Goal: Task Accomplishment & Management: Use online tool/utility

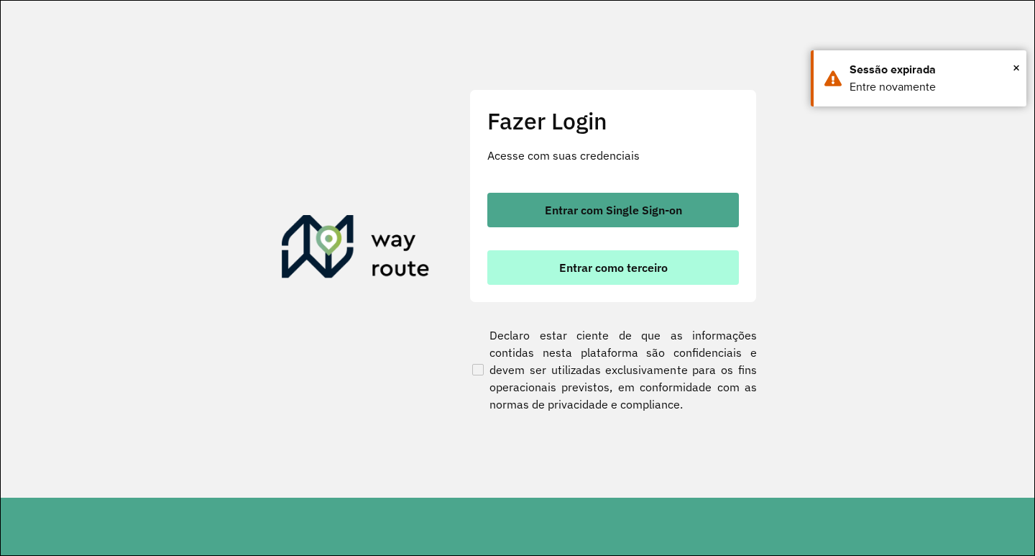
click at [589, 273] on span "Entrar como terceiro" at bounding box center [613, 267] width 109 height 11
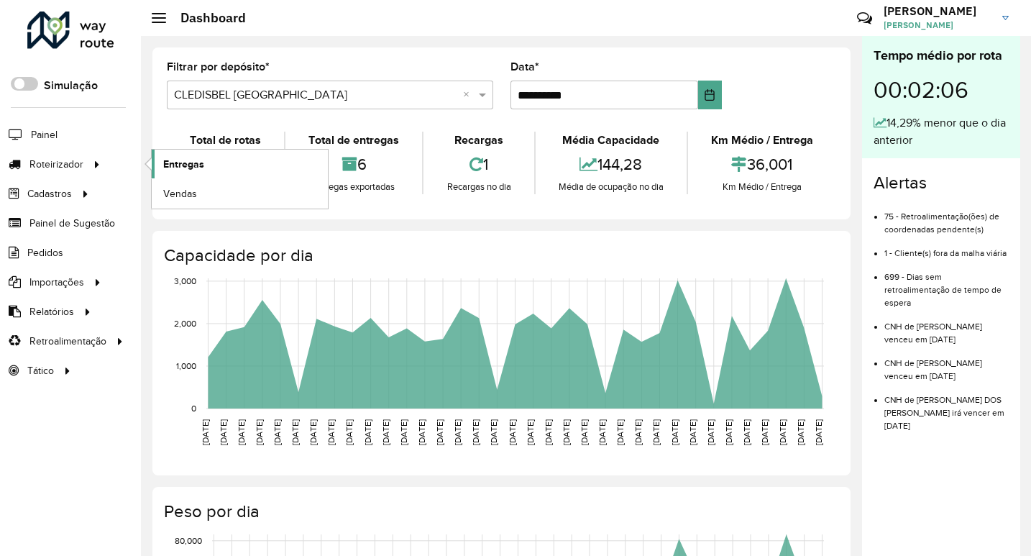
click at [185, 162] on span "Entregas" at bounding box center [183, 164] width 41 height 15
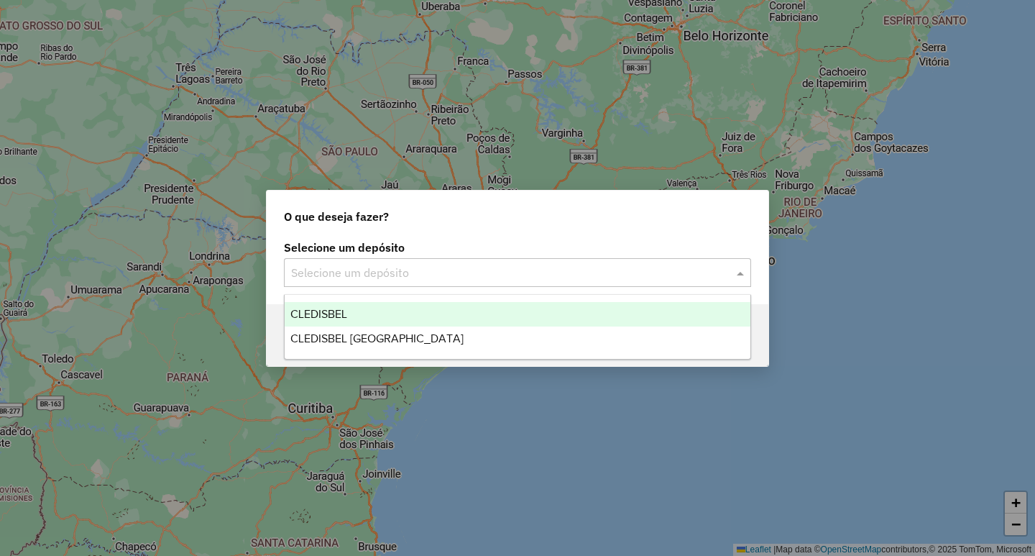
click at [461, 267] on input "text" at bounding box center [503, 272] width 424 height 17
click at [418, 310] on div "CLEDISBEL" at bounding box center [518, 314] width 466 height 24
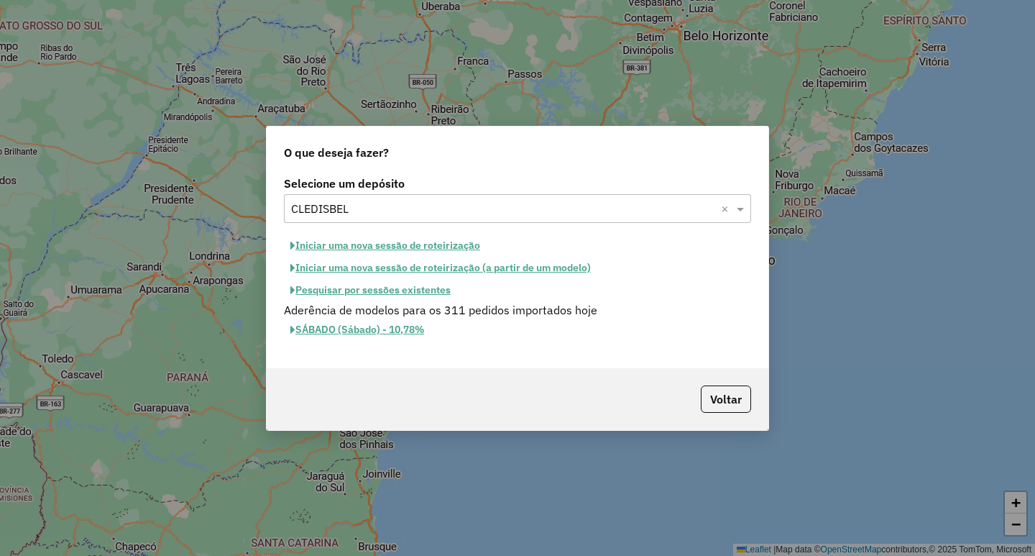
click at [508, 272] on button "Iniciar uma nova sessão de roteirização (a partir de um modelo)" at bounding box center [440, 268] width 313 height 22
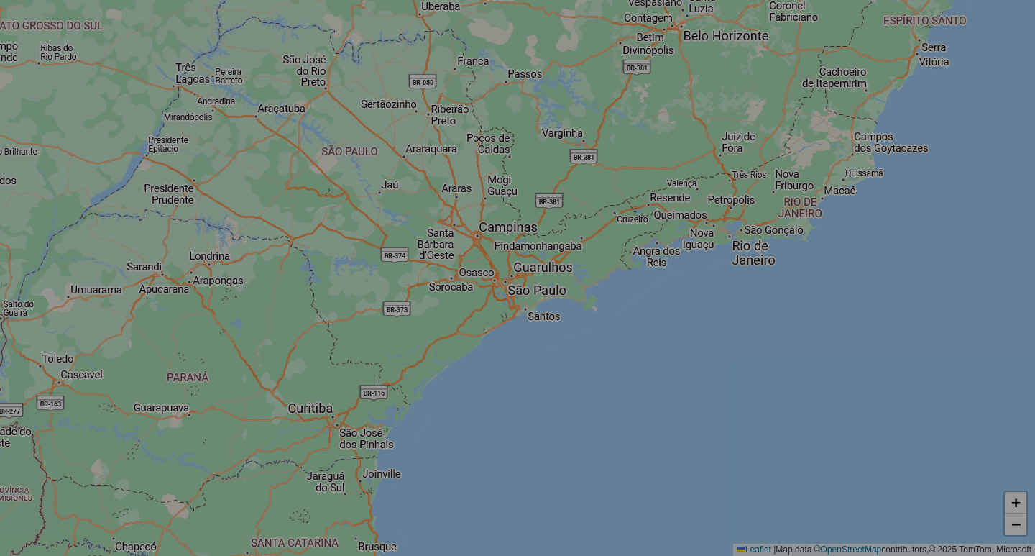
select select "*"
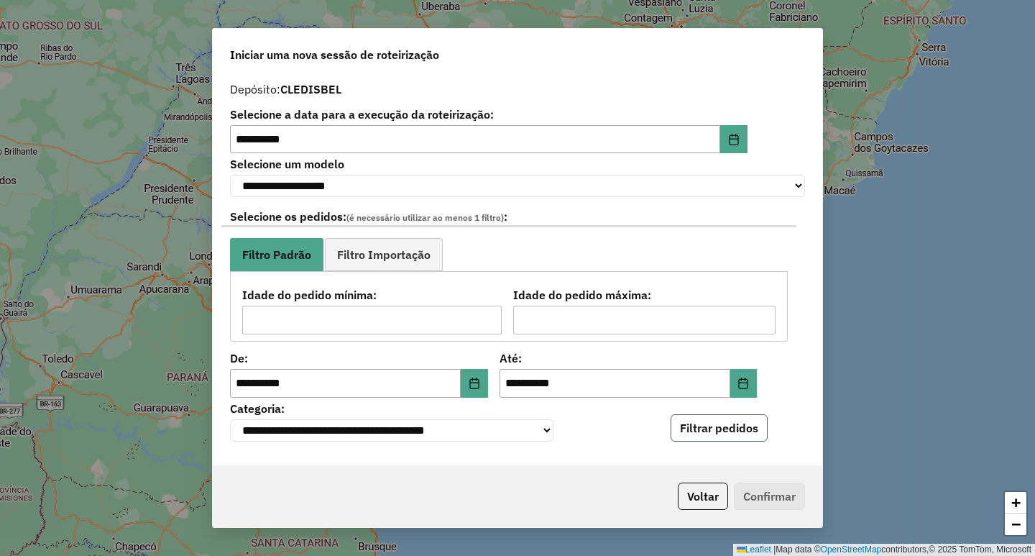
click at [722, 438] on button "Filtrar pedidos" at bounding box center [719, 427] width 97 height 27
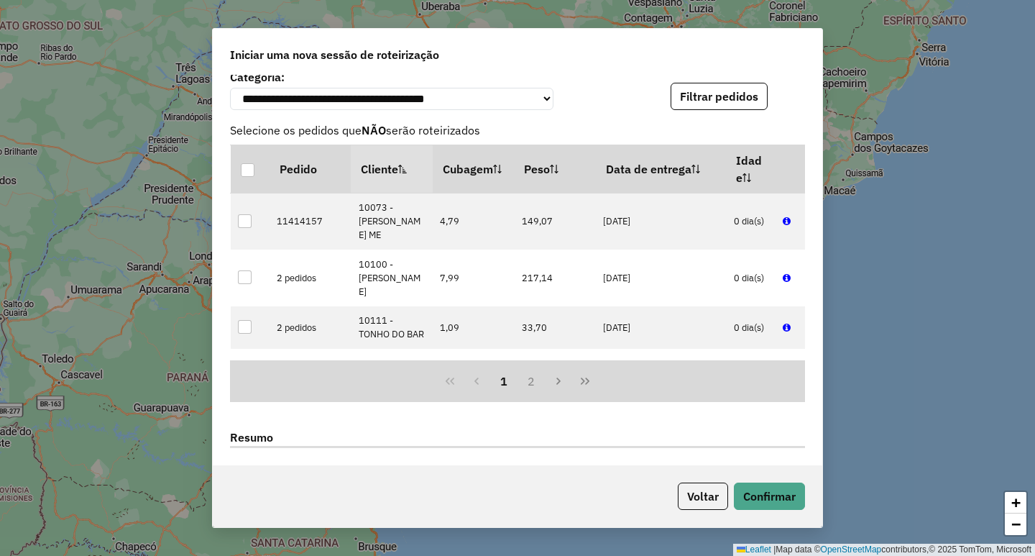
scroll to position [431, 0]
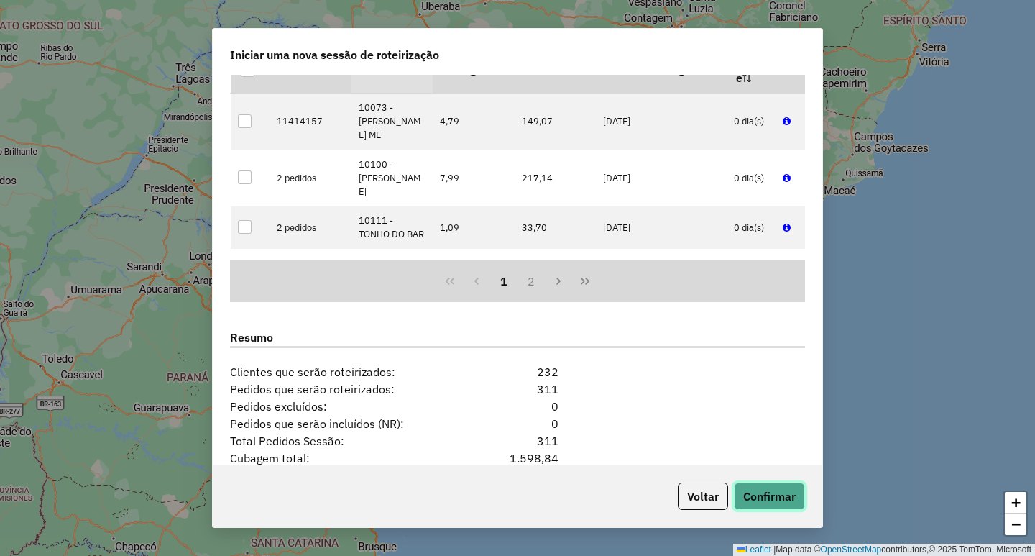
click at [766, 486] on button "Confirmar" at bounding box center [769, 495] width 71 height 27
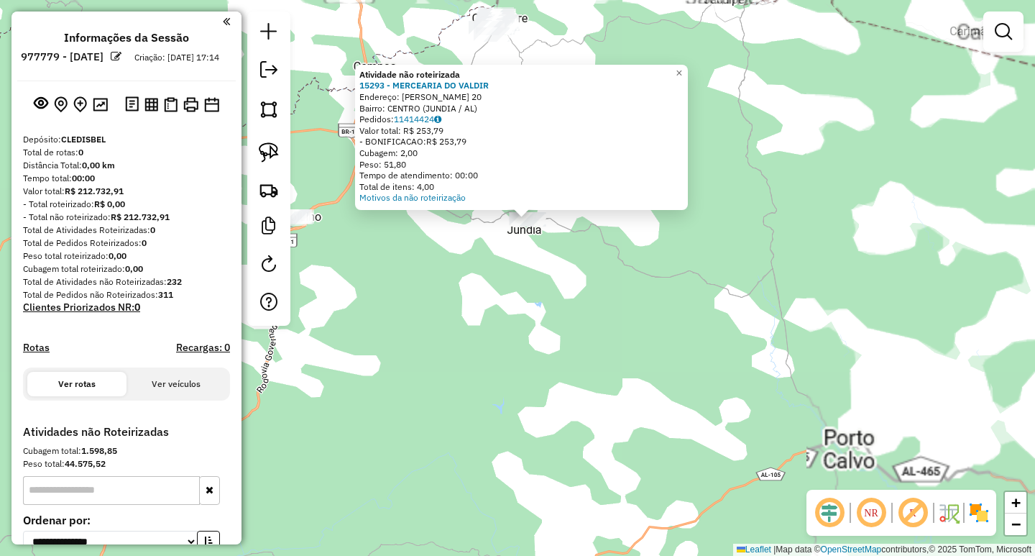
click at [492, 273] on div "Atividade não roteirizada 15293 - MERCEARIA DO VALDIR Endereço: [PERSON_NAME] 2…" at bounding box center [517, 278] width 1035 height 556
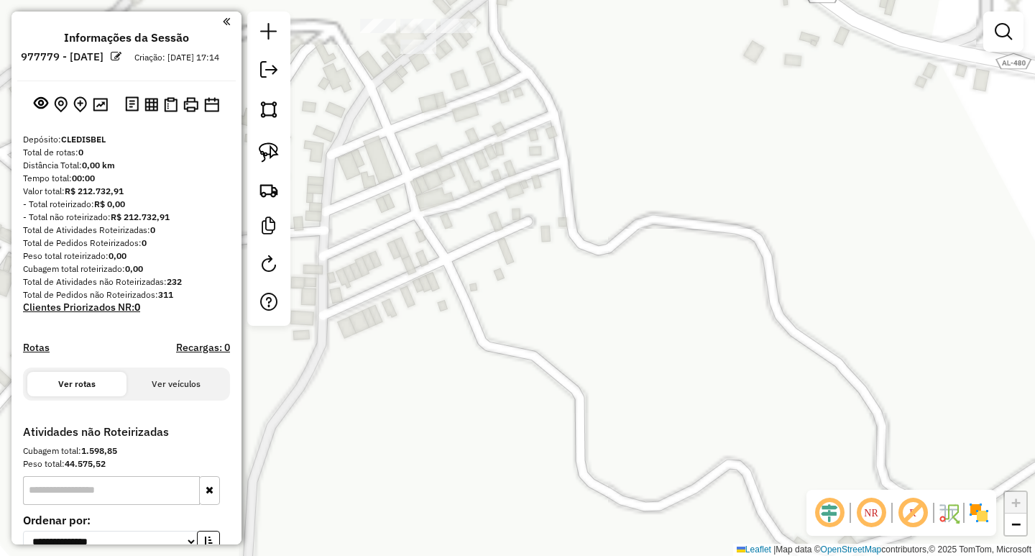
drag, startPoint x: 451, startPoint y: 149, endPoint x: 471, endPoint y: 265, distance: 118.2
click at [471, 265] on div "Janela de atendimento Grade de atendimento Capacidade Transportadoras Veículos …" at bounding box center [517, 278] width 1035 height 556
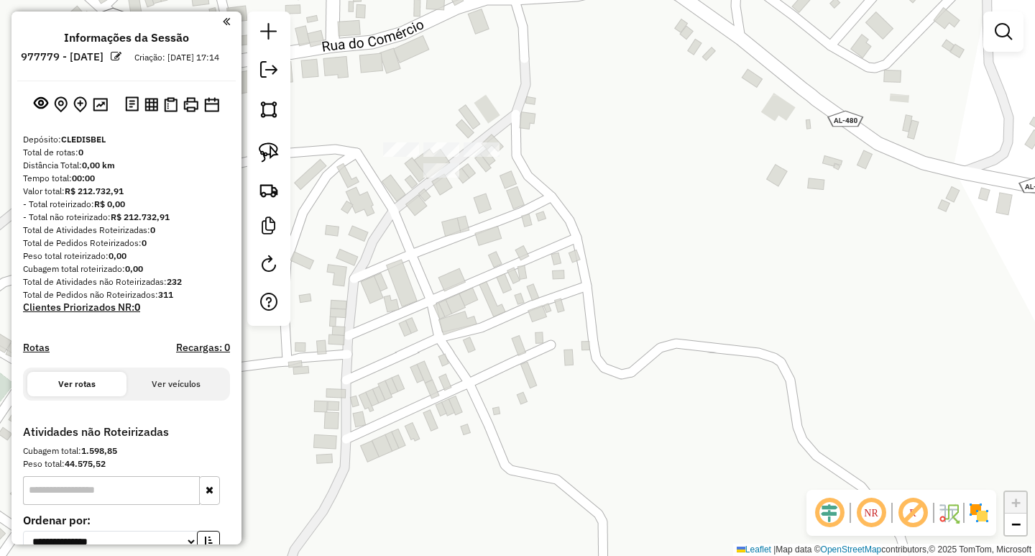
click at [479, 142] on div "Janela de atendimento Grade de atendimento Capacidade Transportadoras Veículos …" at bounding box center [517, 278] width 1035 height 556
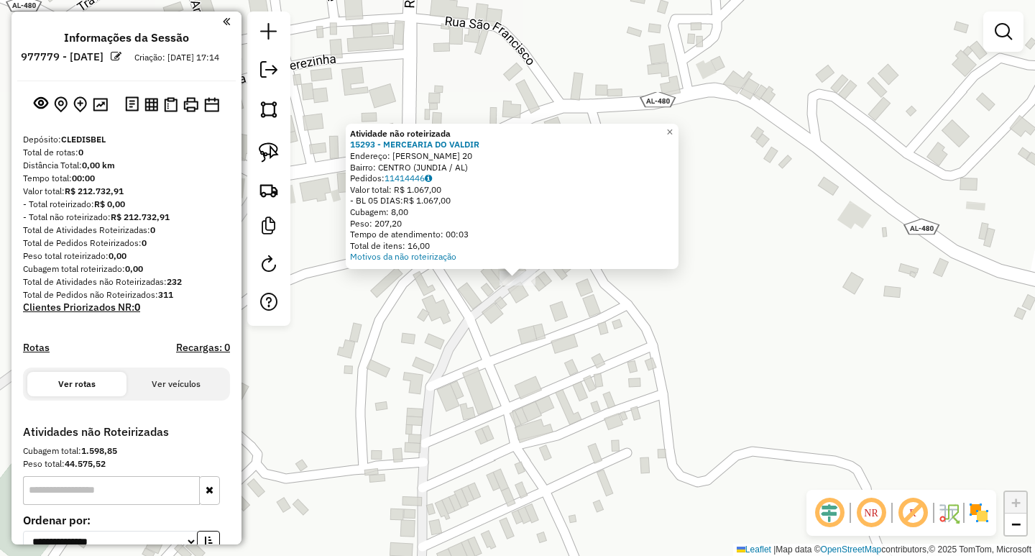
click at [559, 304] on div "Atividade não roteirizada 15293 - MERCEARIA DO VALDIR Endereço: [PERSON_NAME] 2…" at bounding box center [517, 278] width 1035 height 556
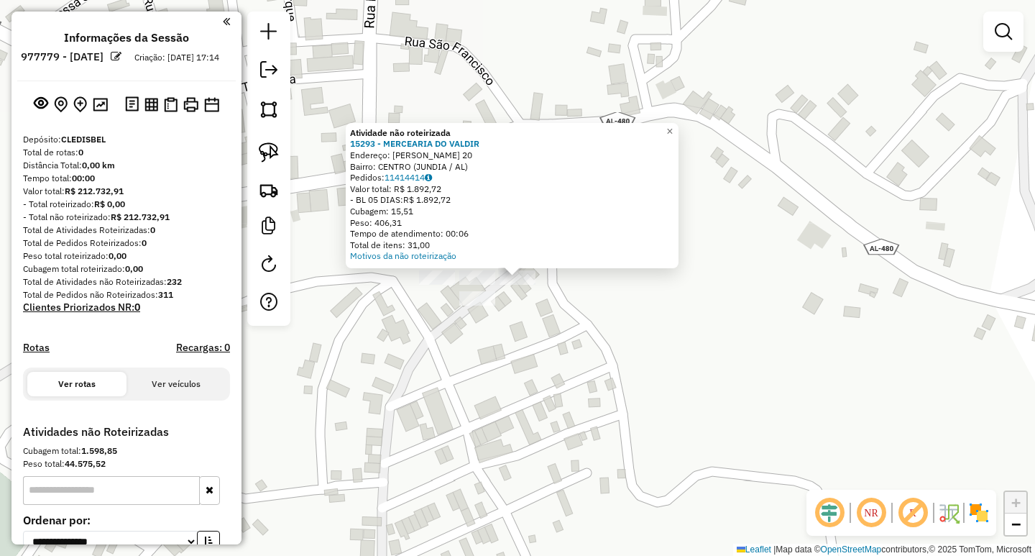
click at [505, 368] on div "Atividade não roteirizada 15293 - MERCEARIA DO VALDIR Endereço: [PERSON_NAME] 2…" at bounding box center [517, 278] width 1035 height 556
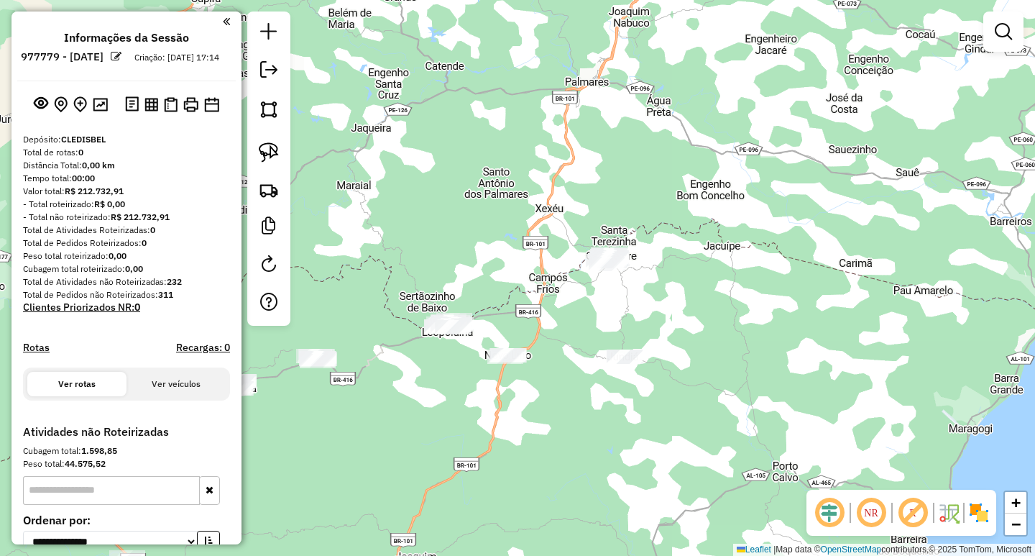
drag, startPoint x: 464, startPoint y: 271, endPoint x: 684, endPoint y: 298, distance: 221.5
click at [678, 301] on div "Janela de atendimento Grade de atendimento Capacidade Transportadoras Veículos …" at bounding box center [517, 278] width 1035 height 556
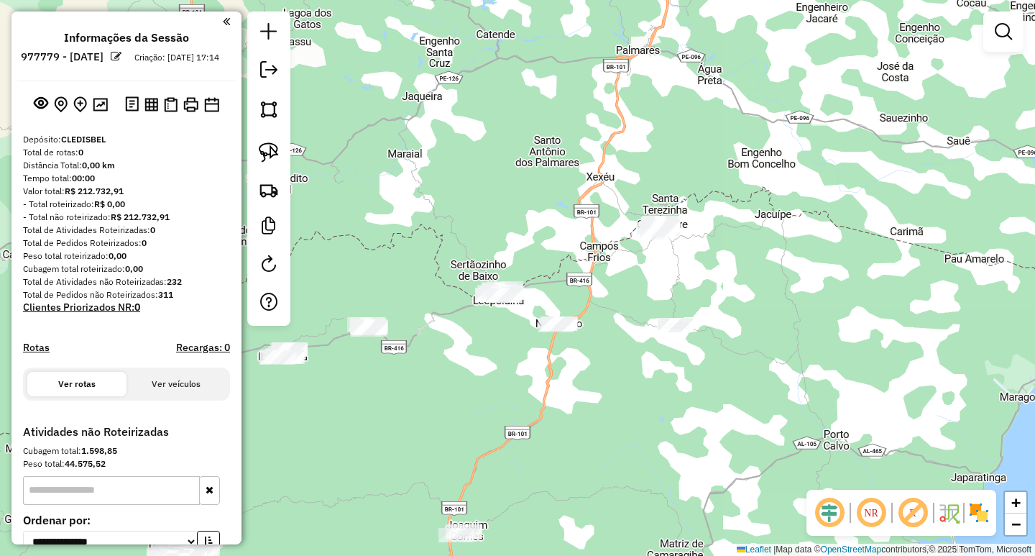
drag, startPoint x: 684, startPoint y: 298, endPoint x: 712, endPoint y: 279, distance: 33.7
click at [712, 279] on div "Janela de atendimento Grade de atendimento Capacidade Transportadoras Veículos …" at bounding box center [517, 278] width 1035 height 556
click at [268, 146] on img at bounding box center [269, 152] width 20 height 20
drag, startPoint x: 707, startPoint y: 199, endPoint x: 743, endPoint y: 251, distance: 63.0
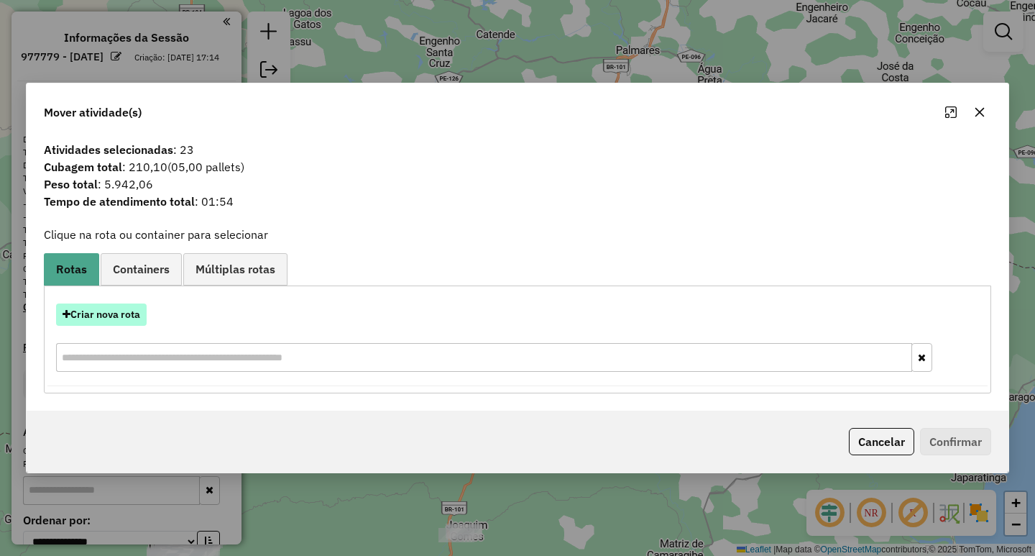
click at [134, 323] on button "Criar nova rota" at bounding box center [101, 314] width 91 height 22
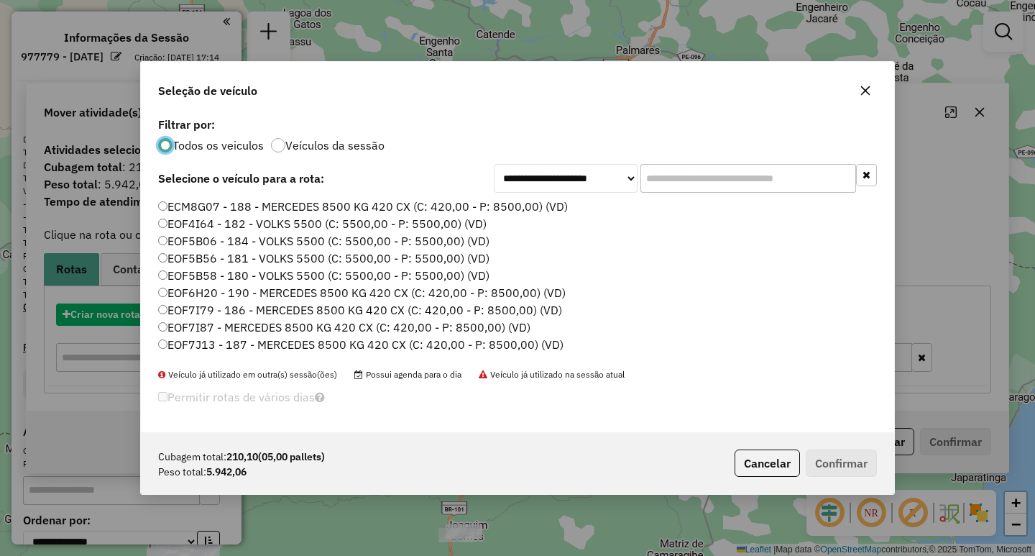
scroll to position [8, 4]
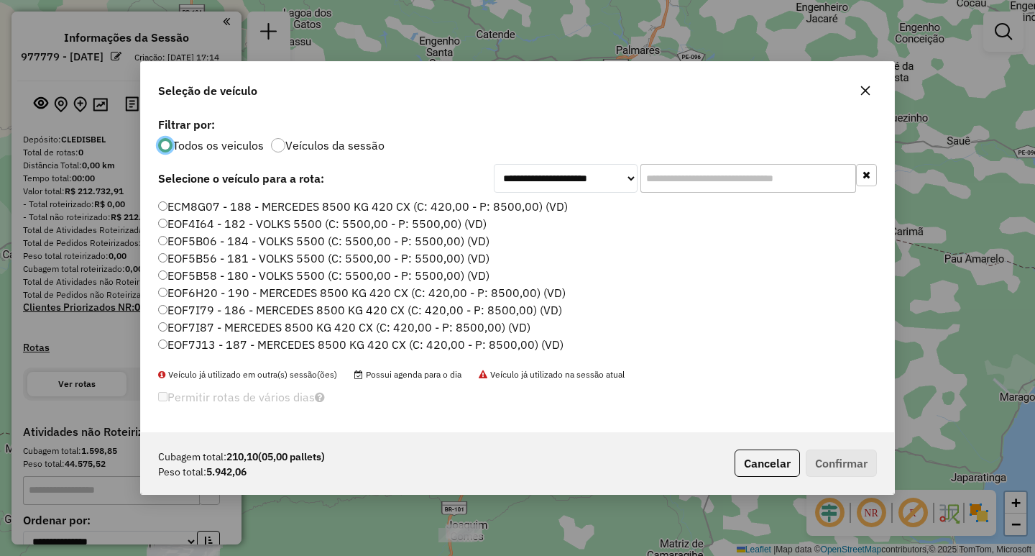
click at [740, 178] on input "text" at bounding box center [748, 178] width 216 height 29
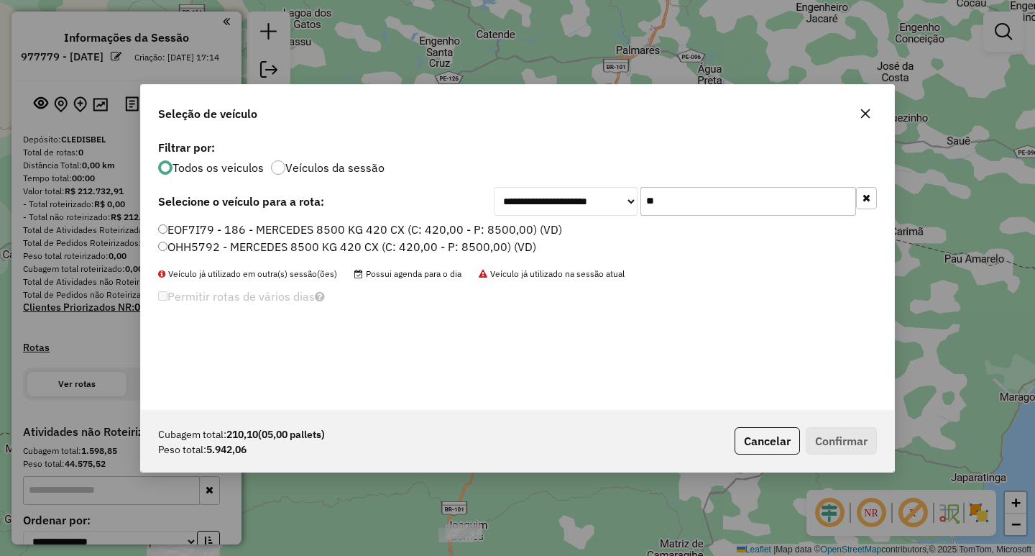
type input "**"
click at [203, 238] on label "OHH5792 - MERCEDES 8500 KG 420 CX (C: 420,00 - P: 8500,00) (VD)" at bounding box center [347, 246] width 378 height 17
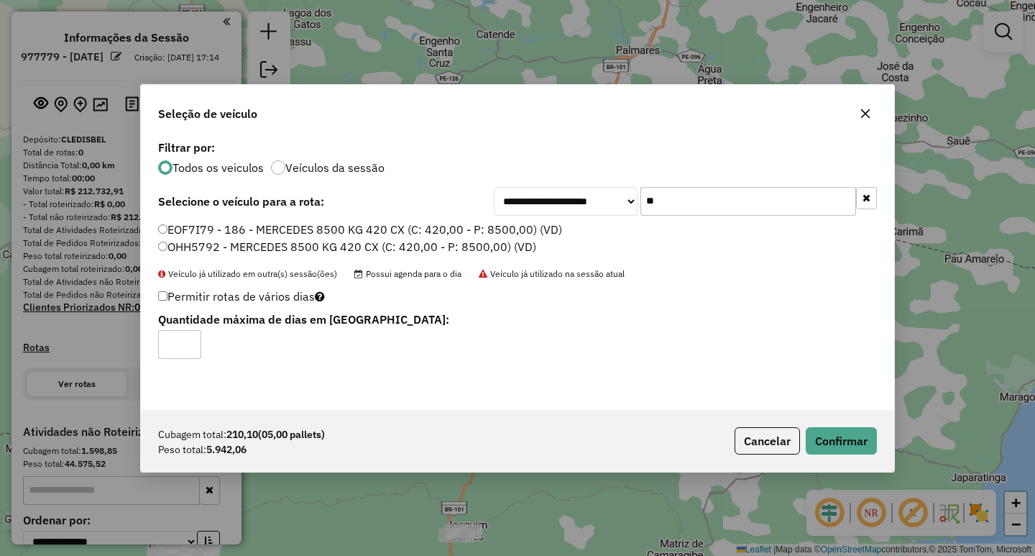
click at [336, 233] on label "EOF7I79 - 186 - MERCEDES 8500 KG 420 CX (C: 420,00 - P: 8500,00) (VD)" at bounding box center [360, 229] width 404 height 17
click at [860, 445] on button "Confirmar" at bounding box center [841, 440] width 71 height 27
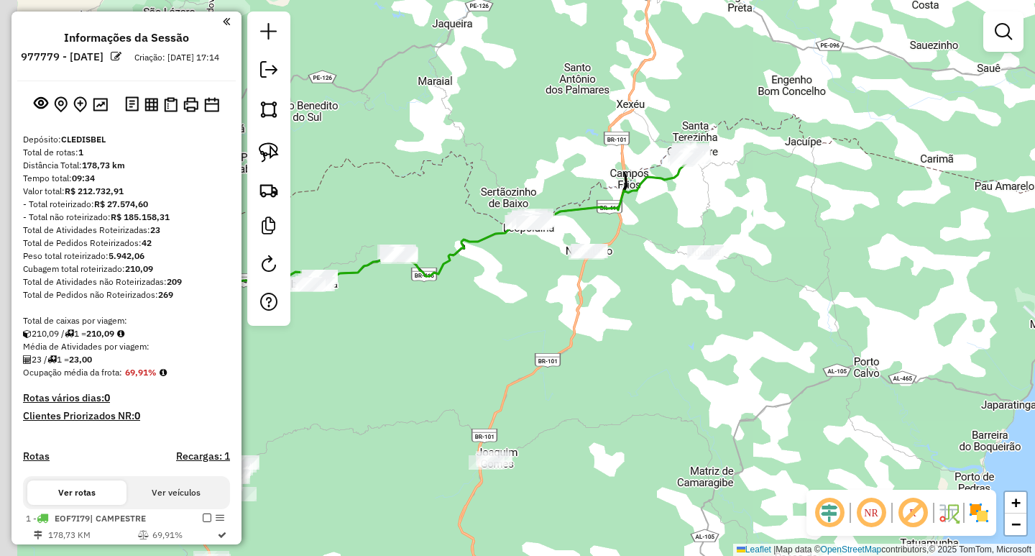
drag, startPoint x: 599, startPoint y: 418, endPoint x: 645, endPoint y: 328, distance: 100.9
click at [640, 343] on div "Janela de atendimento Grade de atendimento Capacidade Transportadoras Veículos …" at bounding box center [517, 278] width 1035 height 556
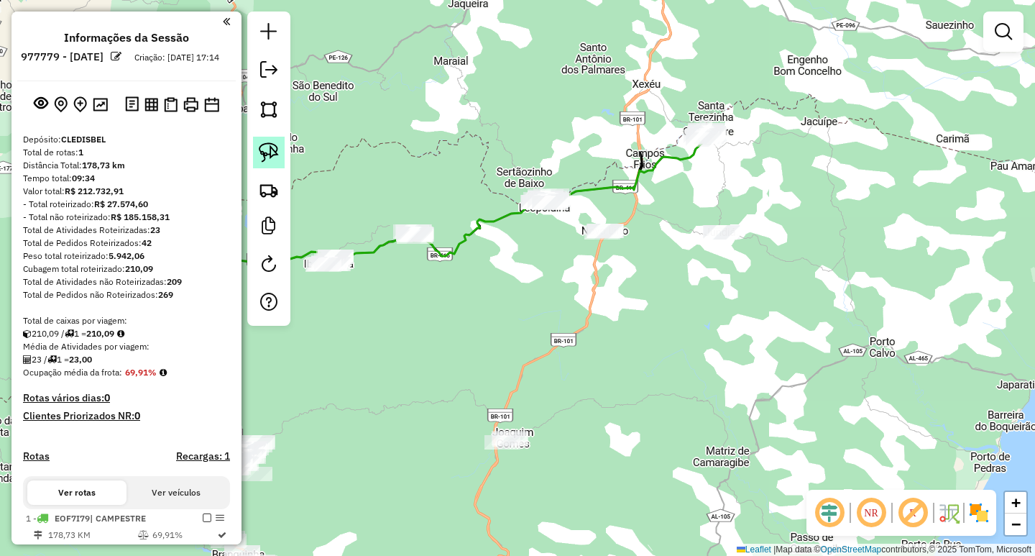
click at [275, 153] on img at bounding box center [269, 152] width 20 height 20
drag, startPoint x: 666, startPoint y: 198, endPoint x: 673, endPoint y: 254, distance: 56.5
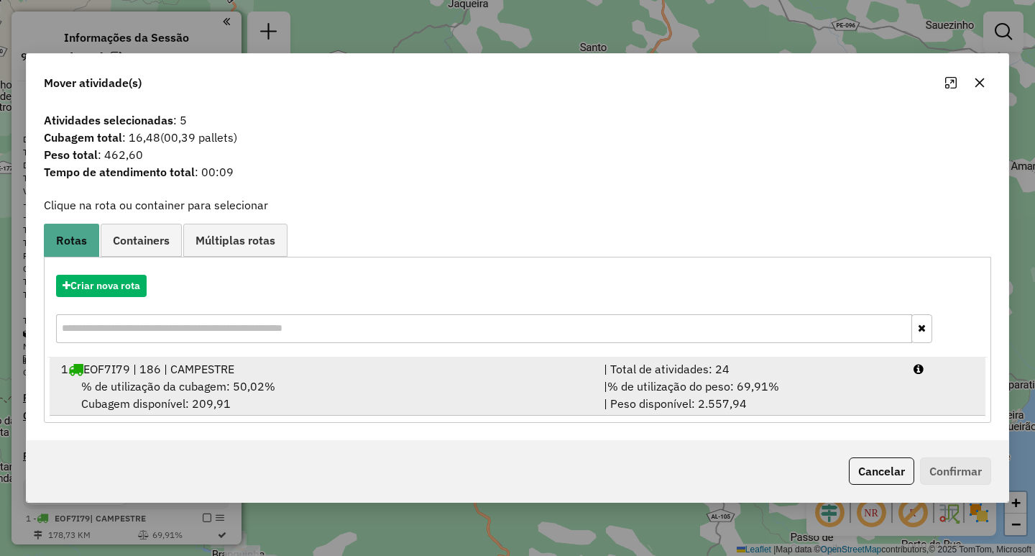
click at [758, 381] on span "% de utilização do peso: 69,91%" at bounding box center [693, 386] width 172 height 14
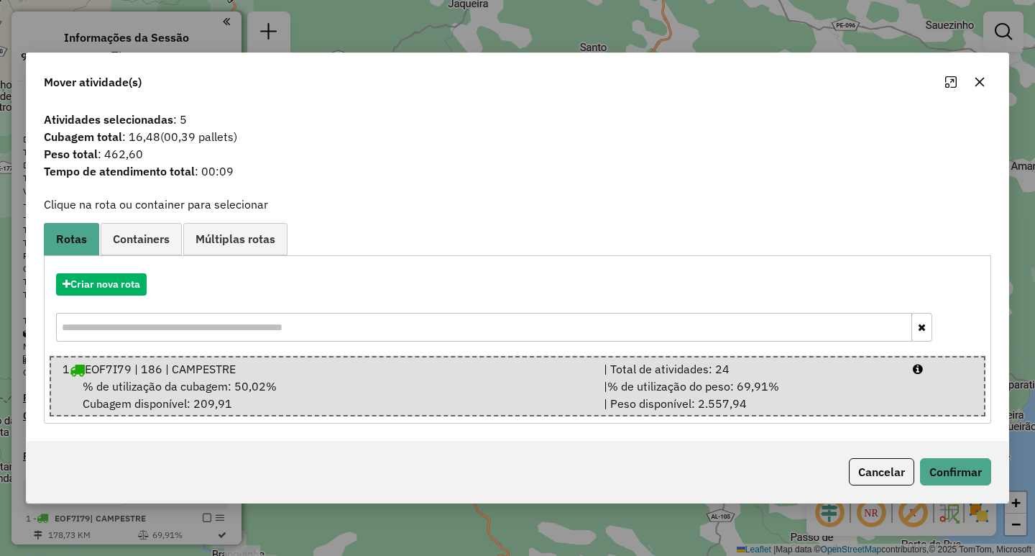
click at [981, 454] on div "Cancelar Confirmar" at bounding box center [518, 472] width 982 height 62
click at [981, 457] on div "Cancelar Confirmar" at bounding box center [518, 472] width 982 height 62
click at [981, 465] on button "Confirmar" at bounding box center [955, 471] width 71 height 27
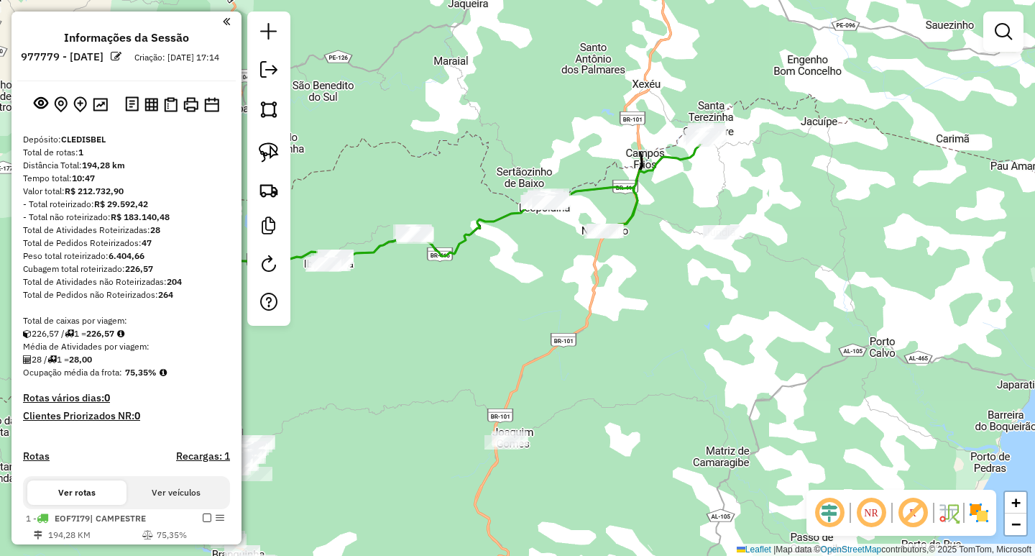
scroll to position [216, 0]
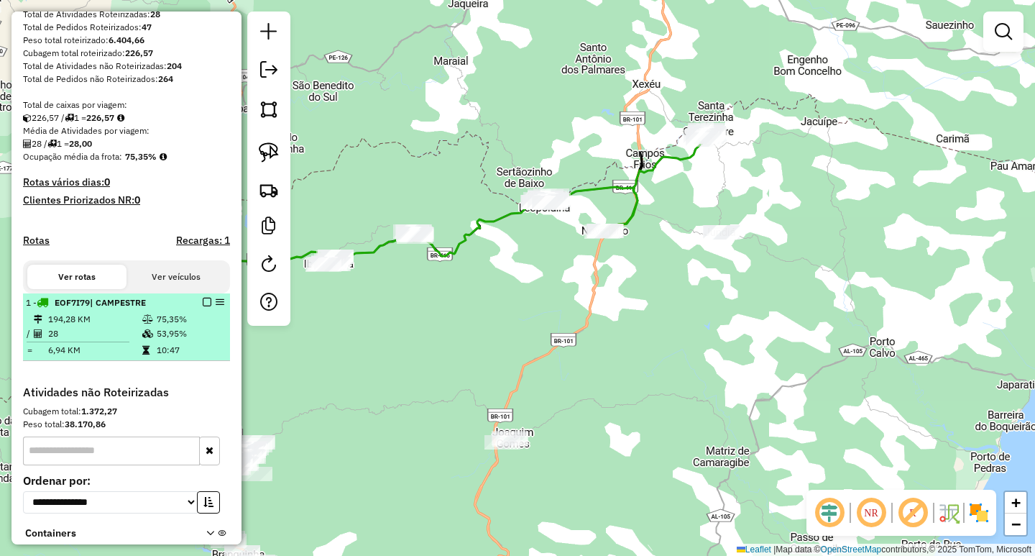
click at [209, 306] on div at bounding box center [202, 302] width 43 height 9
select select "**********"
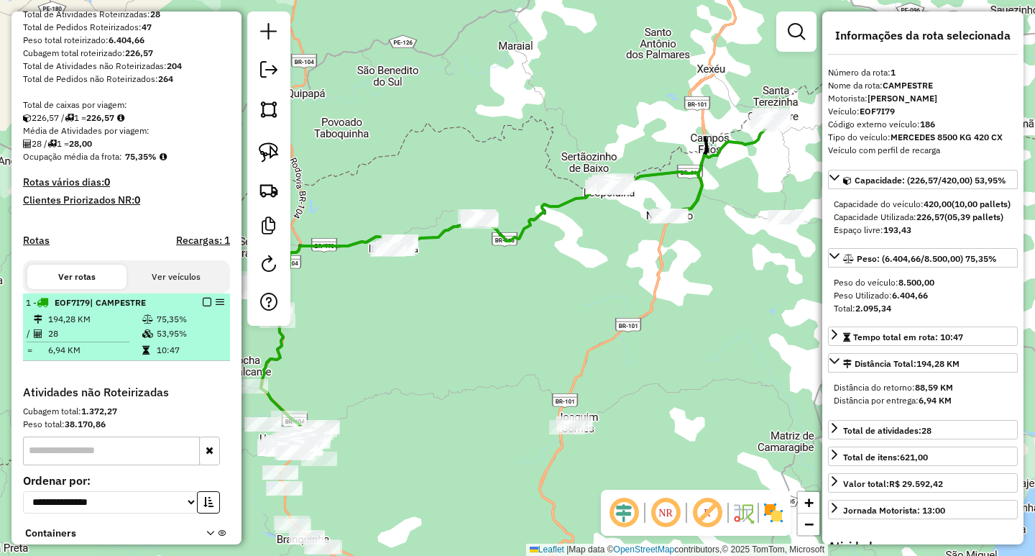
click at [203, 306] on em at bounding box center [207, 302] width 9 height 9
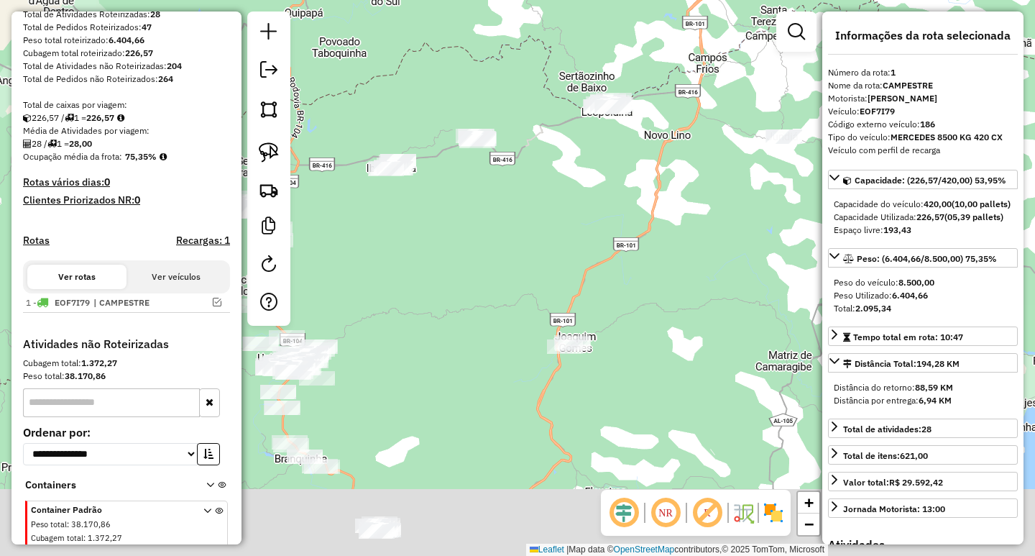
drag, startPoint x: 674, startPoint y: 328, endPoint x: 674, endPoint y: 224, distance: 104.9
click at [672, 244] on div "Janela de atendimento Grade de atendimento Capacidade Transportadoras Veículos …" at bounding box center [517, 278] width 1035 height 556
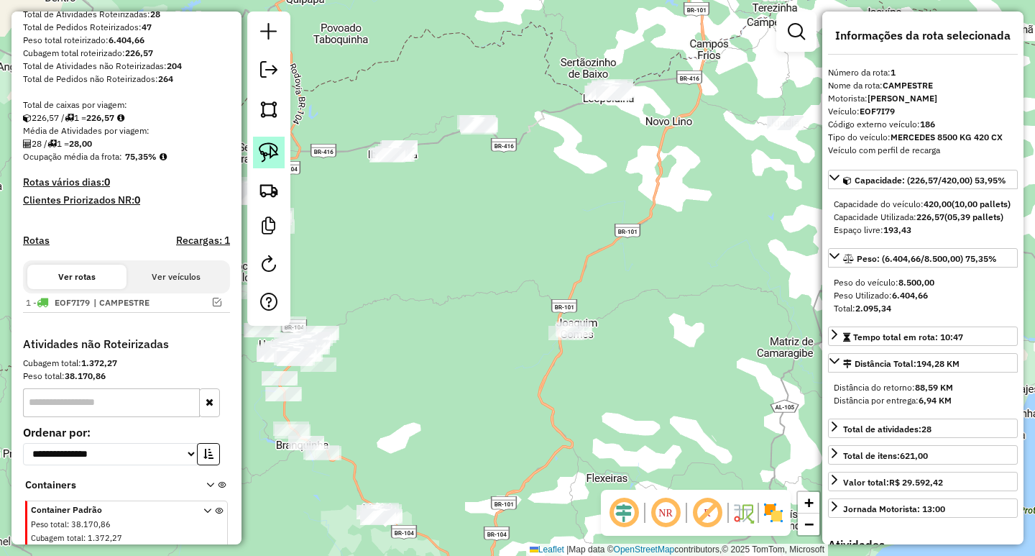
click at [263, 143] on img at bounding box center [269, 152] width 20 height 20
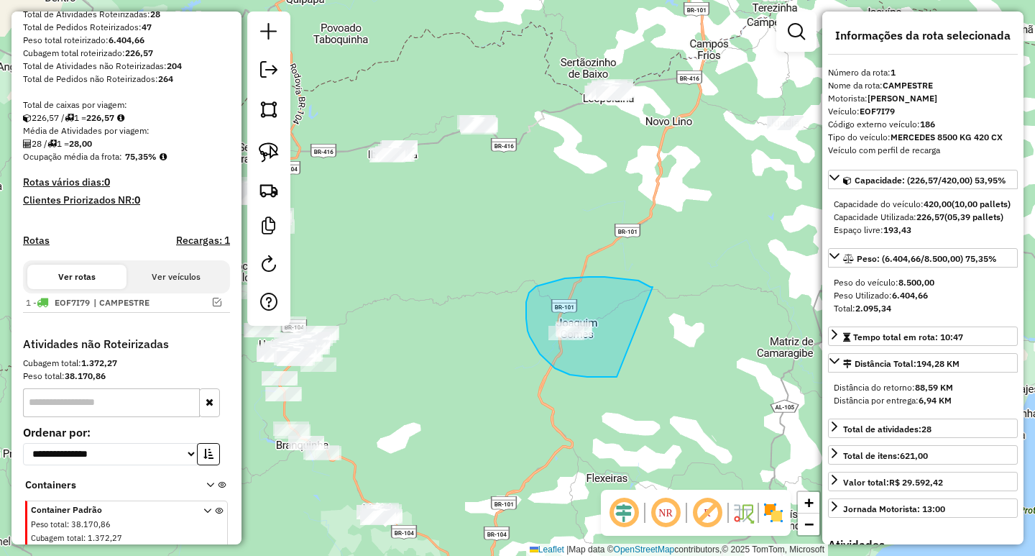
drag, startPoint x: 638, startPoint y: 280, endPoint x: 676, endPoint y: 349, distance: 78.2
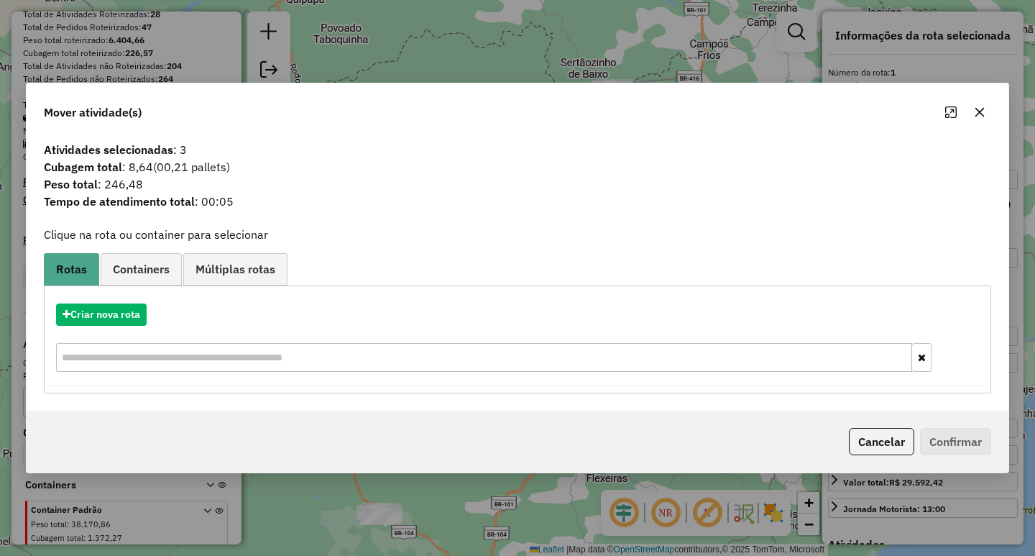
click at [984, 116] on icon "button" at bounding box center [979, 111] width 9 height 9
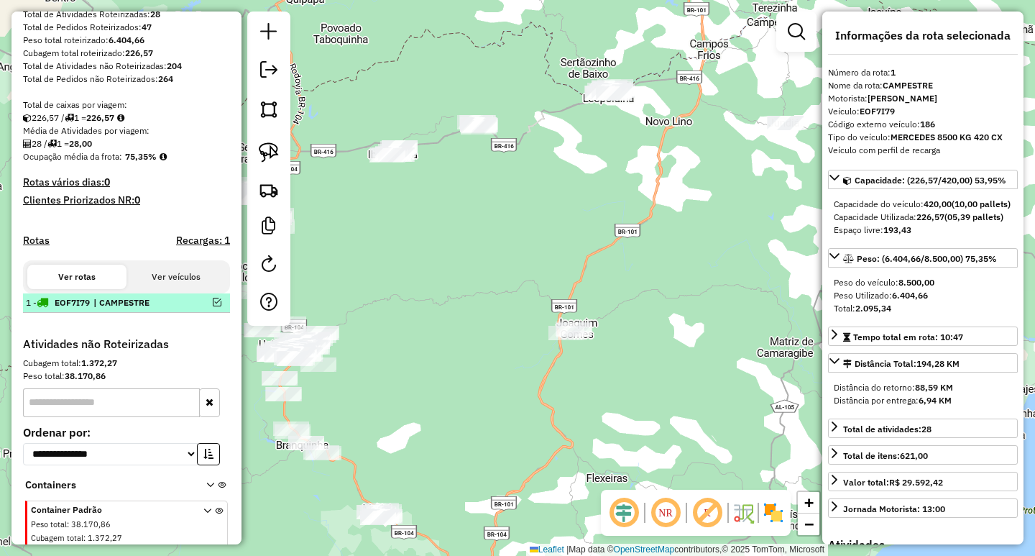
click at [213, 306] on em at bounding box center [217, 302] width 9 height 9
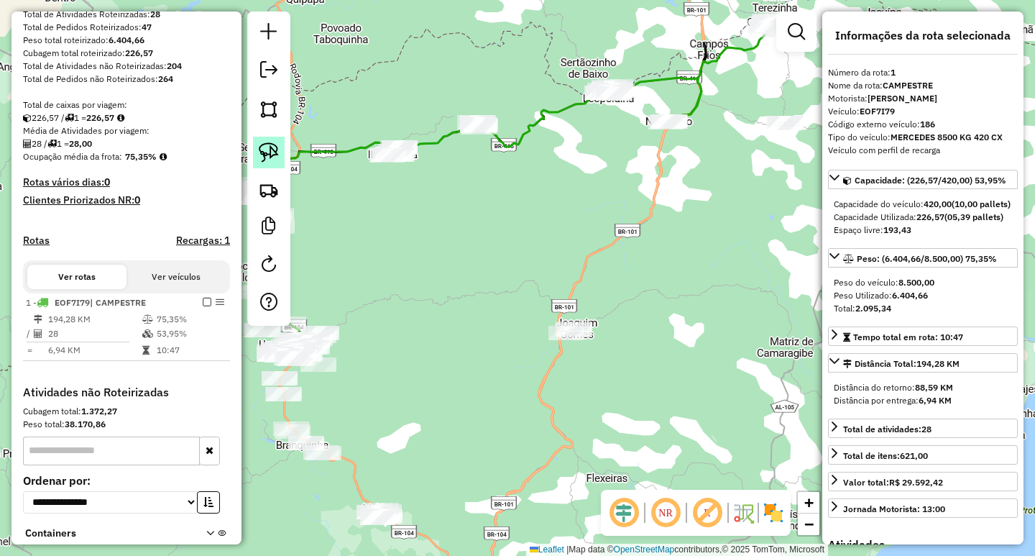
click at [280, 156] on link at bounding box center [269, 153] width 32 height 32
drag, startPoint x: 784, startPoint y: 165, endPoint x: 714, endPoint y: 171, distance: 70.7
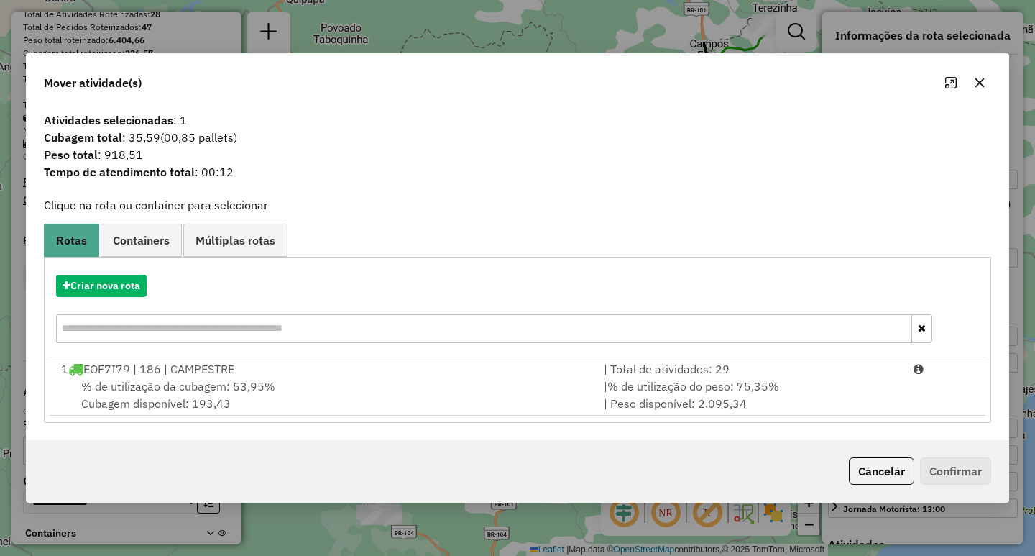
click at [336, 382] on div "% de utilização da cubagem: 53,95% Cubagem disponível: 193,43" at bounding box center [323, 394] width 543 height 34
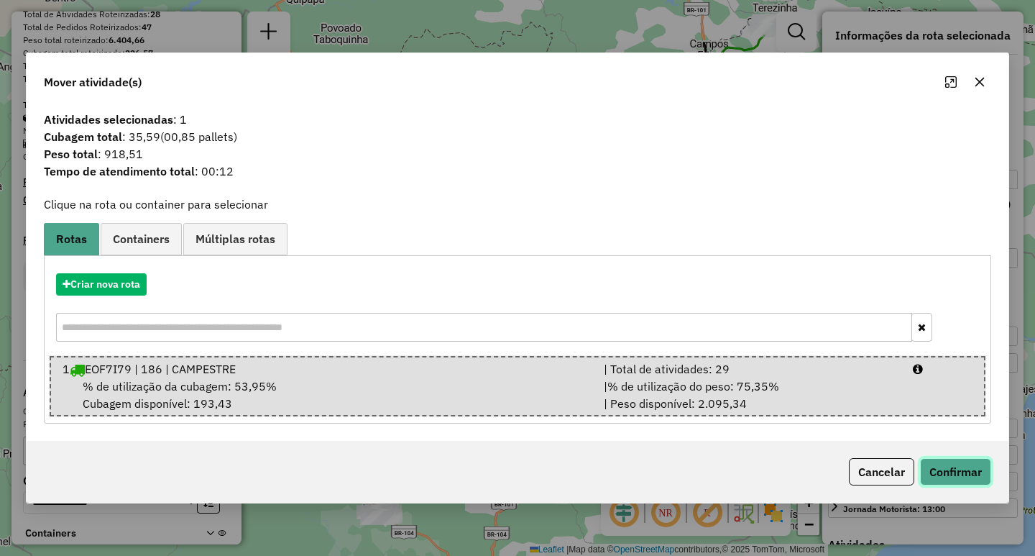
click at [977, 463] on button "Confirmar" at bounding box center [955, 471] width 71 height 27
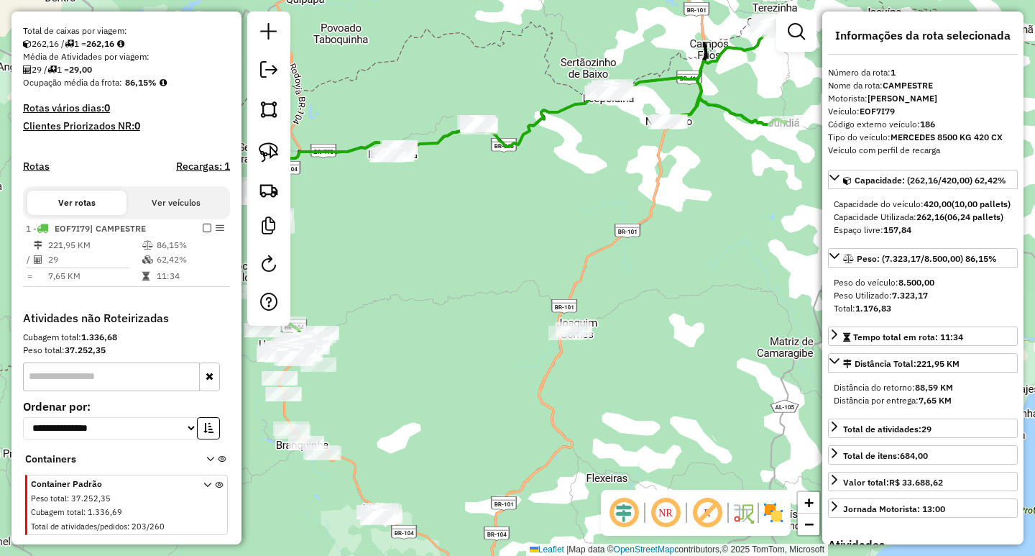
scroll to position [328, 0]
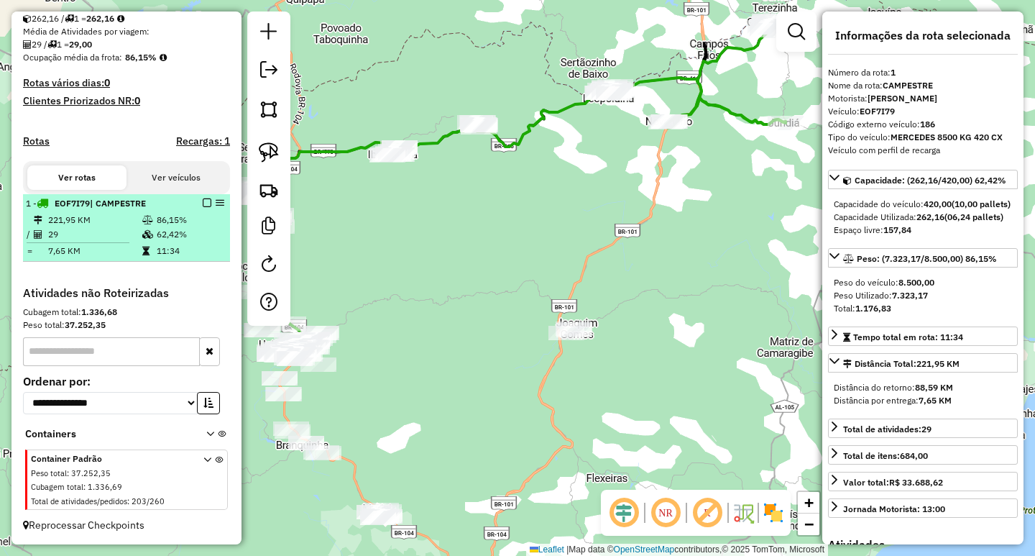
click at [203, 202] on em at bounding box center [207, 202] width 9 height 9
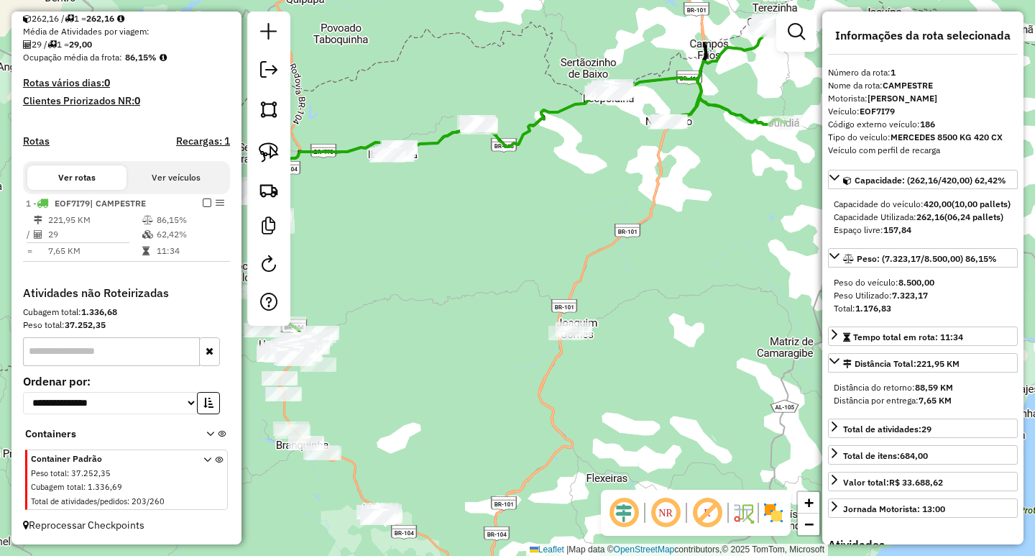
scroll to position [280, 0]
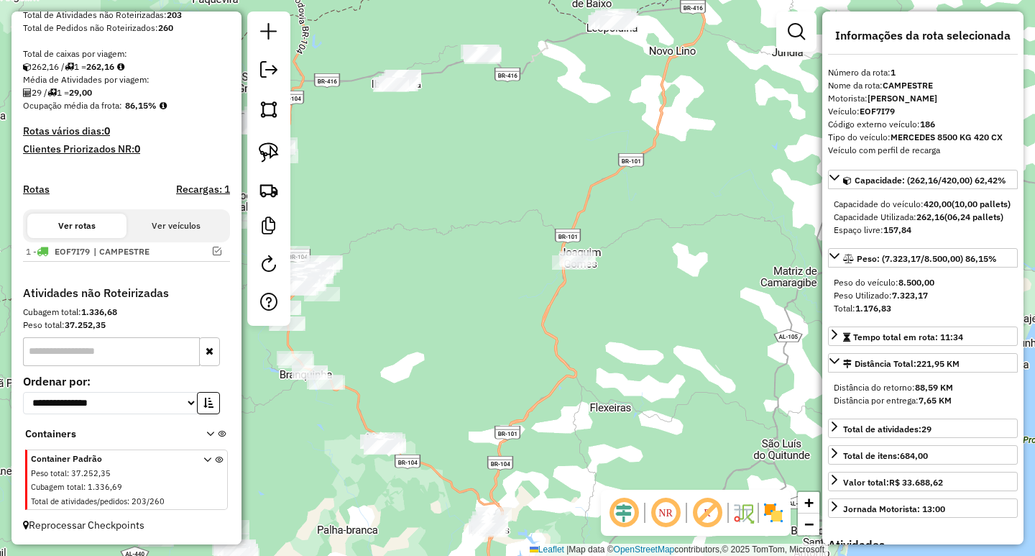
drag, startPoint x: 611, startPoint y: 189, endPoint x: 600, endPoint y: 134, distance: 56.4
click at [606, 142] on div "Janela de atendimento Grade de atendimento Capacidade Transportadoras Veículos …" at bounding box center [517, 278] width 1035 height 556
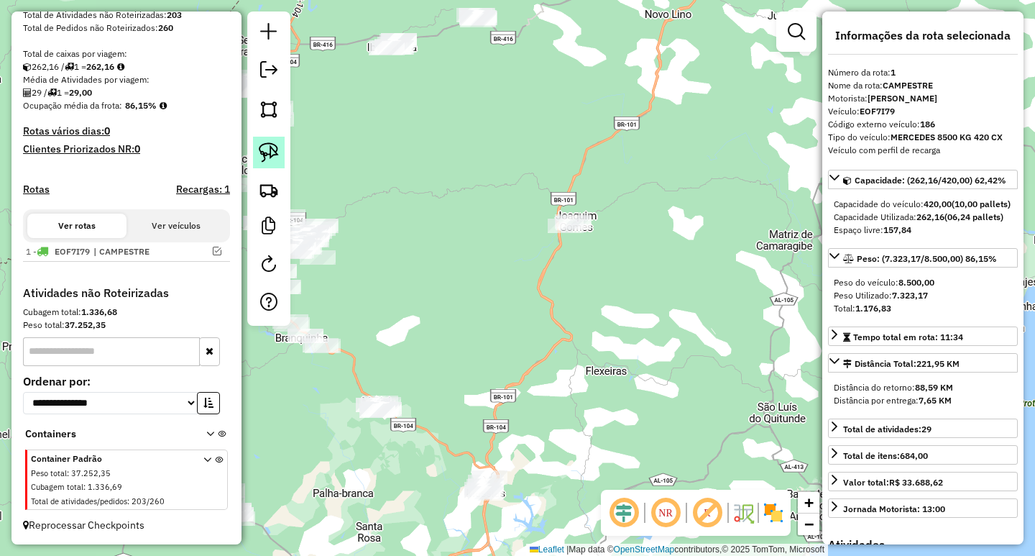
click at [272, 153] on img at bounding box center [269, 152] width 20 height 20
drag, startPoint x: 520, startPoint y: 183, endPoint x: 686, endPoint y: 230, distance: 172.7
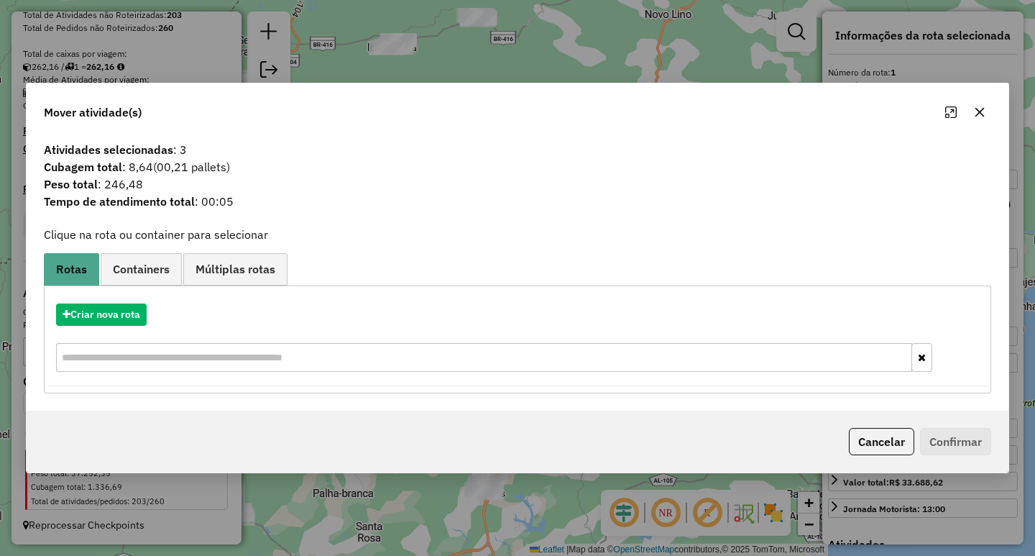
click at [976, 121] on button "button" at bounding box center [979, 112] width 23 height 23
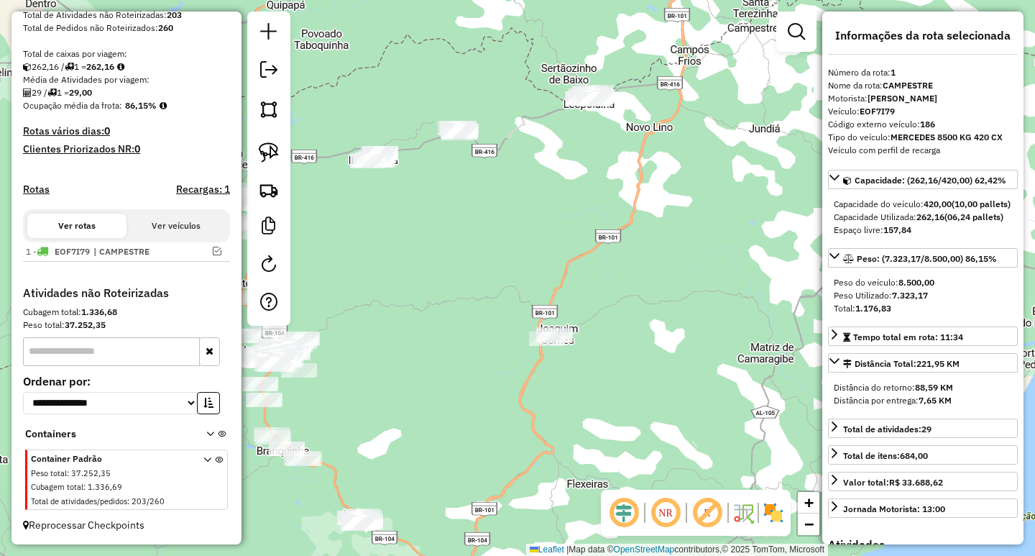
drag, startPoint x: 609, startPoint y: 170, endPoint x: 576, endPoint y: 246, distance: 83.3
click at [587, 232] on div "Janela de atendimento Grade de atendimento Capacidade Transportadoras Veículos …" at bounding box center [517, 278] width 1035 height 556
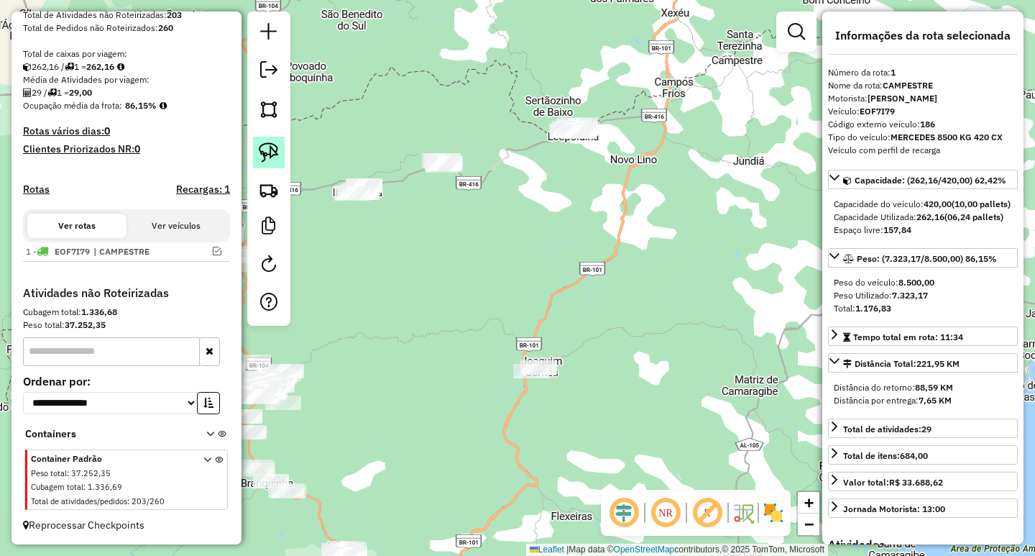
click at [276, 137] on link at bounding box center [269, 153] width 32 height 32
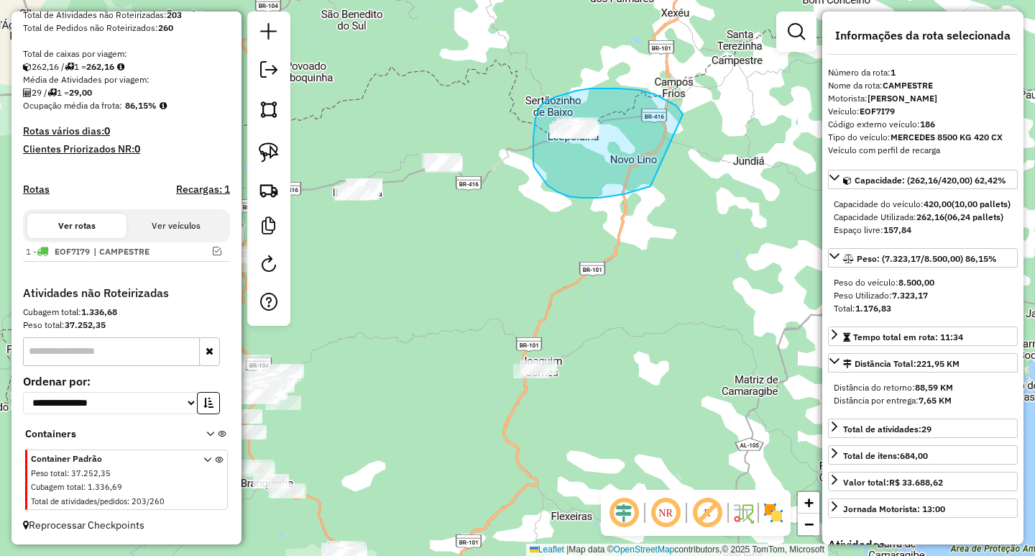
drag, startPoint x: 680, startPoint y: 110, endPoint x: 650, endPoint y: 186, distance: 81.7
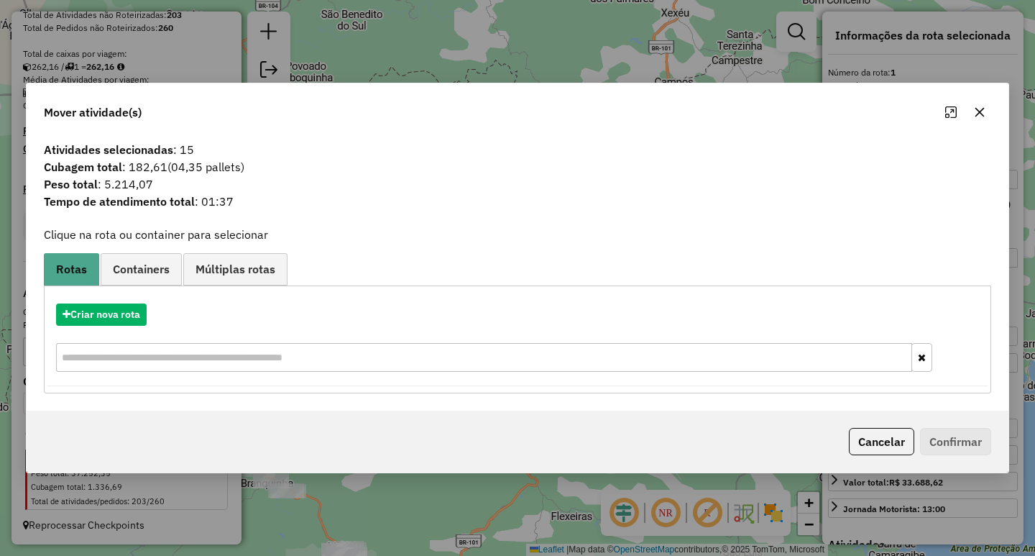
click at [984, 109] on icon "button" at bounding box center [979, 111] width 11 height 11
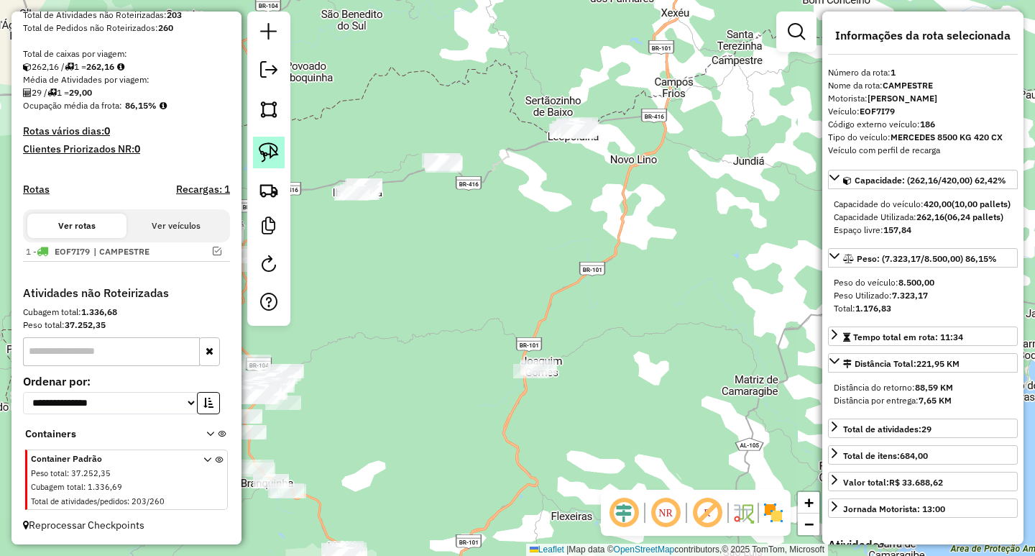
click at [264, 158] on img at bounding box center [269, 152] width 20 height 20
drag, startPoint x: 619, startPoint y: 309, endPoint x: 705, endPoint y: 382, distance: 112.7
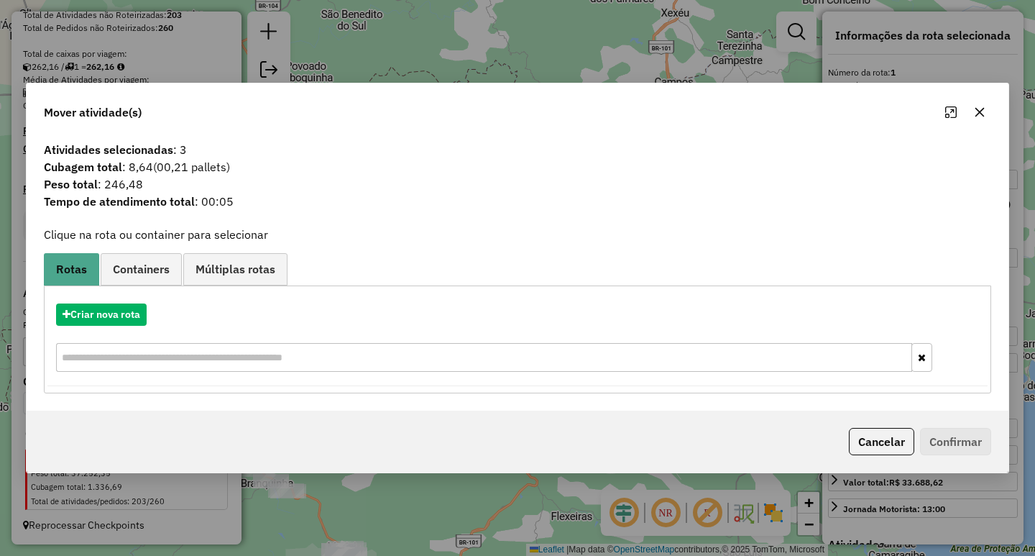
click at [985, 116] on icon "button" at bounding box center [979, 111] width 11 height 11
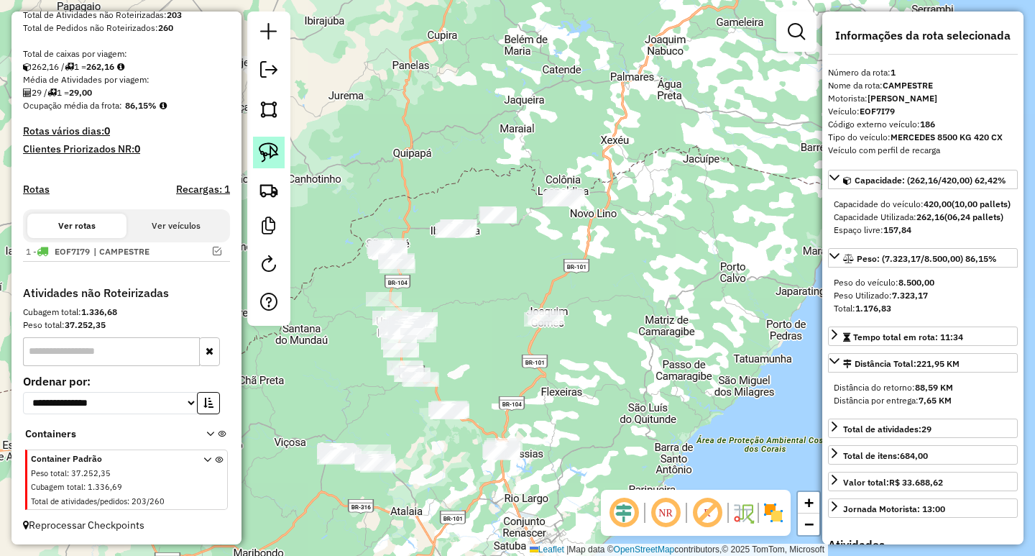
click at [275, 160] on img at bounding box center [269, 152] width 20 height 20
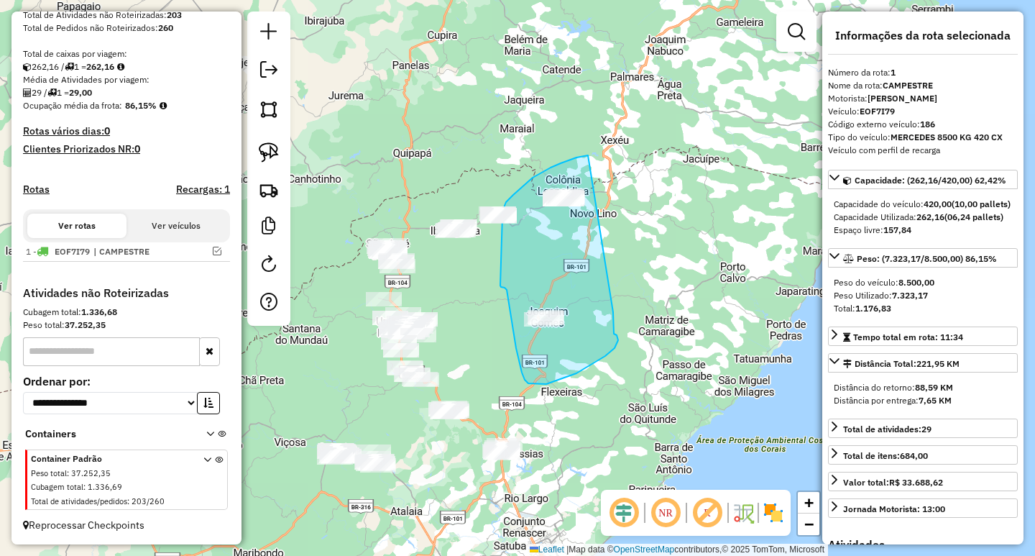
drag, startPoint x: 576, startPoint y: 157, endPoint x: 620, endPoint y: 293, distance: 142.1
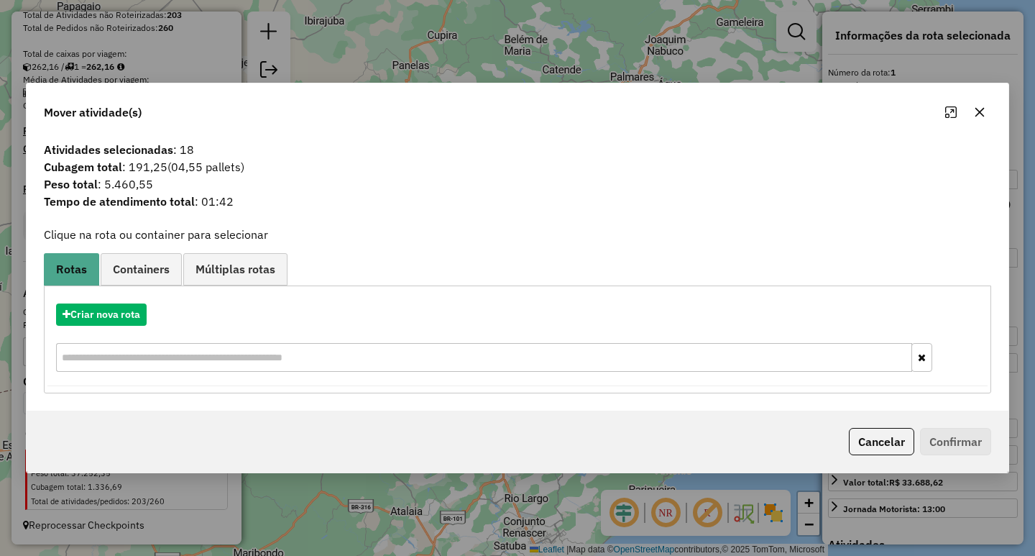
click at [983, 118] on button "button" at bounding box center [979, 112] width 23 height 23
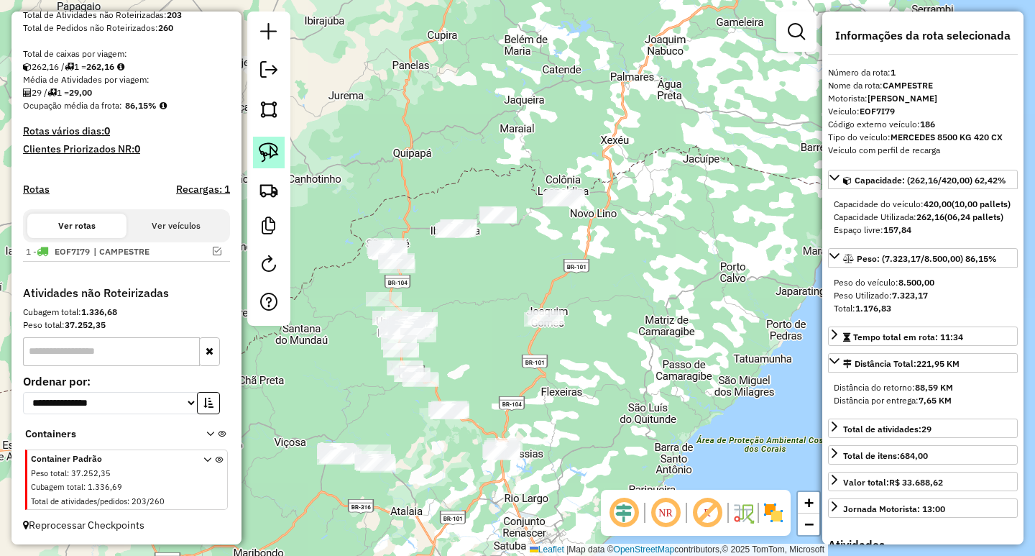
click at [279, 142] on link at bounding box center [269, 153] width 32 height 32
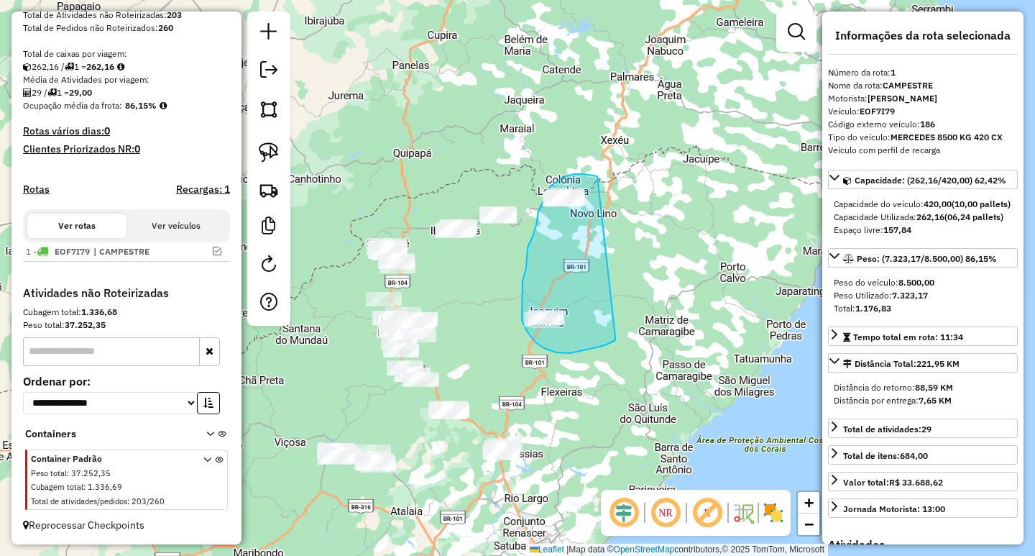
drag, startPoint x: 586, startPoint y: 175, endPoint x: 615, endPoint y: 336, distance: 164.4
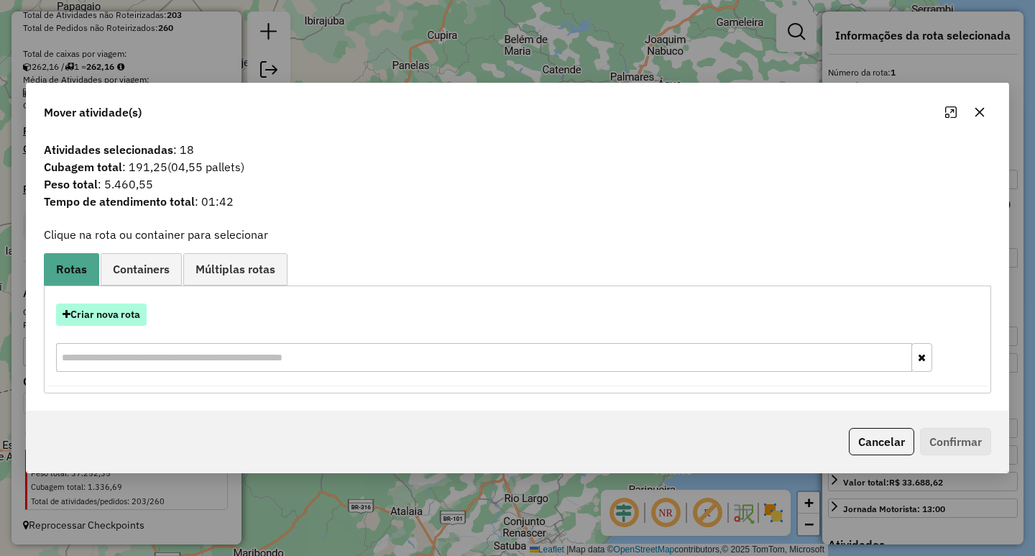
click at [121, 313] on button "Criar nova rota" at bounding box center [101, 314] width 91 height 22
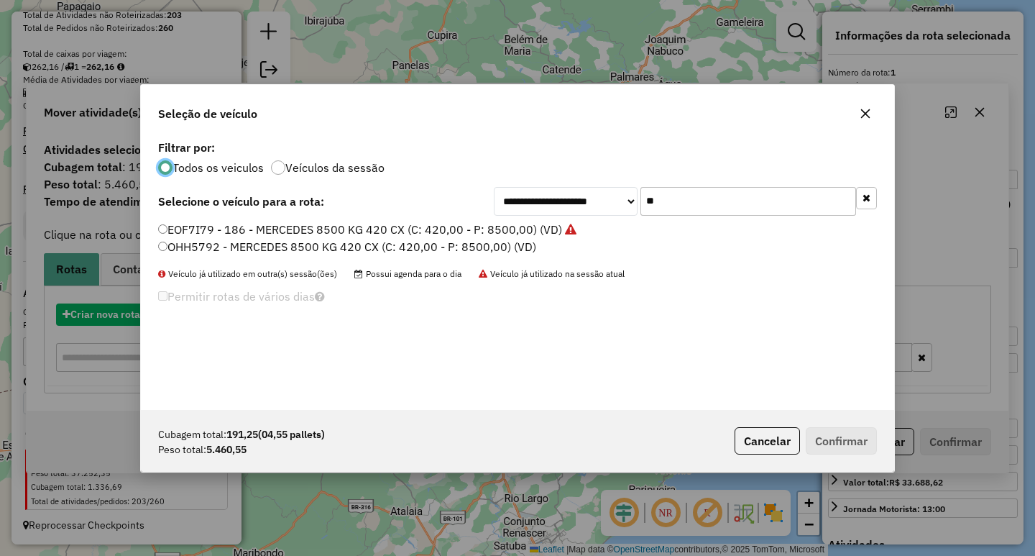
scroll to position [8, 4]
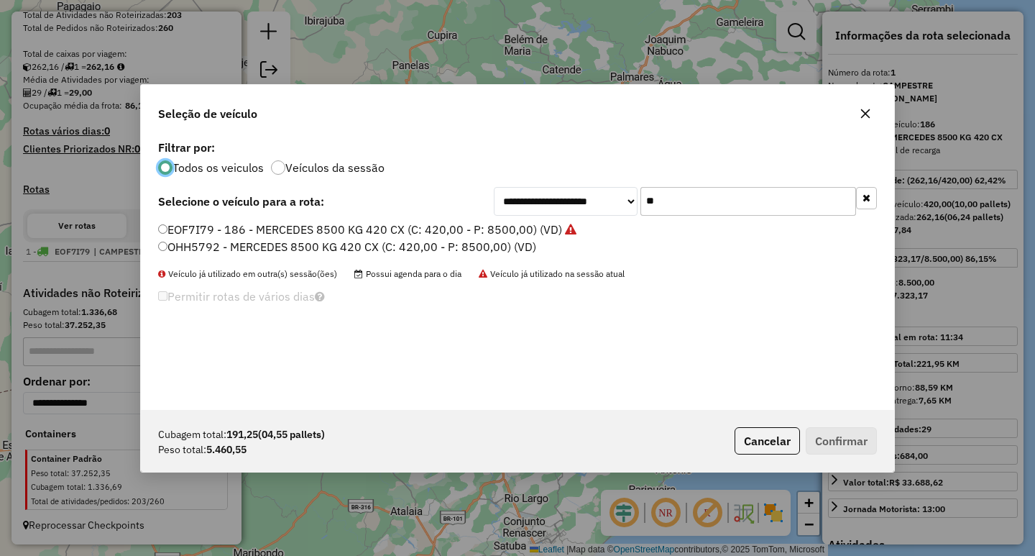
drag, startPoint x: 622, startPoint y: 201, endPoint x: 348, endPoint y: 165, distance: 276.9
click at [533, 194] on div "**********" at bounding box center [685, 201] width 383 height 29
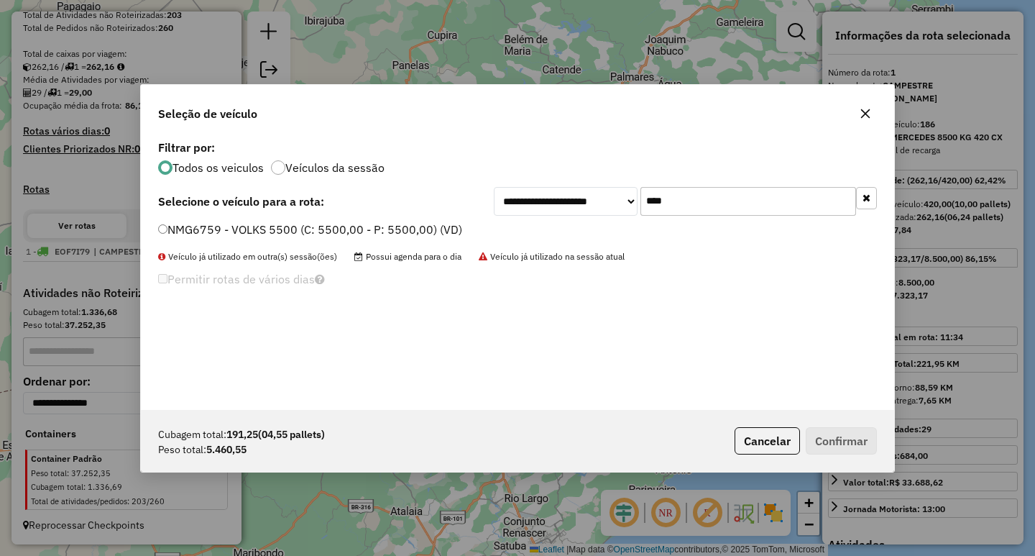
type input "****"
drag, startPoint x: 288, startPoint y: 220, endPoint x: 266, endPoint y: 231, distance: 25.1
click at [283, 222] on div "**********" at bounding box center [517, 273] width 753 height 273
click at [265, 231] on label "NMG6759 - VOLKS 5500 (C: 5500,00 - P: 5500,00) (VD)" at bounding box center [310, 229] width 304 height 17
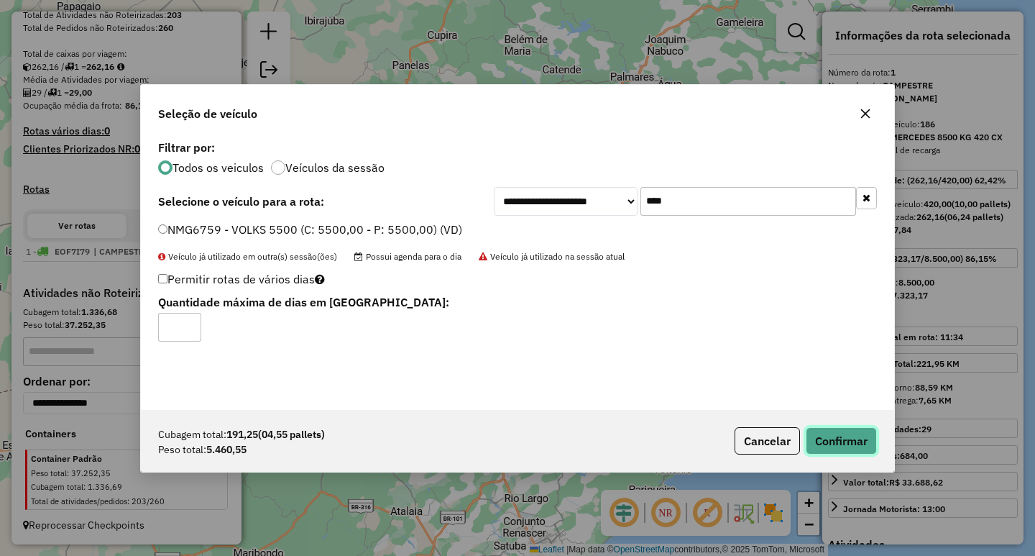
click at [839, 440] on button "Confirmar" at bounding box center [841, 440] width 71 height 27
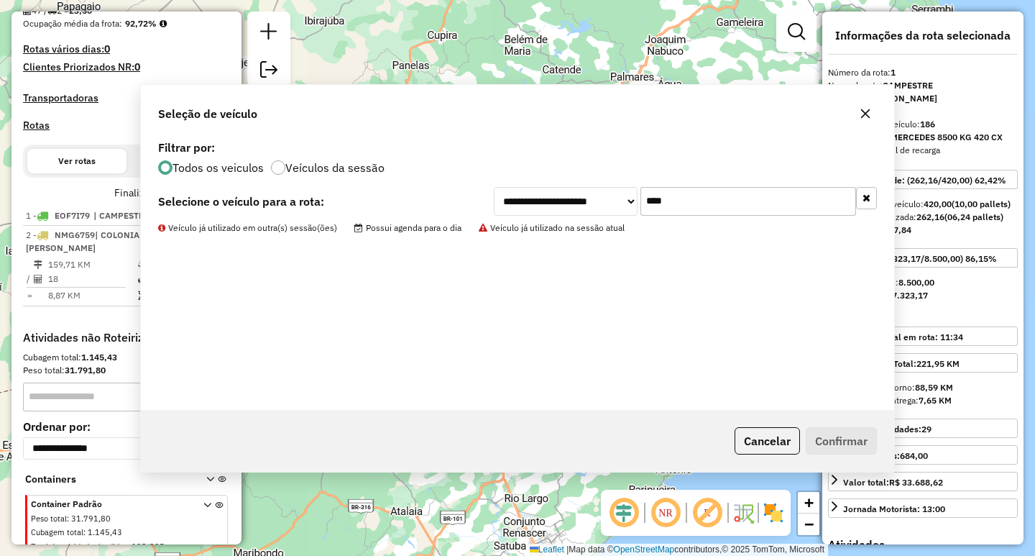
scroll to position [407, 0]
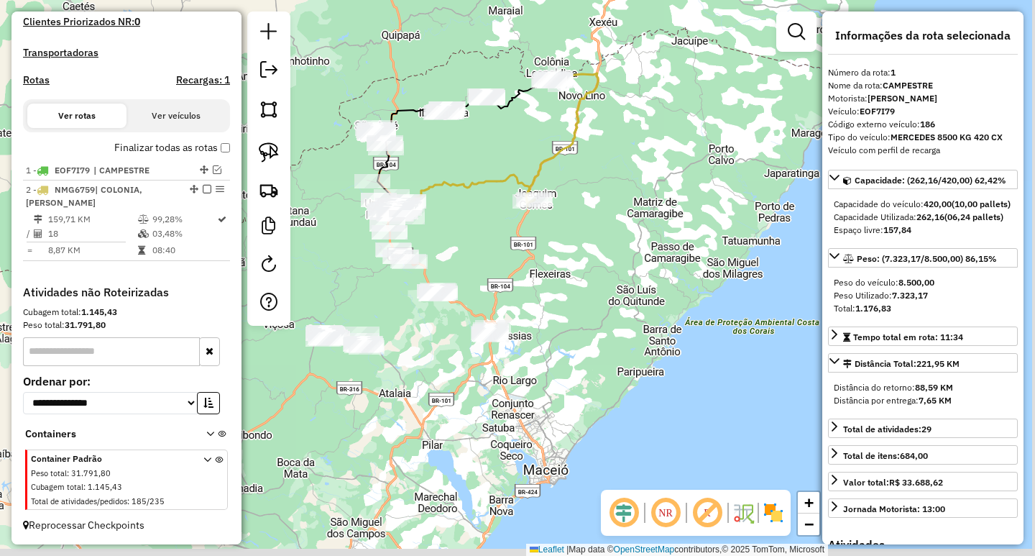
drag, startPoint x: 677, startPoint y: 323, endPoint x: 676, endPoint y: 233, distance: 89.8
click at [677, 249] on div "Janela de atendimento Grade de atendimento Capacidade Transportadoras Veículos …" at bounding box center [517, 278] width 1035 height 556
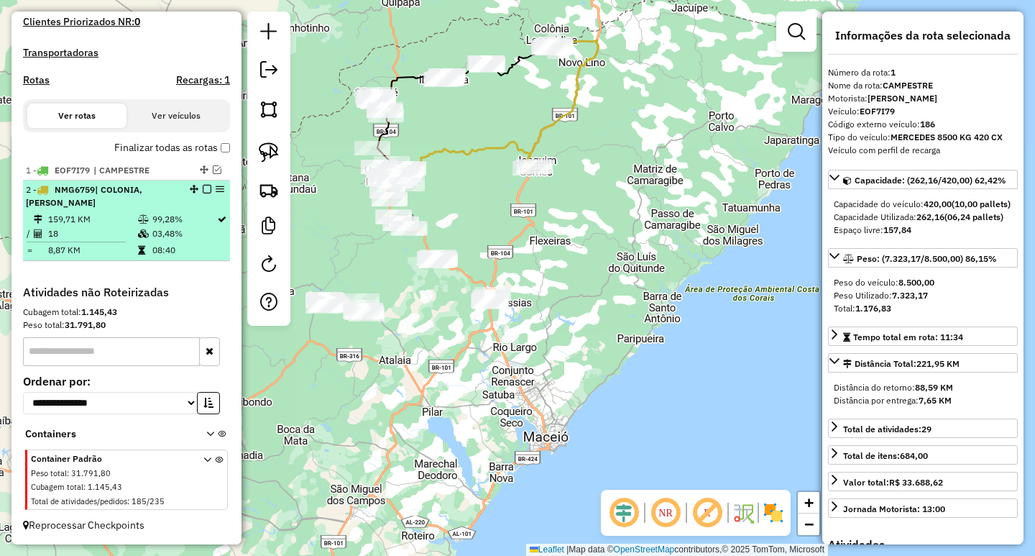
click at [203, 188] on em at bounding box center [207, 189] width 9 height 9
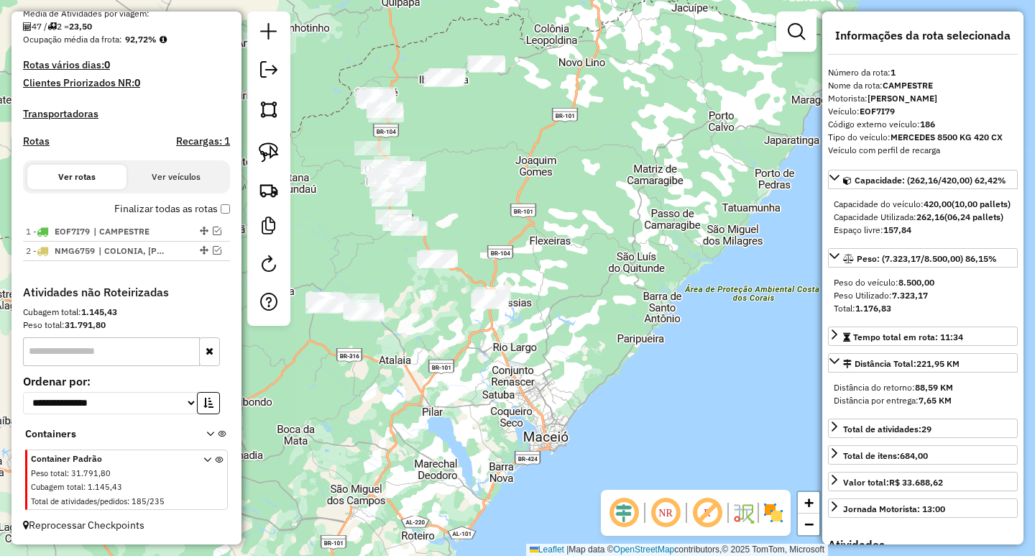
scroll to position [346, 0]
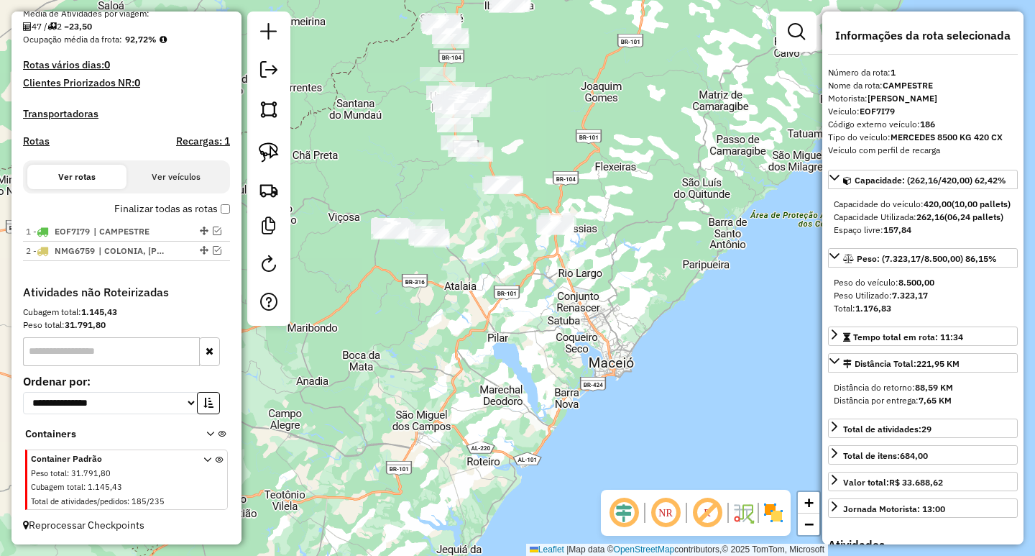
drag, startPoint x: 481, startPoint y: 320, endPoint x: 554, endPoint y: 254, distance: 98.7
click at [543, 261] on div "Janela de atendimento Grade de atendimento Capacidade Transportadoras Veículos …" at bounding box center [517, 278] width 1035 height 556
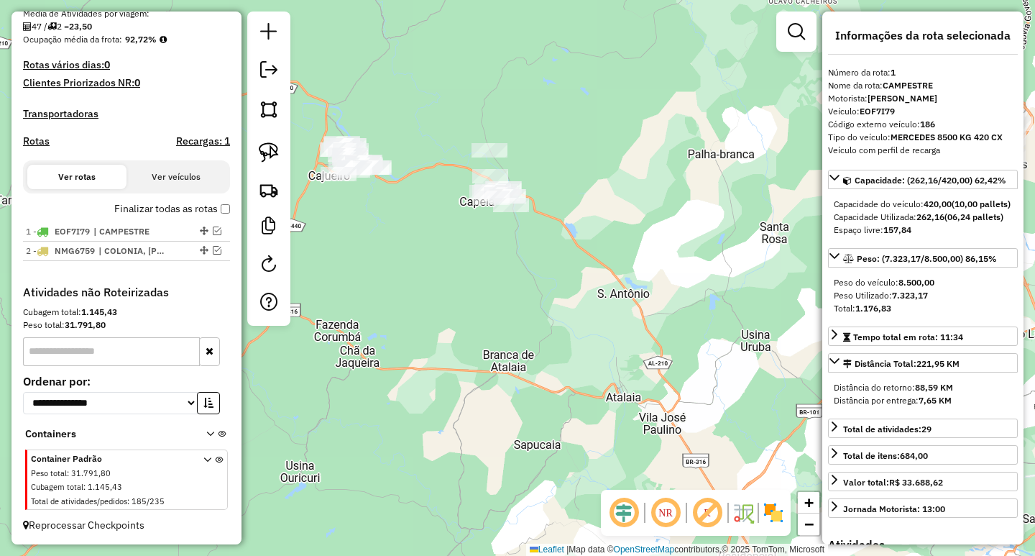
drag, startPoint x: 432, startPoint y: 239, endPoint x: 506, endPoint y: 298, distance: 94.2
click at [504, 292] on div "Janela de atendimento Grade de atendimento Capacidade Transportadoras Veículos …" at bounding box center [517, 278] width 1035 height 556
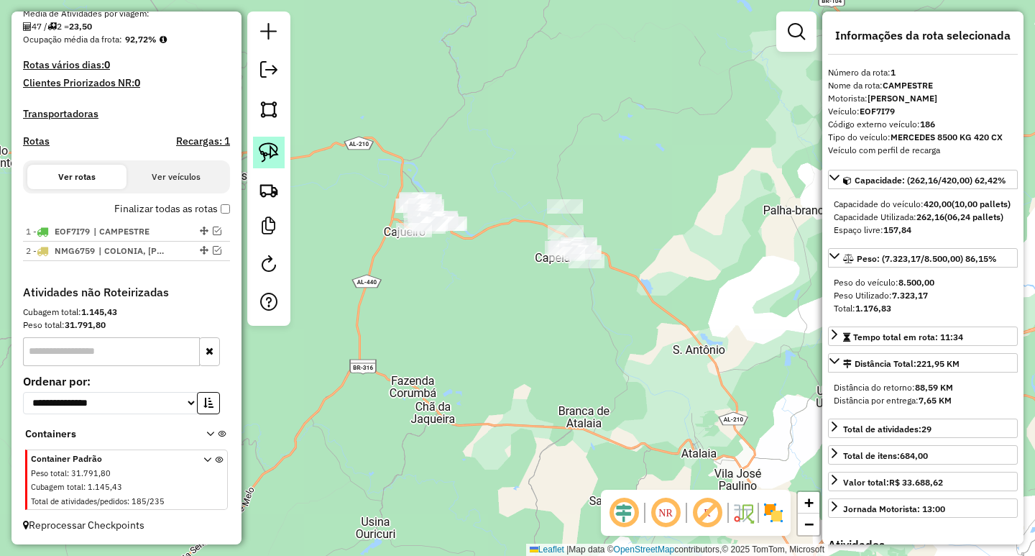
click at [280, 148] on link at bounding box center [269, 153] width 32 height 32
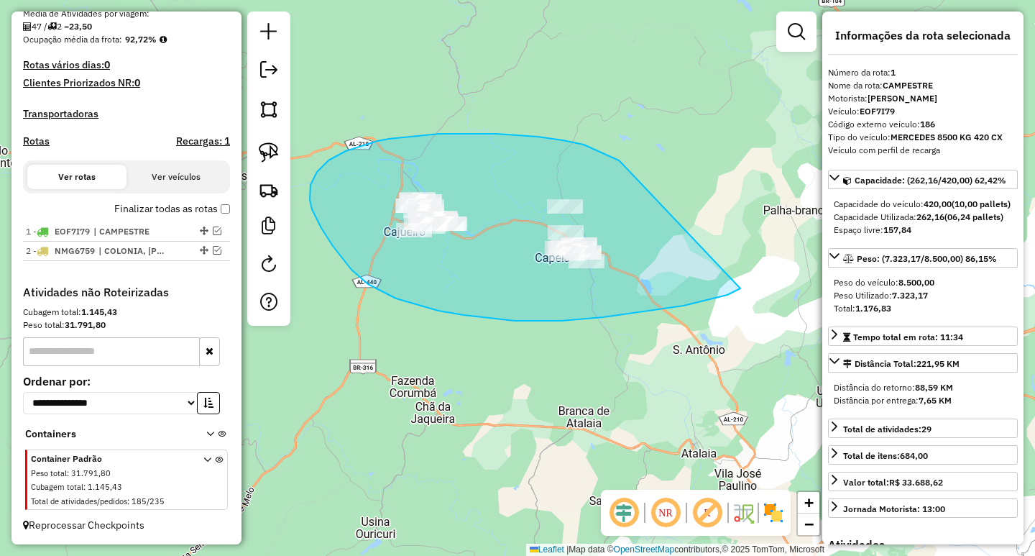
drag, startPoint x: 619, startPoint y: 160, endPoint x: 750, endPoint y: 275, distance: 174.7
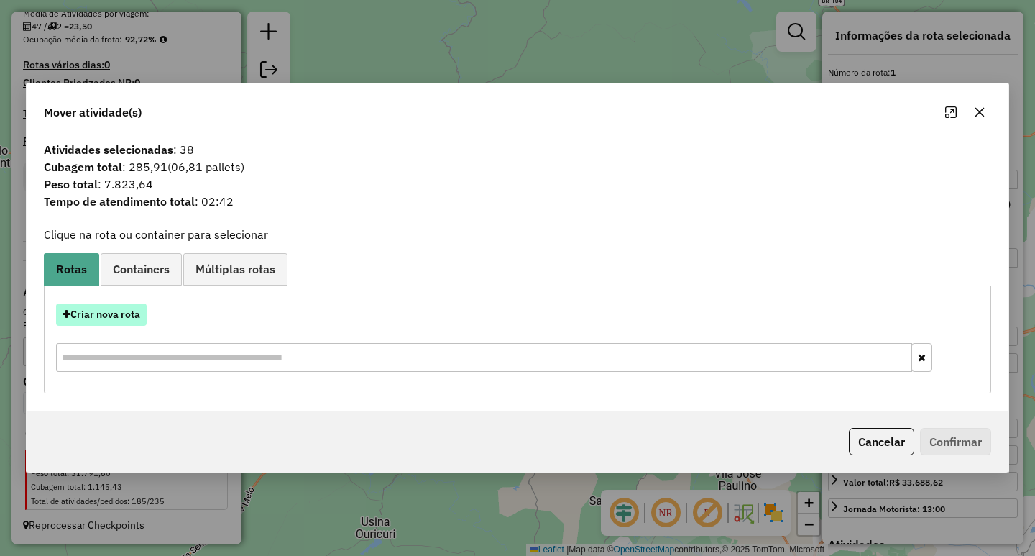
click at [109, 310] on button "Criar nova rota" at bounding box center [101, 314] width 91 height 22
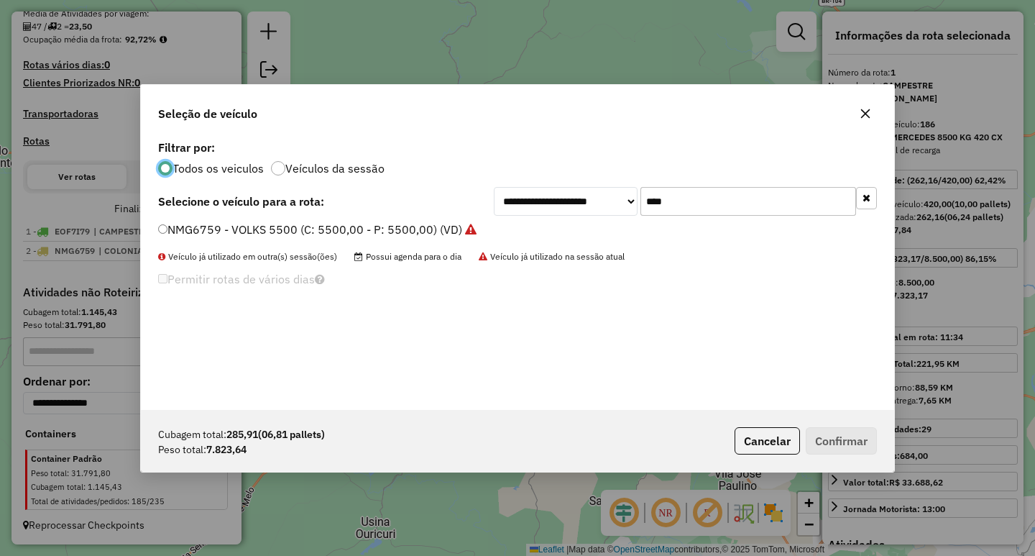
scroll to position [8, 4]
drag, startPoint x: 711, startPoint y: 194, endPoint x: 548, endPoint y: 201, distance: 163.3
click at [561, 201] on div "**********" at bounding box center [685, 201] width 383 height 29
type input "****"
click at [473, 225] on label "EOF7J13 - 187 - MERCEDES 8500 KG 420 CX (C: 420,00 - P: 8500,00) (VD)" at bounding box center [360, 229] width 405 height 17
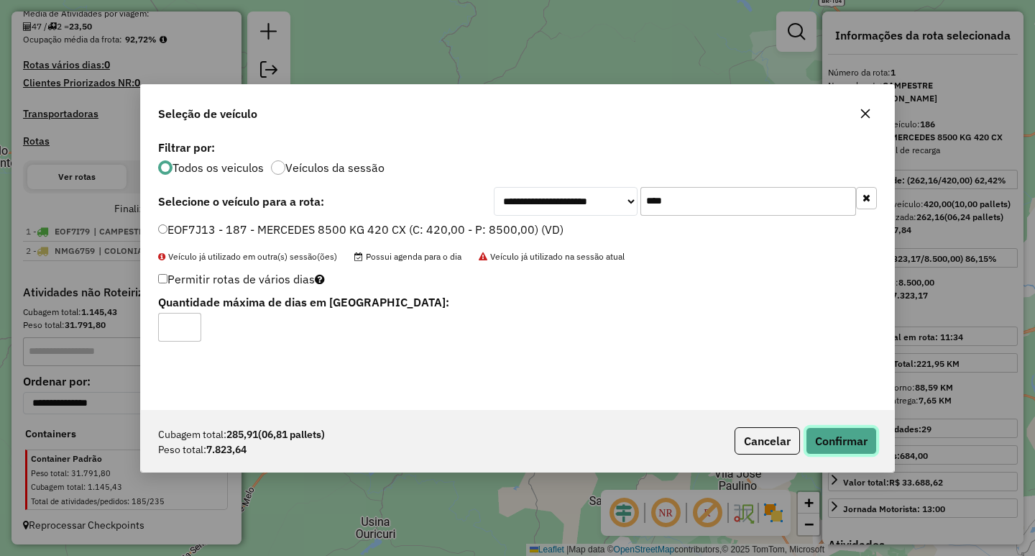
click at [868, 436] on button "Confirmar" at bounding box center [841, 440] width 71 height 27
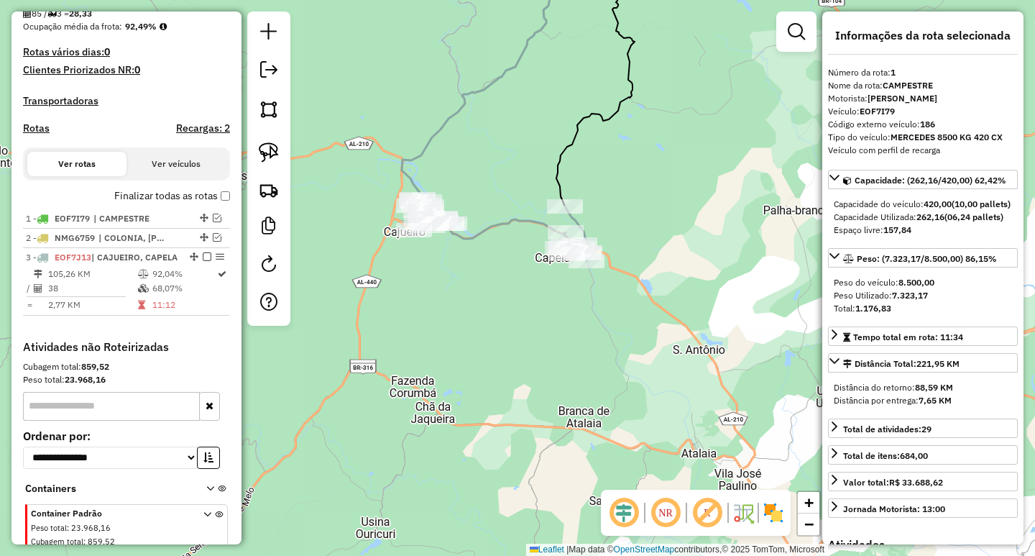
scroll to position [426, 0]
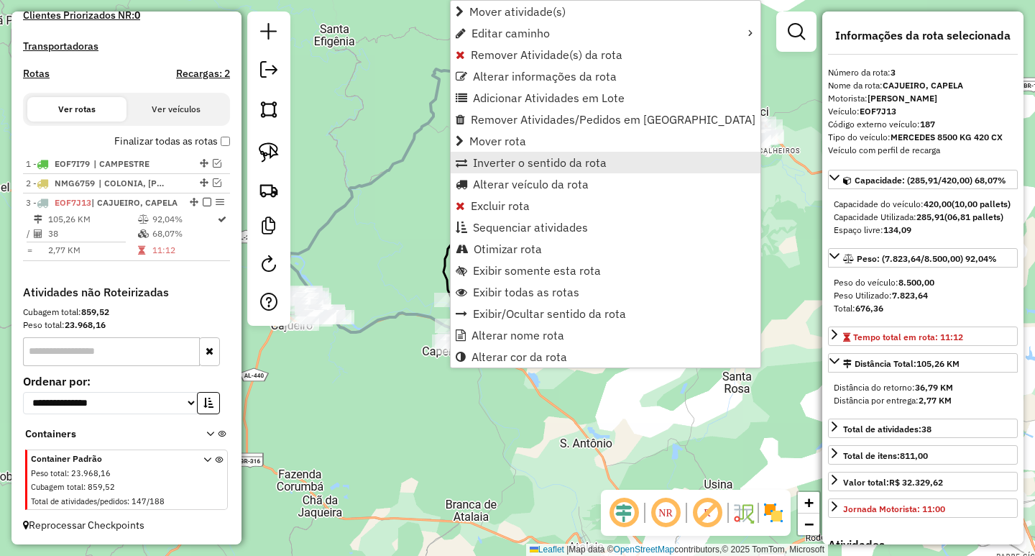
click at [525, 162] on span "Inverter o sentido da rota" at bounding box center [540, 162] width 134 height 11
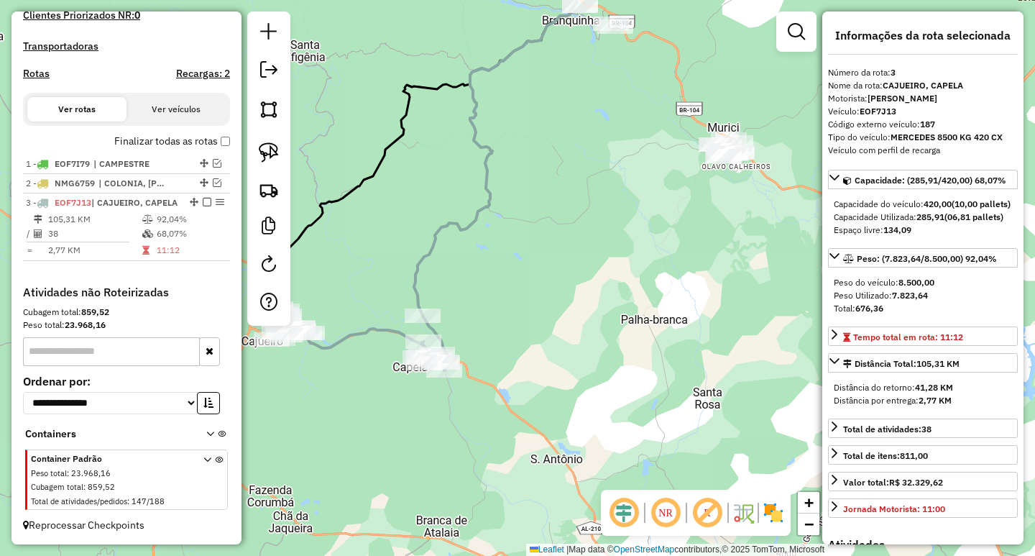
drag, startPoint x: 645, startPoint y: 224, endPoint x: 561, endPoint y: 266, distance: 94.8
click at [565, 247] on div "Janela de atendimento Grade de atendimento Capacidade Transportadoras Veículos …" at bounding box center [517, 278] width 1035 height 556
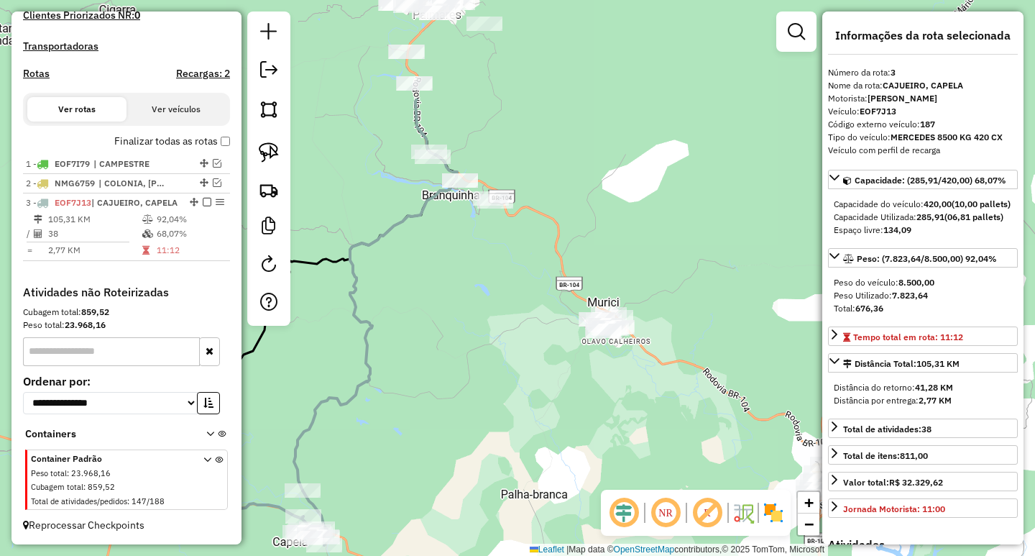
drag, startPoint x: 561, startPoint y: 266, endPoint x: 510, endPoint y: 410, distance: 152.3
click at [510, 410] on div "Janela de atendimento Grade de atendimento Capacidade Transportadoras Veículos …" at bounding box center [517, 278] width 1035 height 556
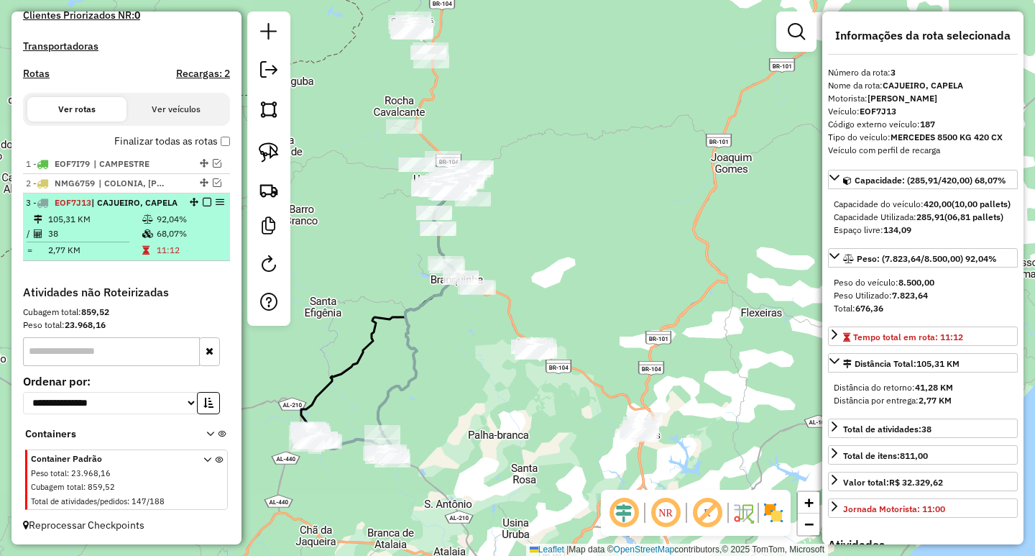
click at [203, 198] on em at bounding box center [207, 202] width 9 height 9
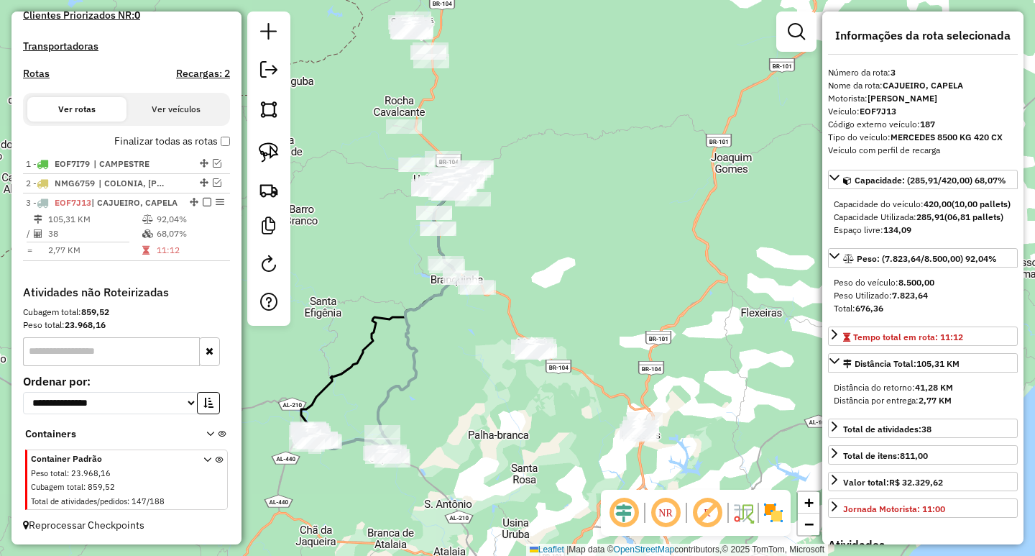
scroll to position [365, 0]
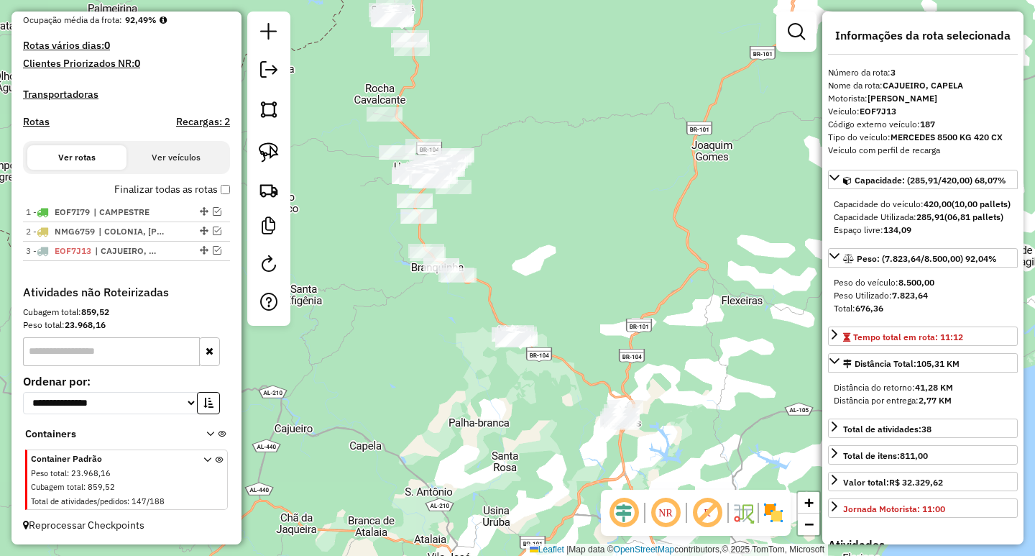
click at [424, 344] on div "Janela de atendimento Grade de atendimento Capacidade Transportadoras Veículos …" at bounding box center [517, 278] width 1035 height 556
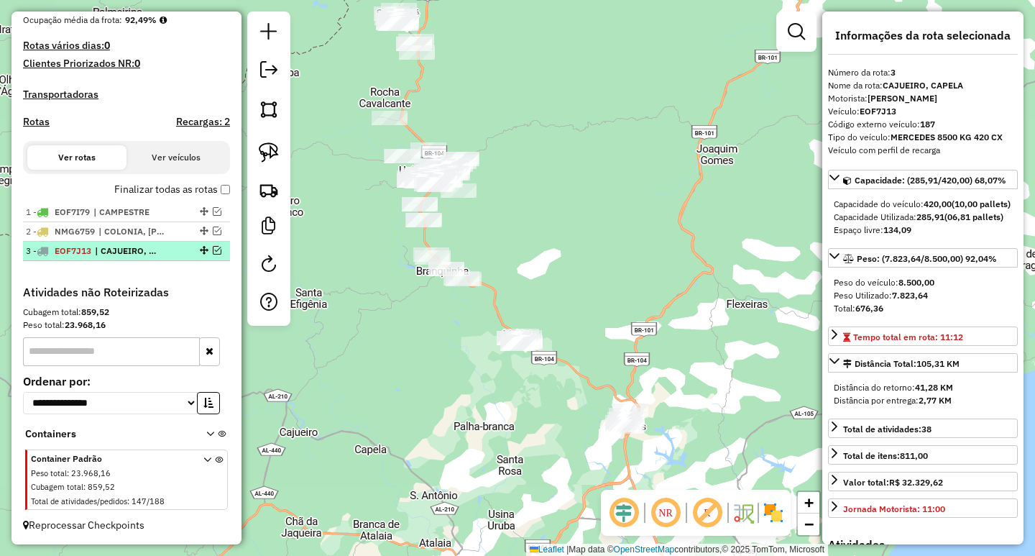
click at [215, 249] on em at bounding box center [217, 250] width 9 height 9
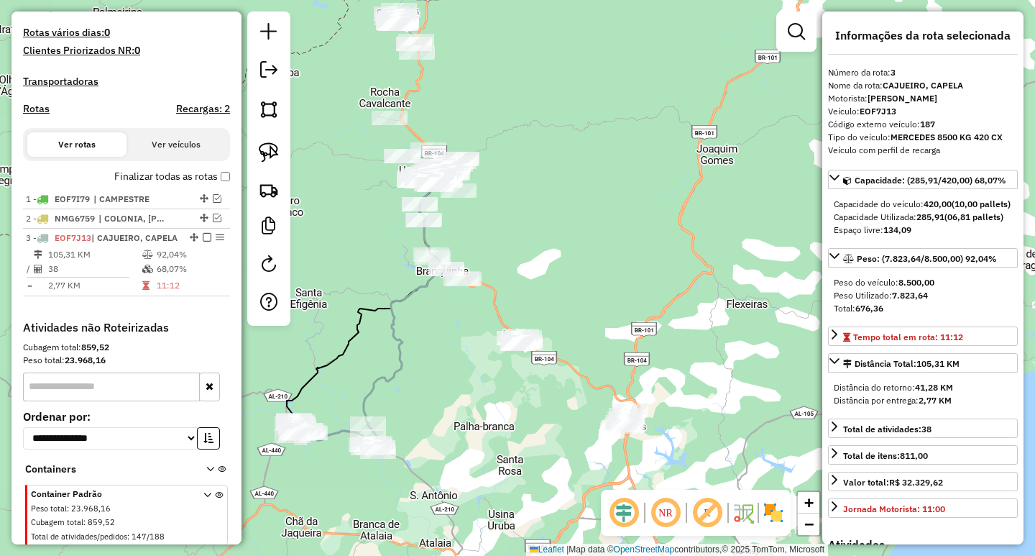
scroll to position [426, 0]
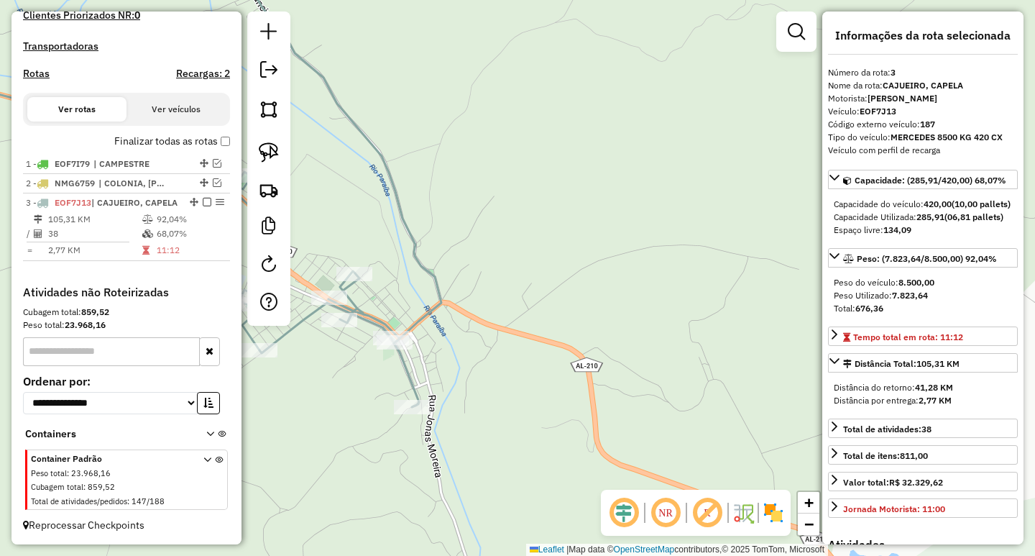
drag, startPoint x: 437, startPoint y: 302, endPoint x: 578, endPoint y: 301, distance: 140.9
click at [578, 301] on div "Rota 3 - Placa EOF7J13 19233 - MERC. DA MARIA CP Janela de atendimento Grade de…" at bounding box center [517, 278] width 1035 height 556
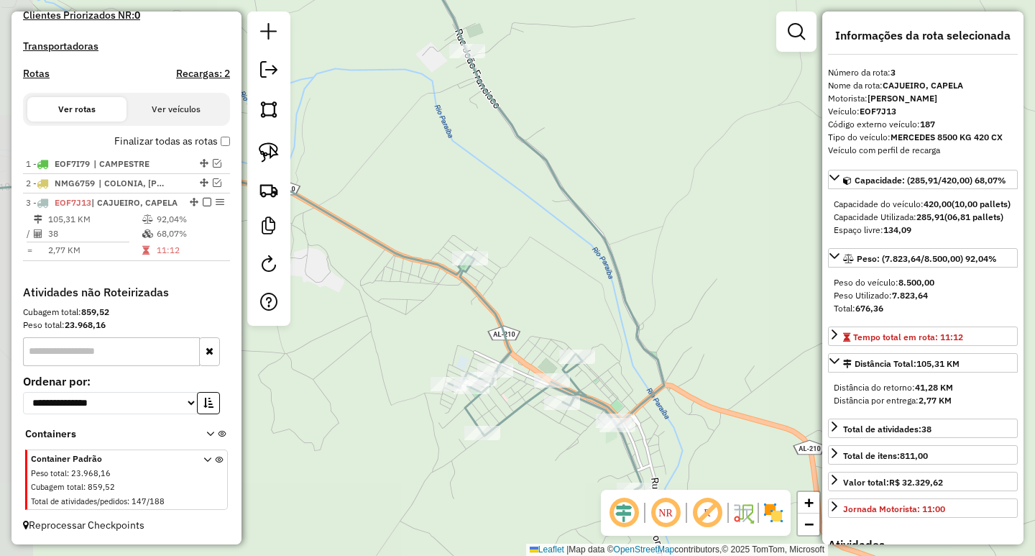
drag, startPoint x: 671, startPoint y: 365, endPoint x: 653, endPoint y: 300, distance: 67.1
click at [655, 310] on div "Janela de atendimento Grade de atendimento Capacidade Transportadoras Veículos …" at bounding box center [517, 278] width 1035 height 556
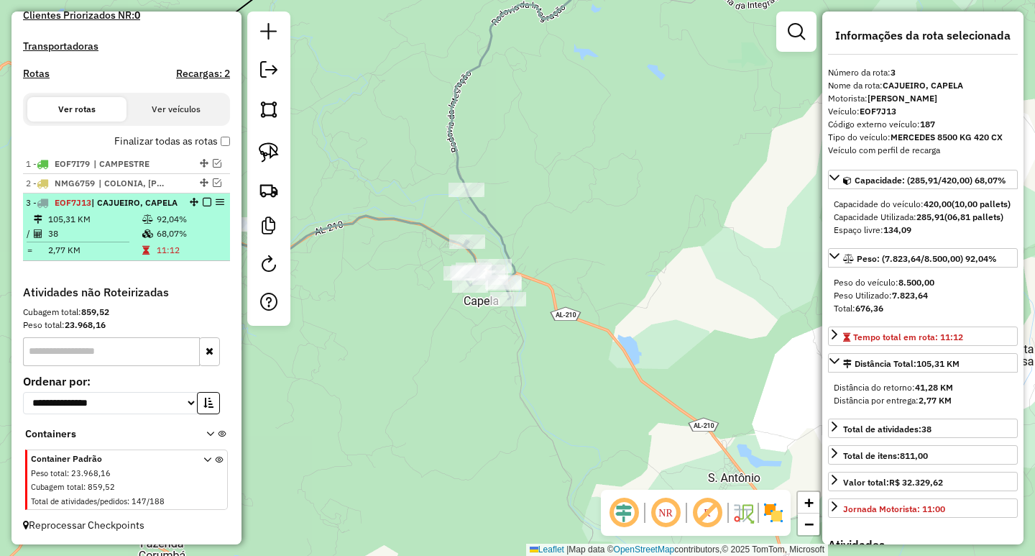
click at [203, 198] on em at bounding box center [207, 202] width 9 height 9
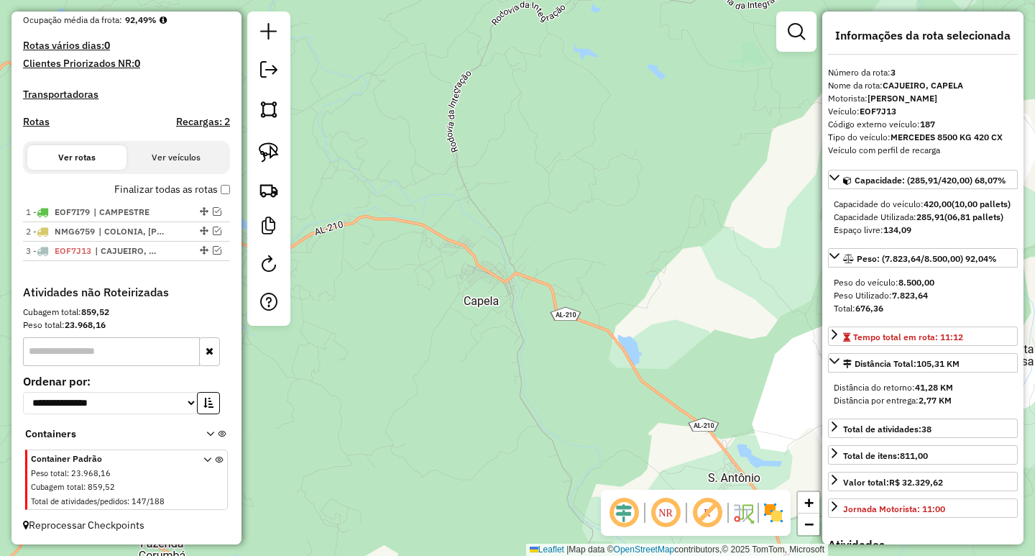
scroll to position [365, 0]
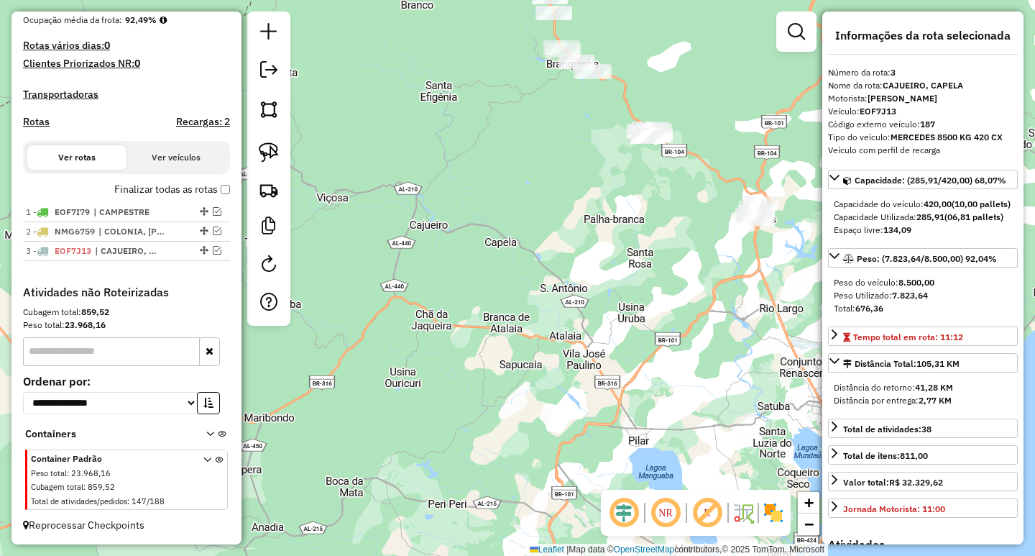
drag, startPoint x: 614, startPoint y: 234, endPoint x: 464, endPoint y: 295, distance: 161.8
click at [466, 295] on div "Janela de atendimento Grade de atendimento Capacidade Transportadoras Veículos …" at bounding box center [517, 278] width 1035 height 556
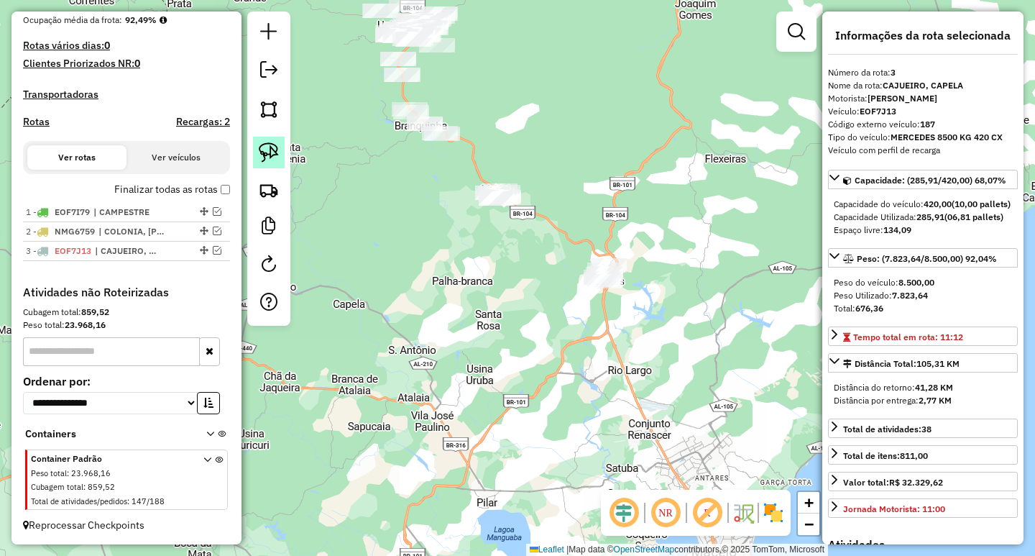
click at [274, 153] on img at bounding box center [269, 152] width 20 height 20
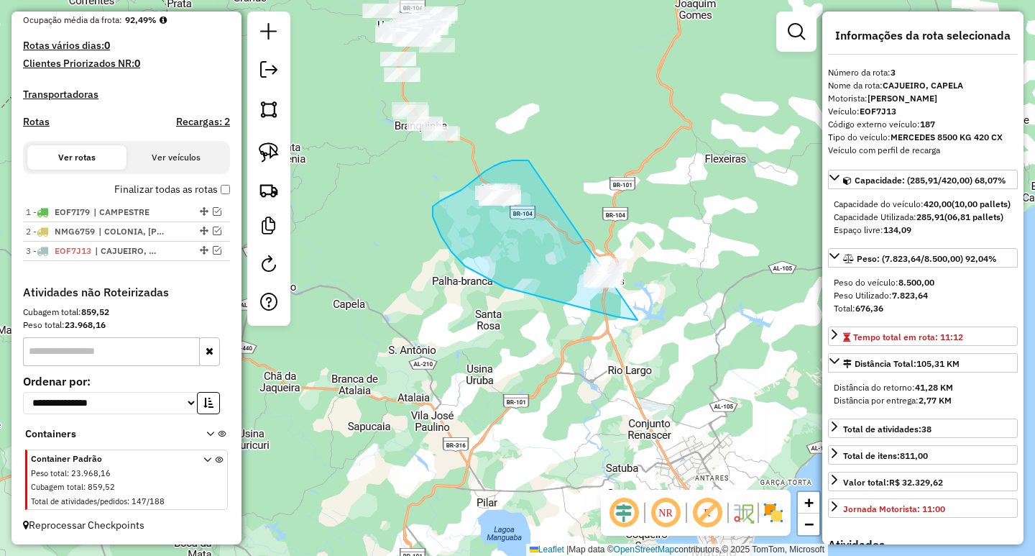
drag, startPoint x: 520, startPoint y: 160, endPoint x: 701, endPoint y: 219, distance: 189.8
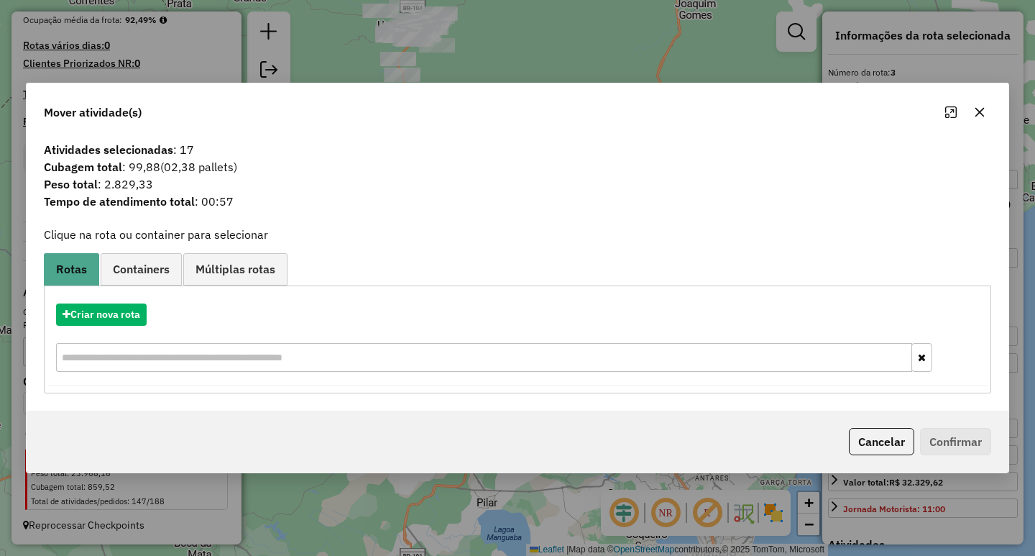
click at [974, 114] on icon "button" at bounding box center [979, 111] width 11 height 11
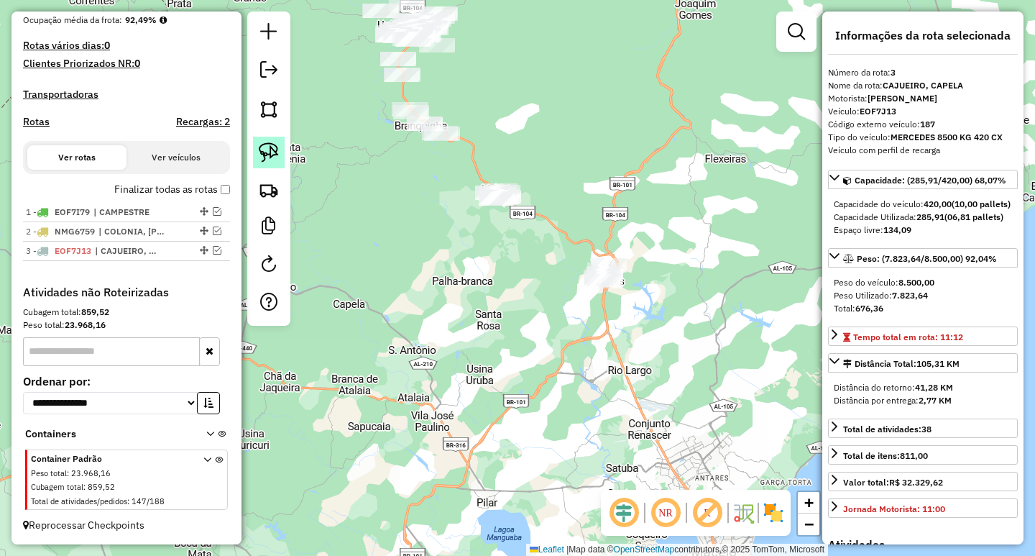
click at [268, 160] on img at bounding box center [269, 152] width 20 height 20
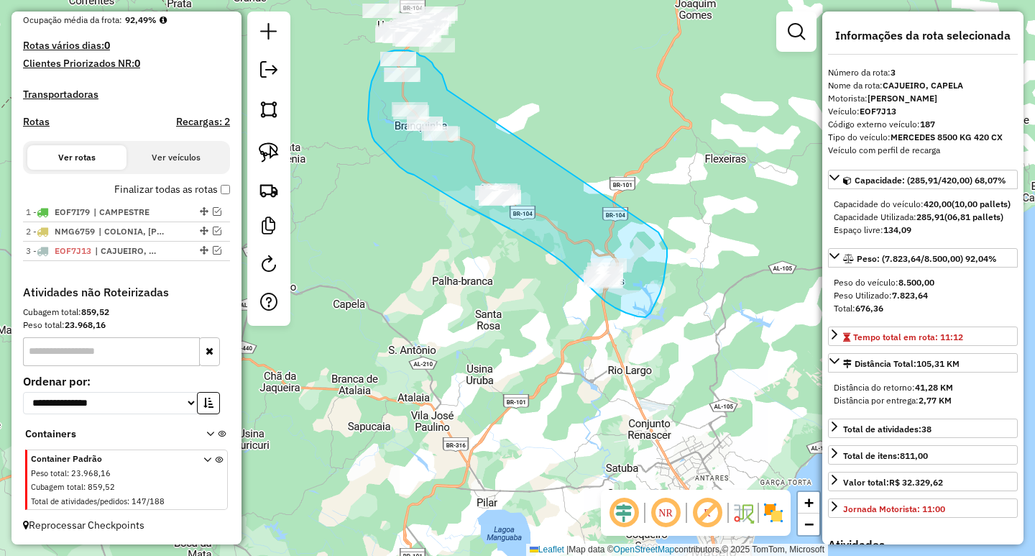
drag, startPoint x: 447, startPoint y: 90, endPoint x: 657, endPoint y: 229, distance: 252.0
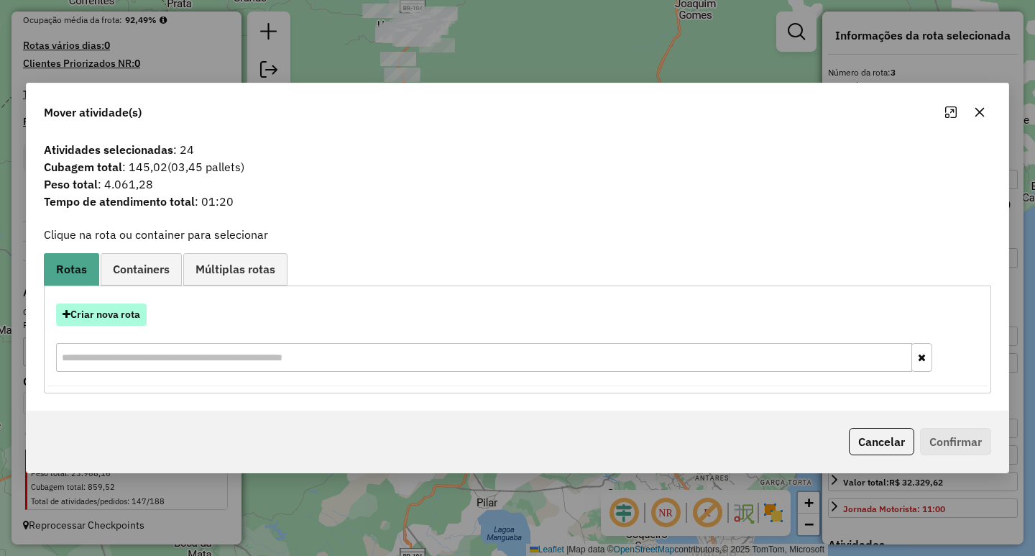
click at [144, 320] on button "Criar nova rota" at bounding box center [101, 314] width 91 height 22
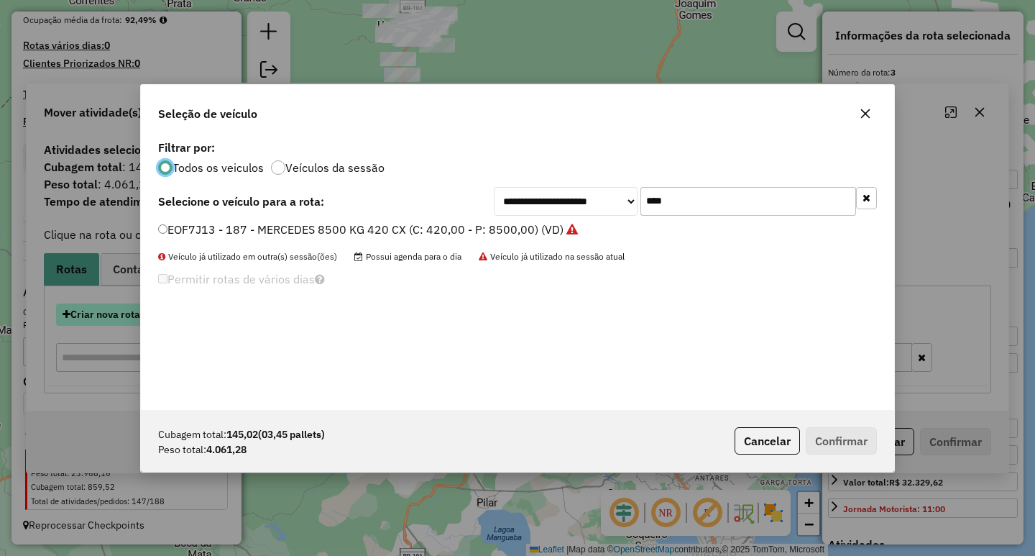
scroll to position [8, 4]
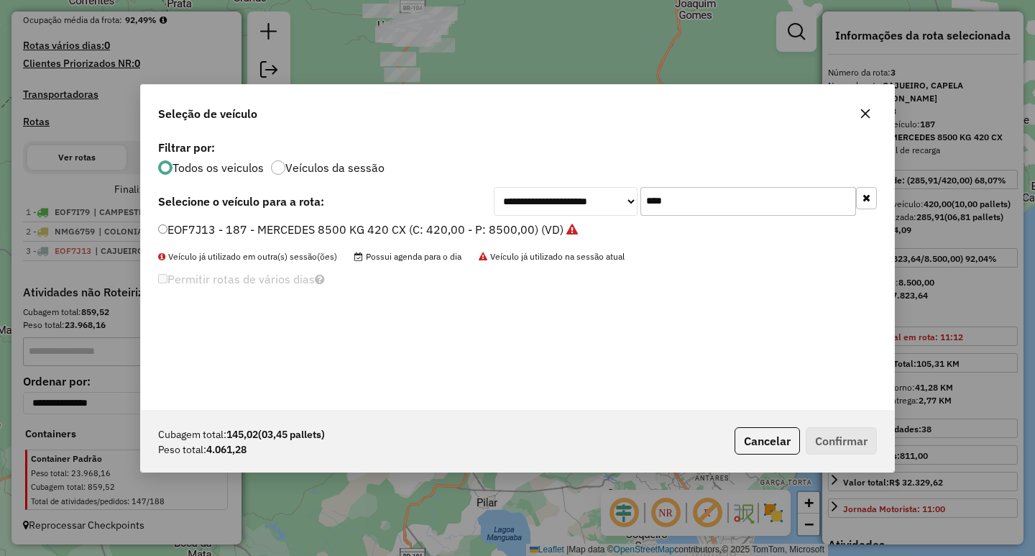
drag, startPoint x: 520, startPoint y: 198, endPoint x: 479, endPoint y: 204, distance: 41.4
click at [481, 203] on div "**********" at bounding box center [517, 201] width 719 height 29
type input "****"
click at [459, 231] on label "PFE3360 - 30 - VOLKS 5500 (C: 5500,00 - P: 5500,00) (VD)" at bounding box center [319, 229] width 323 height 17
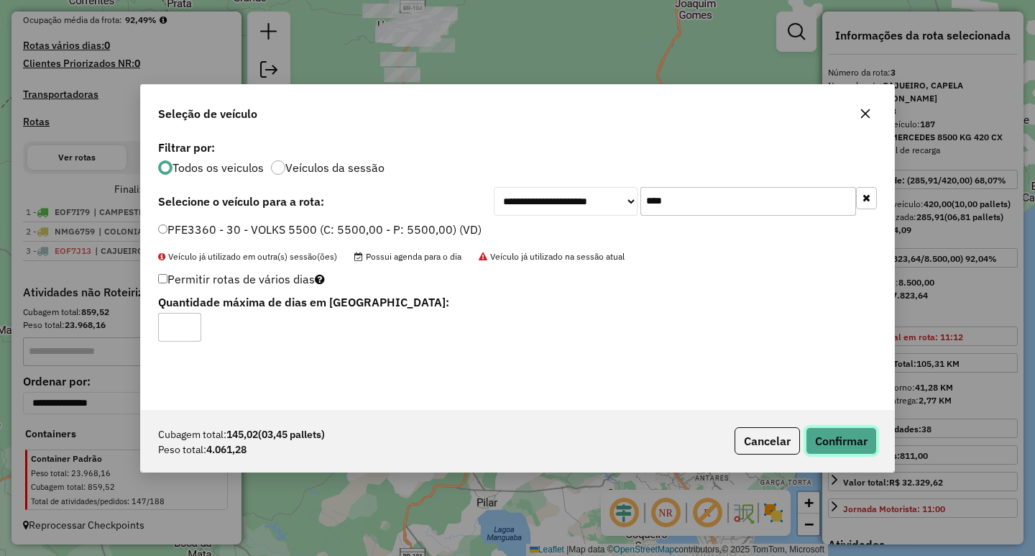
click at [831, 431] on button "Confirmar" at bounding box center [841, 440] width 71 height 27
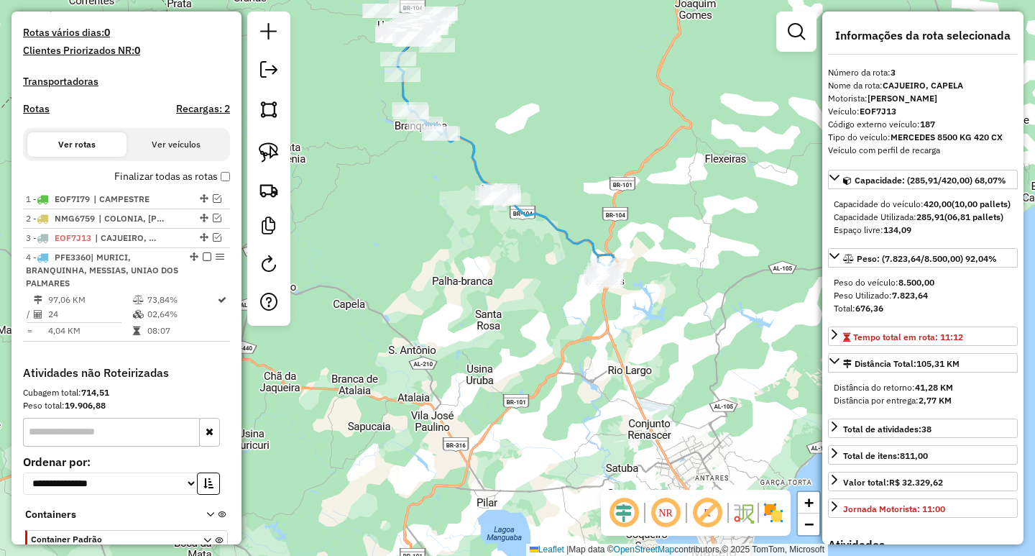
scroll to position [459, 0]
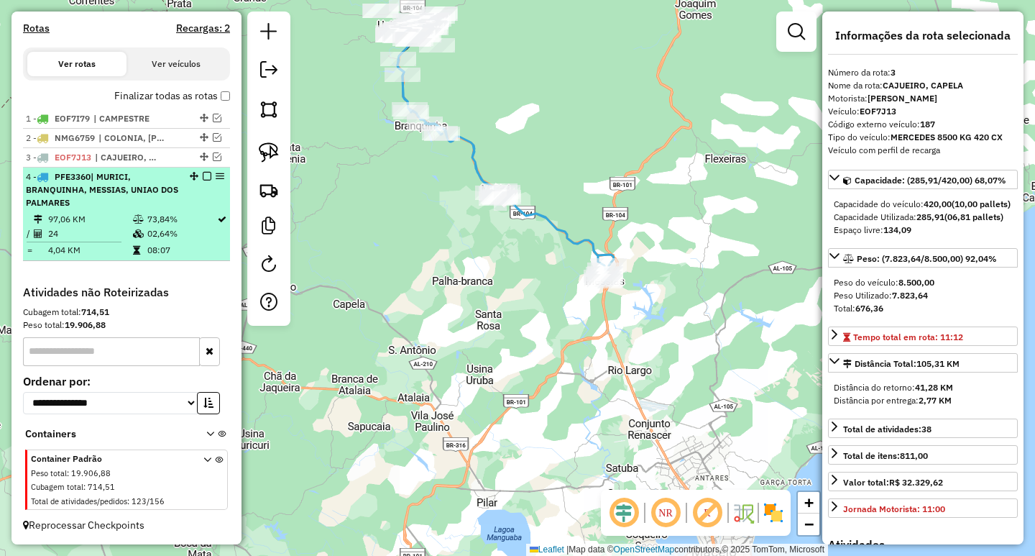
click at [203, 178] on em at bounding box center [207, 176] width 9 height 9
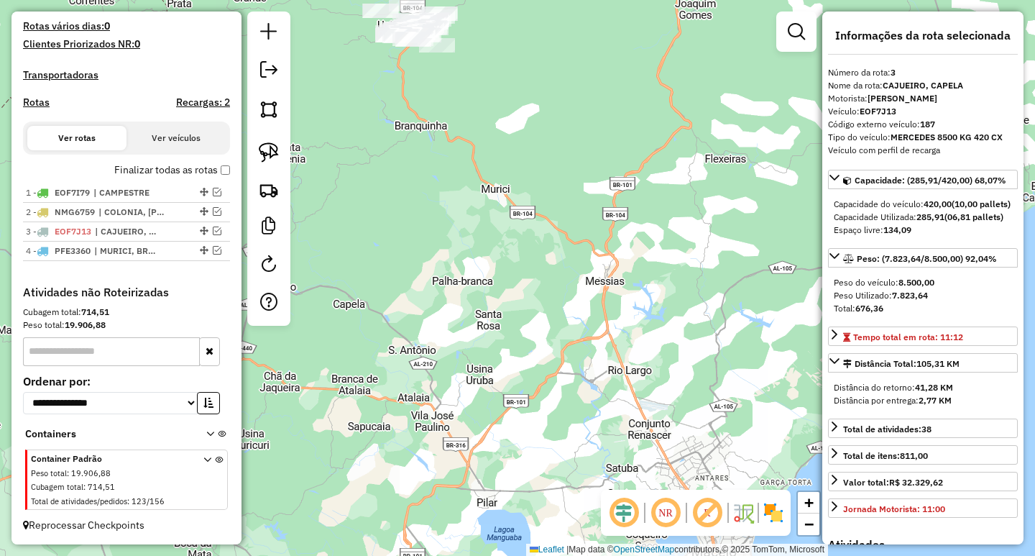
scroll to position [385, 0]
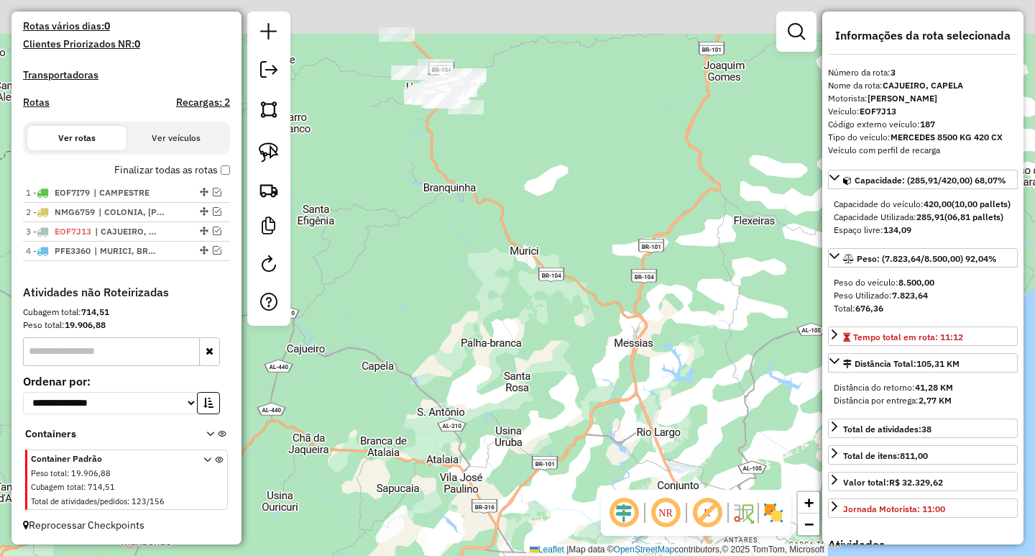
drag, startPoint x: 408, startPoint y: 254, endPoint x: 423, endPoint y: 374, distance: 120.2
click at [423, 362] on div "Janela de atendimento Grade de atendimento Capacidade Transportadoras Veículos …" at bounding box center [517, 278] width 1035 height 556
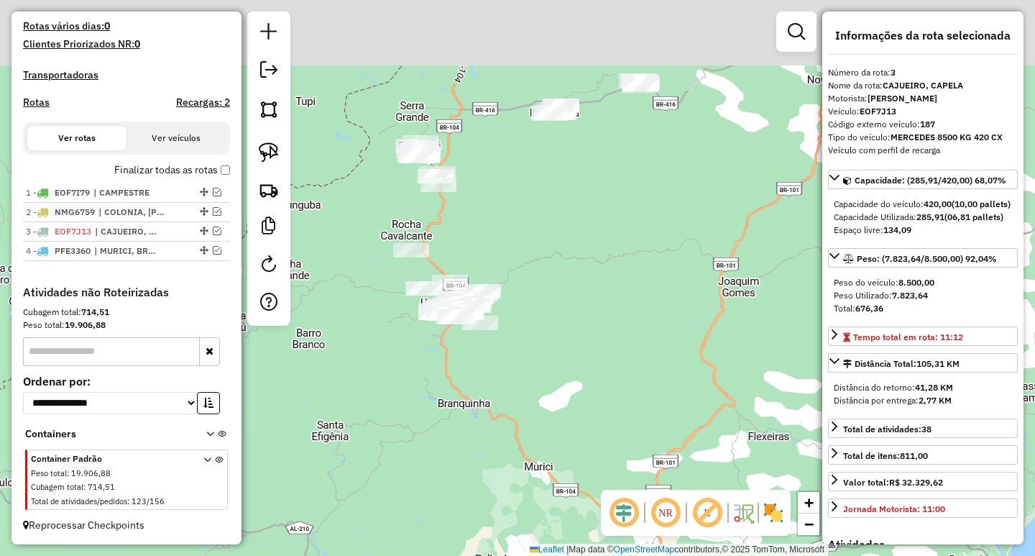
drag, startPoint x: 608, startPoint y: 242, endPoint x: 608, endPoint y: 309, distance: 66.8
click at [608, 308] on div "Janela de atendimento Grade de atendimento Capacidade Transportadoras Veículos …" at bounding box center [517, 278] width 1035 height 556
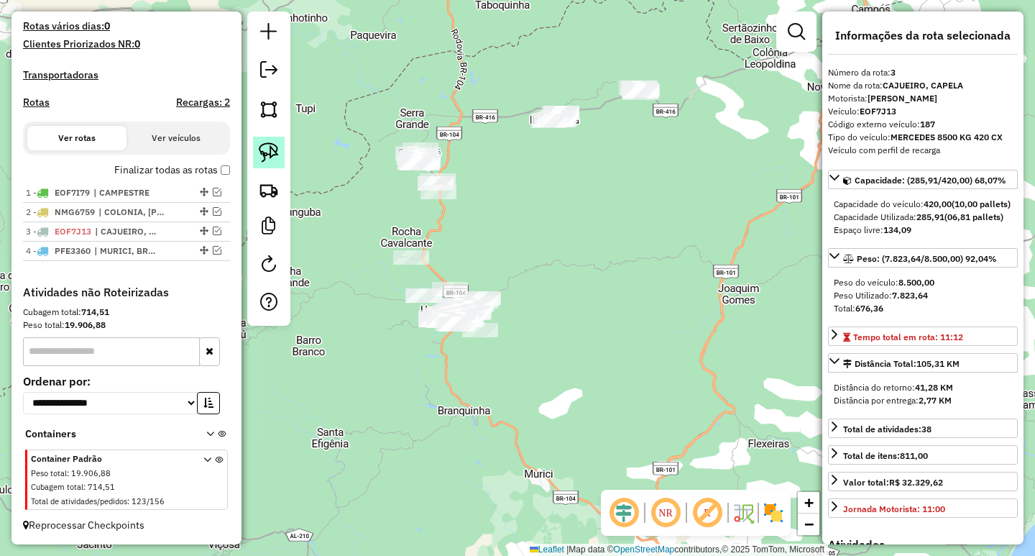
click at [269, 149] on img at bounding box center [269, 152] width 20 height 20
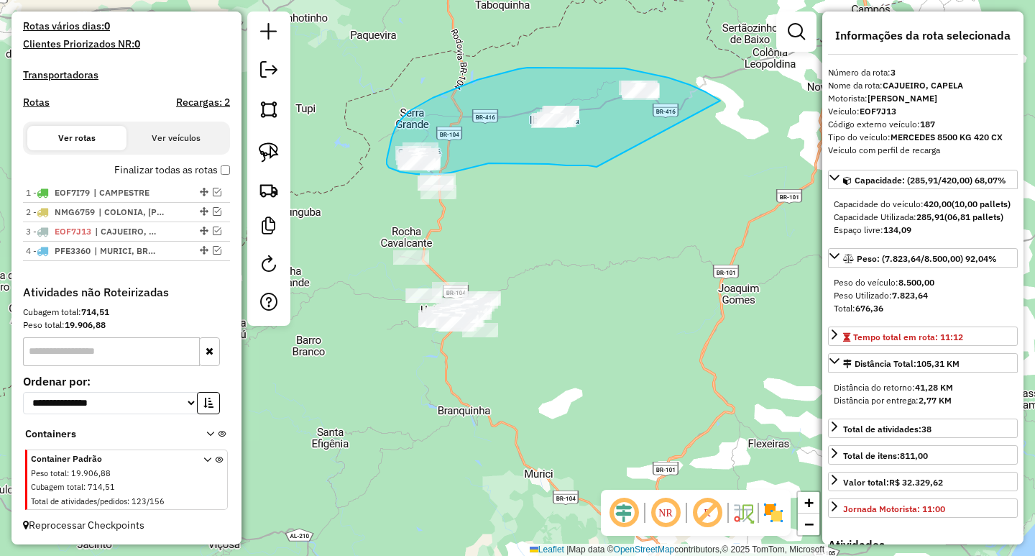
drag, startPoint x: 714, startPoint y: 98, endPoint x: 597, endPoint y: 167, distance: 136.6
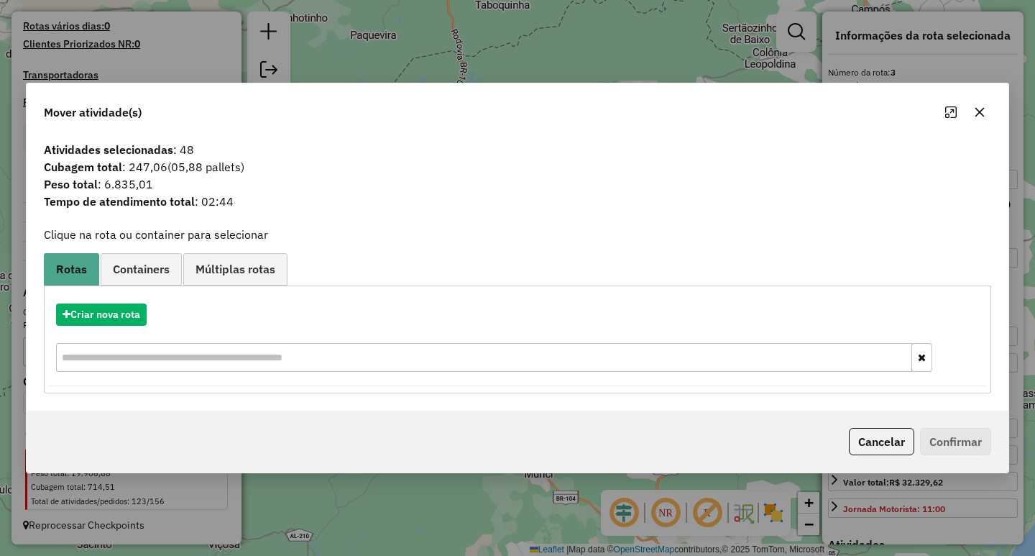
click at [980, 117] on icon "button" at bounding box center [979, 111] width 11 height 11
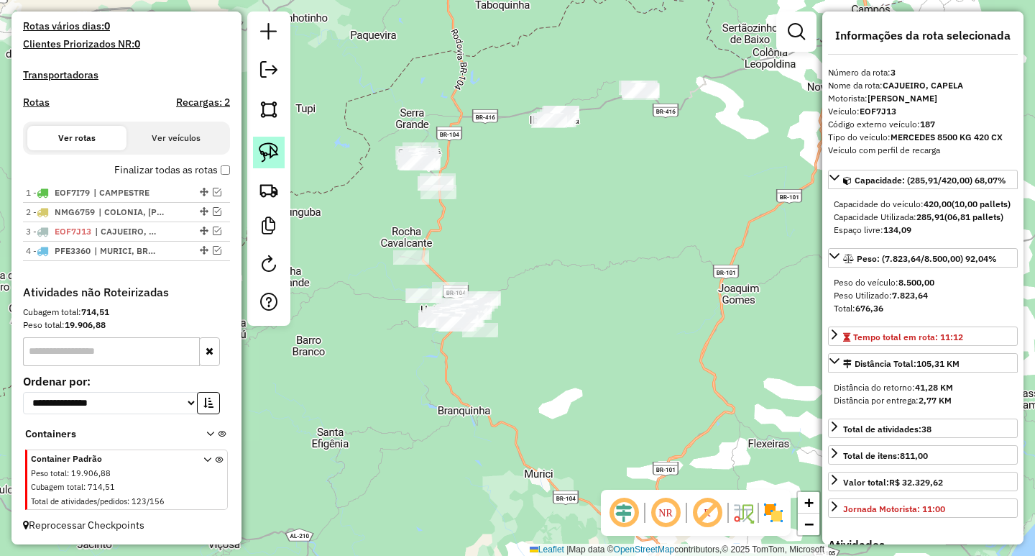
click at [270, 149] on img at bounding box center [269, 152] width 20 height 20
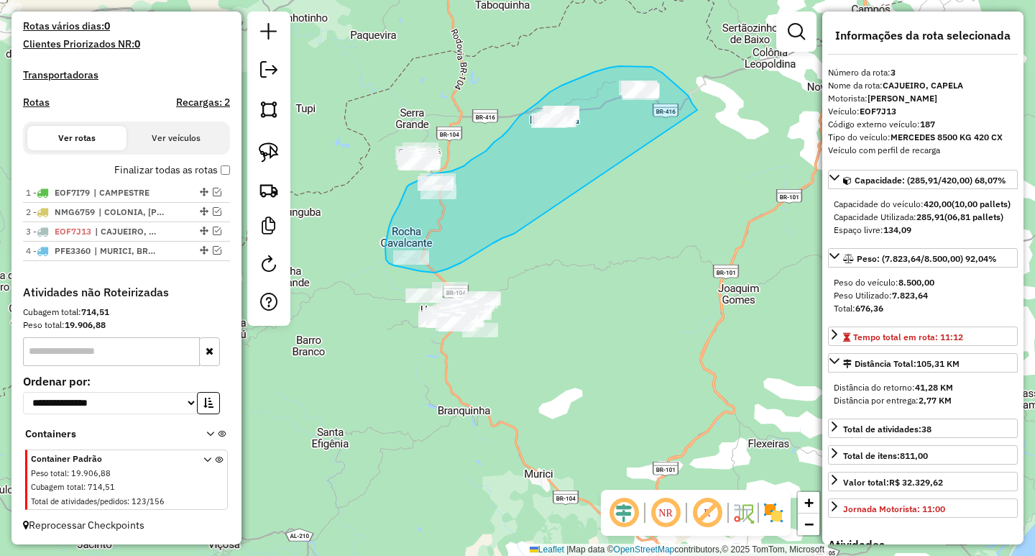
drag, startPoint x: 691, startPoint y: 101, endPoint x: 521, endPoint y: 231, distance: 214.2
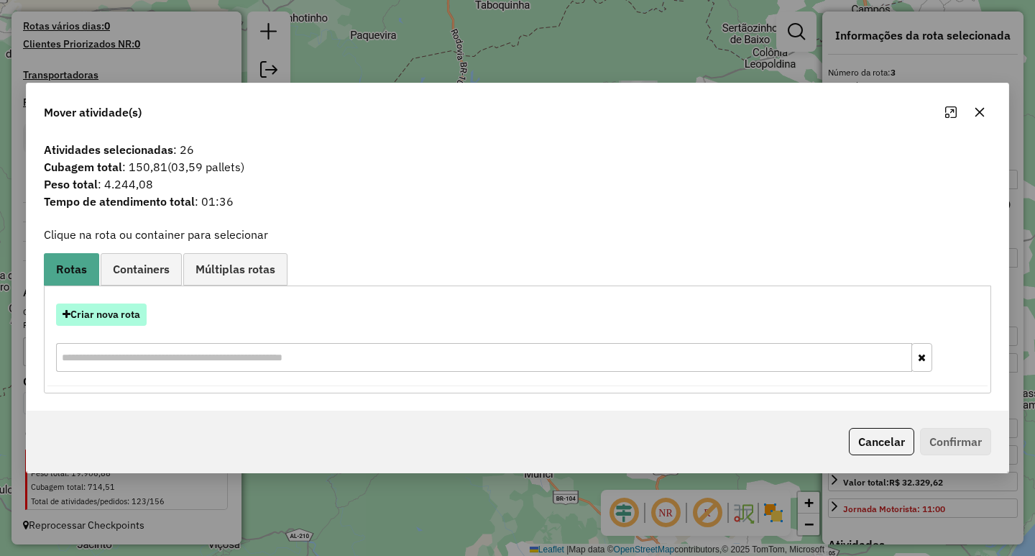
click at [119, 322] on button "Criar nova rota" at bounding box center [101, 314] width 91 height 22
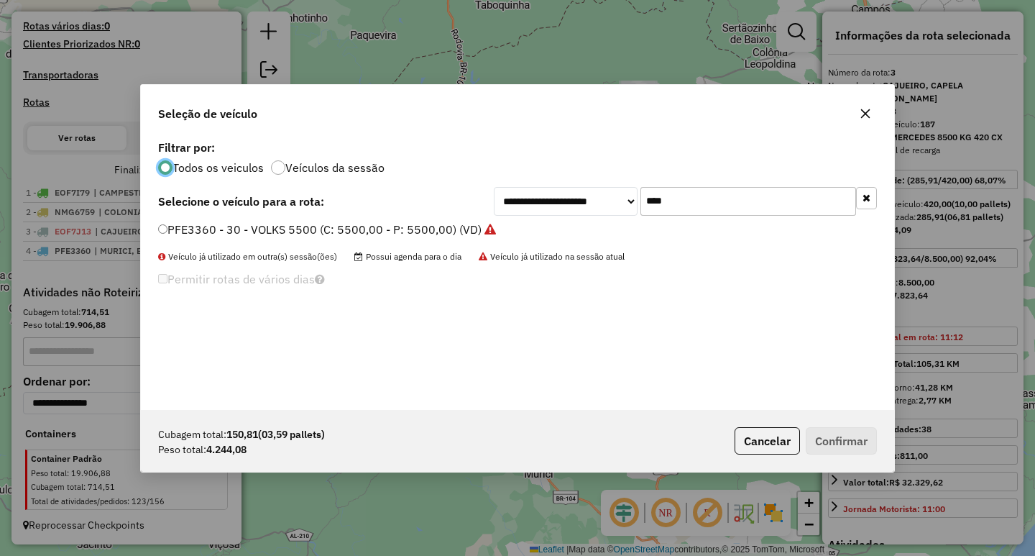
scroll to position [8, 4]
drag, startPoint x: 724, startPoint y: 203, endPoint x: 461, endPoint y: 215, distance: 264.0
click at [507, 209] on div "**********" at bounding box center [685, 201] width 383 height 29
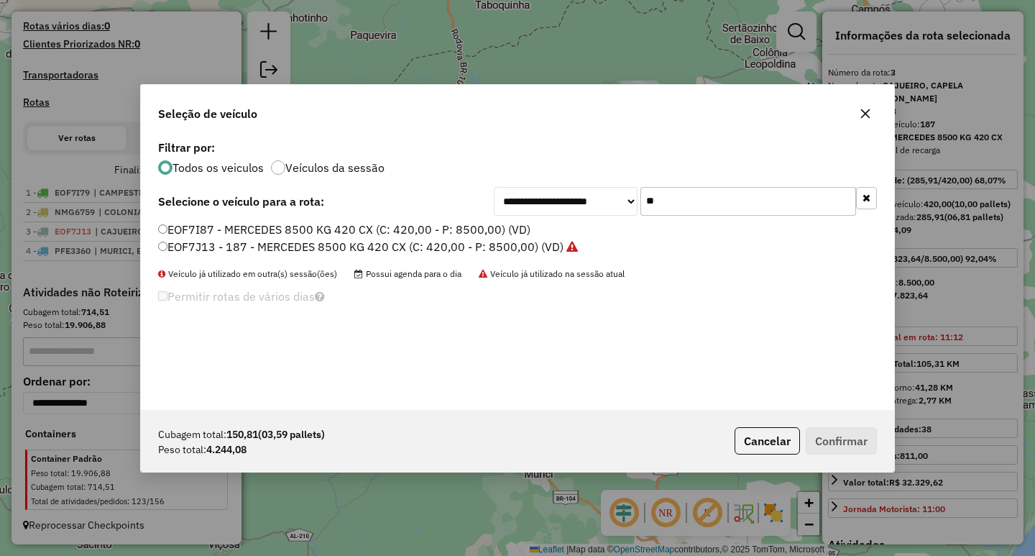
type input "**"
click at [355, 231] on label "EOF7I87 - MERCEDES 8500 KG 420 CX (C: 420,00 - P: 8500,00) (VD)" at bounding box center [344, 229] width 372 height 17
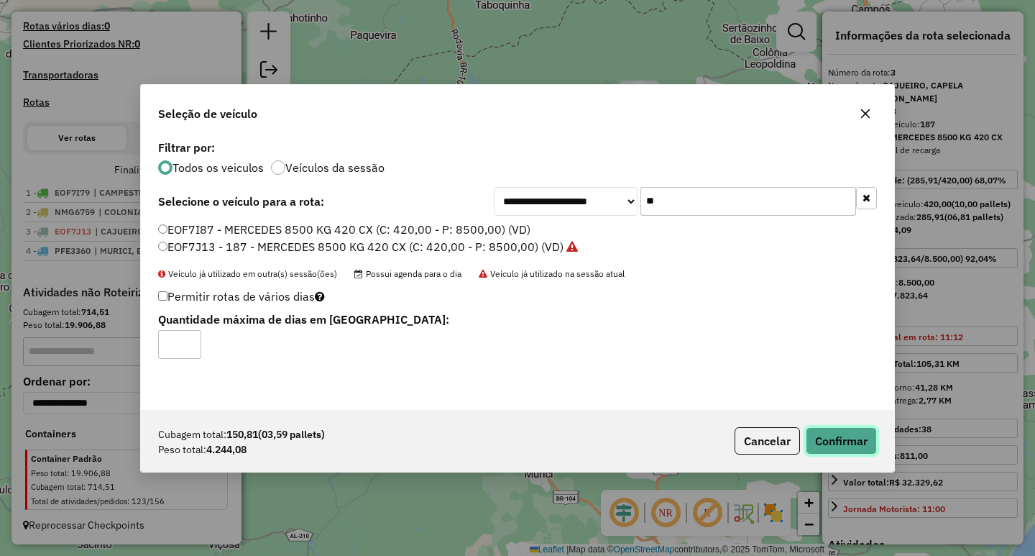
click at [842, 442] on button "Confirmar" at bounding box center [841, 440] width 71 height 27
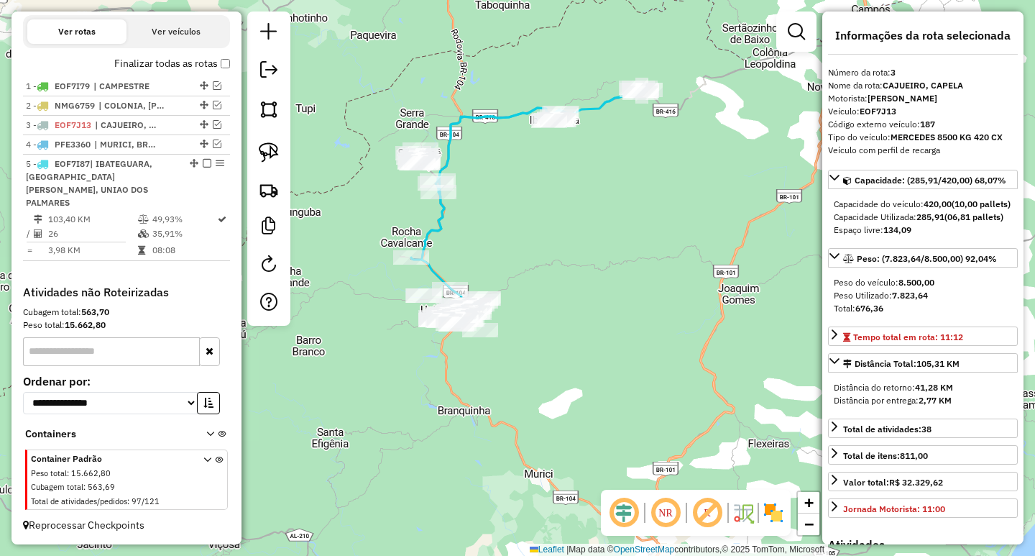
scroll to position [478, 0]
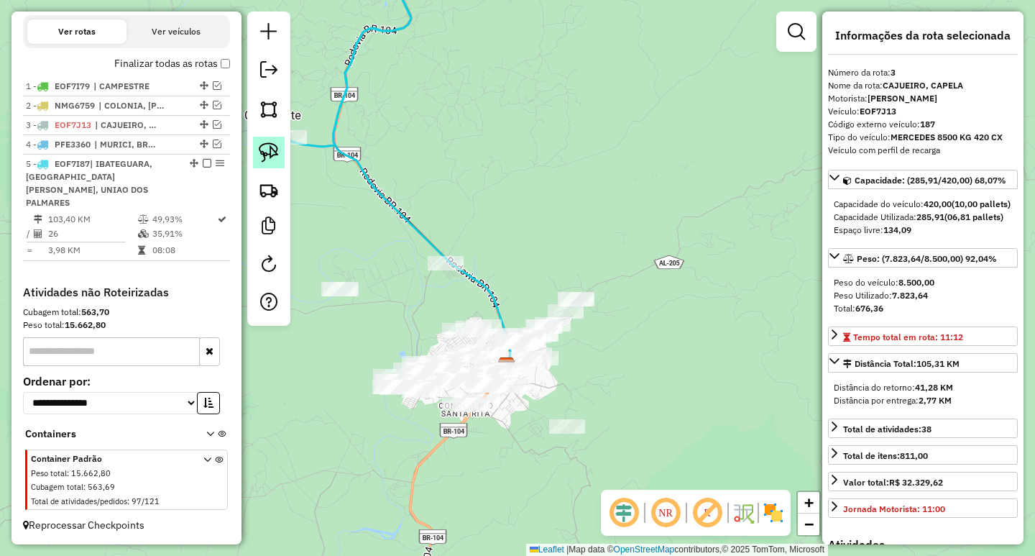
click at [272, 155] on img at bounding box center [269, 152] width 20 height 20
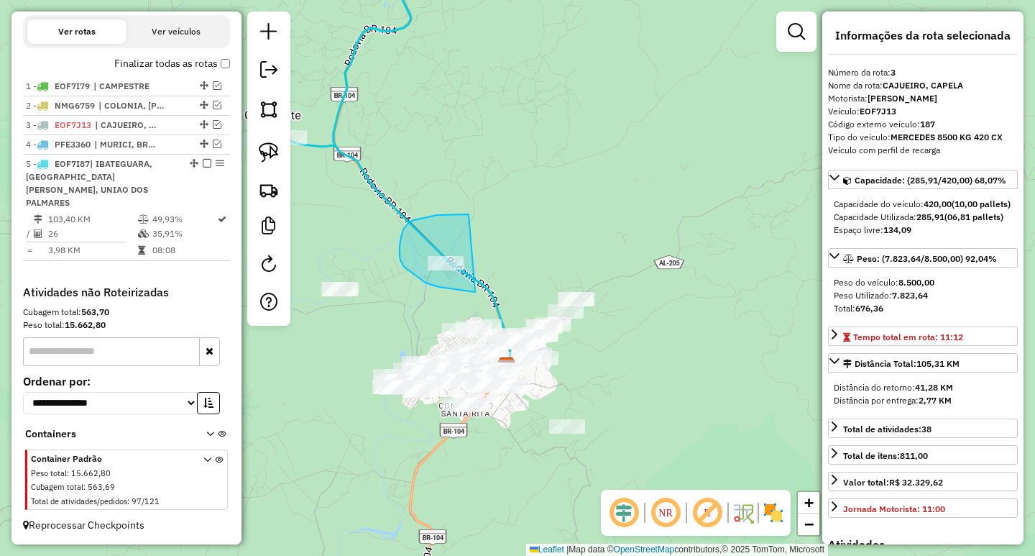
drag, startPoint x: 437, startPoint y: 215, endPoint x: 515, endPoint y: 259, distance: 89.5
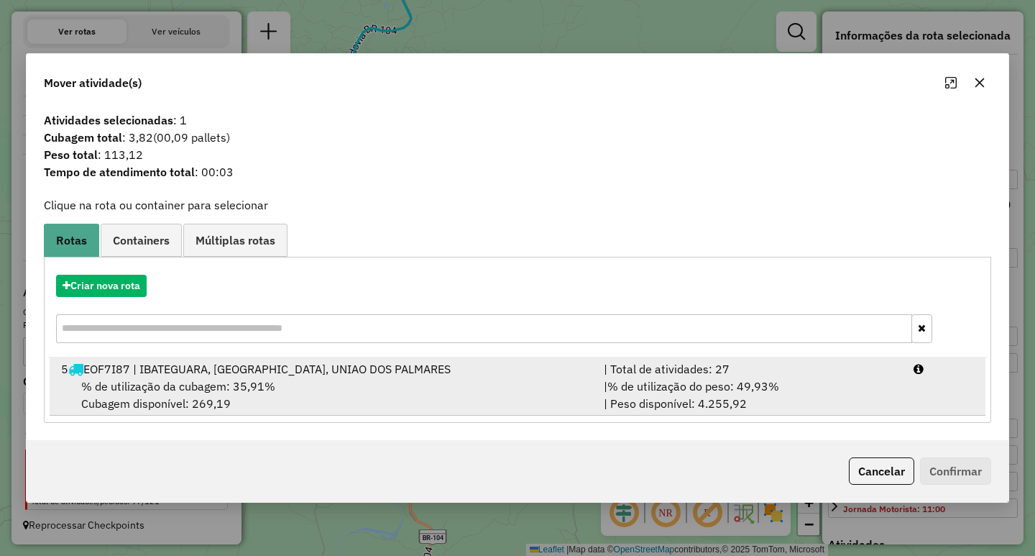
click at [367, 400] on div "% de utilização da cubagem: 35,91% Cubagem disponível: 269,19" at bounding box center [323, 394] width 543 height 34
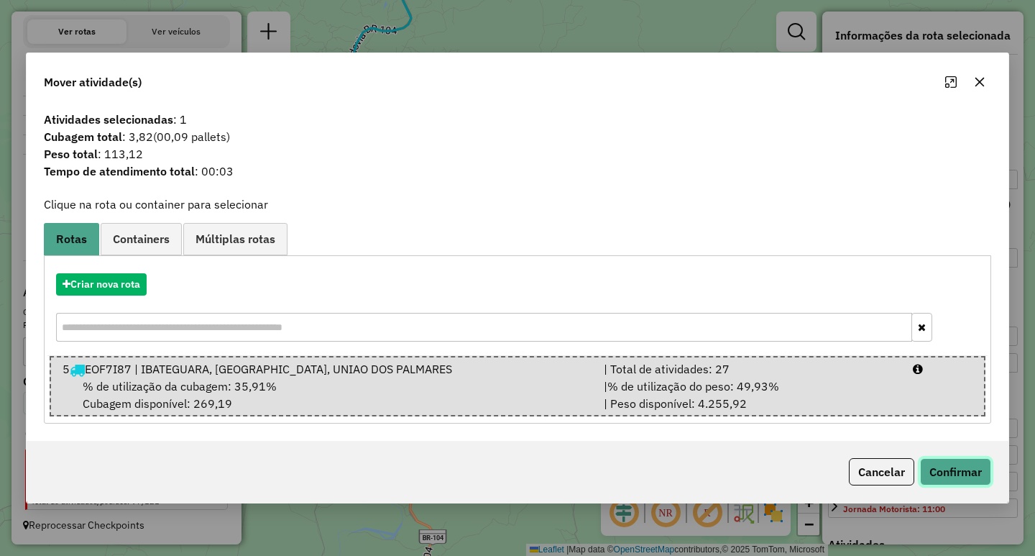
click at [953, 471] on button "Confirmar" at bounding box center [955, 471] width 71 height 27
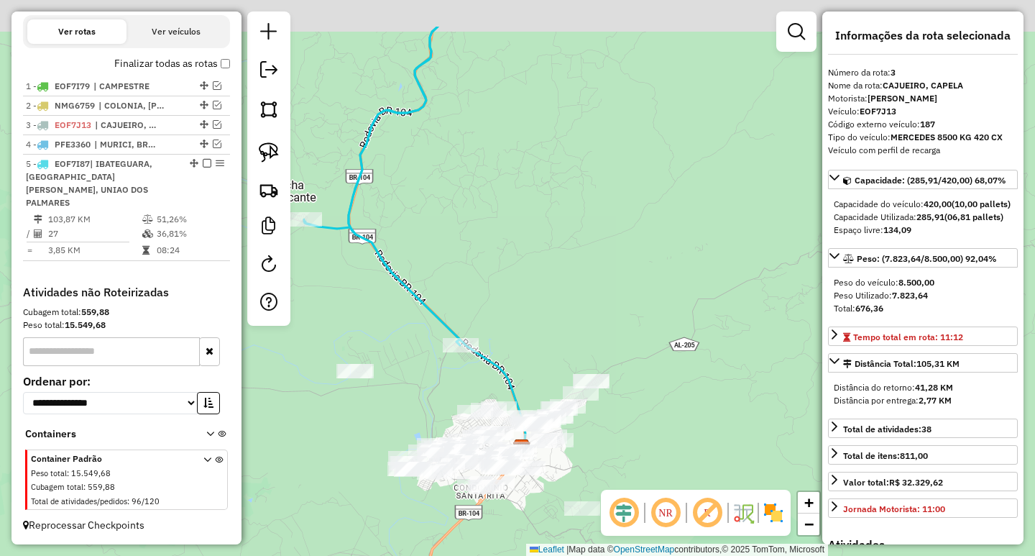
drag, startPoint x: 732, startPoint y: 231, endPoint x: 763, endPoint y: 386, distance: 158.3
click at [760, 336] on div "Janela de atendimento Grade de atendimento Capacidade Transportadoras Veículos …" at bounding box center [517, 278] width 1035 height 556
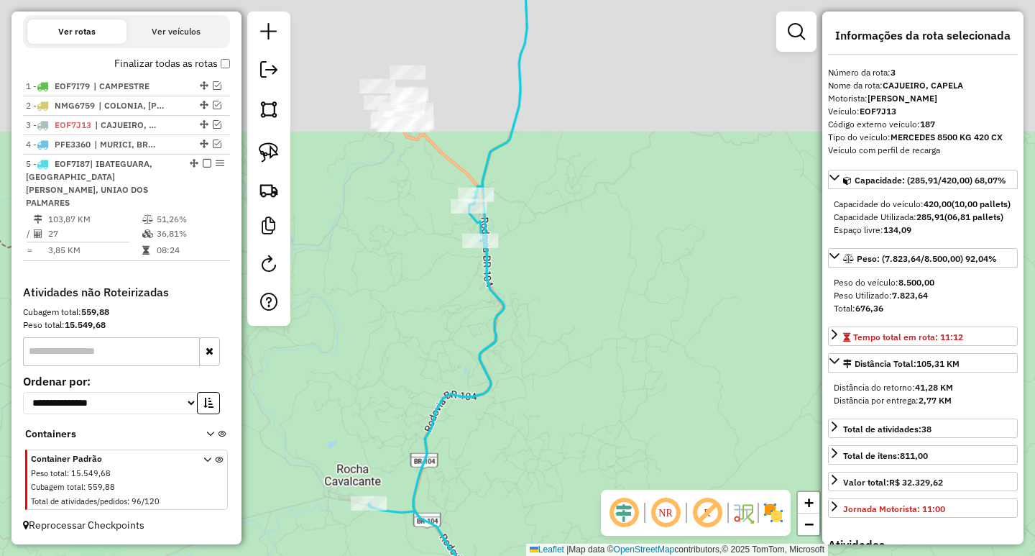
drag, startPoint x: 606, startPoint y: 299, endPoint x: 636, endPoint y: 423, distance: 127.3
click at [635, 422] on div "Janela de atendimento Grade de atendimento Capacidade Transportadoras Veículos …" at bounding box center [517, 278] width 1035 height 556
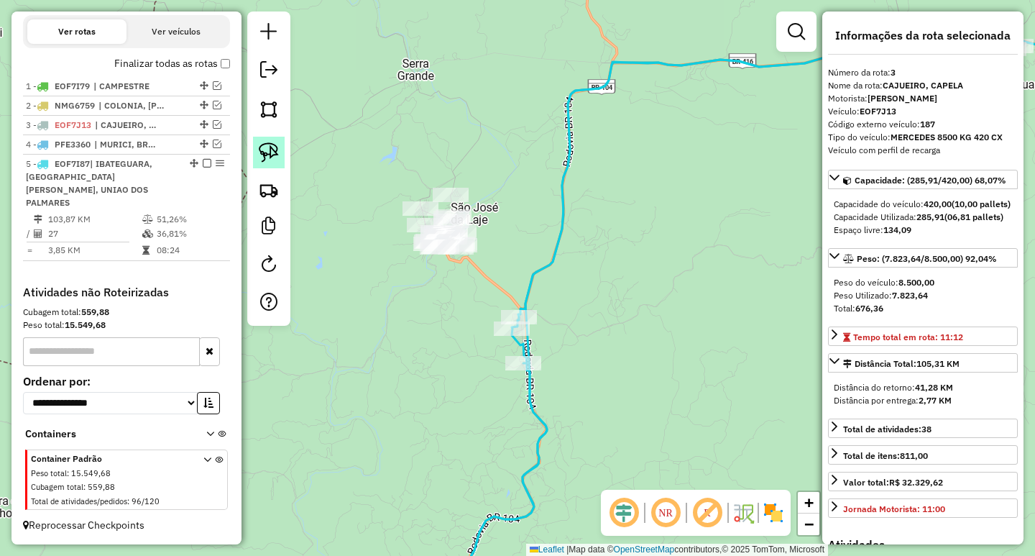
click at [265, 148] on img at bounding box center [269, 152] width 20 height 20
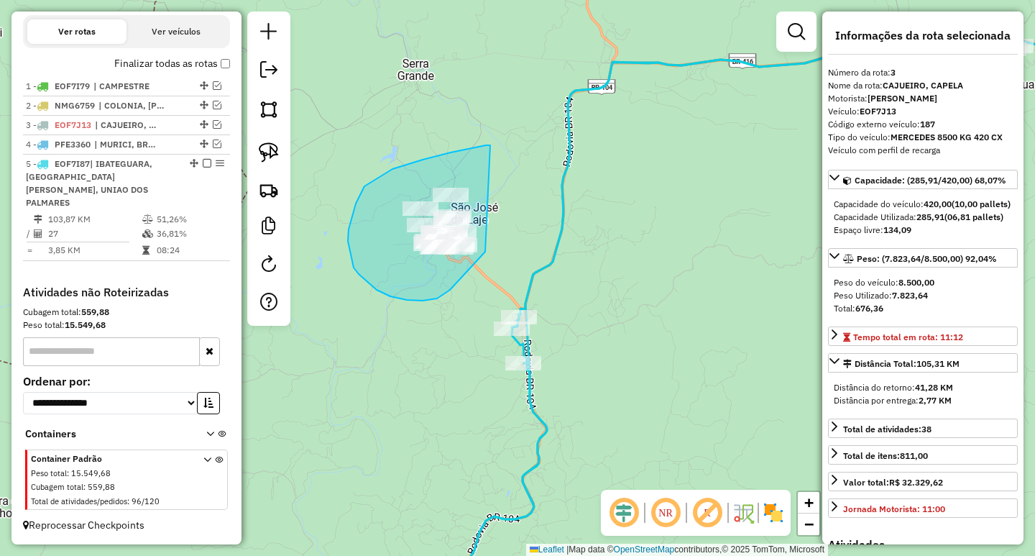
drag, startPoint x: 490, startPoint y: 145, endPoint x: 518, endPoint y: 208, distance: 68.5
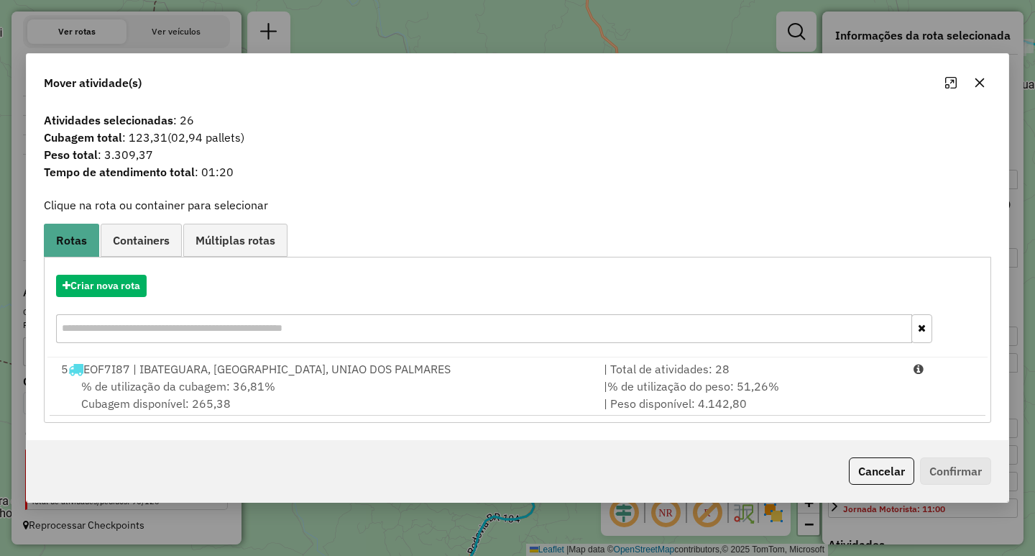
click at [982, 86] on icon "button" at bounding box center [979, 82] width 9 height 9
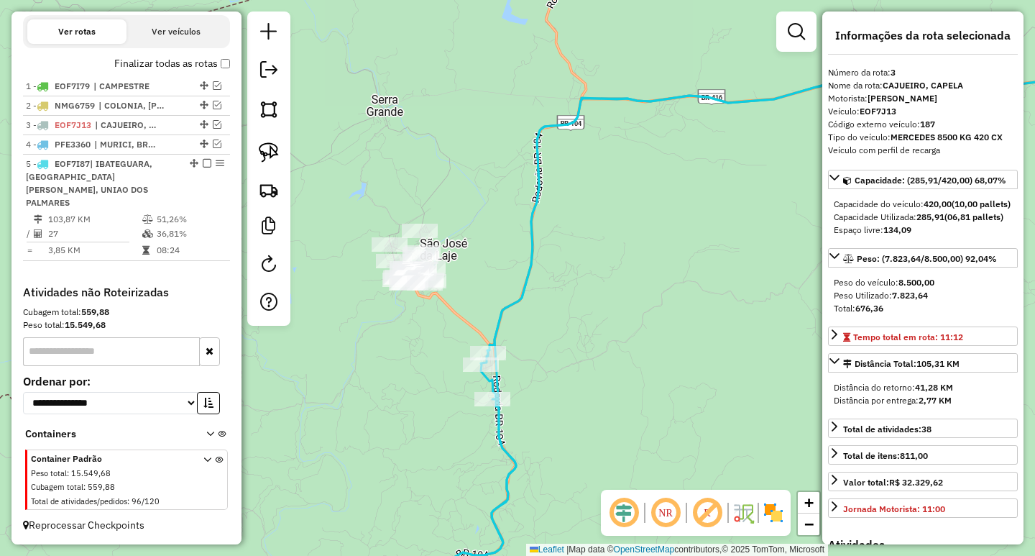
drag, startPoint x: 646, startPoint y: 185, endPoint x: 529, endPoint y: 255, distance: 136.7
click at [563, 247] on div "Janela de atendimento Grade de atendimento Capacidade Transportadoras Veículos …" at bounding box center [517, 278] width 1035 height 556
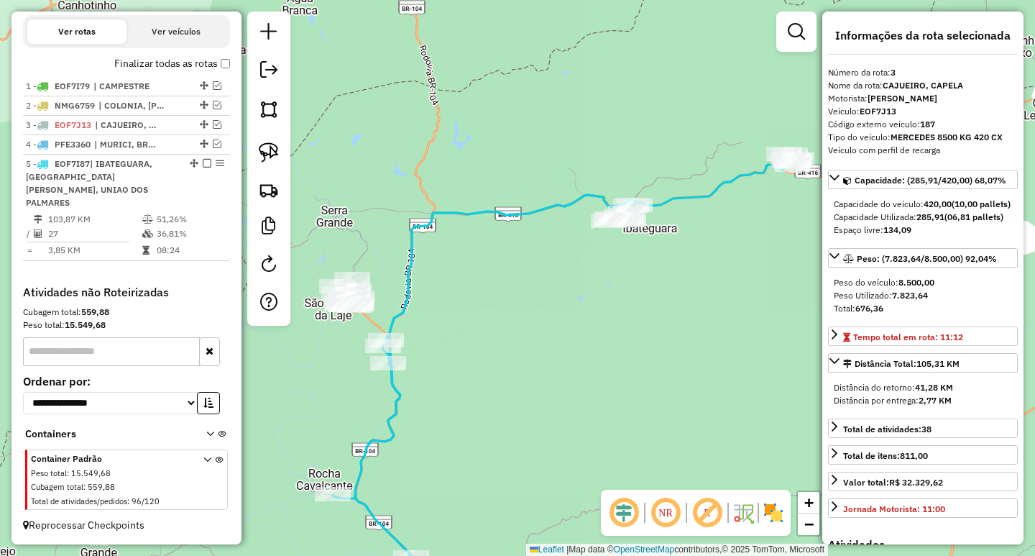
drag, startPoint x: 568, startPoint y: 306, endPoint x: 461, endPoint y: 314, distance: 107.4
click at [458, 317] on div "Janela de atendimento Grade de atendimento Capacidade Transportadoras Veículos …" at bounding box center [517, 278] width 1035 height 556
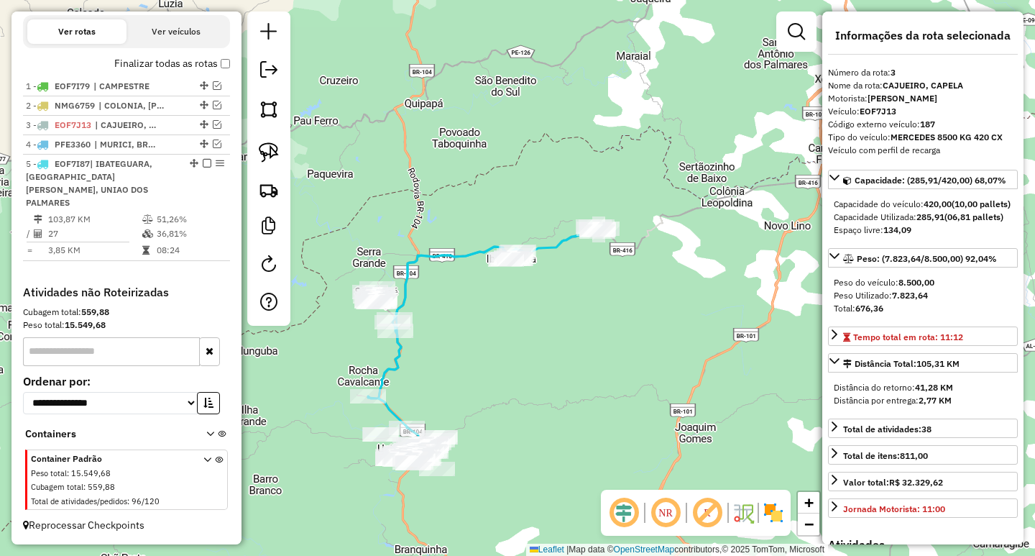
drag, startPoint x: 460, startPoint y: 325, endPoint x: 484, endPoint y: 313, distance: 27.3
click at [484, 313] on div "Janela de atendimento Grade de atendimento Capacidade Transportadoras Veículos …" at bounding box center [517, 278] width 1035 height 556
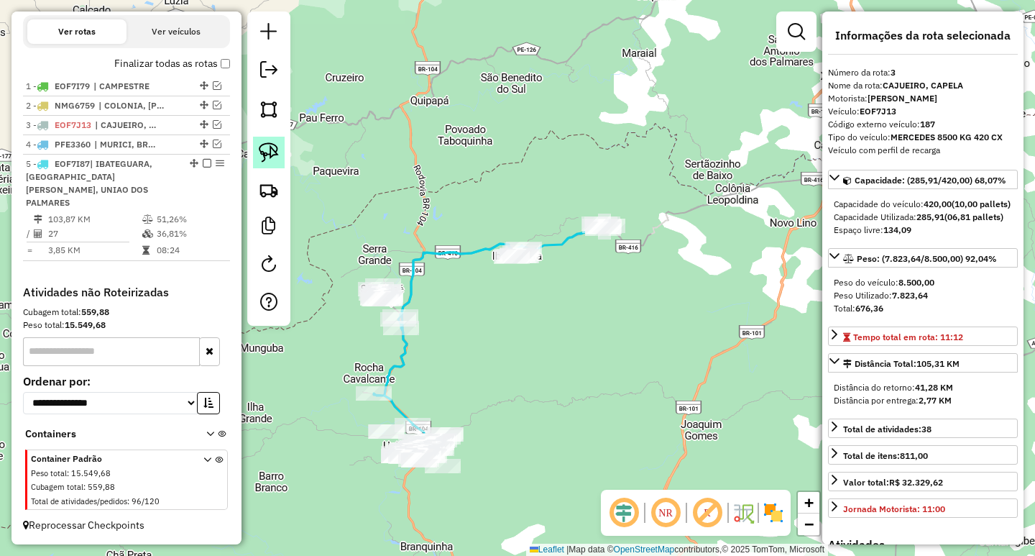
click at [279, 159] on link at bounding box center [269, 153] width 32 height 32
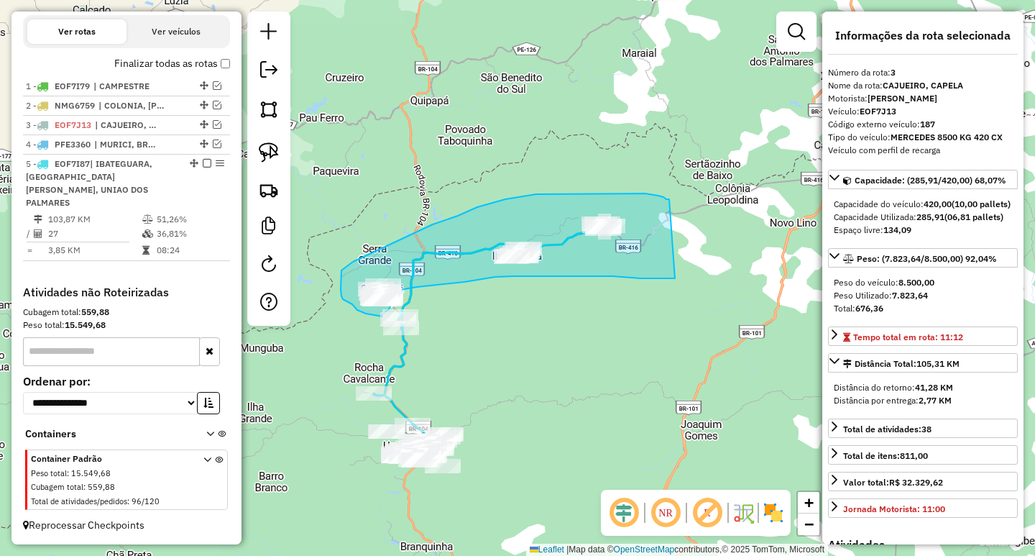
drag, startPoint x: 658, startPoint y: 195, endPoint x: 696, endPoint y: 275, distance: 88.4
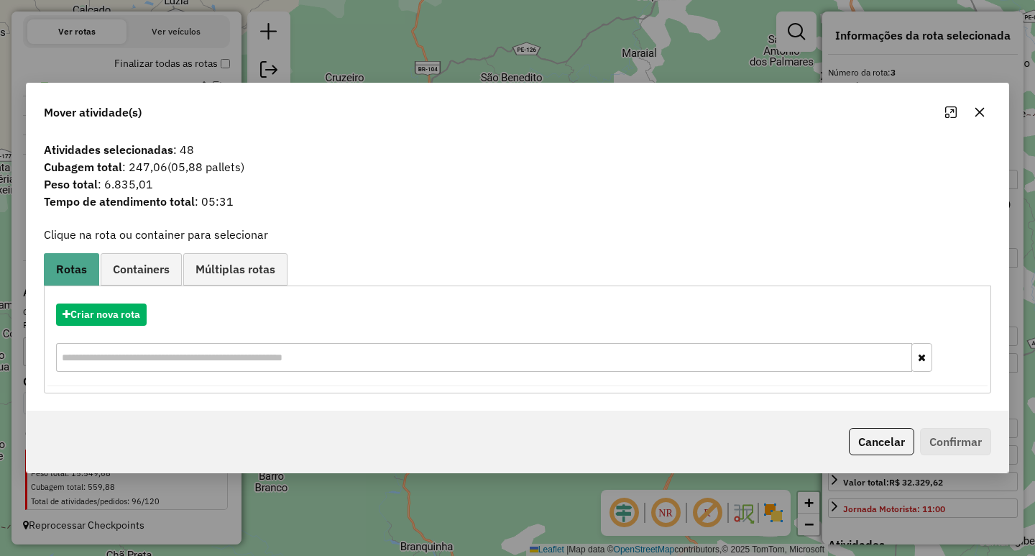
click at [983, 107] on icon "button" at bounding box center [979, 111] width 11 height 11
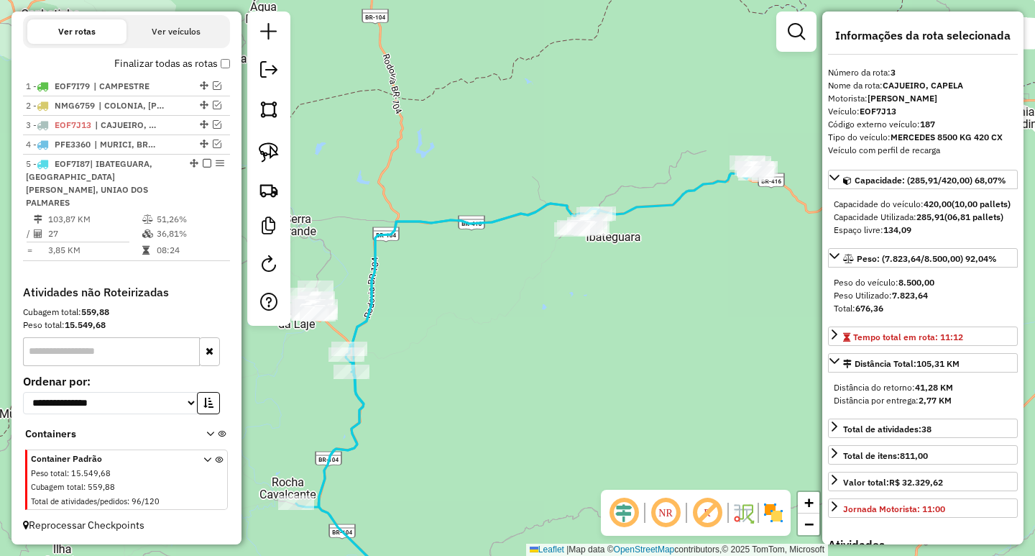
drag, startPoint x: 476, startPoint y: 310, endPoint x: 560, endPoint y: 288, distance: 87.0
click at [540, 293] on div "Janela de atendimento Grade de atendimento Capacidade Transportadoras Veículos …" at bounding box center [517, 278] width 1035 height 556
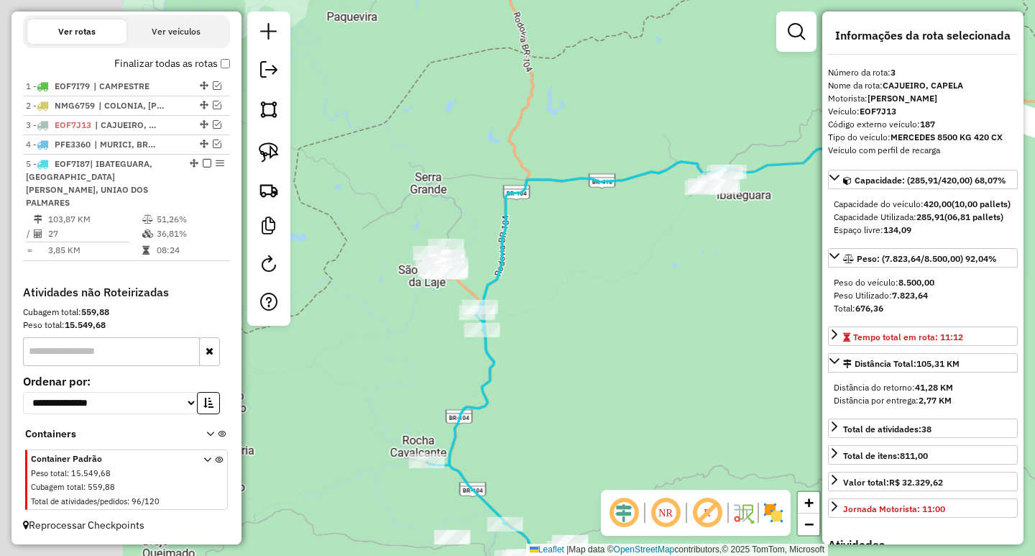
click at [566, 286] on div "Janela de atendimento Grade de atendimento Capacidade Transportadoras Veículos …" at bounding box center [517, 278] width 1035 height 556
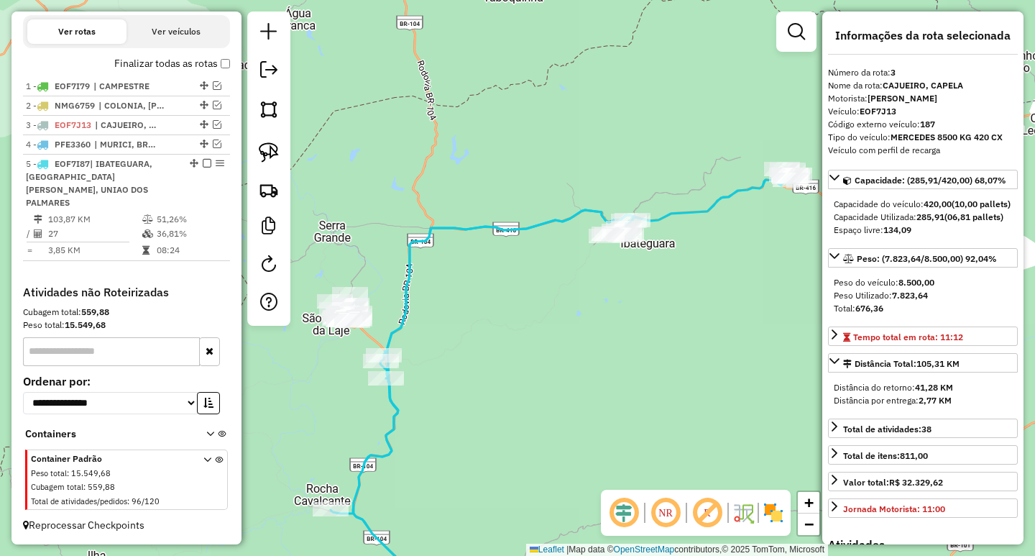
drag, startPoint x: 615, startPoint y: 302, endPoint x: 487, endPoint y: 359, distance: 140.6
click at [485, 358] on div "Janela de atendimento Grade de atendimento Capacidade Transportadoras Veículos …" at bounding box center [517, 278] width 1035 height 556
drag, startPoint x: 621, startPoint y: 381, endPoint x: 523, endPoint y: 400, distance: 100.2
click at [529, 399] on div "Janela de atendimento Grade de atendimento Capacidade Transportadoras Veículos …" at bounding box center [517, 278] width 1035 height 556
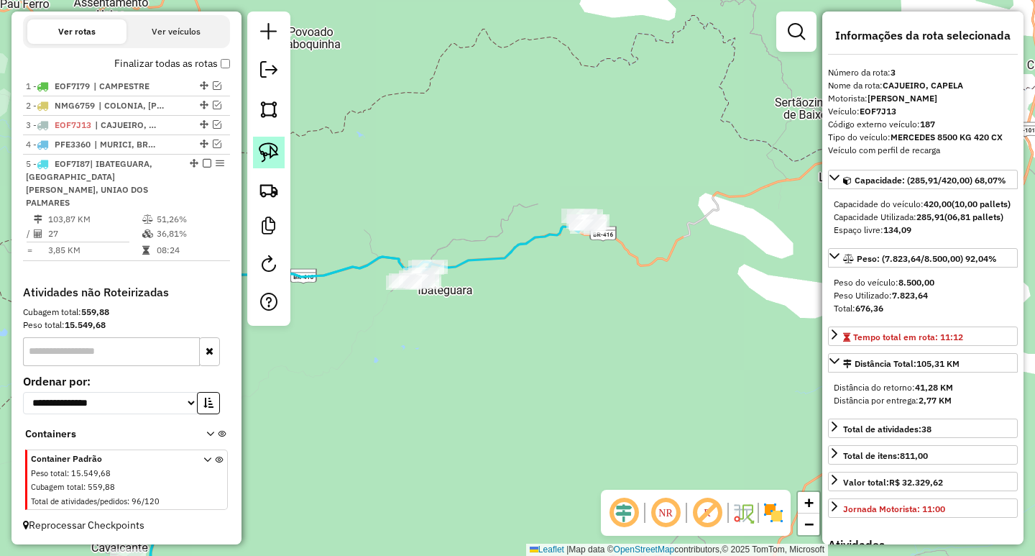
drag, startPoint x: 269, startPoint y: 151, endPoint x: 298, endPoint y: 151, distance: 29.5
click at [270, 151] on img at bounding box center [269, 152] width 20 height 20
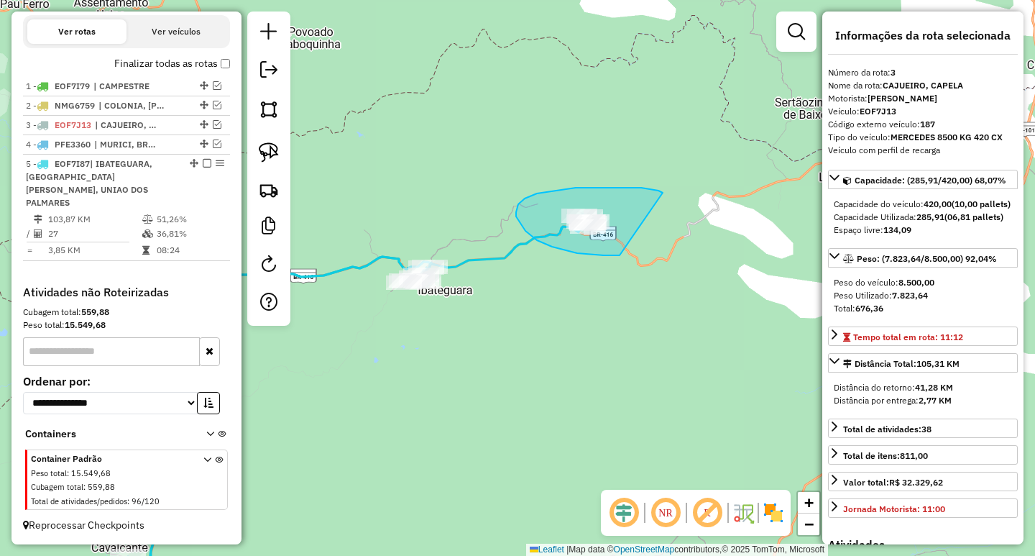
drag, startPoint x: 658, startPoint y: 190, endPoint x: 663, endPoint y: 255, distance: 64.8
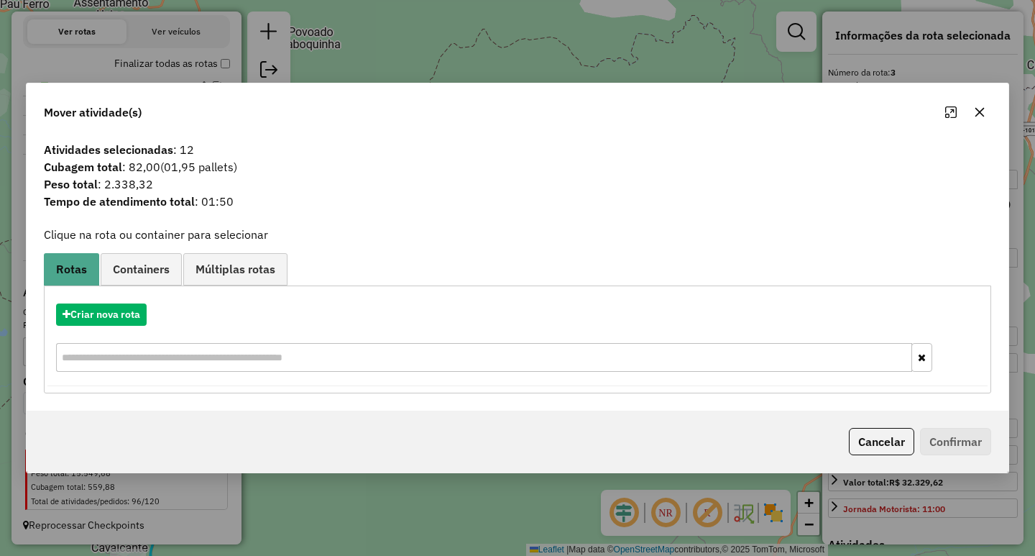
drag, startPoint x: 987, startPoint y: 109, endPoint x: 953, endPoint y: 129, distance: 39.3
click at [985, 109] on button "button" at bounding box center [979, 112] width 23 height 23
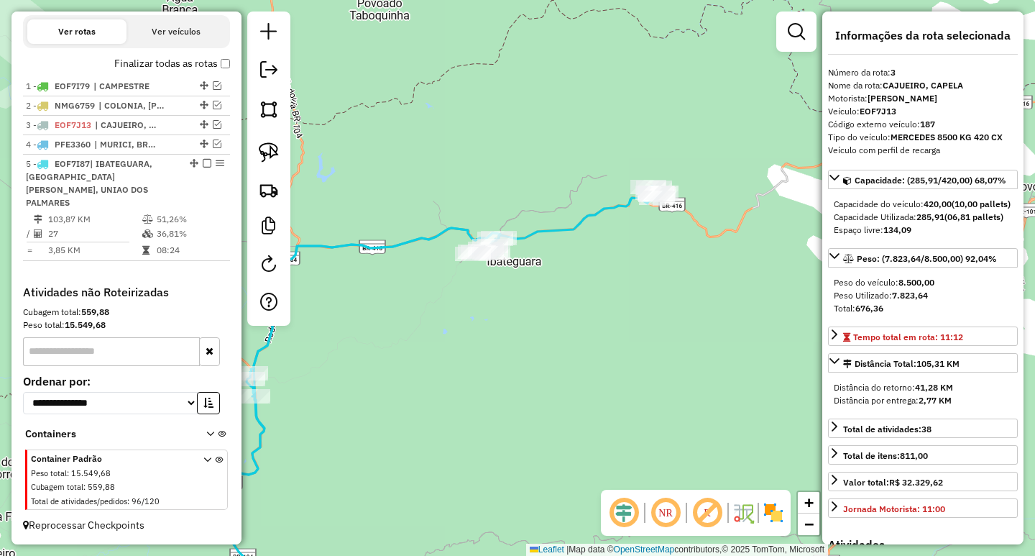
drag, startPoint x: 622, startPoint y: 339, endPoint x: 718, endPoint y: 279, distance: 112.7
click at [704, 290] on div "Janela de atendimento Grade de atendimento Capacidade Transportadoras Veículos …" at bounding box center [517, 278] width 1035 height 556
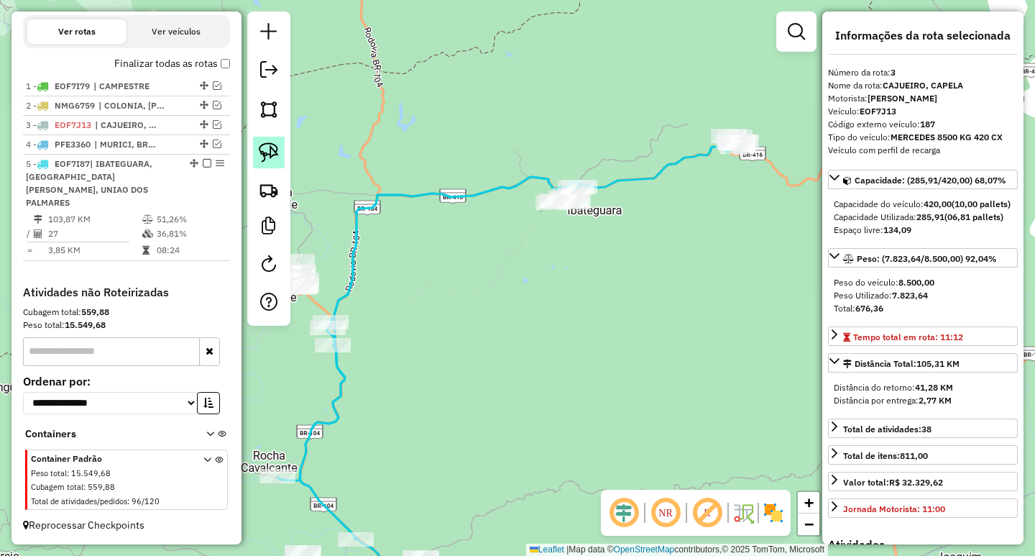
click at [270, 157] on img at bounding box center [269, 152] width 20 height 20
drag, startPoint x: 601, startPoint y: 153, endPoint x: 644, endPoint y: 229, distance: 87.5
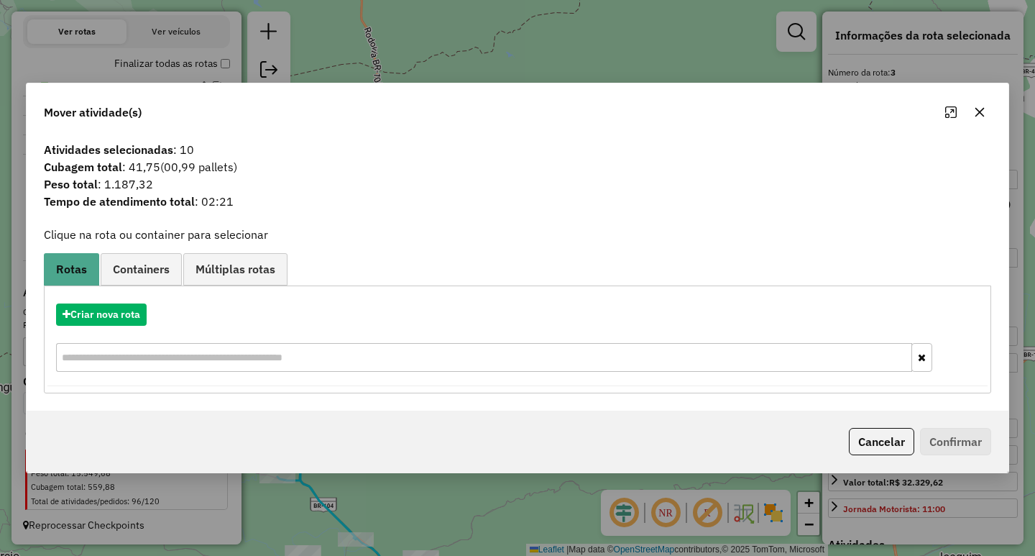
click at [981, 111] on icon "button" at bounding box center [979, 111] width 9 height 9
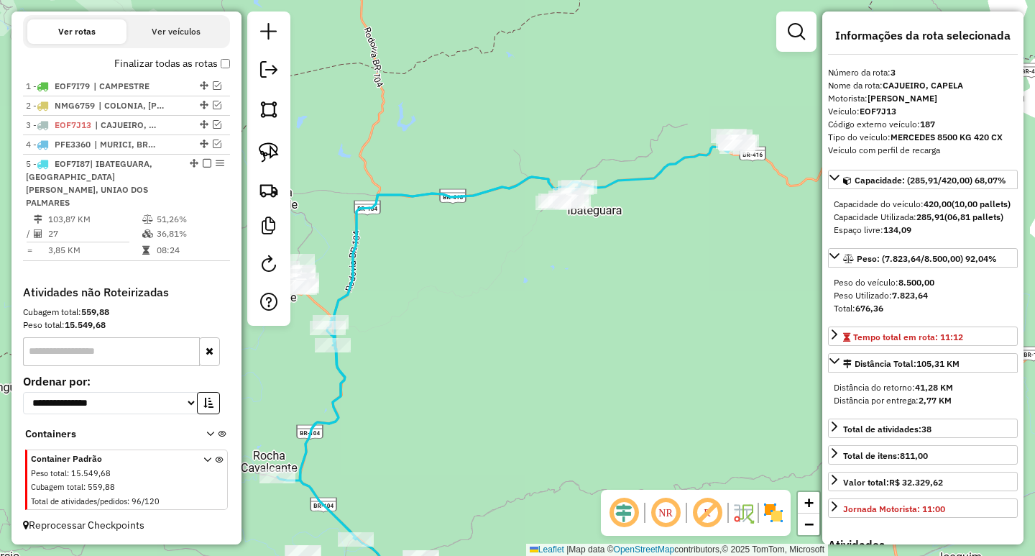
drag, startPoint x: 541, startPoint y: 349, endPoint x: 599, endPoint y: 346, distance: 58.3
click at [595, 347] on div "Janela de atendimento Grade de atendimento Capacidade Transportadoras Veículos …" at bounding box center [517, 278] width 1035 height 556
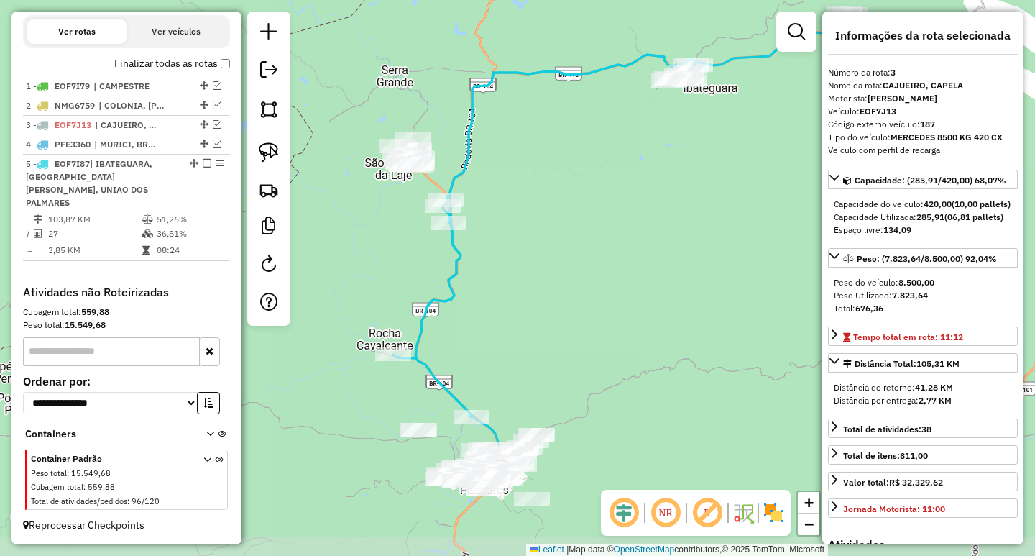
drag, startPoint x: 628, startPoint y: 341, endPoint x: 586, endPoint y: 224, distance: 124.4
click at [586, 224] on div "Janela de atendimento Grade de atendimento Capacidade Transportadoras Veículos …" at bounding box center [517, 278] width 1035 height 556
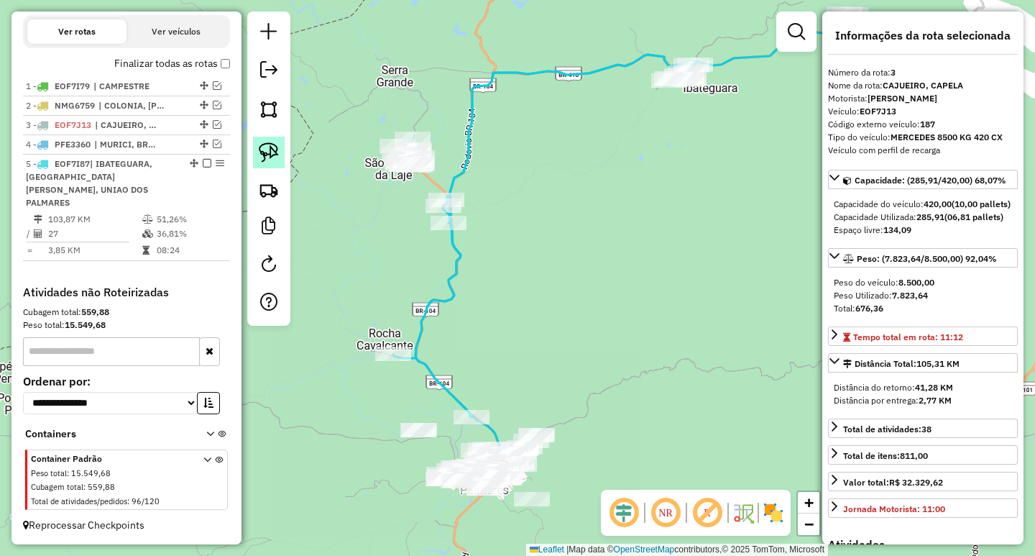
click at [270, 151] on img at bounding box center [269, 152] width 20 height 20
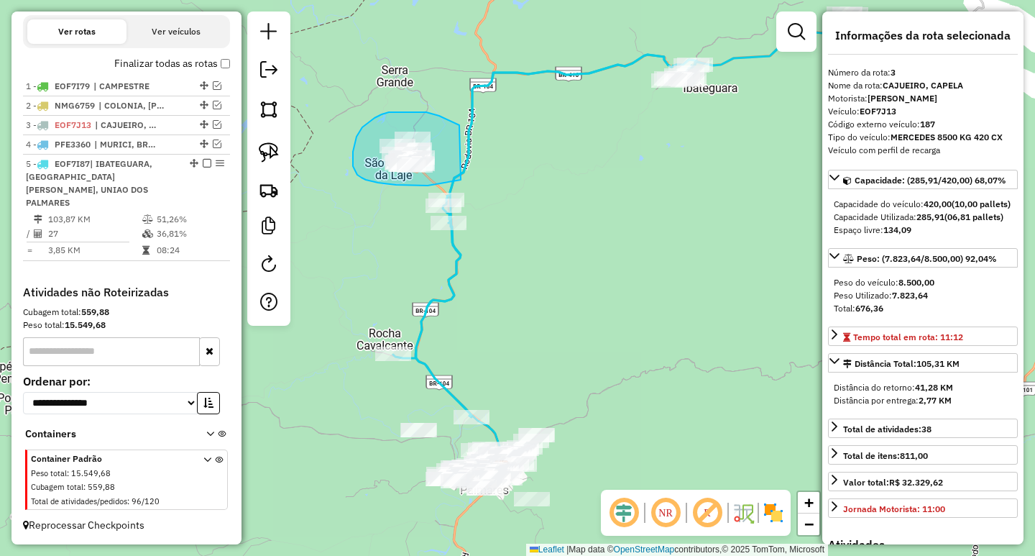
drag, startPoint x: 459, startPoint y: 125, endPoint x: 517, endPoint y: 163, distance: 69.0
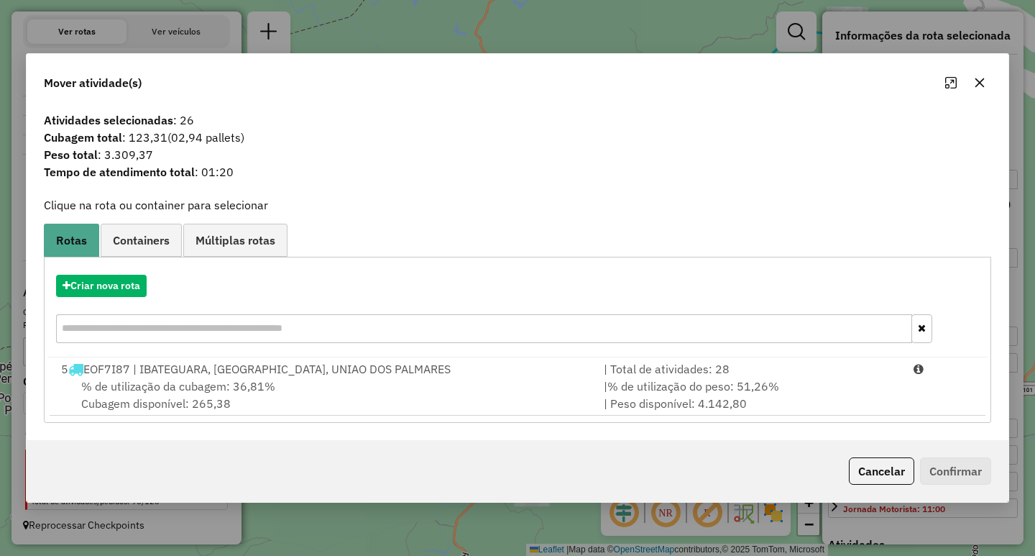
click at [979, 86] on icon "button" at bounding box center [979, 82] width 11 height 11
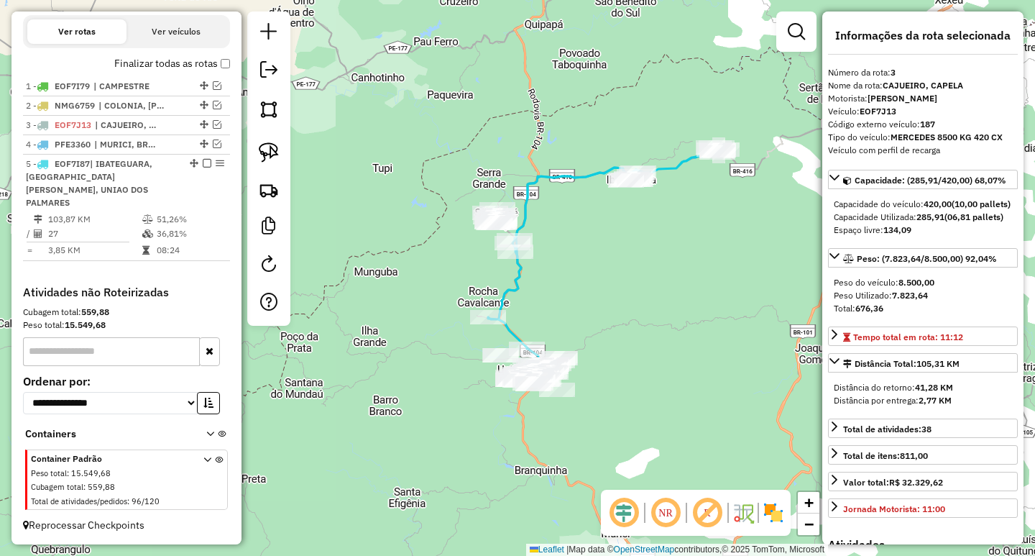
drag, startPoint x: 670, startPoint y: 288, endPoint x: 665, endPoint y: 302, distance: 14.6
click at [664, 301] on div "Janela de atendimento Grade de atendimento Capacidade Transportadoras Veículos …" at bounding box center [517, 278] width 1035 height 556
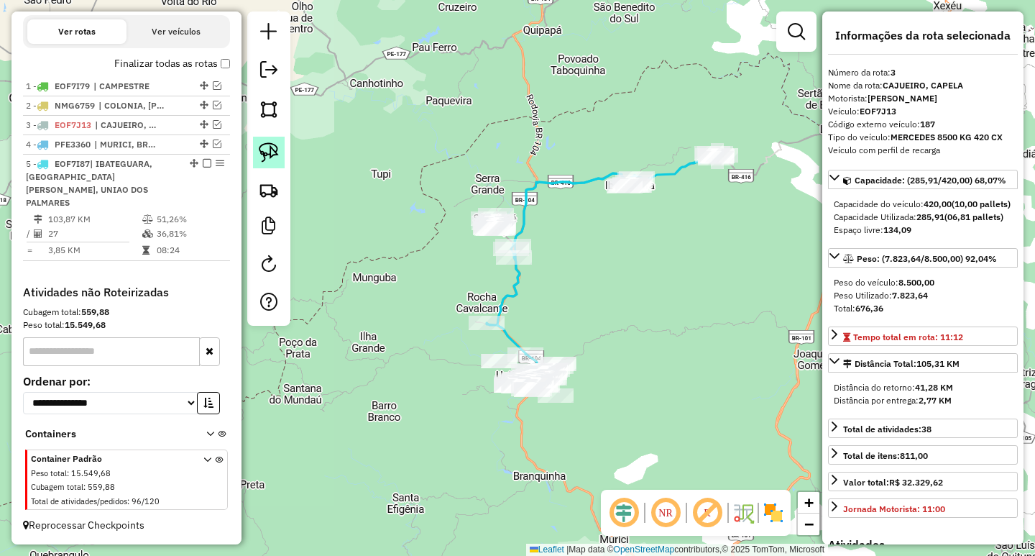
click at [267, 159] on img at bounding box center [269, 152] width 20 height 20
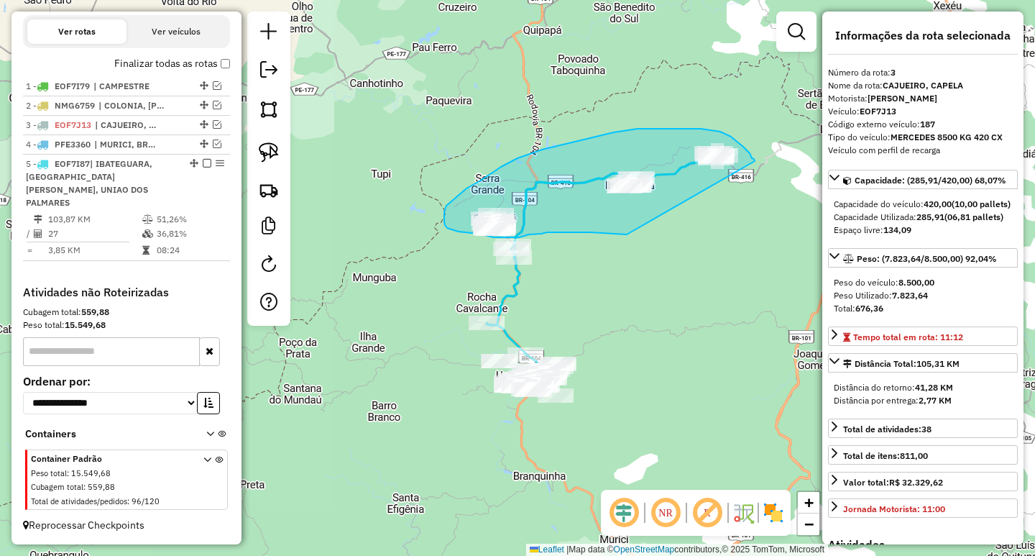
drag, startPoint x: 753, startPoint y: 158, endPoint x: 627, endPoint y: 234, distance: 147.7
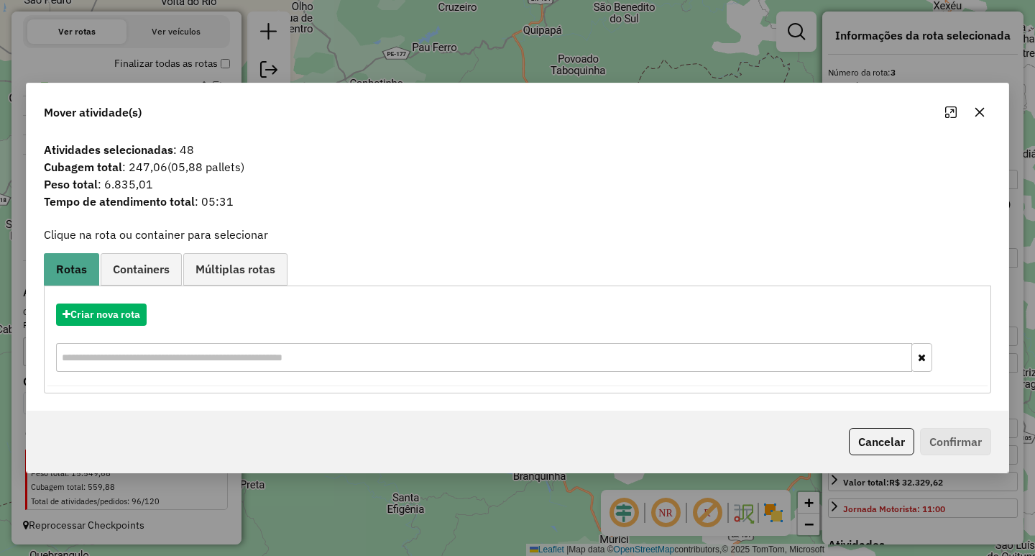
click at [116, 327] on div "Criar nova rota" at bounding box center [517, 339] width 940 height 93
click at [114, 318] on button "Criar nova rota" at bounding box center [101, 314] width 91 height 22
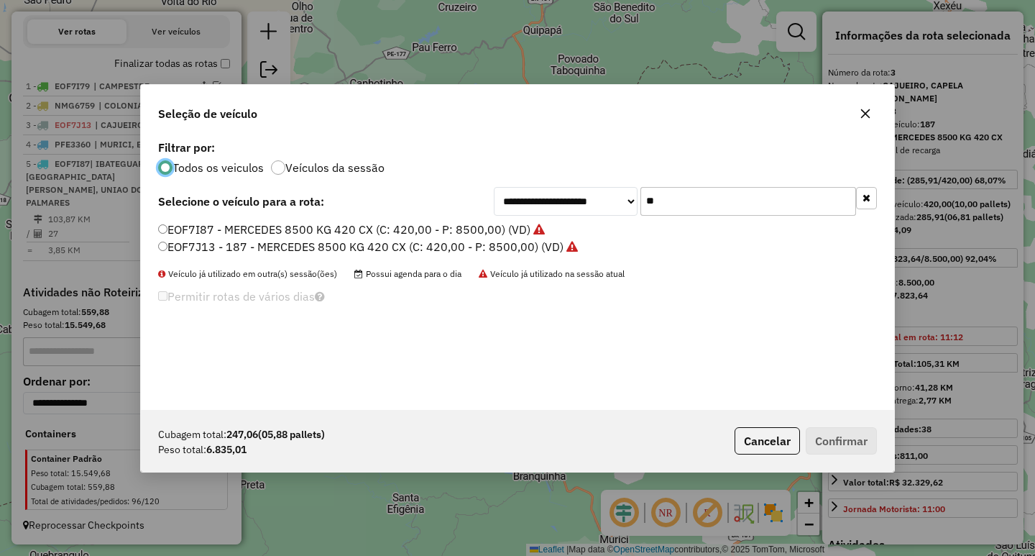
scroll to position [8, 4]
drag, startPoint x: 677, startPoint y: 206, endPoint x: 505, endPoint y: 215, distance: 172.0
click at [535, 210] on div "**********" at bounding box center [685, 201] width 383 height 29
click at [359, 220] on div "**********" at bounding box center [517, 273] width 753 height 273
click at [349, 230] on label "EOF7I87 - MERCEDES 8500 KG 420 CX (C: 420,00 - P: 8500,00) (VD)" at bounding box center [351, 229] width 387 height 17
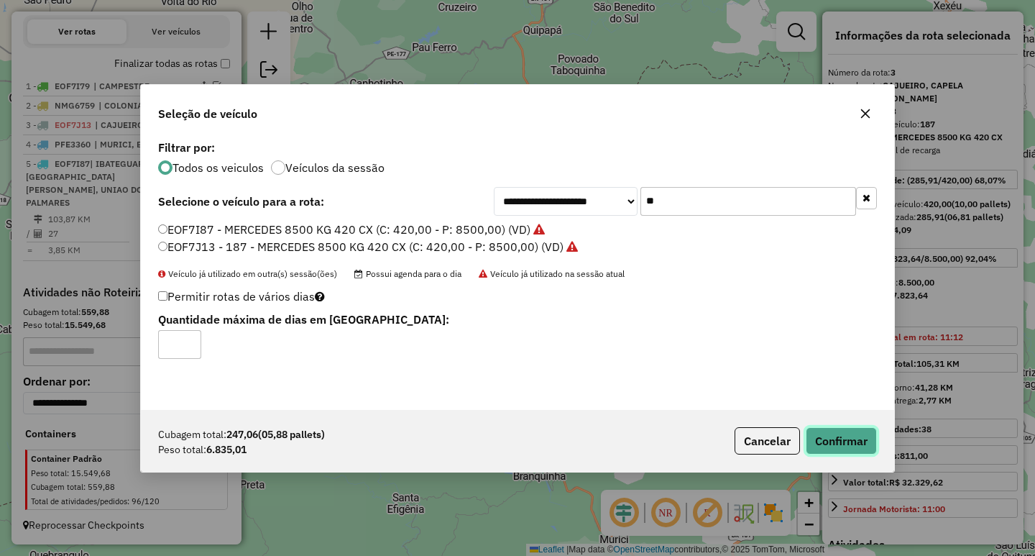
click at [853, 434] on button "Confirmar" at bounding box center [841, 440] width 71 height 27
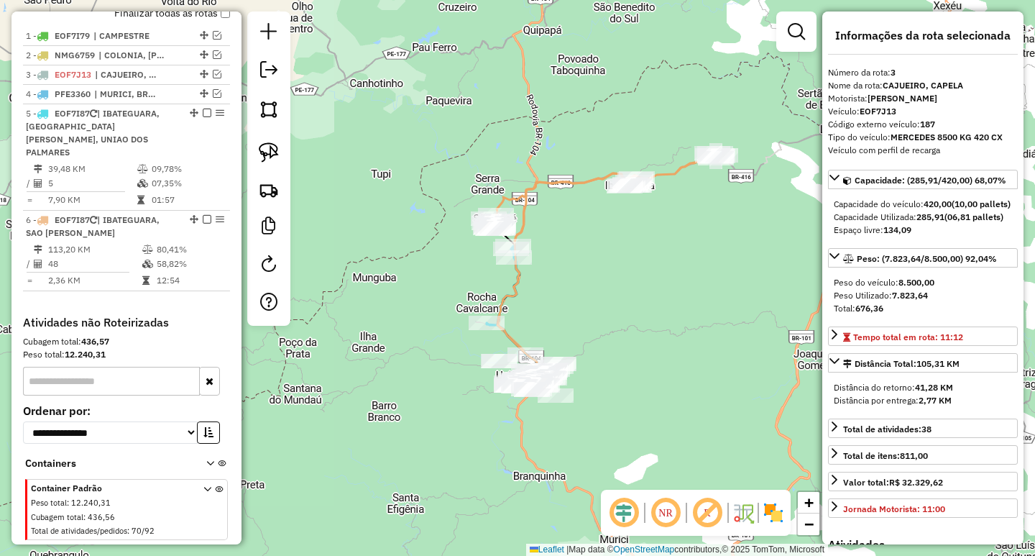
scroll to position [576, 0]
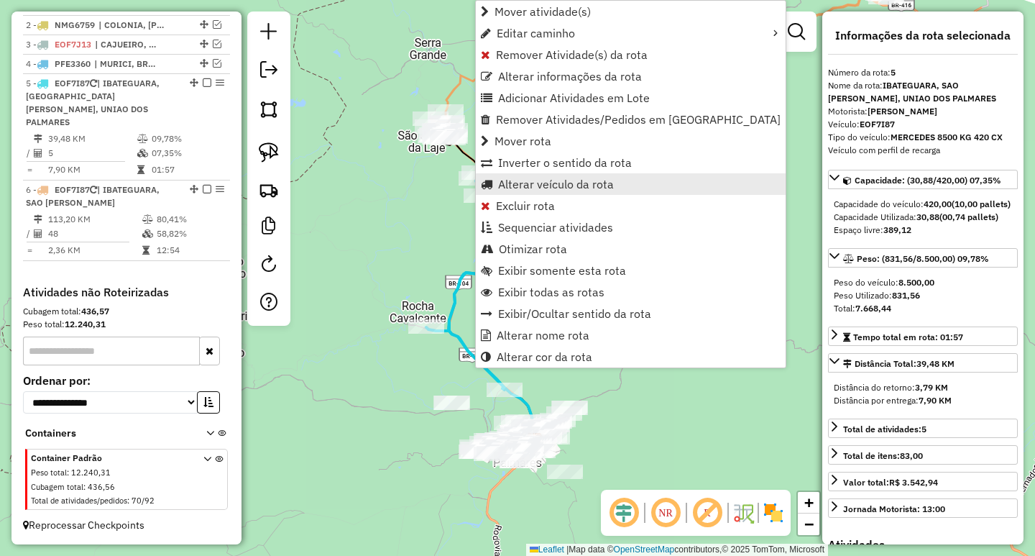
click at [547, 179] on span "Alterar veículo da rota" at bounding box center [556, 183] width 116 height 11
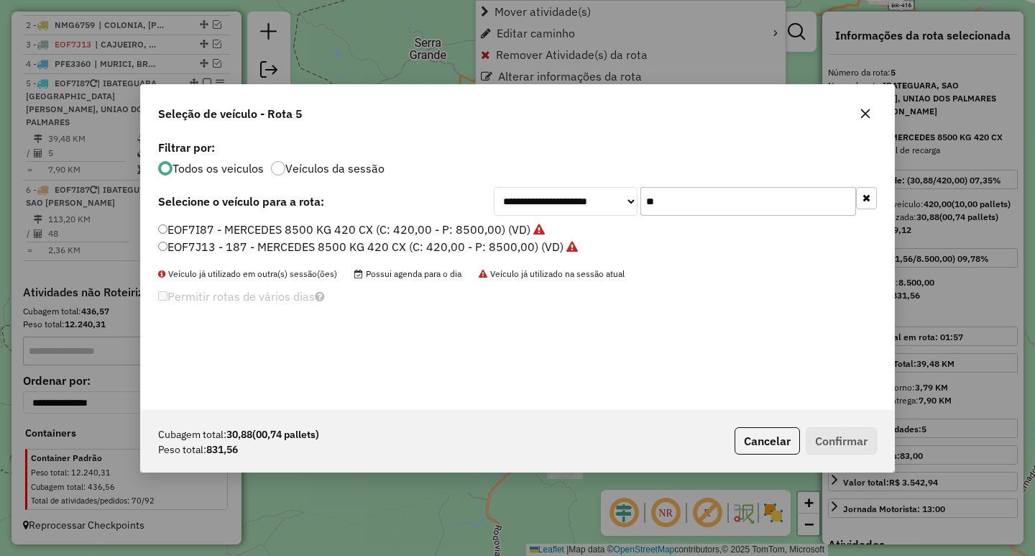
scroll to position [8, 4]
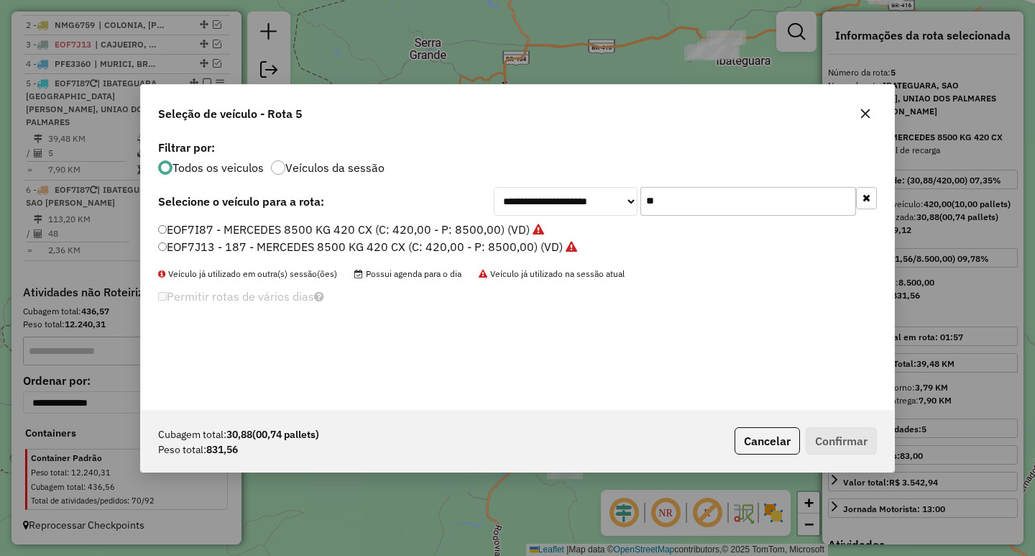
drag, startPoint x: 647, startPoint y: 208, endPoint x: 550, endPoint y: 207, distance: 97.0
click at [599, 208] on div "**********" at bounding box center [685, 201] width 383 height 29
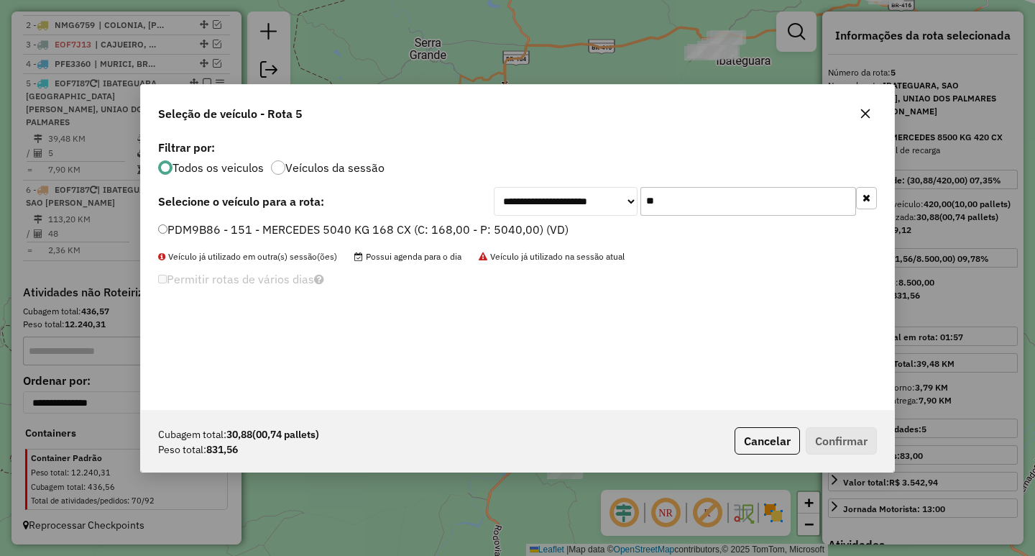
type input "**"
click at [293, 230] on label "PDM9B86 - 151 - MERCEDES 5040 KG 168 CX (C: 168,00 - P: 5040,00) (VD)" at bounding box center [363, 229] width 410 height 17
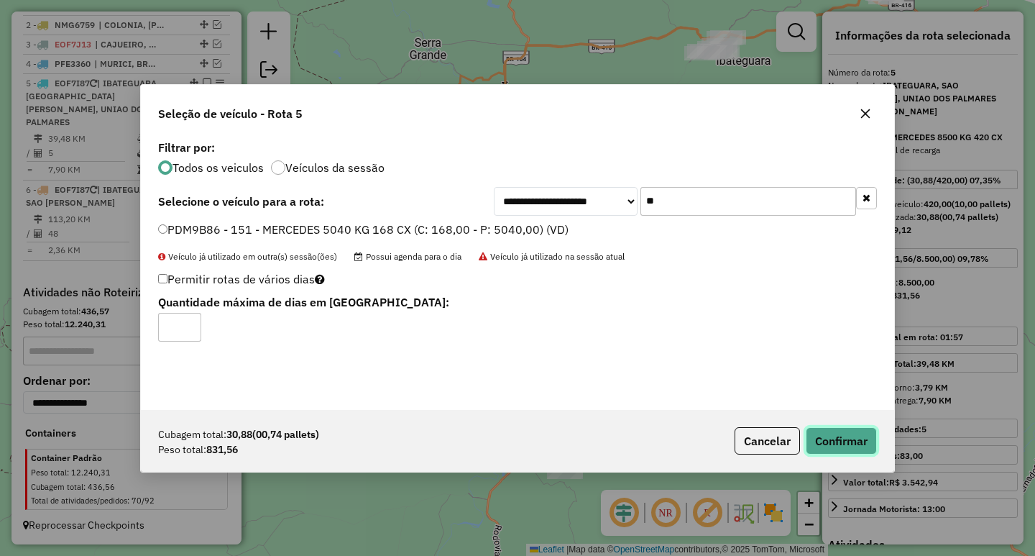
click at [836, 428] on button "Confirmar" at bounding box center [841, 440] width 71 height 27
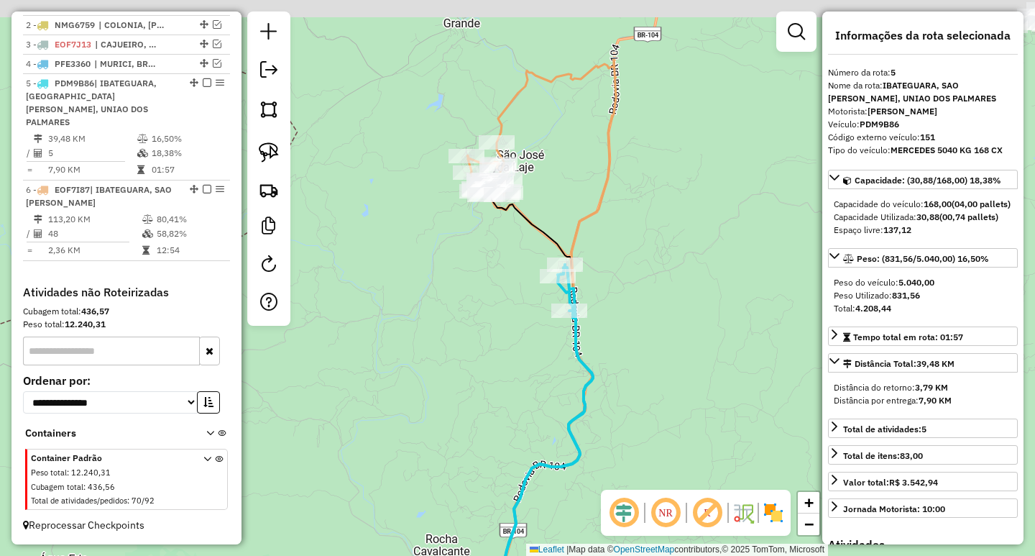
drag, startPoint x: 501, startPoint y: 130, endPoint x: 518, endPoint y: 251, distance: 122.0
click at [517, 245] on div "Janela de atendimento Grade de atendimento Capacidade Transportadoras Veículos …" at bounding box center [517, 278] width 1035 height 556
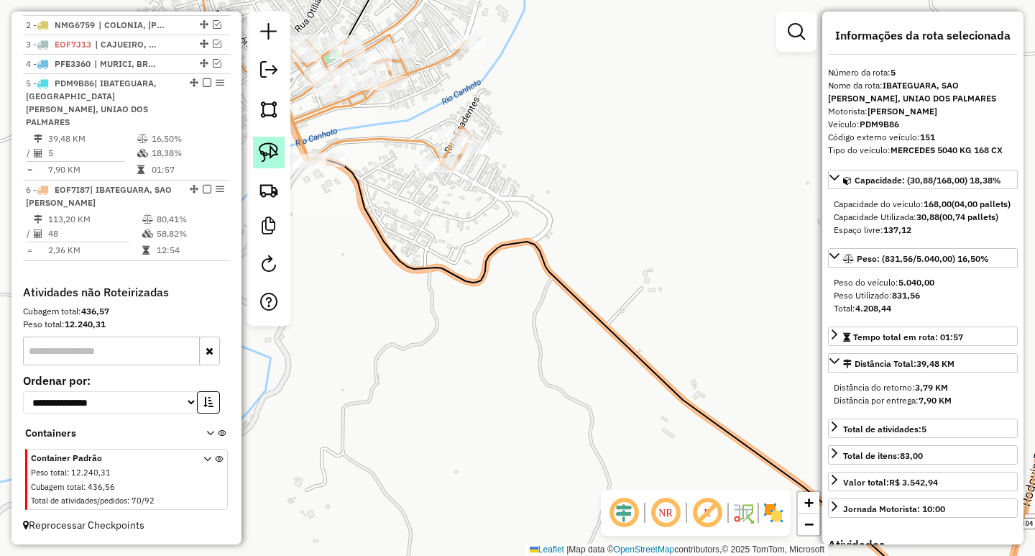
click at [267, 152] on img at bounding box center [269, 152] width 20 height 20
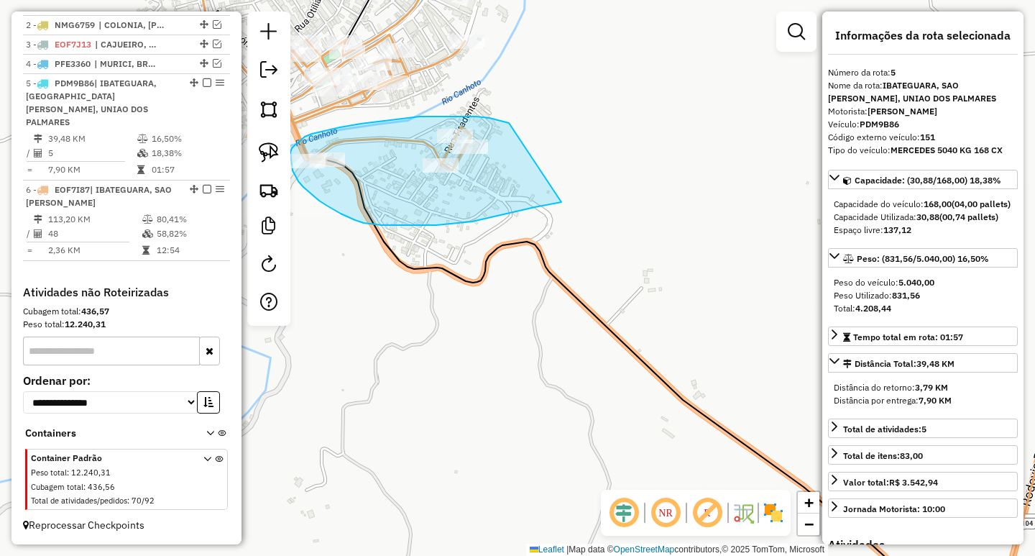
drag, startPoint x: 509, startPoint y: 123, endPoint x: 561, endPoint y: 202, distance: 94.9
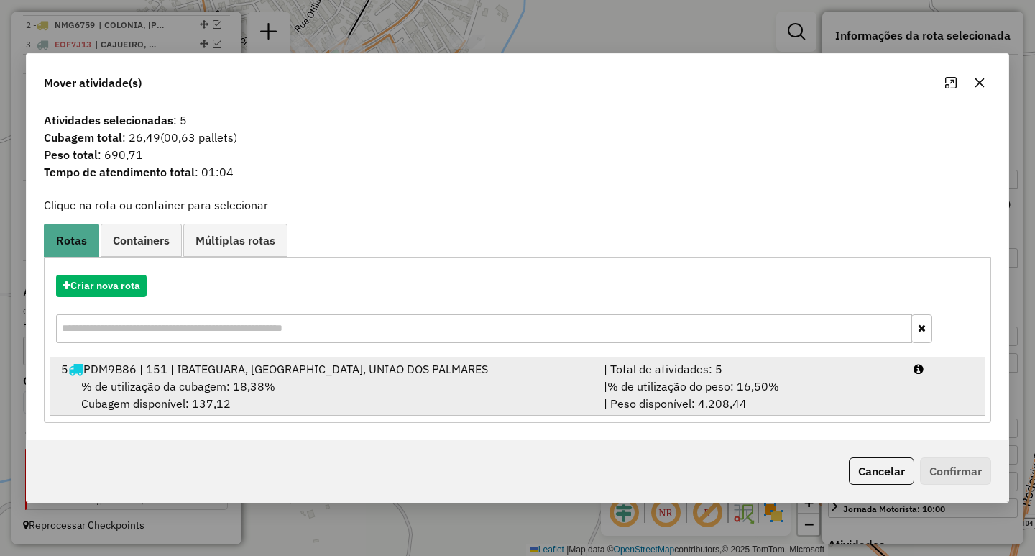
click at [347, 382] on div "% de utilização da cubagem: 18,38% Cubagem disponível: 137,12" at bounding box center [323, 394] width 543 height 34
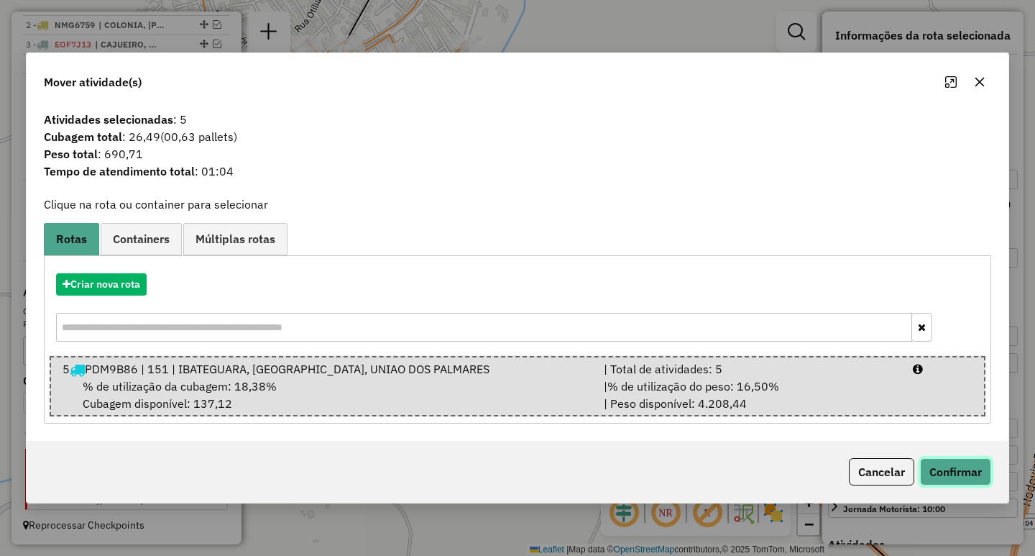
click at [949, 465] on button "Confirmar" at bounding box center [955, 471] width 71 height 27
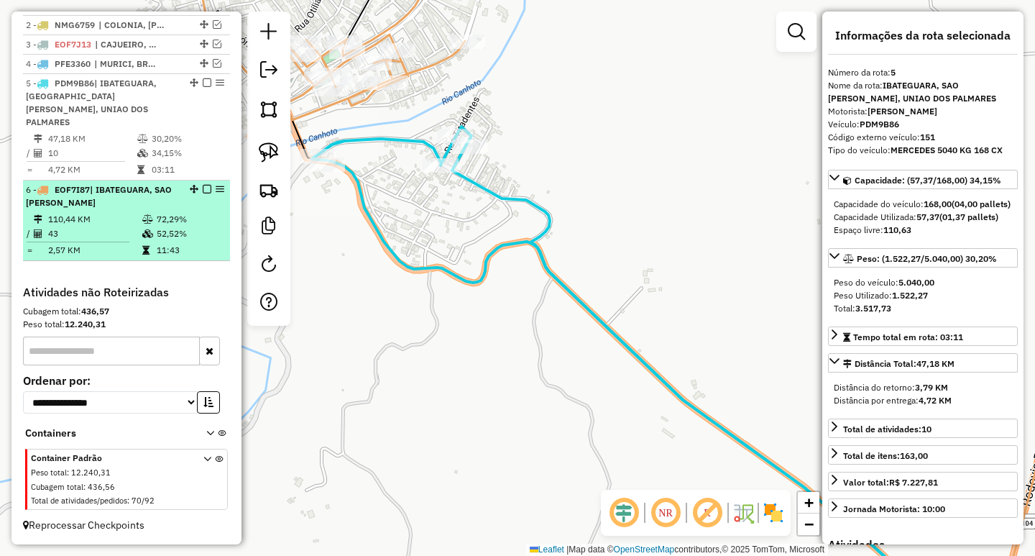
click at [181, 238] on td "52,52%" at bounding box center [190, 233] width 68 height 14
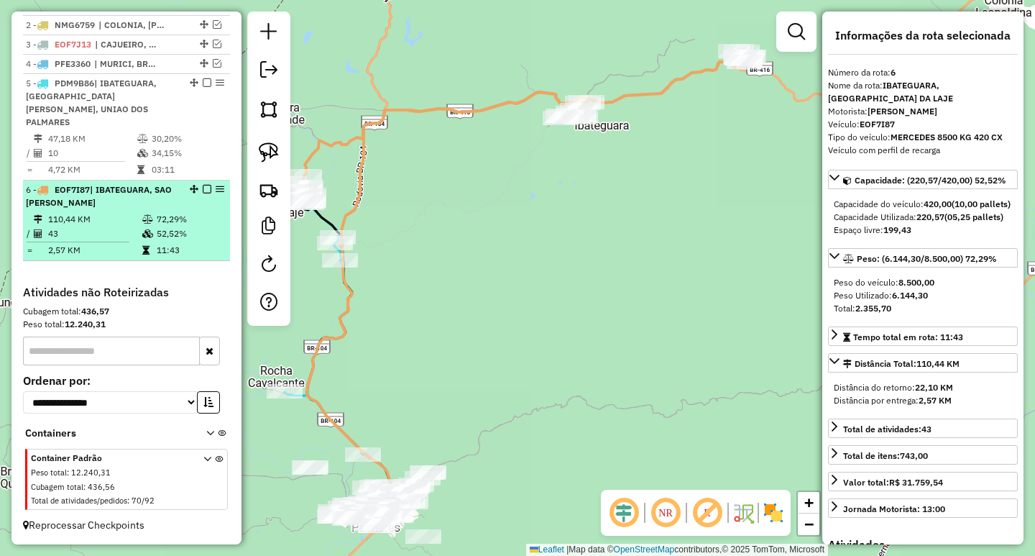
click at [205, 192] on em at bounding box center [207, 189] width 9 height 9
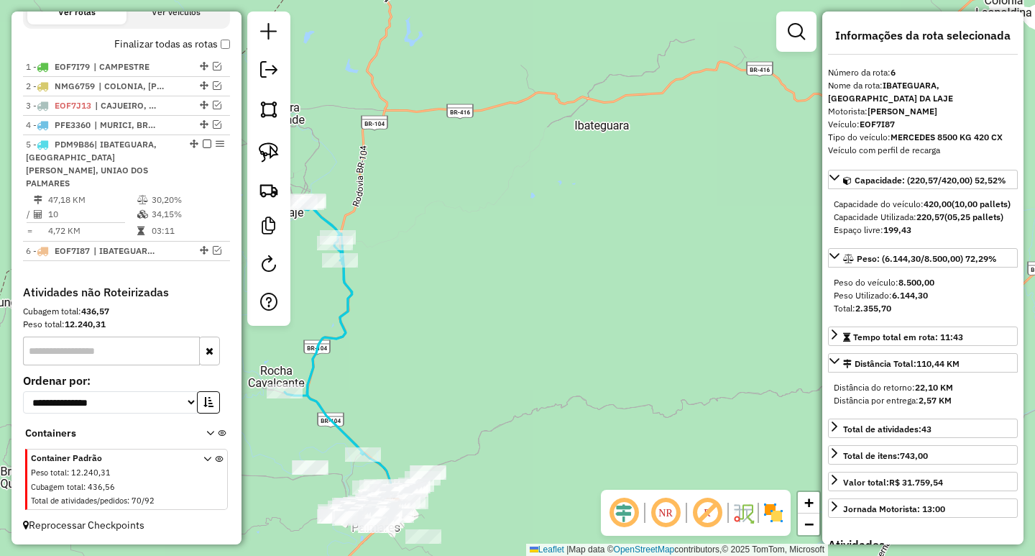
scroll to position [515, 0]
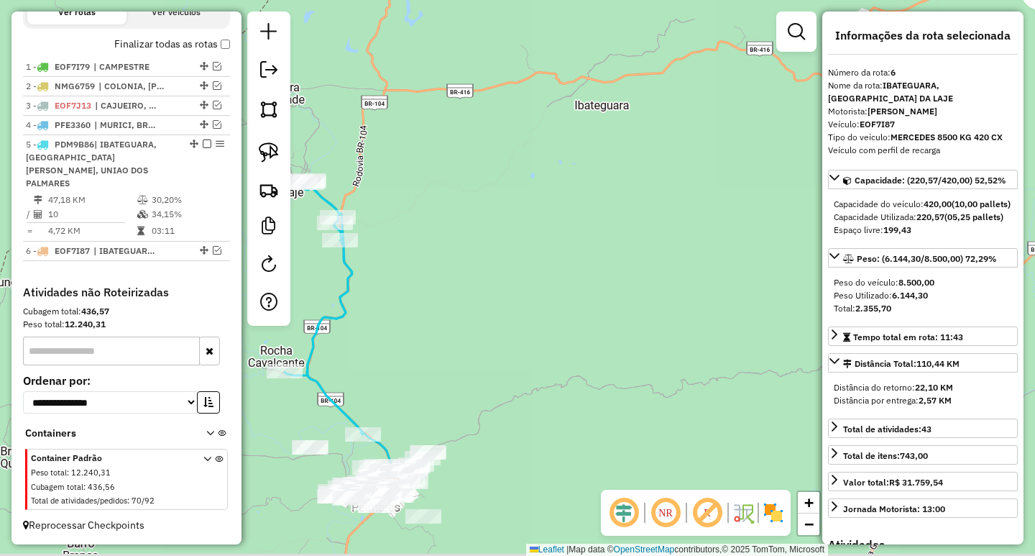
drag, startPoint x: 425, startPoint y: 341, endPoint x: 460, endPoint y: 174, distance: 170.4
click at [454, 189] on div "Janela de atendimento Grade de atendimento Capacidade Transportadoras Veículos …" at bounding box center [517, 278] width 1035 height 556
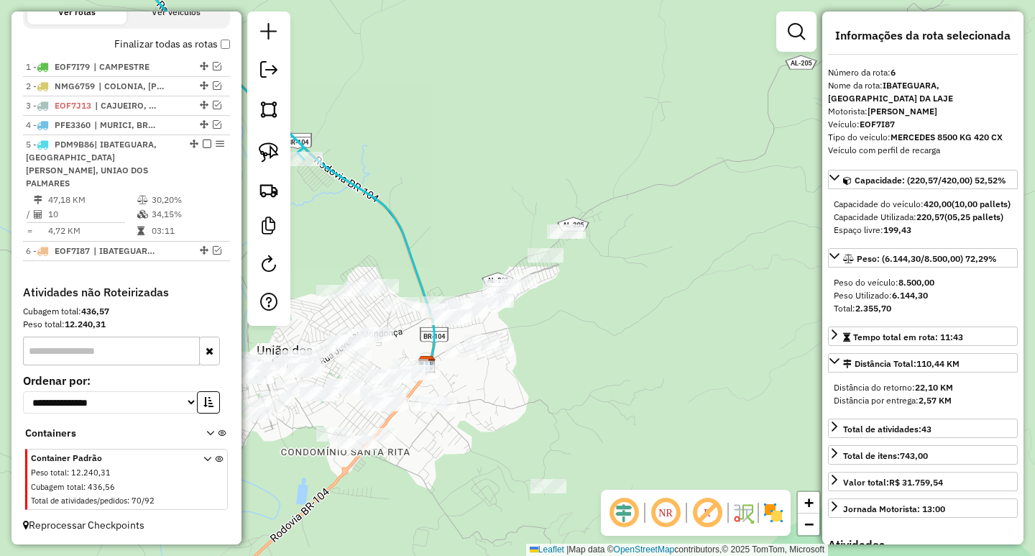
drag, startPoint x: 607, startPoint y: 315, endPoint x: 639, endPoint y: 300, distance: 34.7
click at [638, 300] on div "Janela de atendimento Grade de atendimento Capacidade Transportadoras Veículos …" at bounding box center [517, 278] width 1035 height 556
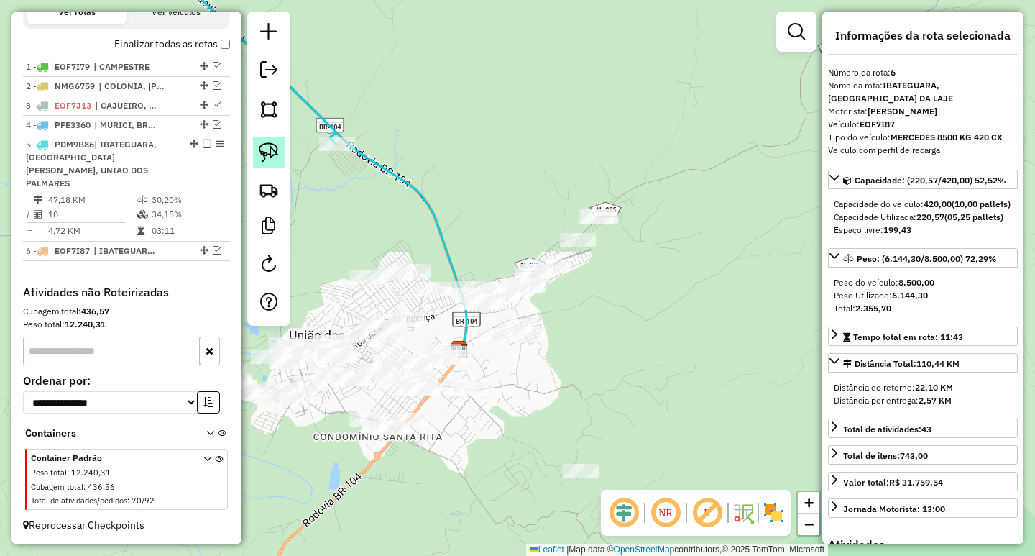
click at [270, 155] on img at bounding box center [269, 152] width 20 height 20
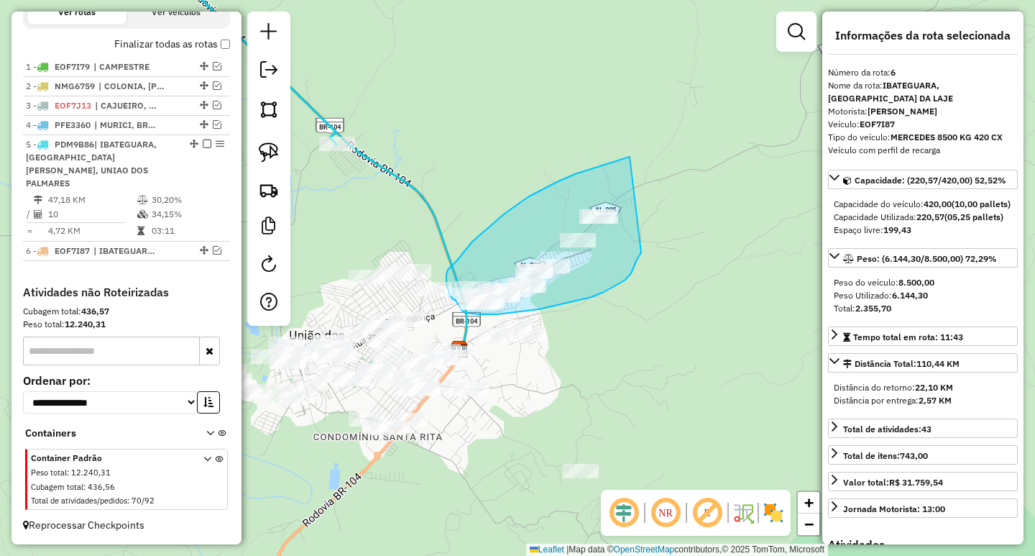
drag, startPoint x: 627, startPoint y: 157, endPoint x: 641, endPoint y: 252, distance: 95.9
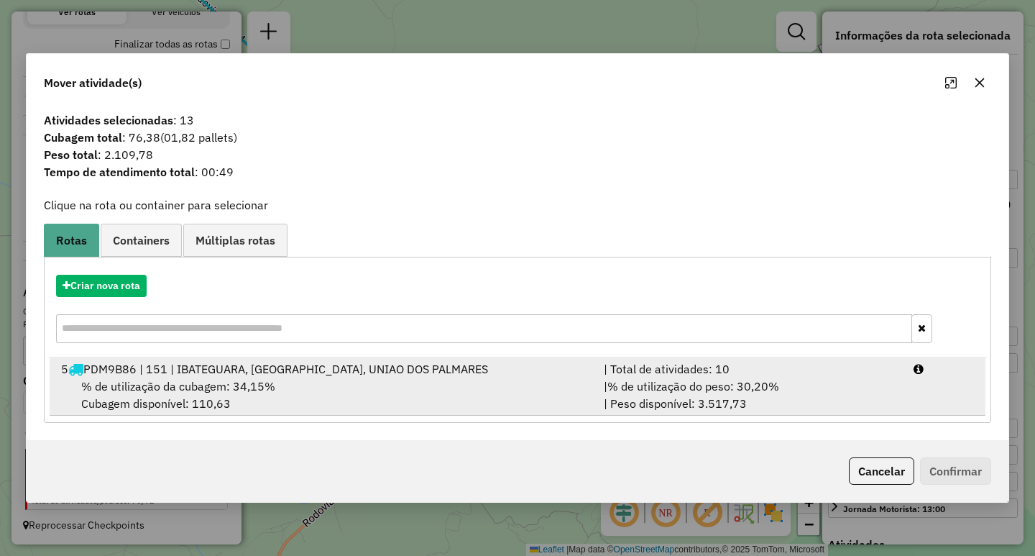
click at [611, 390] on span "% de utilização do peso: 30,20%" at bounding box center [693, 386] width 172 height 14
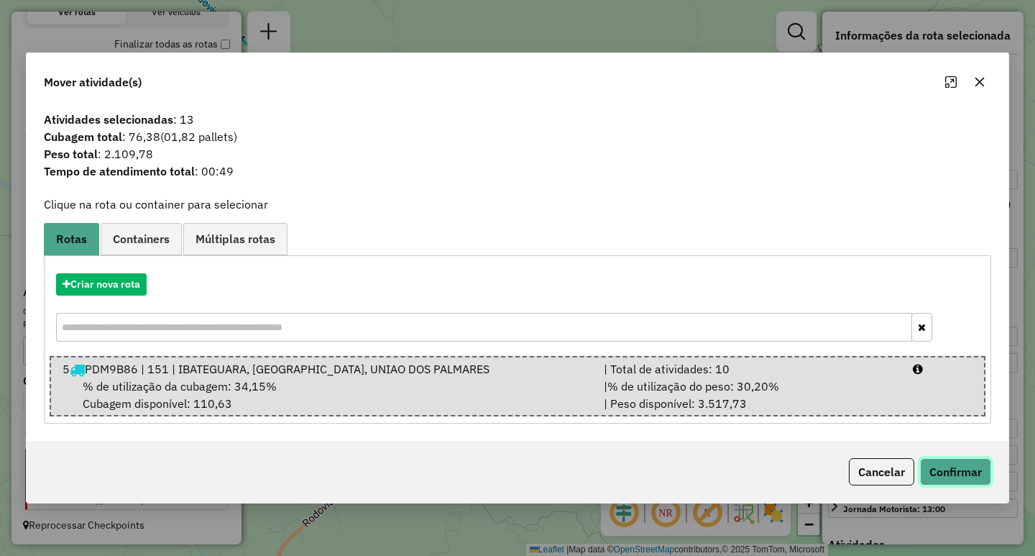
click at [965, 462] on button "Confirmar" at bounding box center [955, 471] width 71 height 27
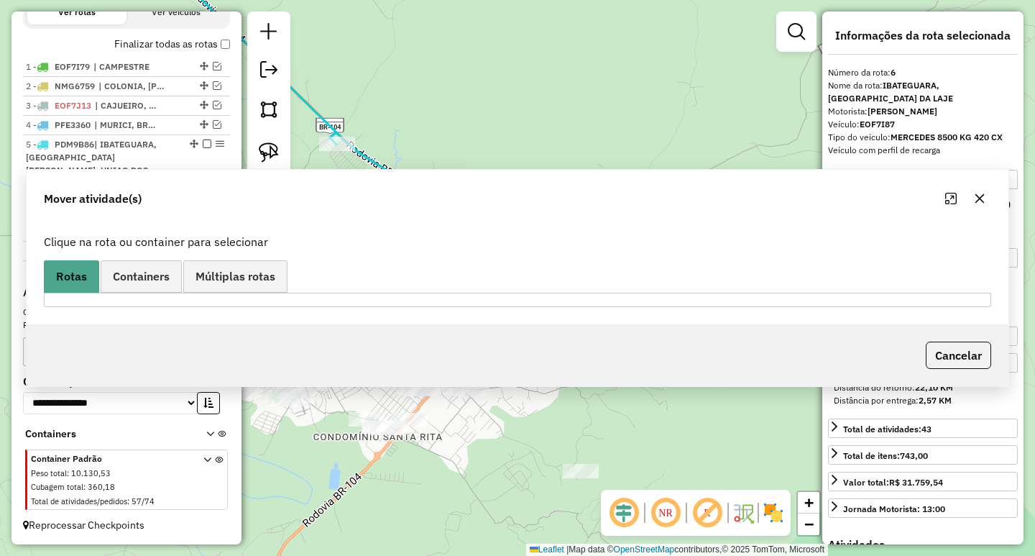
scroll to position [497, 0]
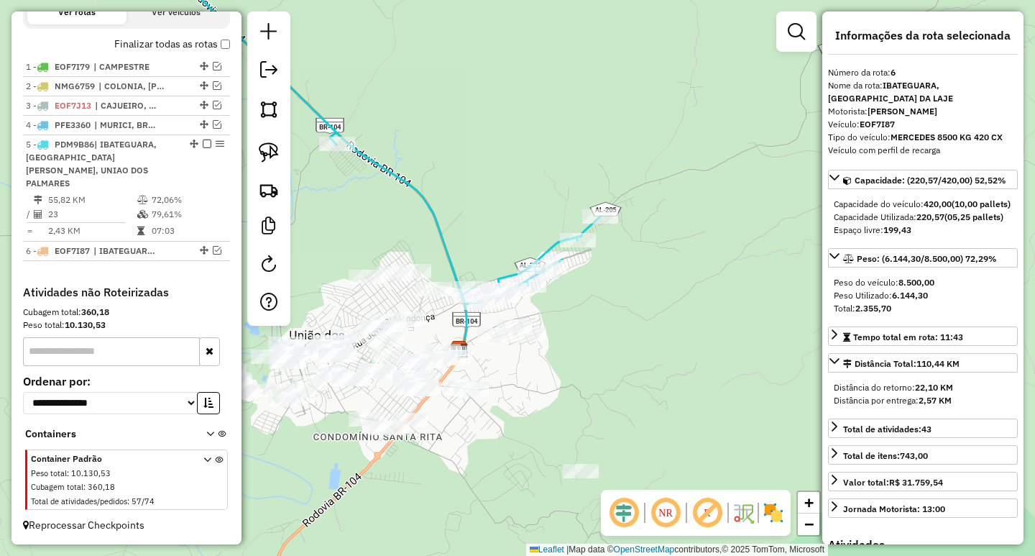
drag, startPoint x: 627, startPoint y: 329, endPoint x: 745, endPoint y: 351, distance: 120.5
click at [722, 347] on div "Janela de atendimento Grade de atendimento Capacidade Transportadoras Veículos …" at bounding box center [517, 278] width 1035 height 556
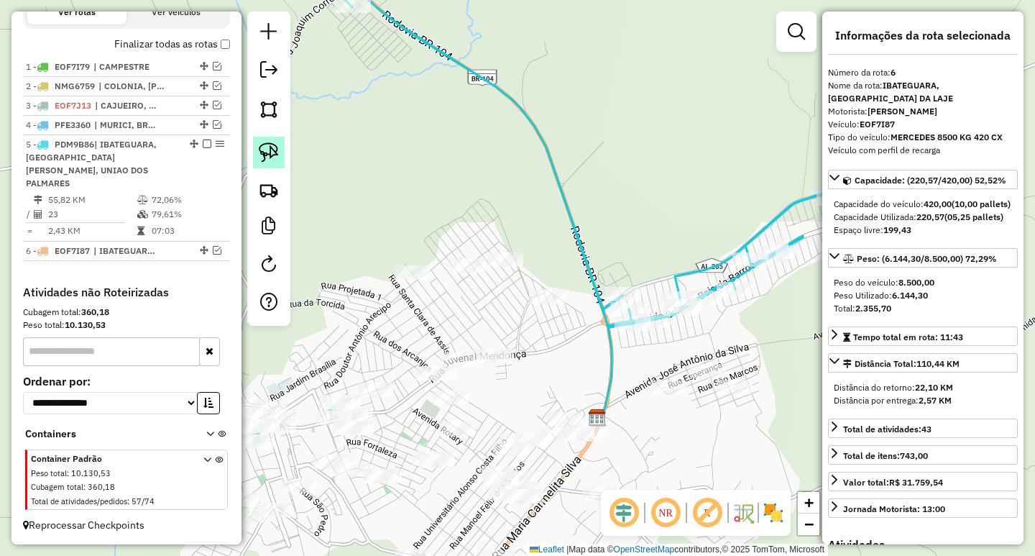
click at [274, 155] on img at bounding box center [269, 152] width 20 height 20
drag, startPoint x: 525, startPoint y: 213, endPoint x: 370, endPoint y: 287, distance: 172.3
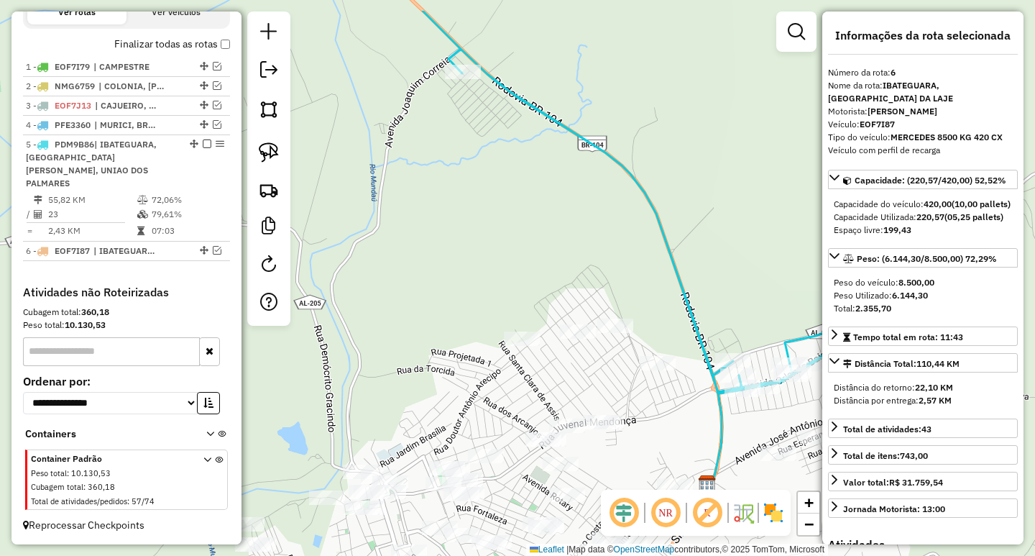
drag, startPoint x: 370, startPoint y: 287, endPoint x: 484, endPoint y: 327, distance: 120.2
click at [484, 327] on div "Janela de atendimento Grade de atendimento Capacidade Transportadoras Veículos …" at bounding box center [517, 278] width 1035 height 556
click at [254, 147] on link at bounding box center [269, 153] width 32 height 32
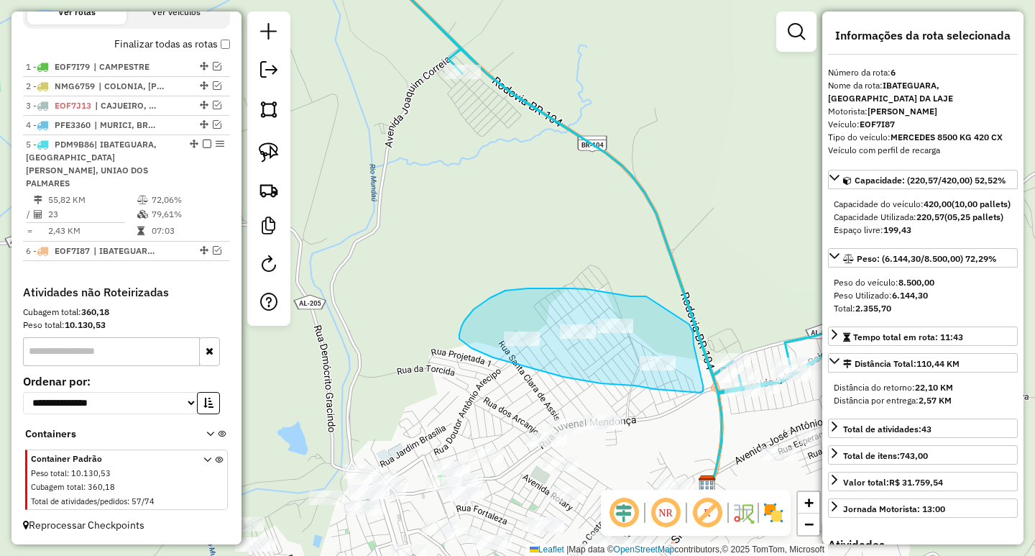
drag, startPoint x: 620, startPoint y: 295, endPoint x: 689, endPoint y: 324, distance: 75.0
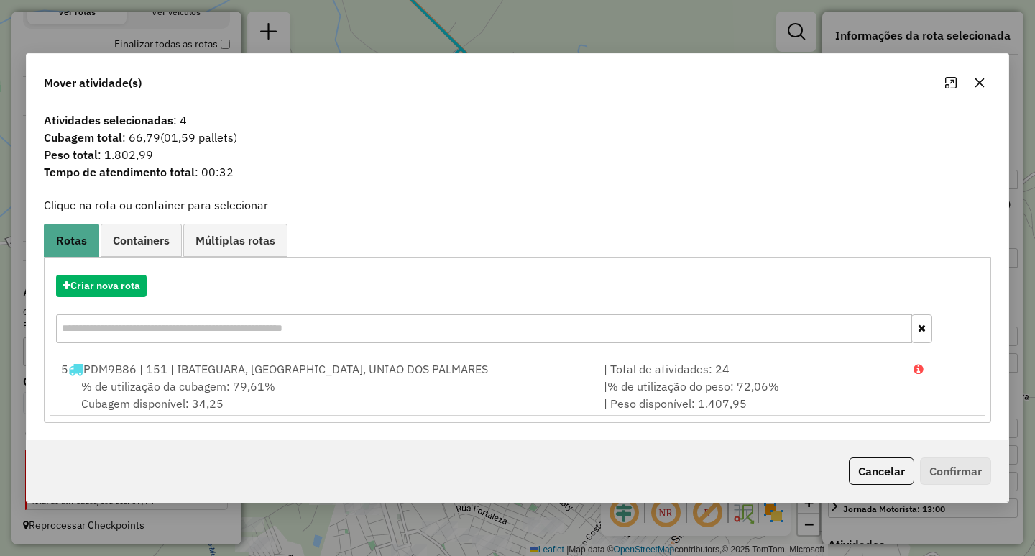
click at [979, 84] on icon "button" at bounding box center [979, 82] width 9 height 9
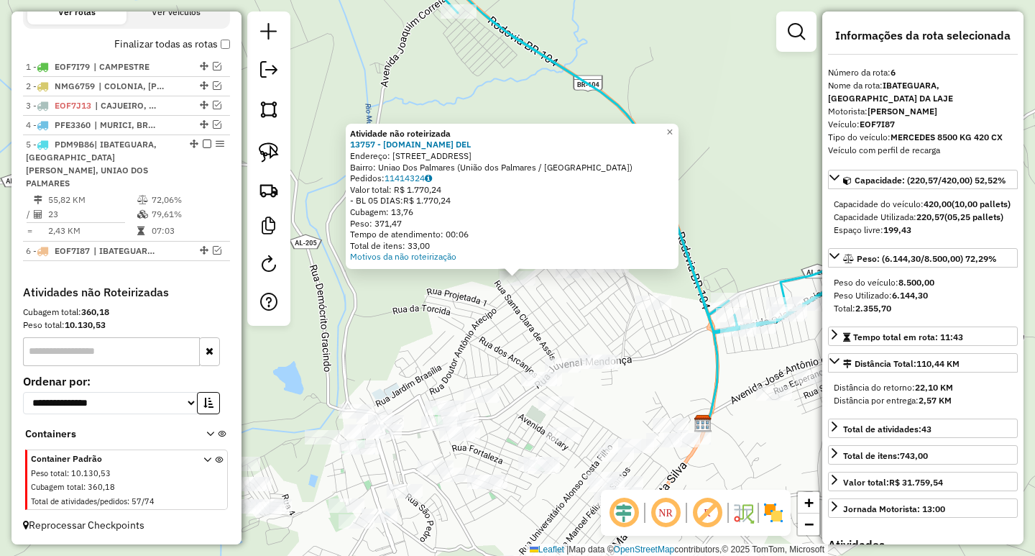
click at [556, 313] on div "Atividade não roteirizada 13757 - [DOMAIN_NAME] DEL Endereço: [STREET_ADDRESS] …" at bounding box center [517, 278] width 1035 height 556
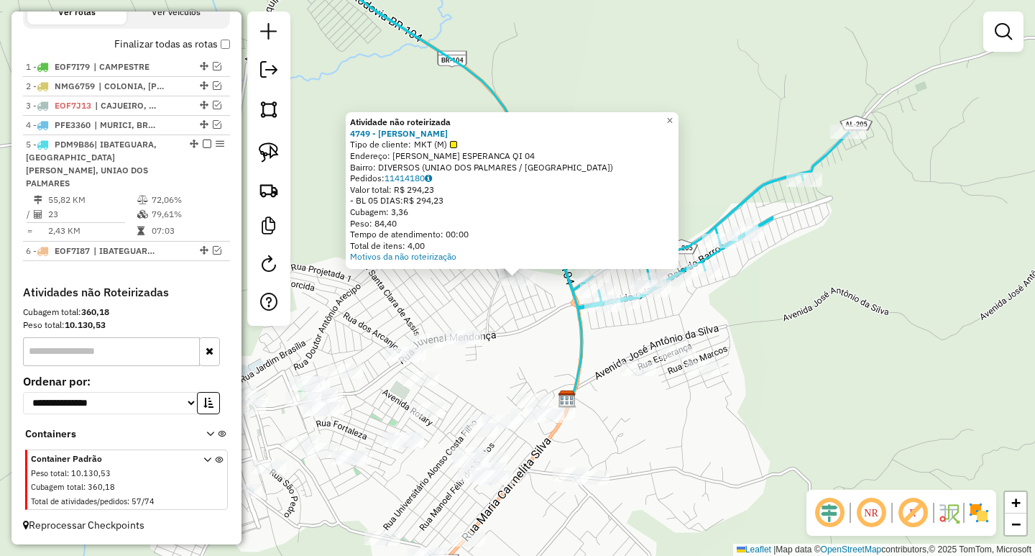
click at [458, 298] on div "Atividade não roteirizada 4749 - NIVIA [PERSON_NAME] Tipo de cliente: MKT (M) E…" at bounding box center [517, 278] width 1035 height 556
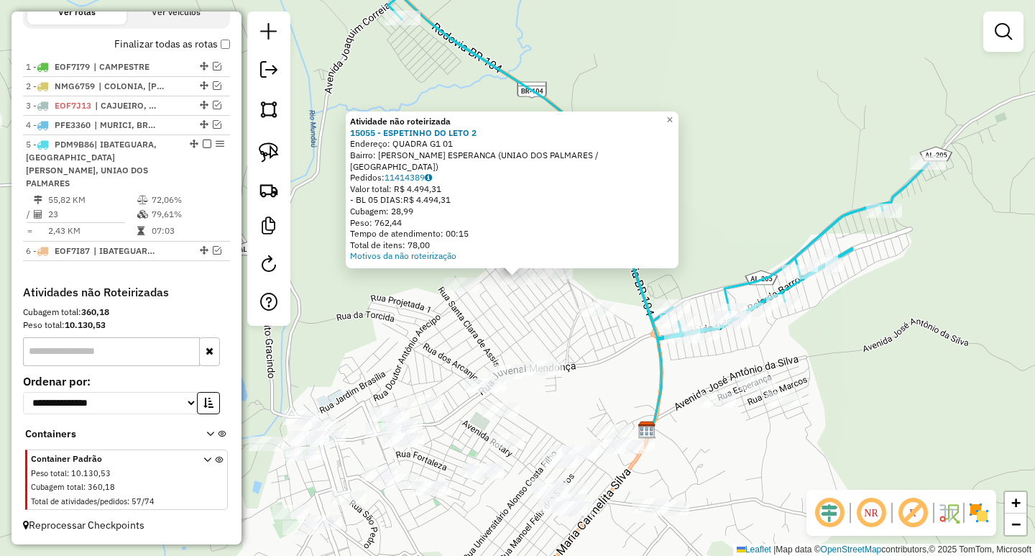
click at [544, 325] on div "Atividade não roteirizada 15055 - ESPETINHO DO LETO 2 Endereço: QUADRA G1 01 Ba…" at bounding box center [517, 278] width 1035 height 556
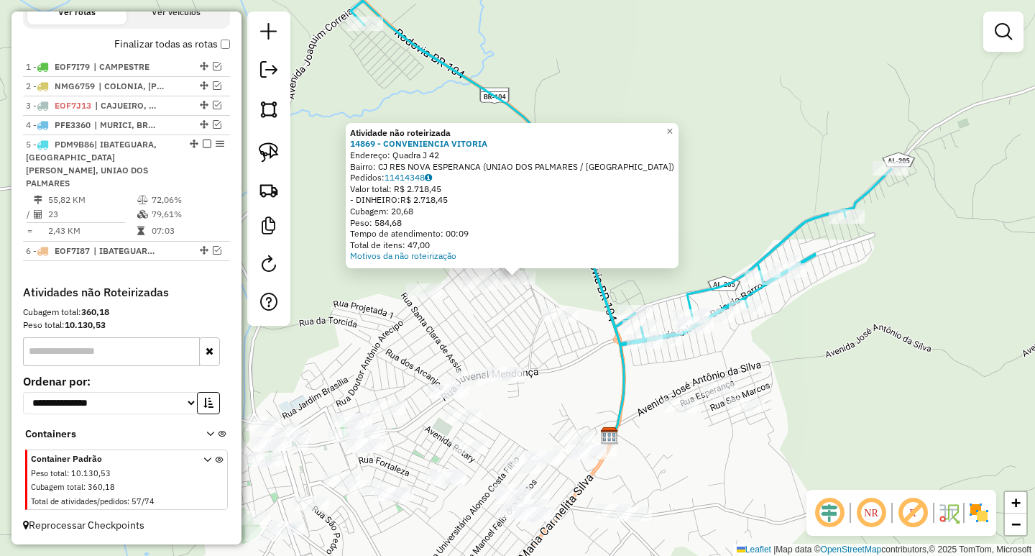
click at [499, 338] on div "Atividade não roteirizada 14869 - CONVENIENCIA VITORIA Endereço: Quadra J 42 Ba…" at bounding box center [517, 278] width 1035 height 556
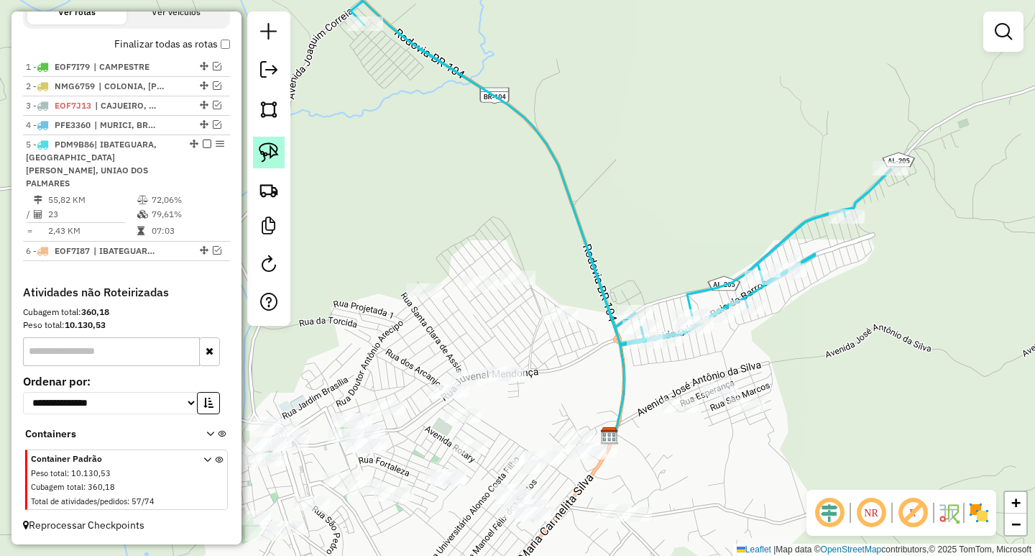
click at [261, 156] on img at bounding box center [269, 152] width 20 height 20
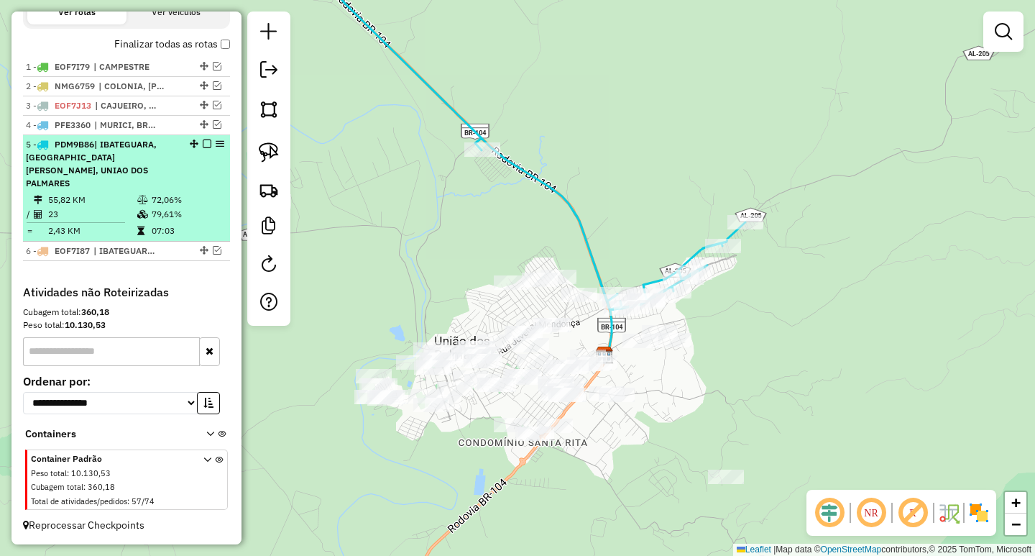
click at [88, 200] on td "55,82 KM" at bounding box center [91, 200] width 89 height 14
select select "**********"
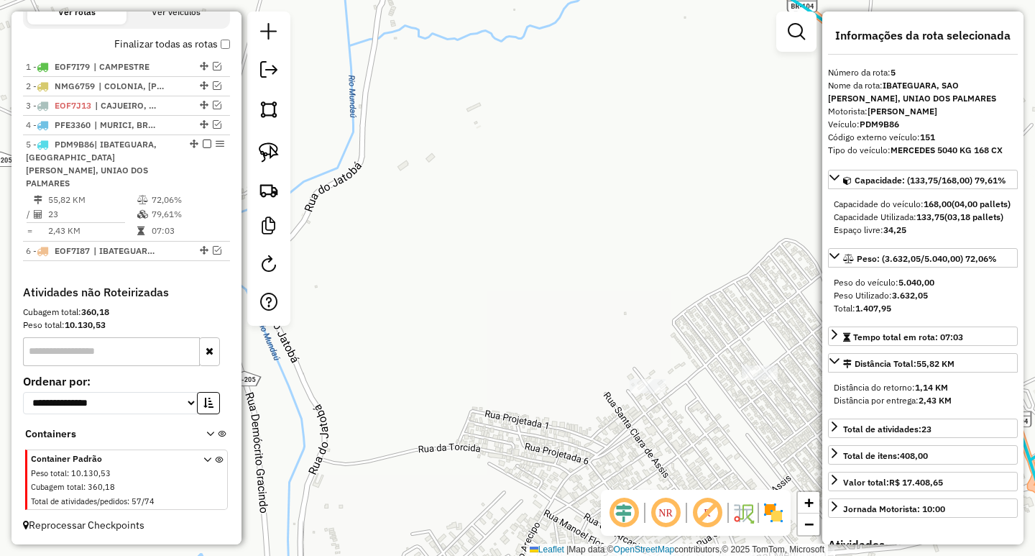
drag, startPoint x: 698, startPoint y: 274, endPoint x: 378, endPoint y: 247, distance: 321.0
click at [397, 249] on div "Janela de atendimento Grade de atendimento Capacidade Transportadoras Veículos …" at bounding box center [517, 278] width 1035 height 556
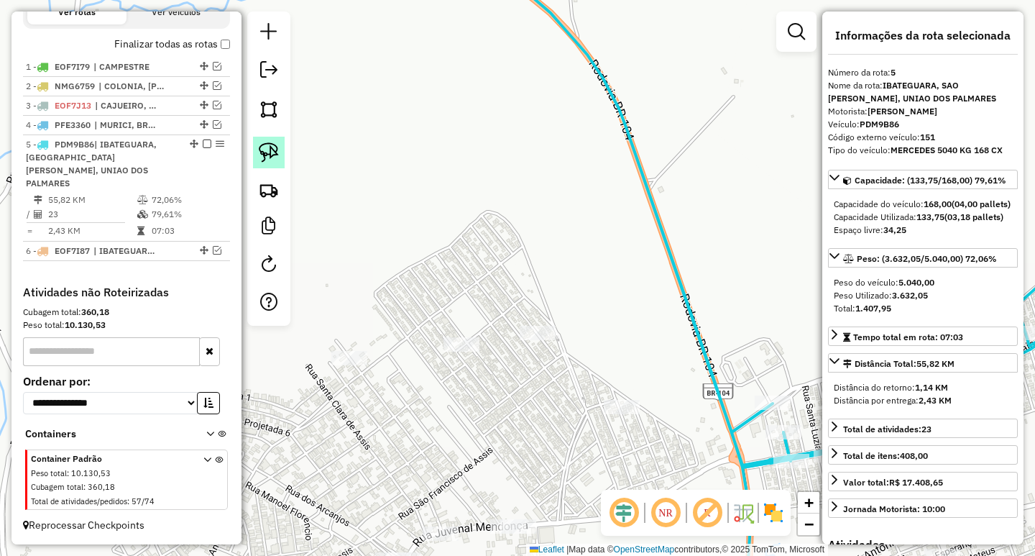
click at [274, 160] on img at bounding box center [269, 152] width 20 height 20
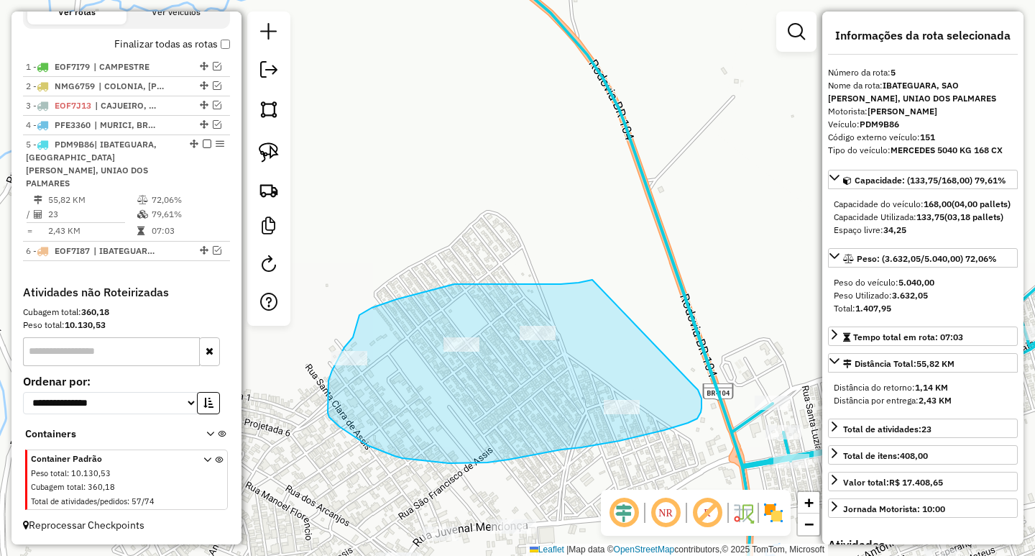
drag, startPoint x: 581, startPoint y: 282, endPoint x: 693, endPoint y: 385, distance: 152.1
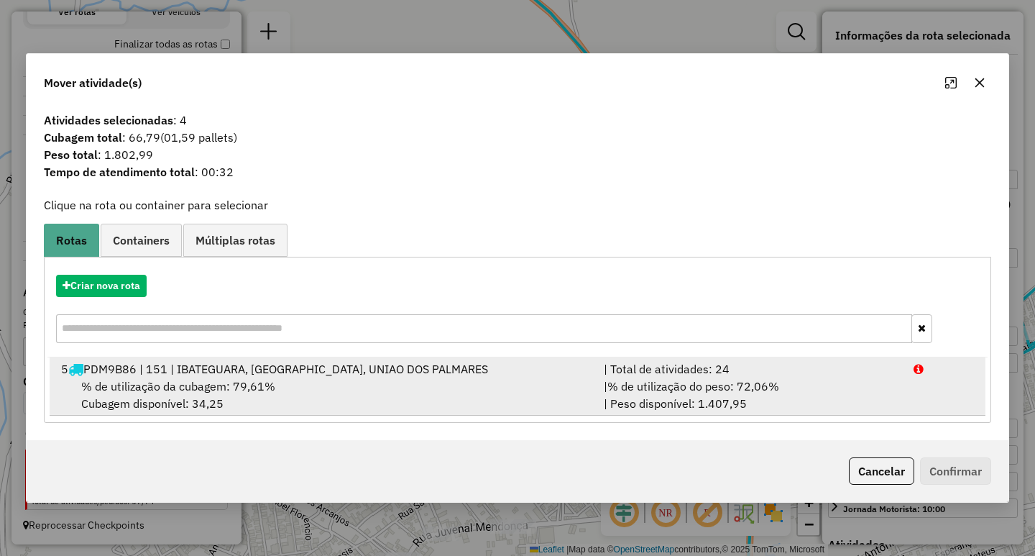
click at [657, 388] on span "% de utilização do peso: 72,06%" at bounding box center [693, 386] width 172 height 14
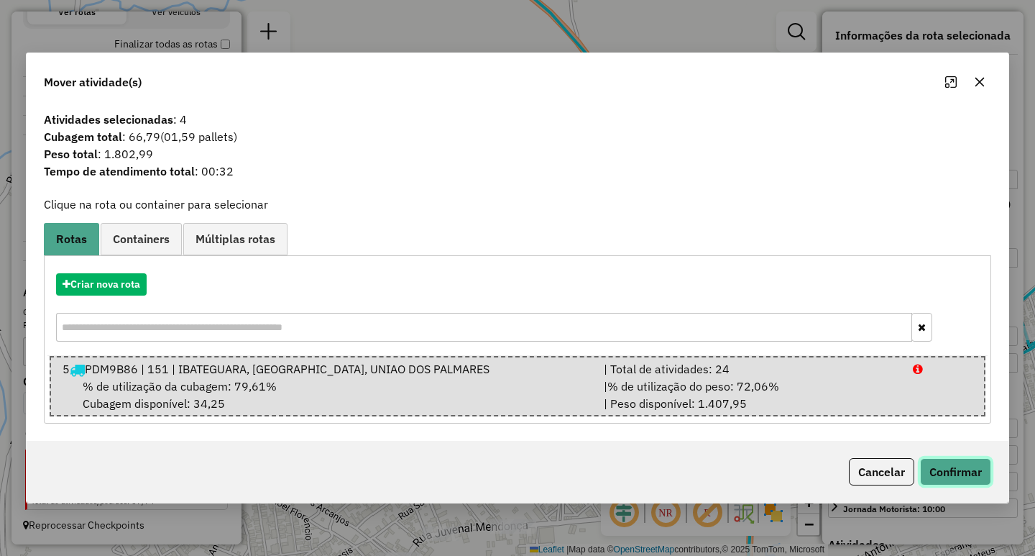
click at [958, 461] on button "Confirmar" at bounding box center [955, 471] width 71 height 27
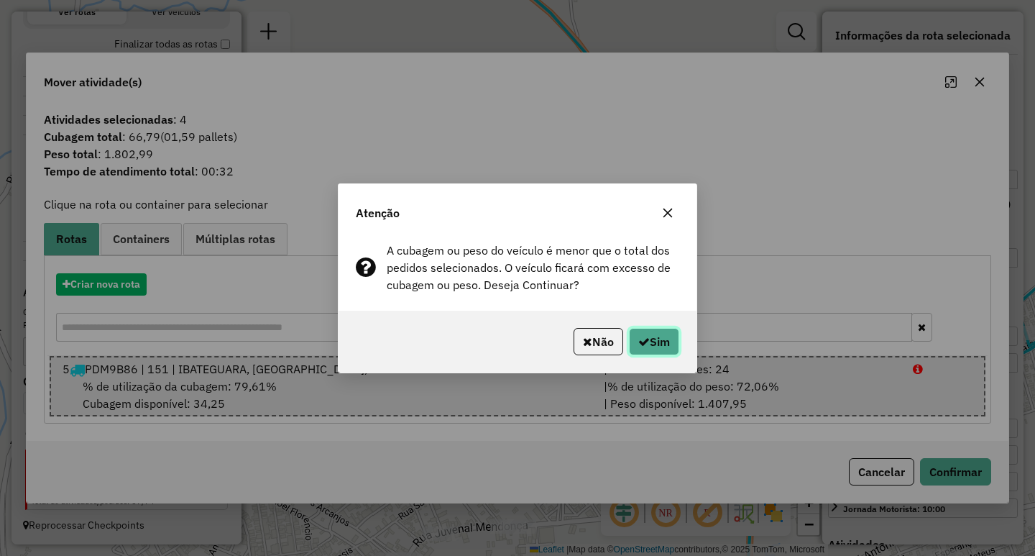
click at [653, 340] on button "Sim" at bounding box center [654, 341] width 50 height 27
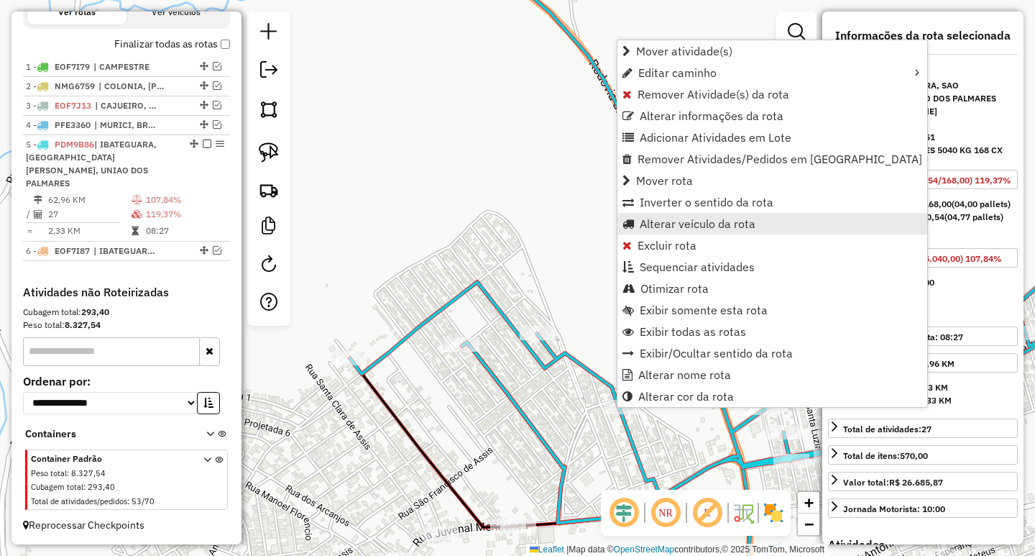
click at [678, 224] on span "Alterar veículo da rota" at bounding box center [698, 223] width 116 height 11
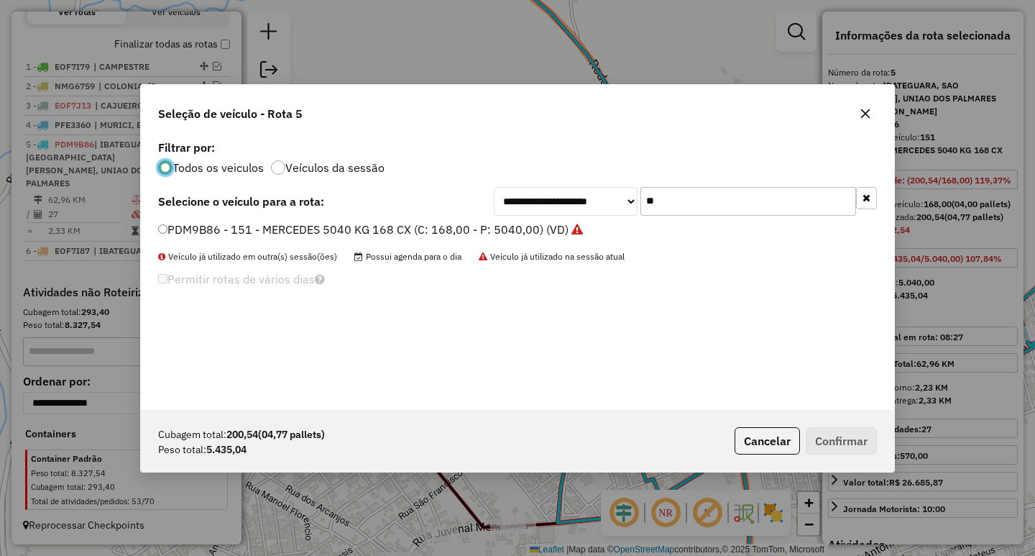
scroll to position [8, 4]
drag, startPoint x: 655, startPoint y: 198, endPoint x: 344, endPoint y: 158, distance: 313.8
click at [466, 167] on div "**********" at bounding box center [517, 273] width 753 height 273
type input "***"
click at [366, 221] on label "NZQ7J74 - 171 - MERCEDES 15000 KG 504 CX (C: 504,00 - P: 15000,00) (VD)" at bounding box center [368, 229] width 421 height 17
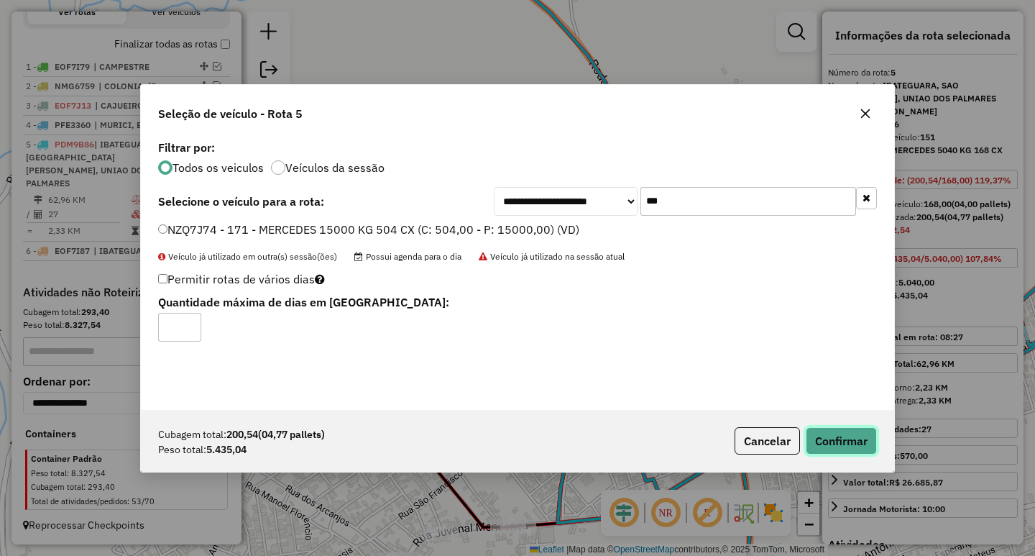
click at [845, 433] on button "Confirmar" at bounding box center [841, 440] width 71 height 27
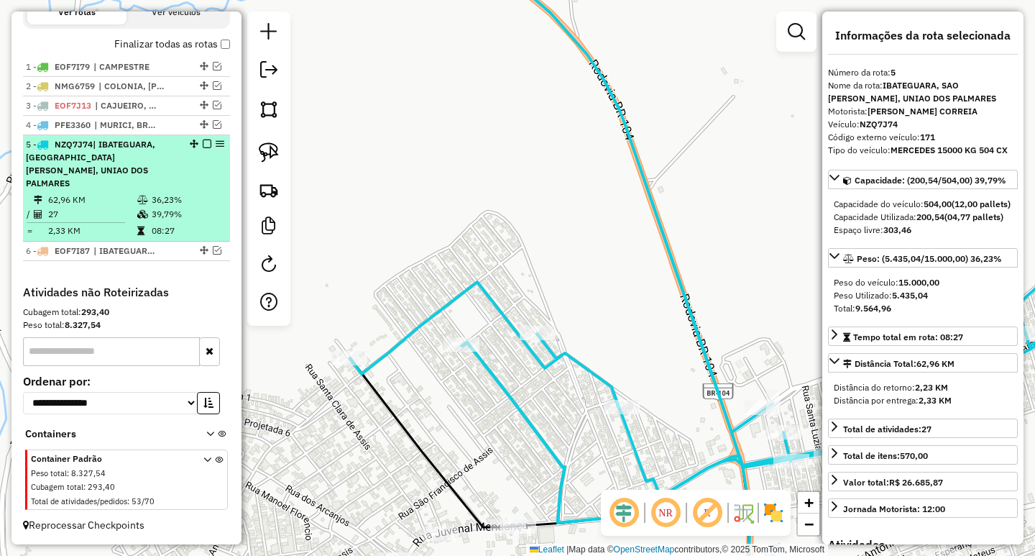
click at [160, 188] on div "5 - NZQ7J74 | IBATEGUARA, [GEOGRAPHIC_DATA][PERSON_NAME], UNIAO DOS PALMARES" at bounding box center [102, 164] width 152 height 52
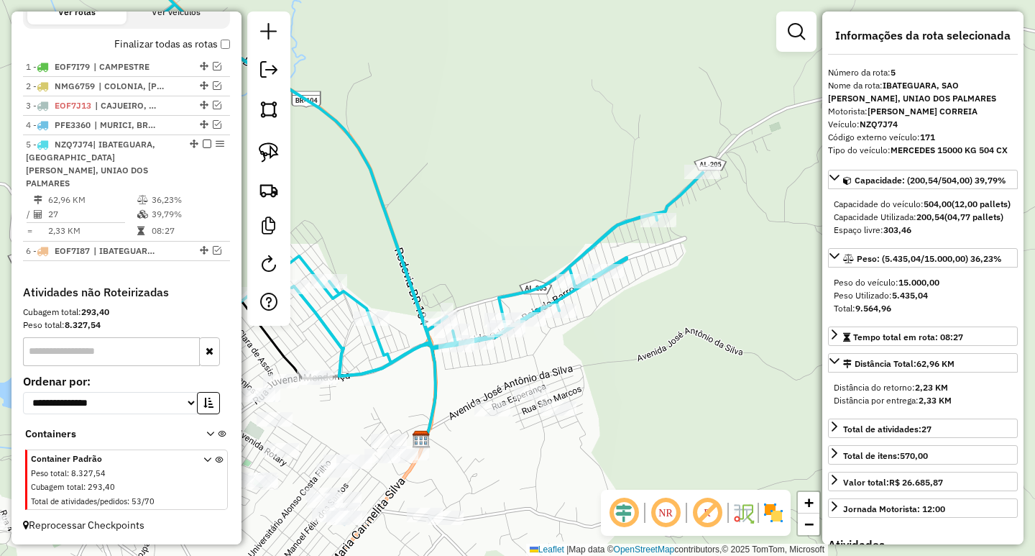
drag, startPoint x: 617, startPoint y: 374, endPoint x: 750, endPoint y: 291, distance: 157.2
click at [740, 302] on div "Janela de atendimento Grade de atendimento Capacidade Transportadoras Veículos …" at bounding box center [517, 278] width 1035 height 556
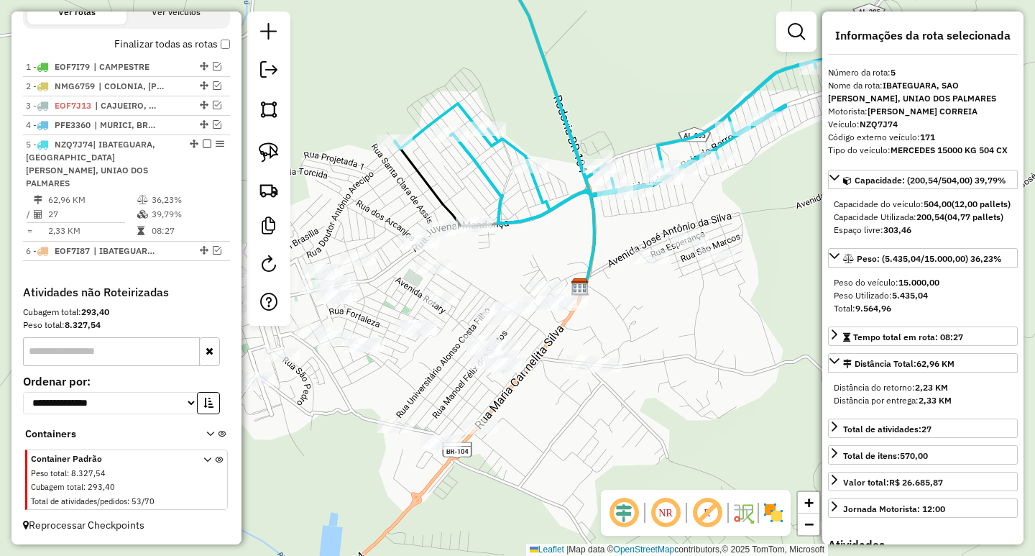
drag, startPoint x: 679, startPoint y: 400, endPoint x: 727, endPoint y: 306, distance: 104.8
click at [726, 307] on div "Janela de atendimento Grade de atendimento Capacidade Transportadoras Veículos …" at bounding box center [517, 278] width 1035 height 556
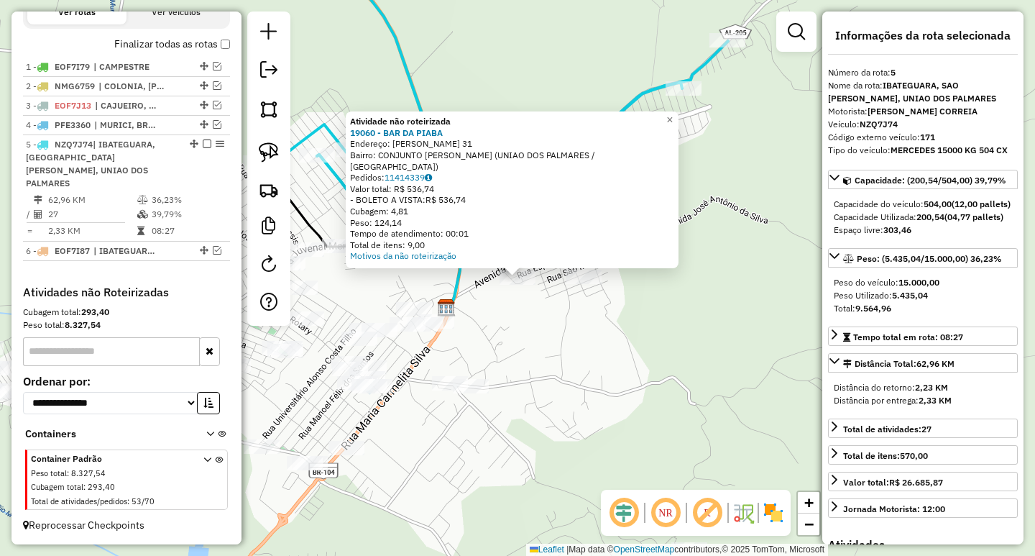
click at [563, 333] on div "Atividade não roteirizada 19060 - BAR DA PIABA Endereço: [PERSON_NAME] 31 Bairr…" at bounding box center [517, 278] width 1035 height 556
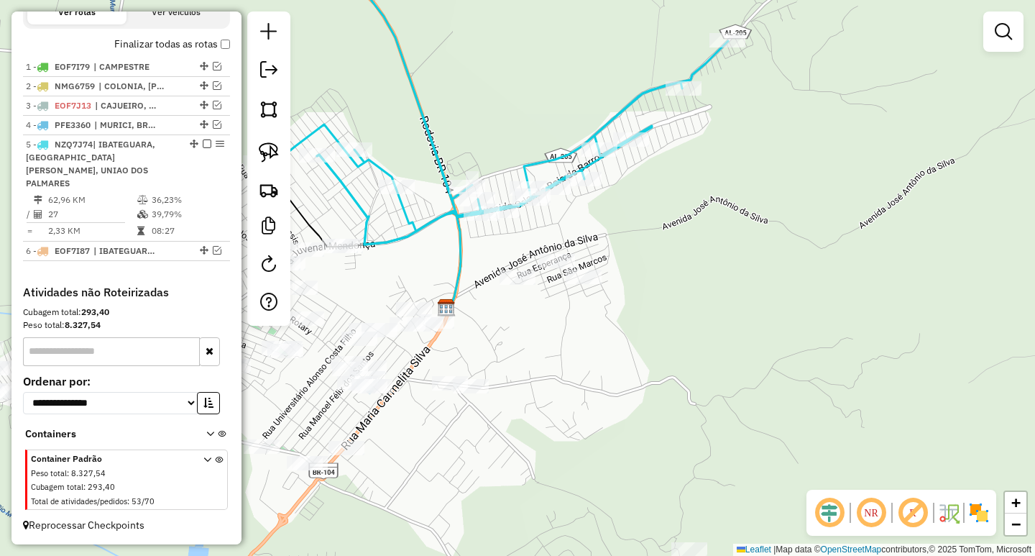
click at [588, 284] on div at bounding box center [584, 277] width 36 height 14
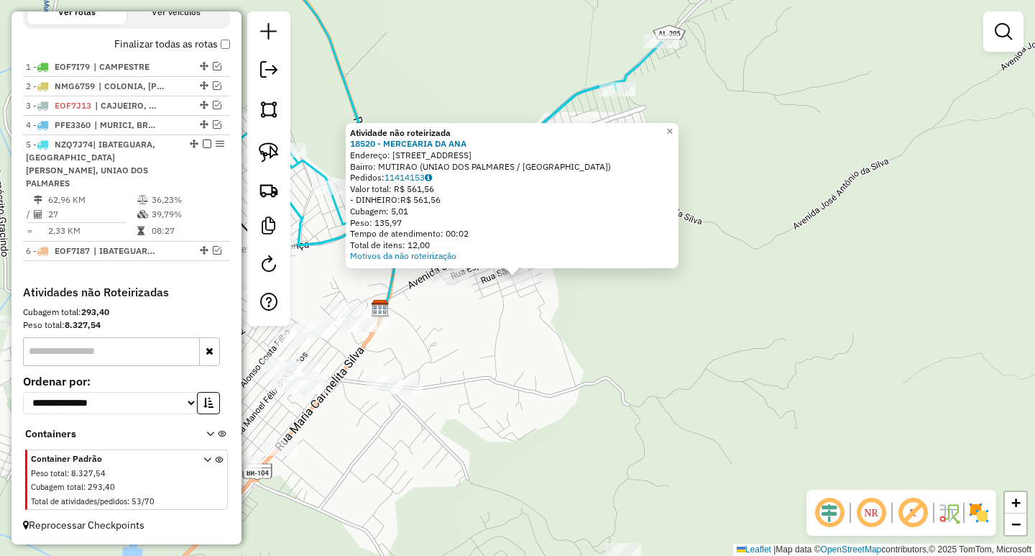
click at [516, 336] on div "Atividade não roteirizada 18520 - MERCEARIA DA [PERSON_NAME]: [STREET_ADDRESS] …" at bounding box center [517, 278] width 1035 height 556
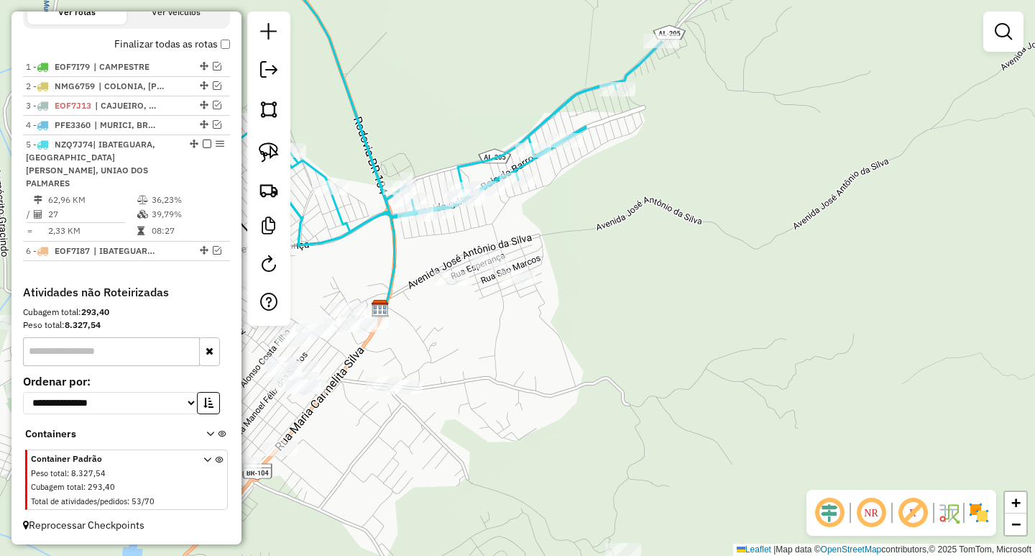
click at [285, 153] on div at bounding box center [268, 168] width 43 height 314
click at [280, 151] on link at bounding box center [269, 153] width 32 height 32
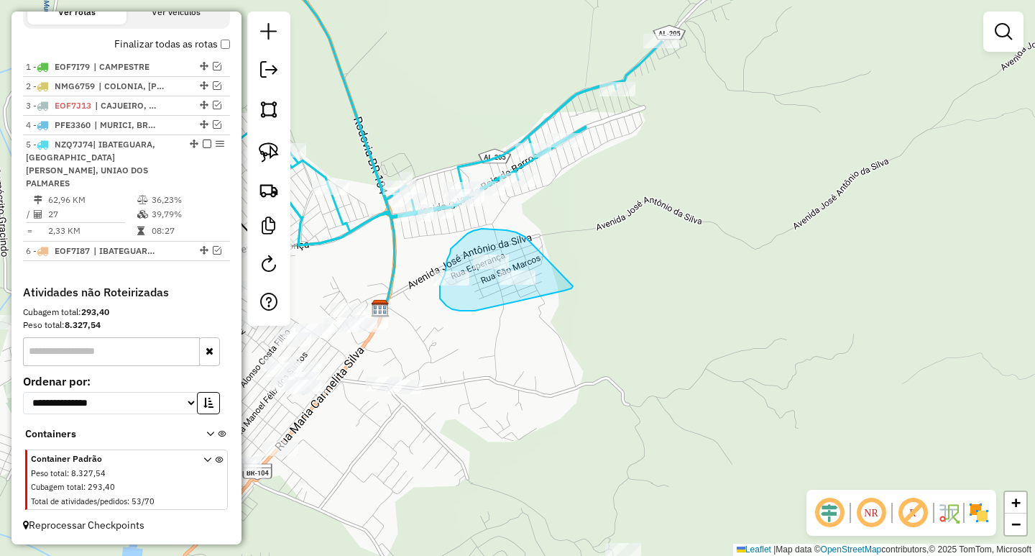
drag, startPoint x: 530, startPoint y: 241, endPoint x: 573, endPoint y: 286, distance: 61.5
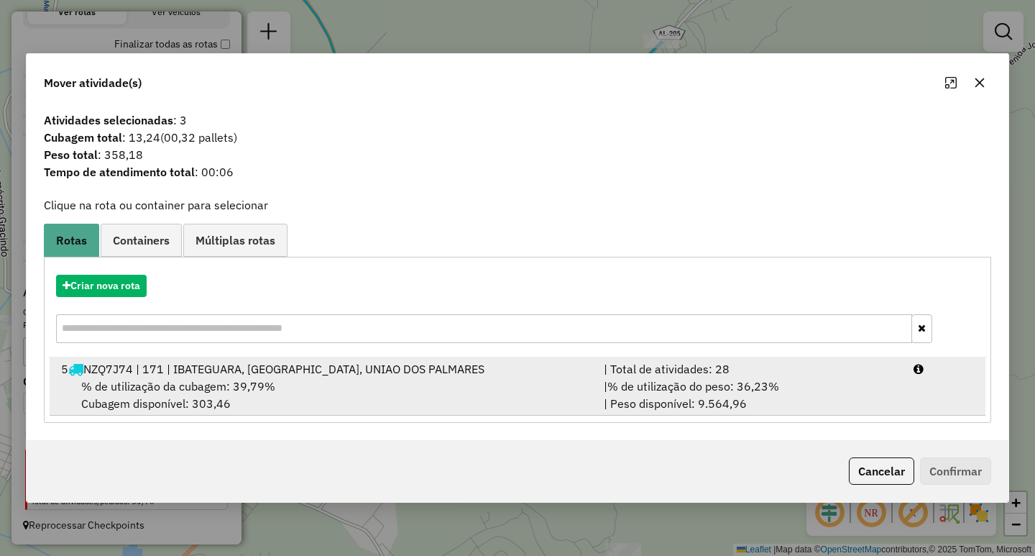
click at [660, 399] on div "| % de utilização do peso: 36,23% | Peso disponível: 9.564,96" at bounding box center [750, 394] width 310 height 34
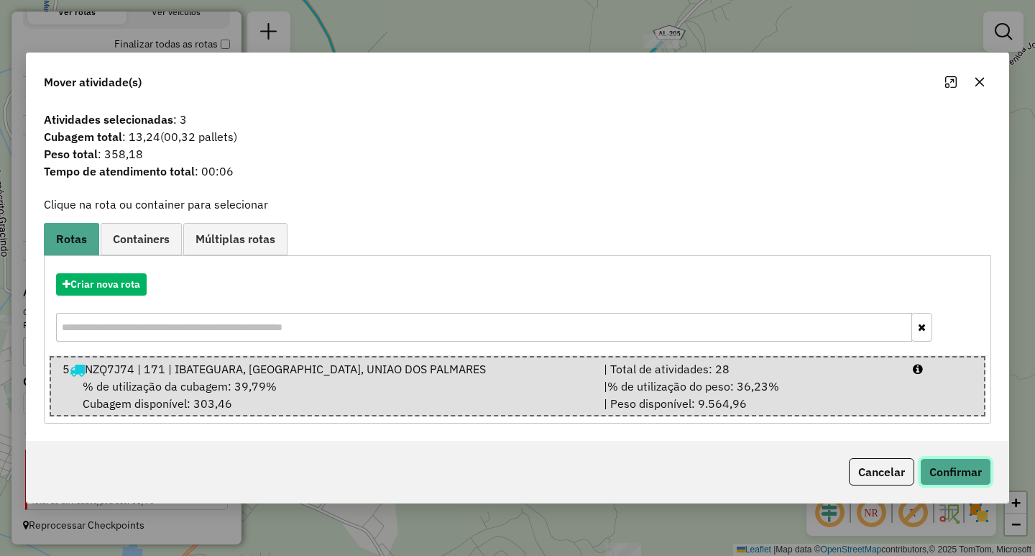
click at [983, 463] on button "Confirmar" at bounding box center [955, 471] width 71 height 27
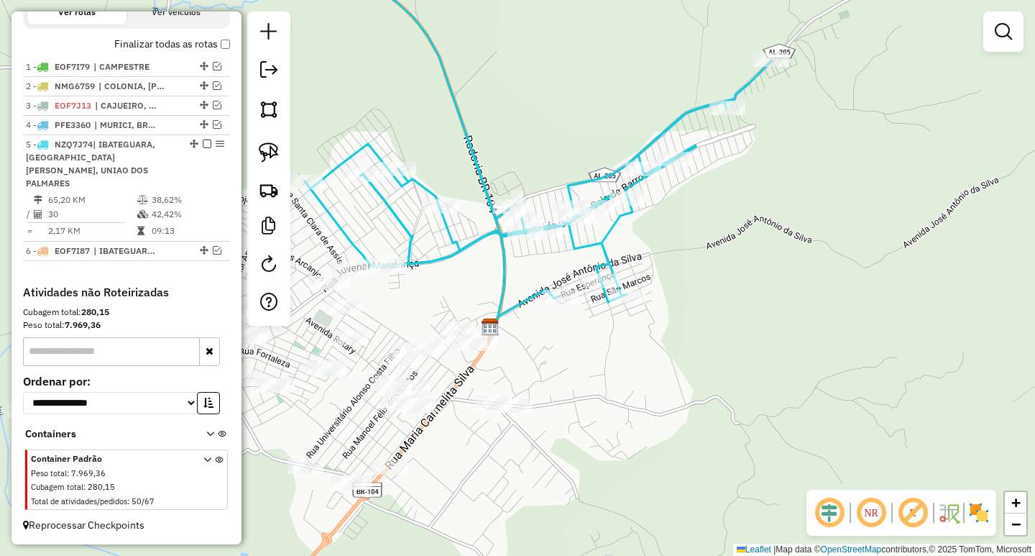
drag, startPoint x: 666, startPoint y: 357, endPoint x: 806, endPoint y: 368, distance: 140.6
click at [806, 368] on div "Janela de atendimento Grade de atendimento Capacidade Transportadoras Veículos …" at bounding box center [517, 278] width 1035 height 556
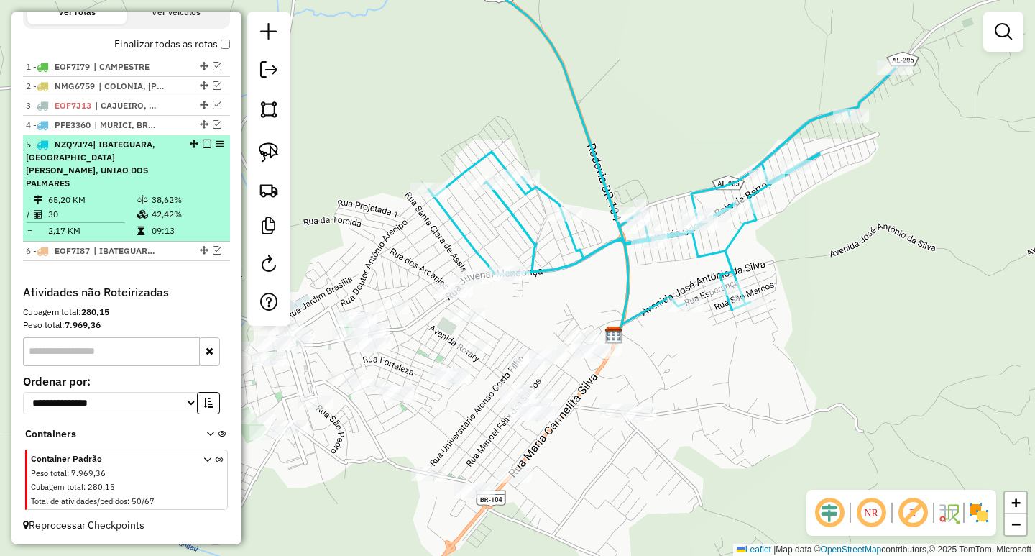
click at [205, 148] on em at bounding box center [207, 143] width 9 height 9
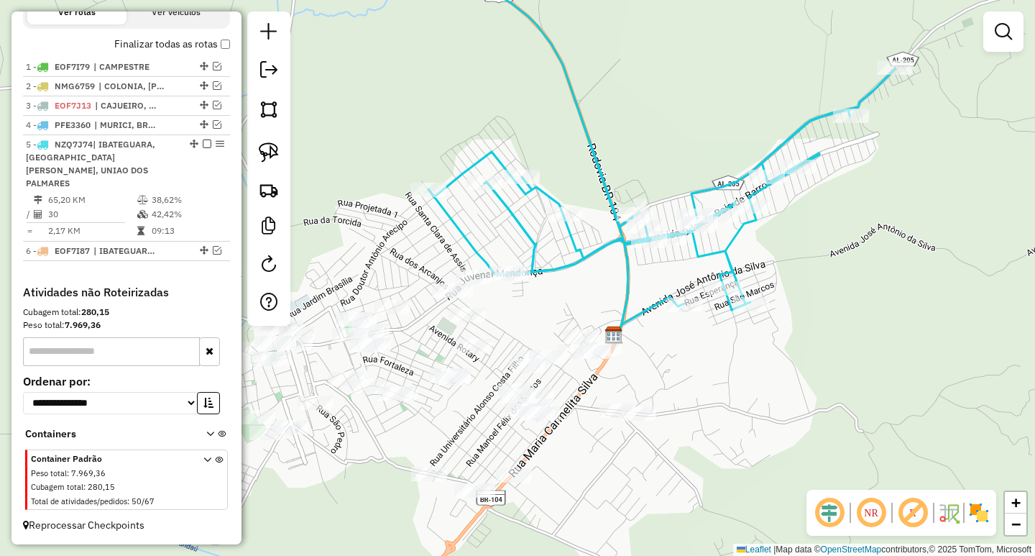
scroll to position [423, 0]
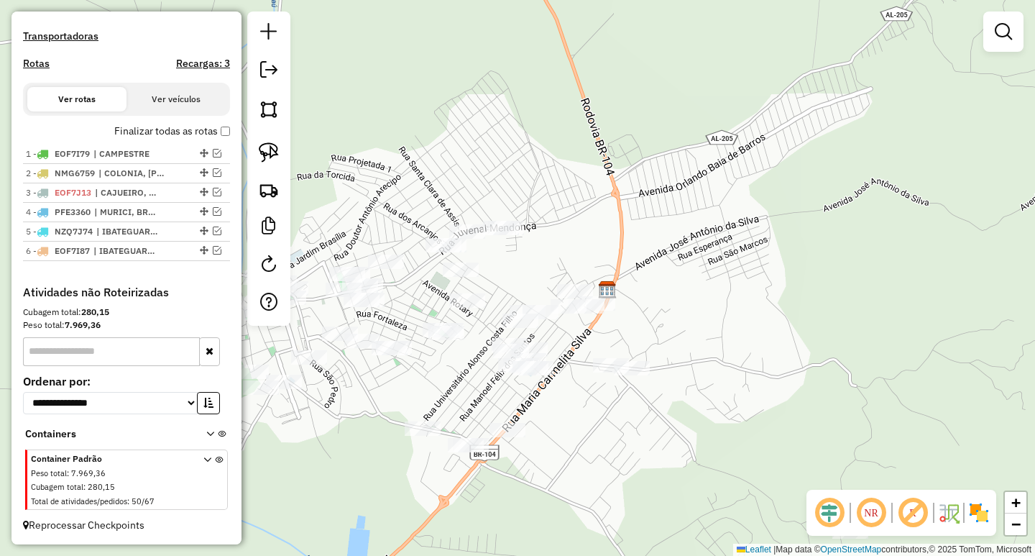
drag, startPoint x: 766, startPoint y: 374, endPoint x: 748, endPoint y: 224, distance: 152.0
click at [748, 224] on div "Janela de atendimento Grade de atendimento Capacidade Transportadoras Veículos …" at bounding box center [517, 278] width 1035 height 556
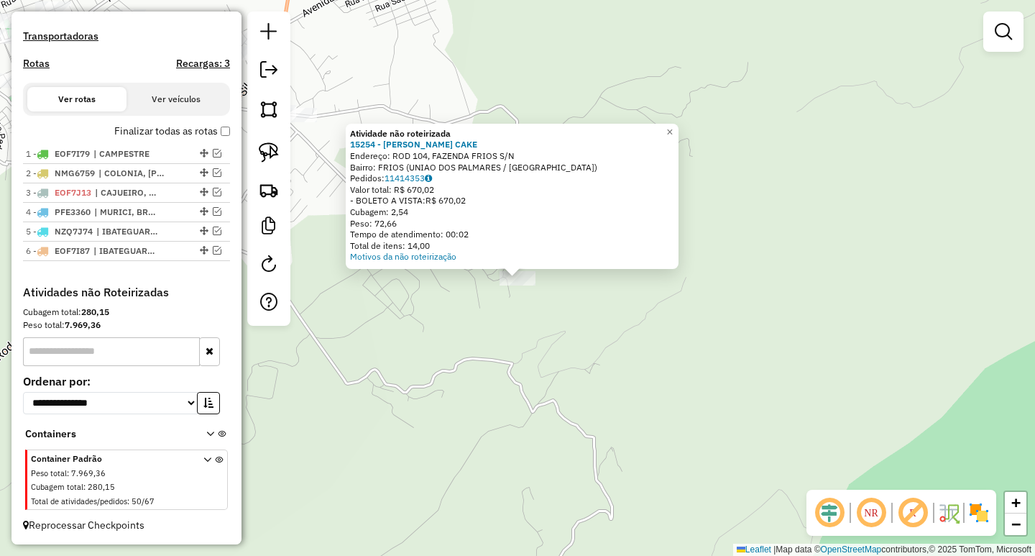
click at [441, 407] on div "Atividade não roteirizada 15254 - JO CORDEIRO CAKE Endereço: ROD 104, FAZENDA F…" at bounding box center [517, 278] width 1035 height 556
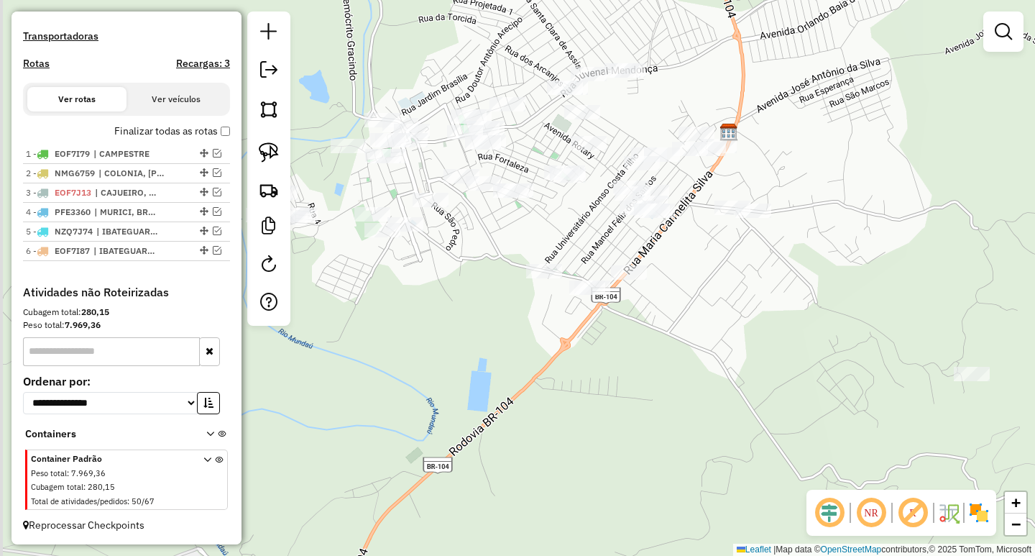
drag, startPoint x: 340, startPoint y: 374, endPoint x: 794, endPoint y: 470, distance: 464.2
click at [794, 470] on div "Janela de atendimento Grade de atendimento Capacidade Transportadoras Veículos …" at bounding box center [517, 278] width 1035 height 556
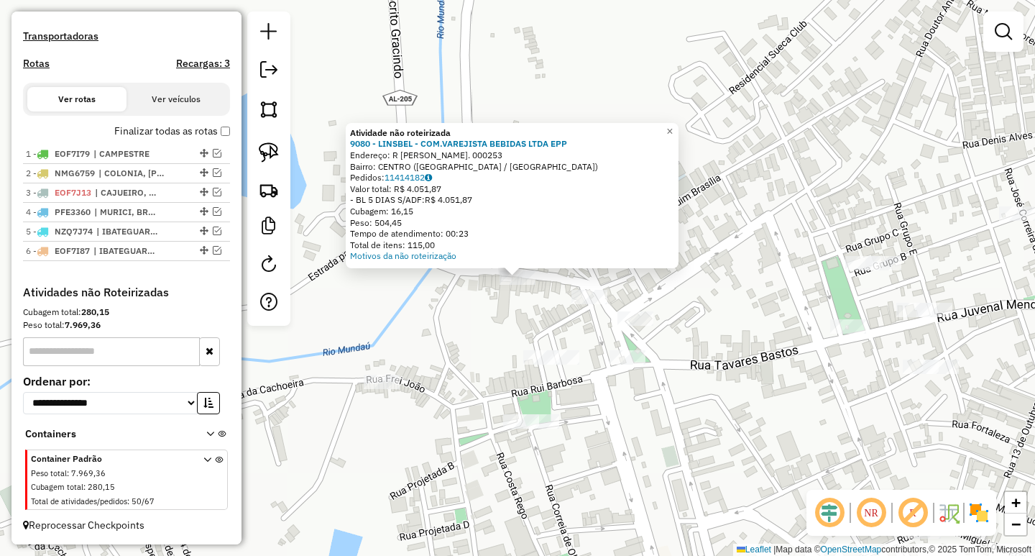
click at [523, 308] on div "Atividade não roteirizada 9080 - LINSBEL - COM.VAREJISTA BEBIDAS LTDA EPP Ender…" at bounding box center [517, 278] width 1035 height 556
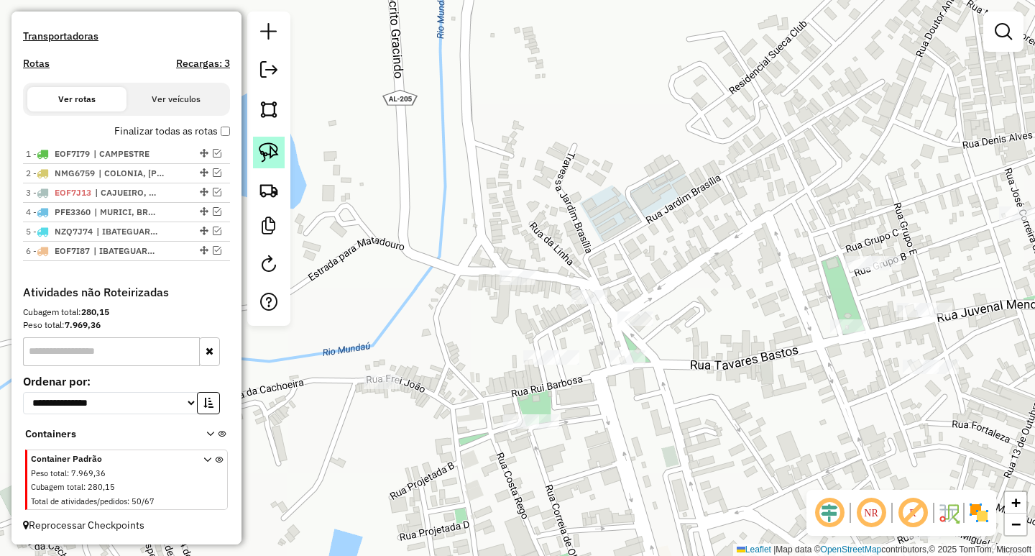
click at [264, 142] on img at bounding box center [269, 152] width 20 height 20
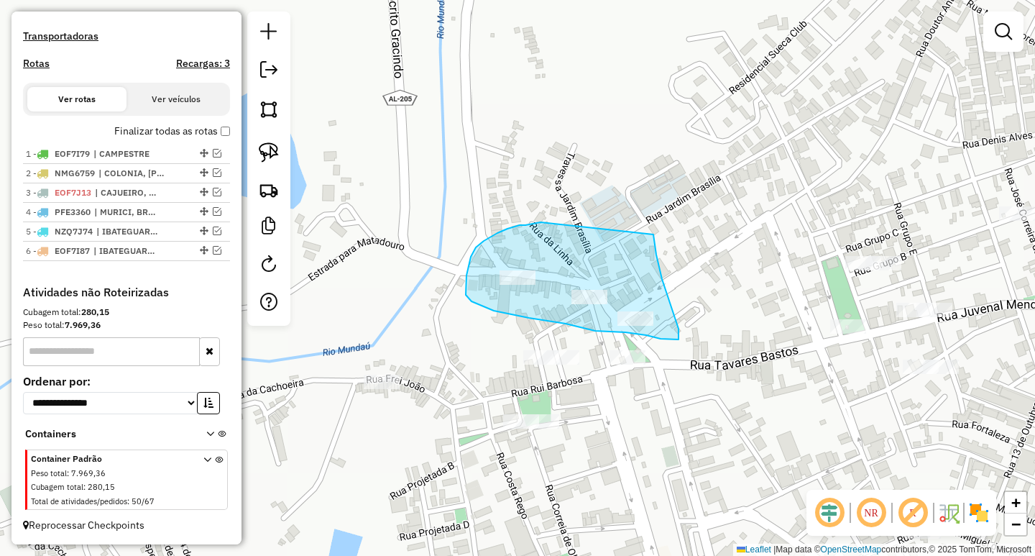
drag, startPoint x: 520, startPoint y: 225, endPoint x: 653, endPoint y: 234, distance: 134.0
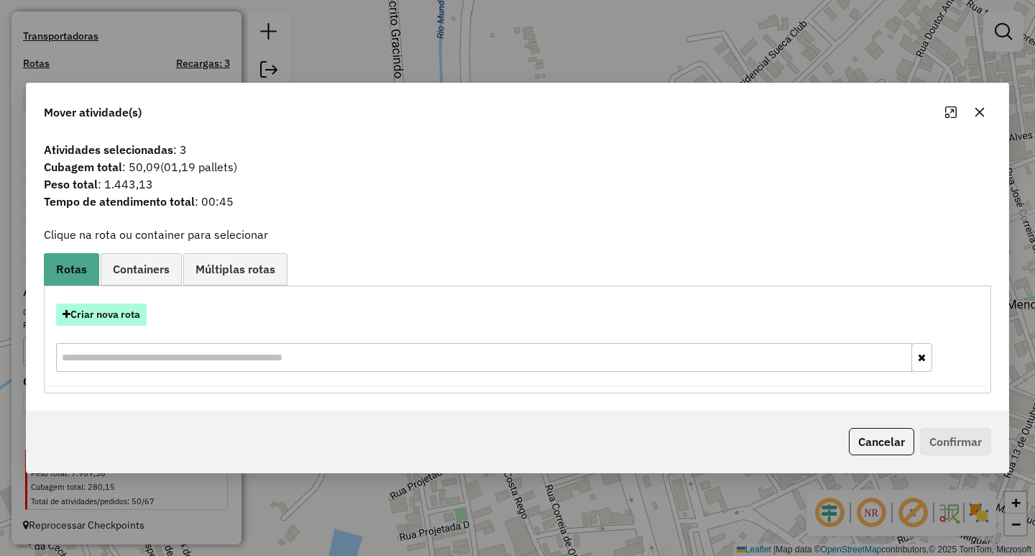
click at [118, 321] on button "Criar nova rota" at bounding box center [101, 314] width 91 height 22
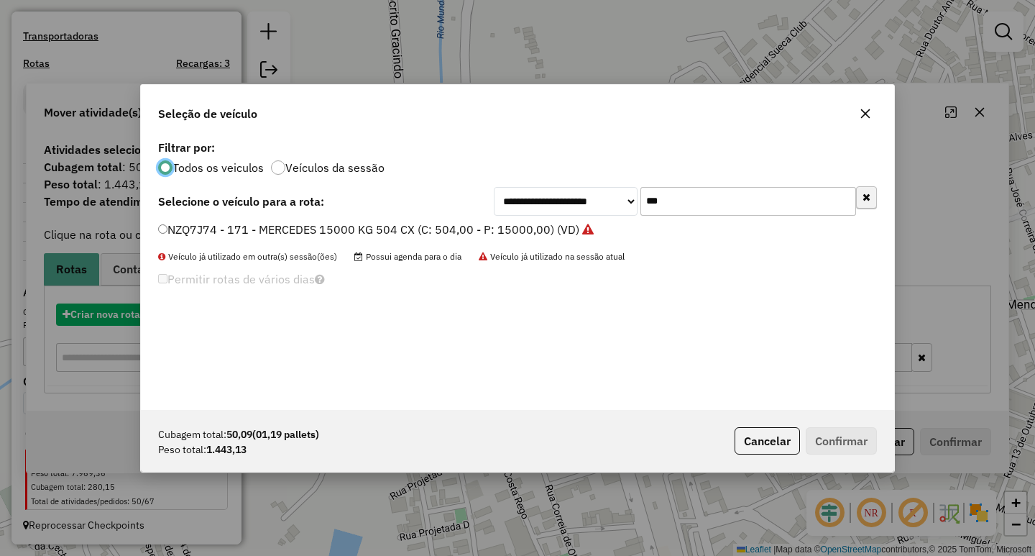
scroll to position [8, 4]
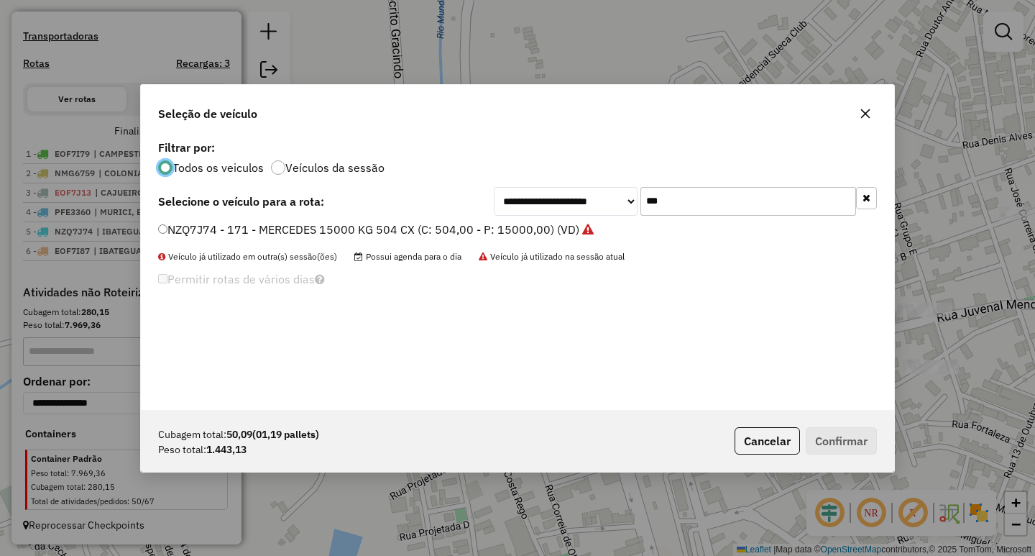
drag, startPoint x: 658, startPoint y: 194, endPoint x: 431, endPoint y: 197, distance: 227.1
click at [541, 192] on div "**********" at bounding box center [685, 201] width 383 height 29
type input "****"
click at [384, 214] on div "**********" at bounding box center [517, 201] width 719 height 29
click at [372, 226] on label "OHG0A12 - VOLKS 5500 (C: 5500,00 - P: 5500,00) (VD)" at bounding box center [309, 229] width 303 height 17
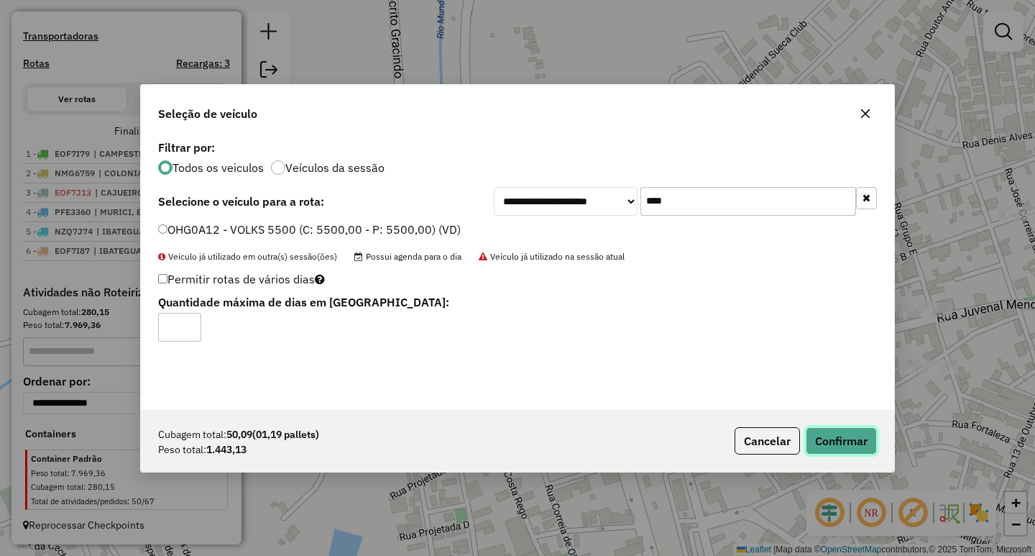
click at [827, 436] on button "Confirmar" at bounding box center [841, 440] width 71 height 27
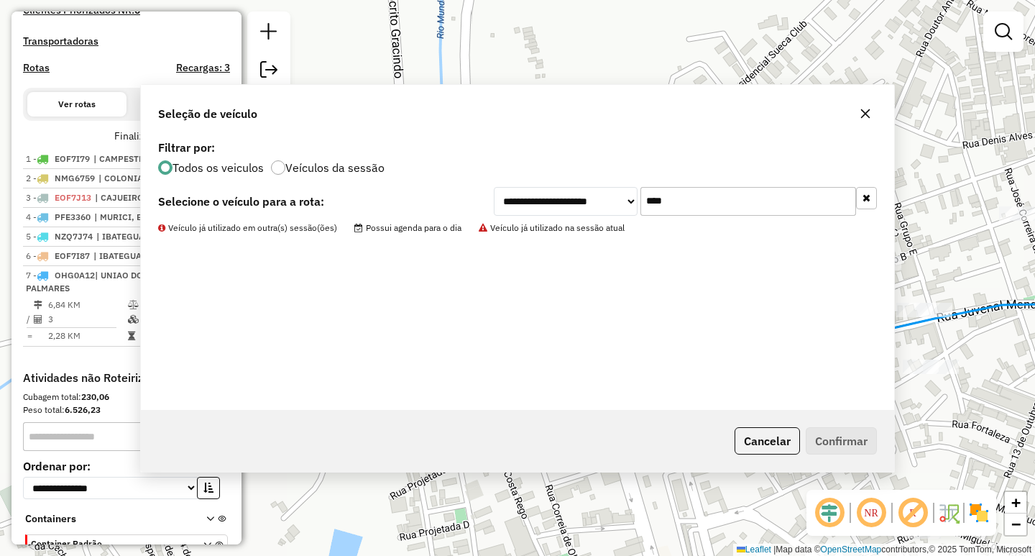
scroll to position [522, 0]
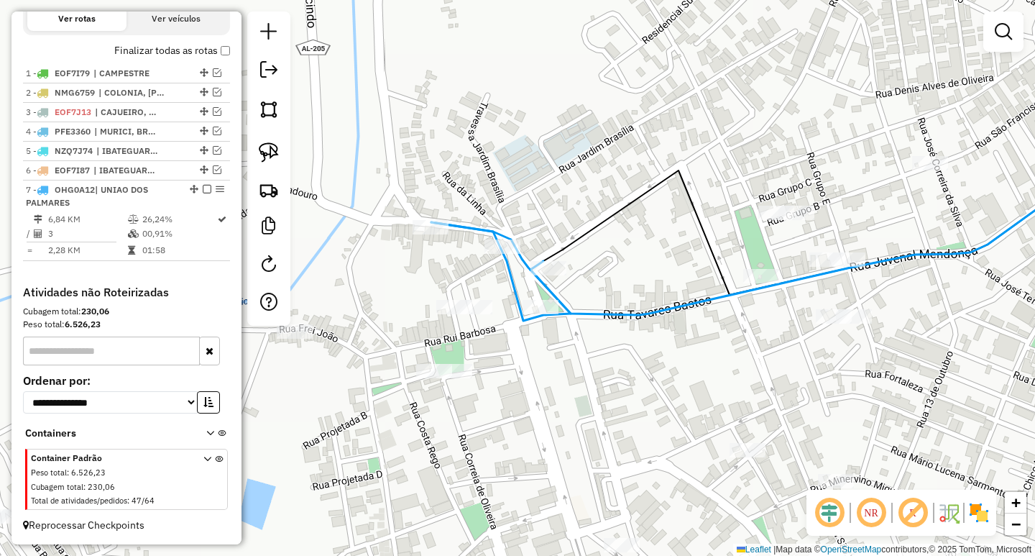
drag, startPoint x: 776, startPoint y: 359, endPoint x: 528, endPoint y: 234, distance: 278.0
click at [528, 235] on icon at bounding box center [741, 256] width 620 height 116
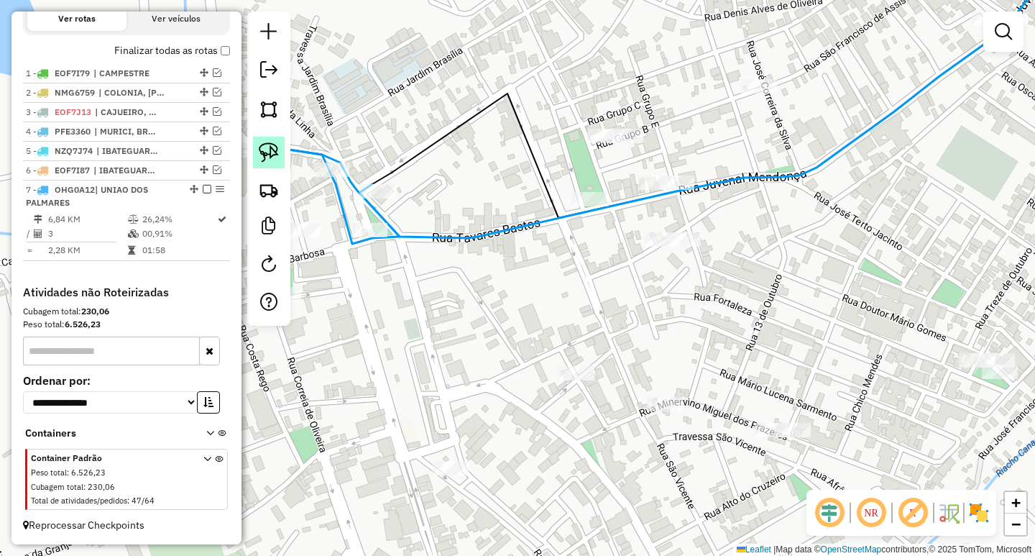
click at [267, 142] on link at bounding box center [269, 153] width 32 height 32
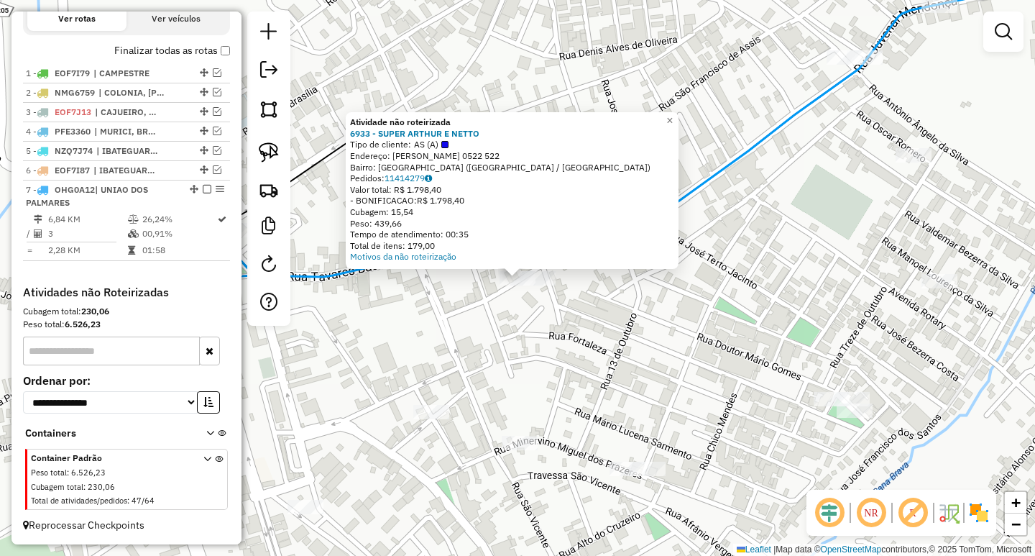
click at [498, 338] on div "Atividade não roteirizada 6933 - SUPER ARTHUR E NETTO Tipo de cliente: AS (A) E…" at bounding box center [517, 278] width 1035 height 556
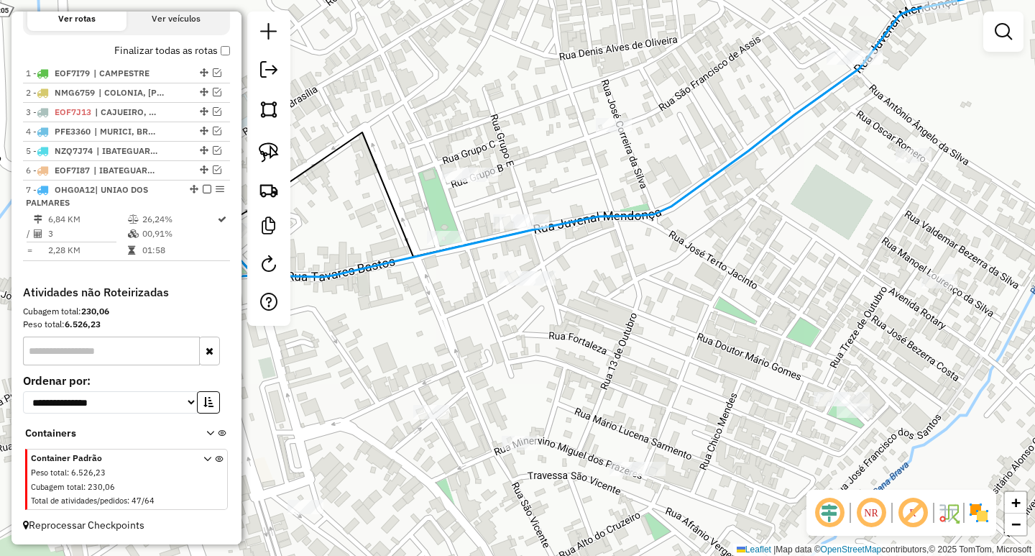
drag, startPoint x: 264, startPoint y: 155, endPoint x: 331, endPoint y: 175, distance: 69.1
click at [267, 155] on img at bounding box center [269, 152] width 20 height 20
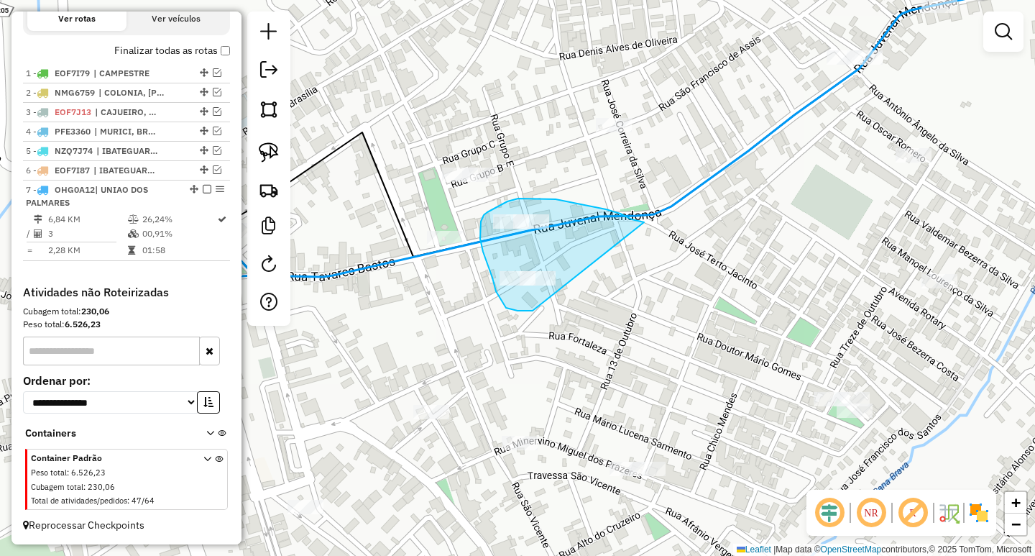
drag, startPoint x: 637, startPoint y: 220, endPoint x: 576, endPoint y: 305, distance: 104.7
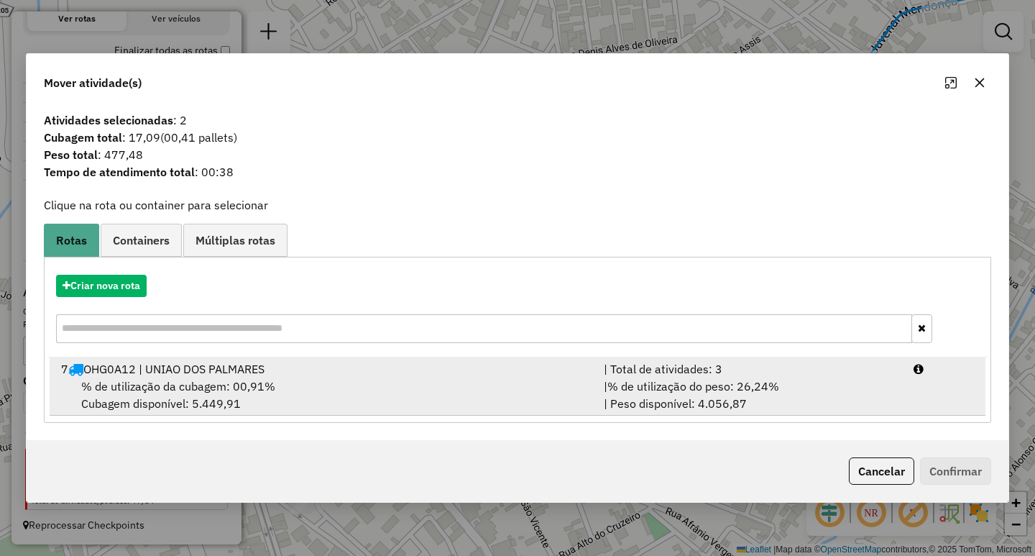
click at [718, 391] on span "% de utilização do peso: 26,24%" at bounding box center [693, 386] width 172 height 14
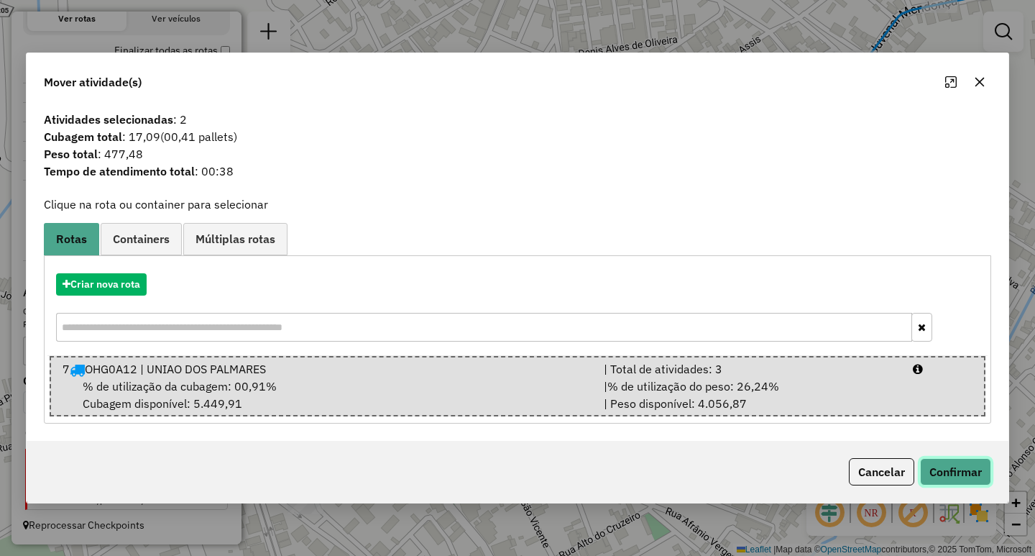
click at [960, 465] on button "Confirmar" at bounding box center [955, 471] width 71 height 27
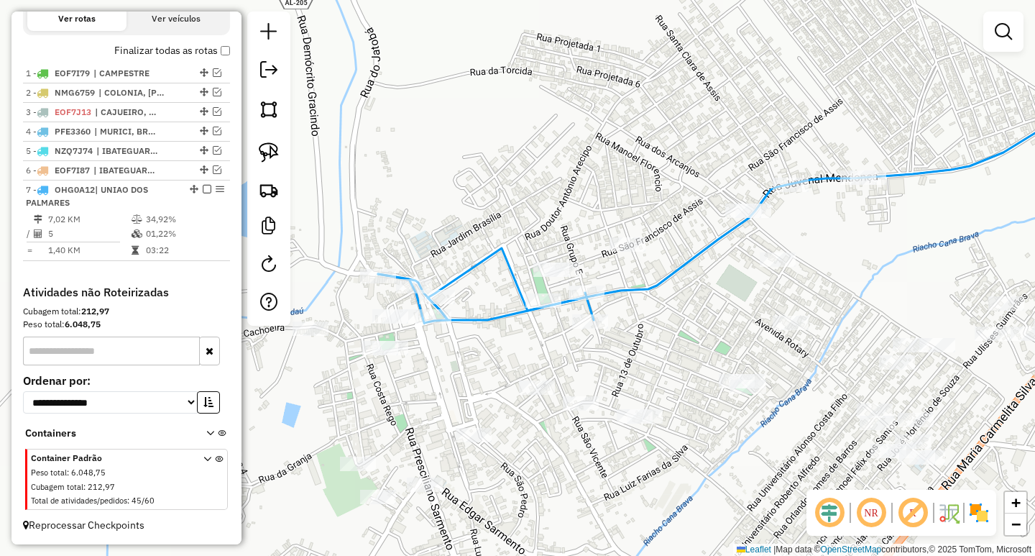
click at [796, 192] on div at bounding box center [791, 185] width 36 height 14
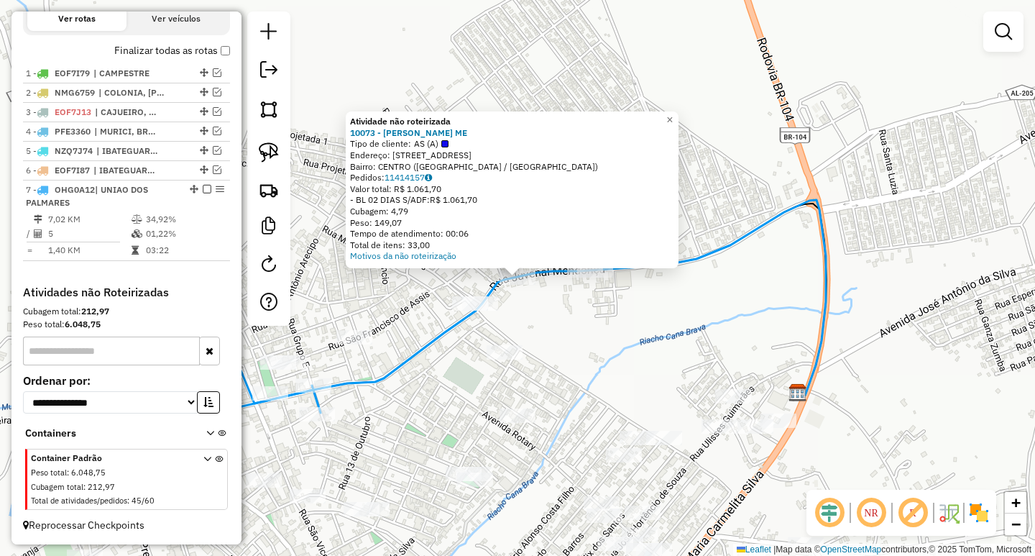
click at [689, 319] on div "Atividade não roteirizada 10073 - J.A.PIMENTEL ME Tipo de cliente: AS (A) Ender…" at bounding box center [517, 278] width 1035 height 556
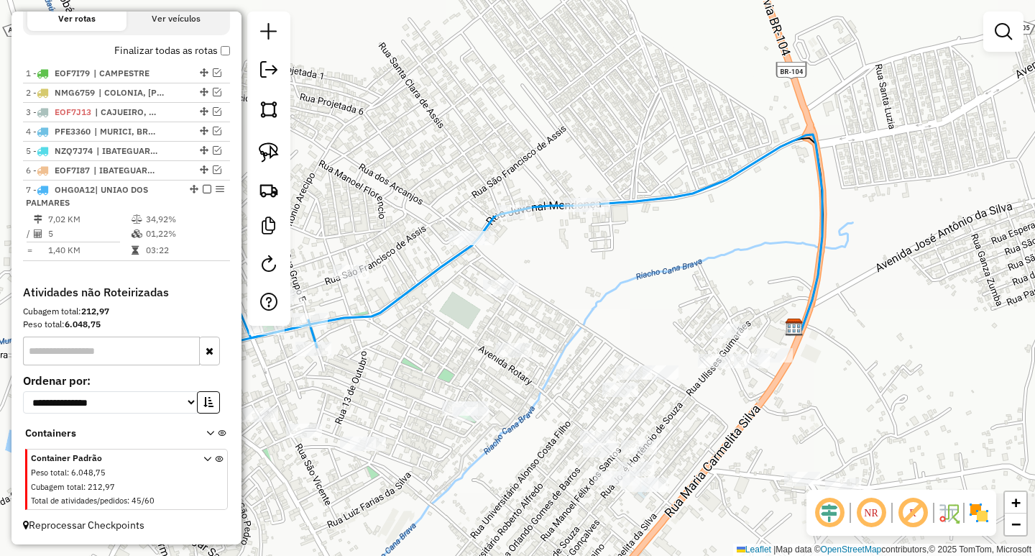
drag, startPoint x: 685, startPoint y: 324, endPoint x: 685, endPoint y: 218, distance: 105.7
click at [684, 223] on div "Janela de atendimento Grade de atendimento Capacidade Transportadoras Veículos …" at bounding box center [517, 278] width 1035 height 556
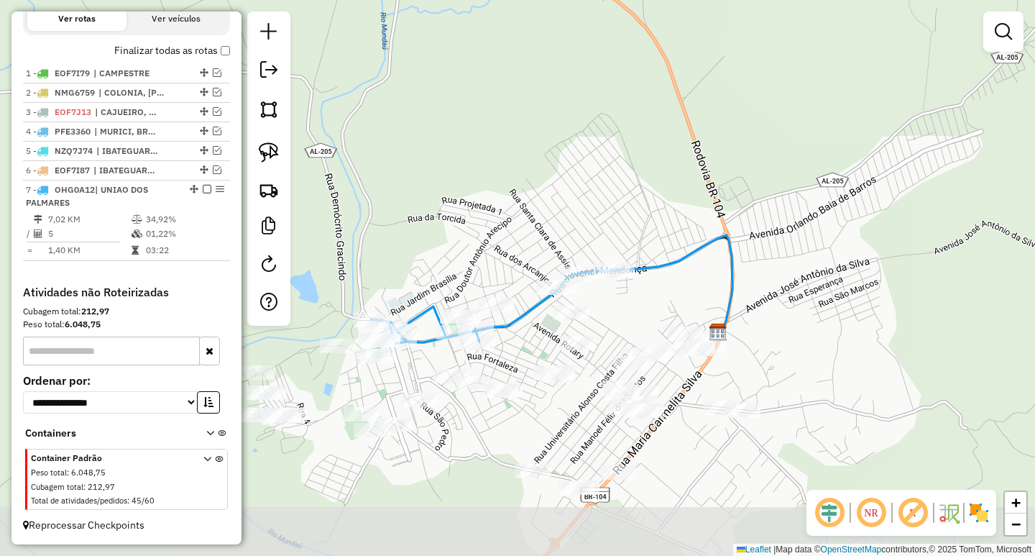
drag, startPoint x: 665, startPoint y: 514, endPoint x: 670, endPoint y: 352, distance: 161.8
click at [665, 390] on div "Janela de atendimento Grade de atendimento Capacidade Transportadoras Veículos …" at bounding box center [517, 278] width 1035 height 556
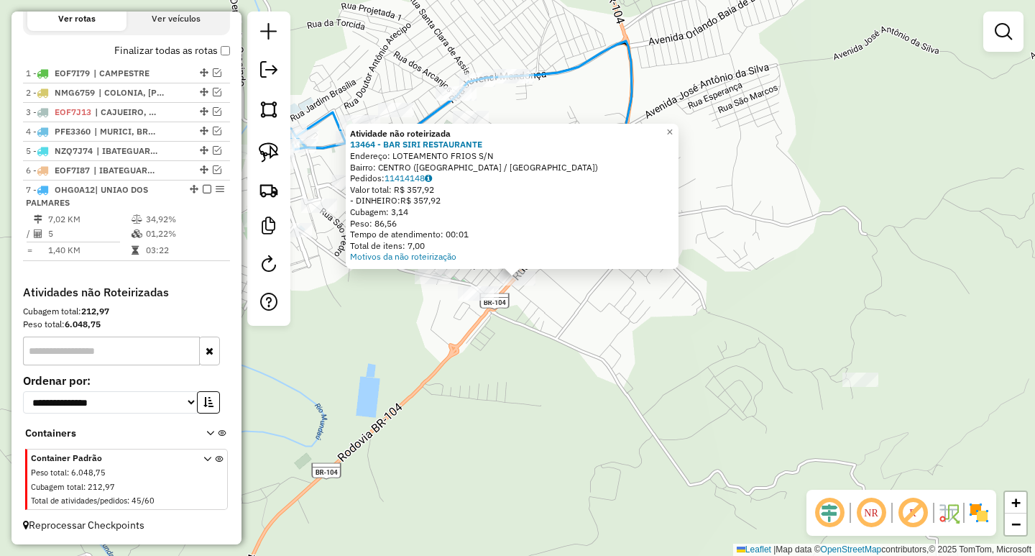
click at [579, 390] on div "Atividade não roteirizada 13464 - BAR SIRI RESTAURANTE Endereço: LOTEAMENTO FRI…" at bounding box center [517, 278] width 1035 height 556
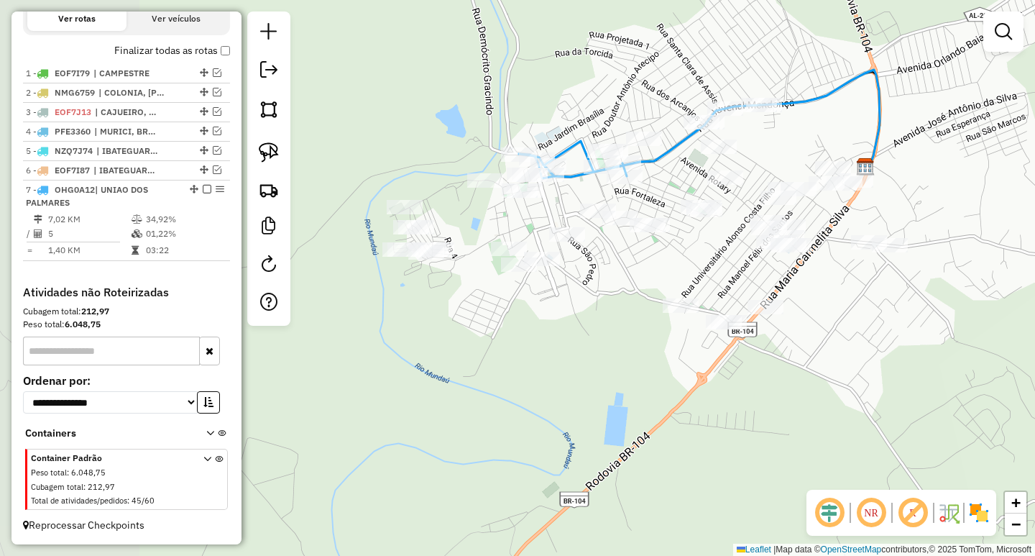
drag, startPoint x: 512, startPoint y: 394, endPoint x: 765, endPoint y: 423, distance: 254.6
click at [765, 423] on div "Janela de atendimento Grade de atendimento Capacidade Transportadoras Veículos …" at bounding box center [517, 278] width 1035 height 556
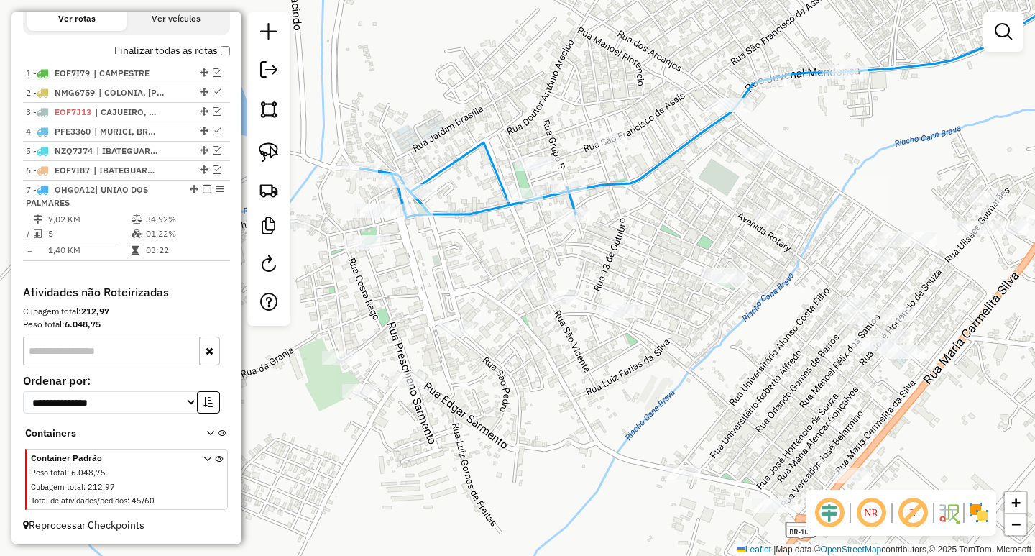
drag, startPoint x: 667, startPoint y: 231, endPoint x: 760, endPoint y: 281, distance: 105.1
click at [756, 278] on div "Janela de atendimento Grade de atendimento Capacidade Transportadoras Veículos …" at bounding box center [517, 278] width 1035 height 556
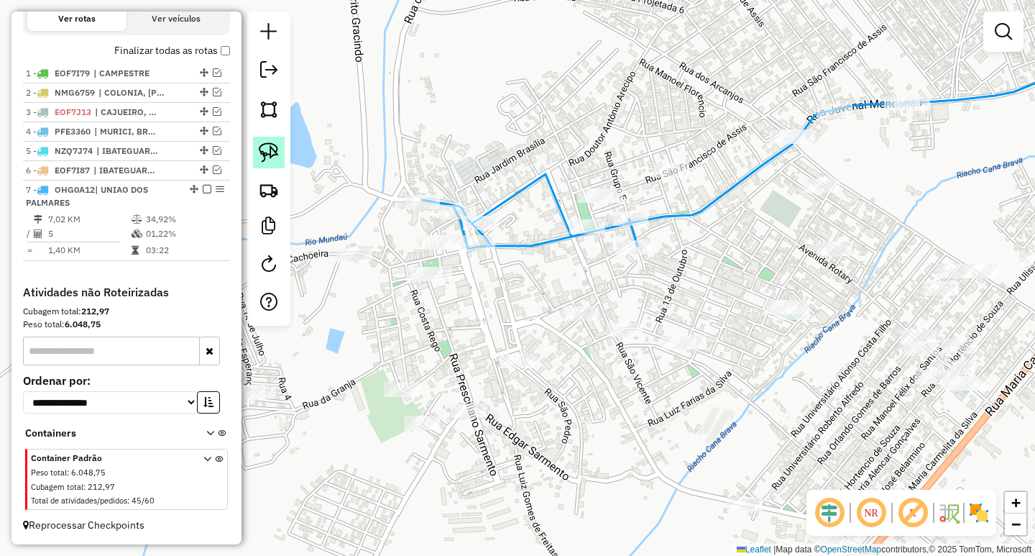
click at [275, 152] on img at bounding box center [269, 152] width 20 height 20
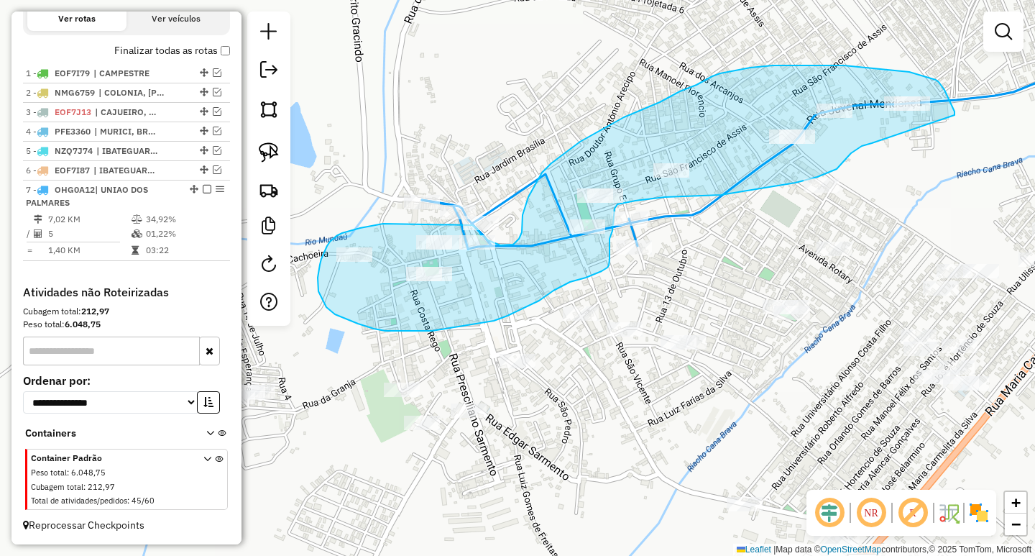
drag, startPoint x: 954, startPoint y: 115, endPoint x: 873, endPoint y: 143, distance: 86.6
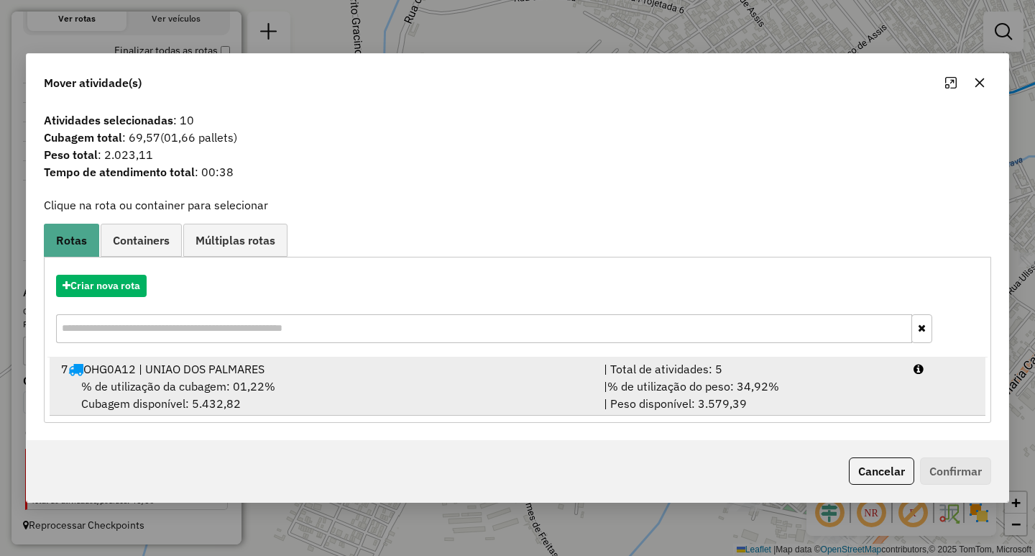
click at [633, 374] on div "| Total de atividades: 5" at bounding box center [750, 368] width 310 height 17
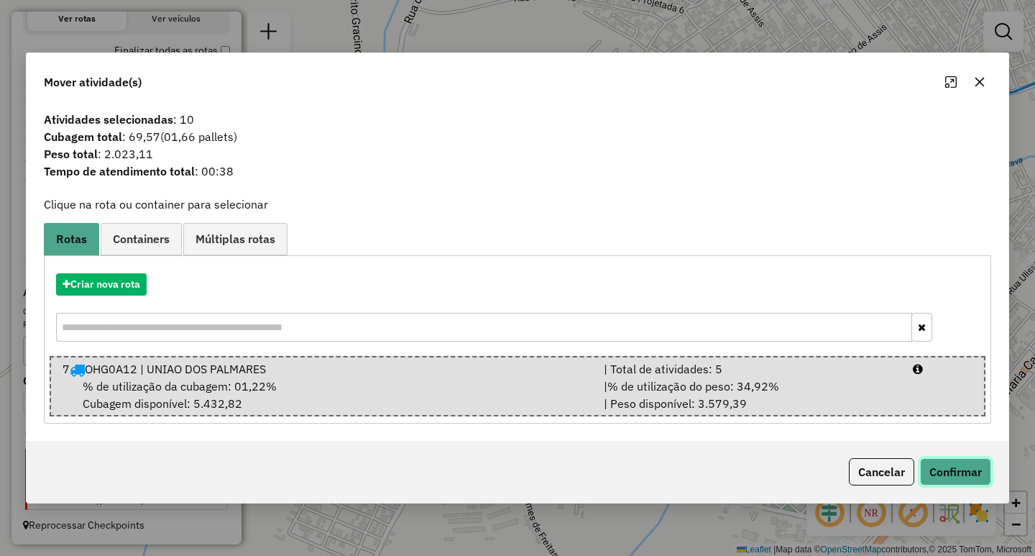
click at [984, 479] on button "Confirmar" at bounding box center [955, 471] width 71 height 27
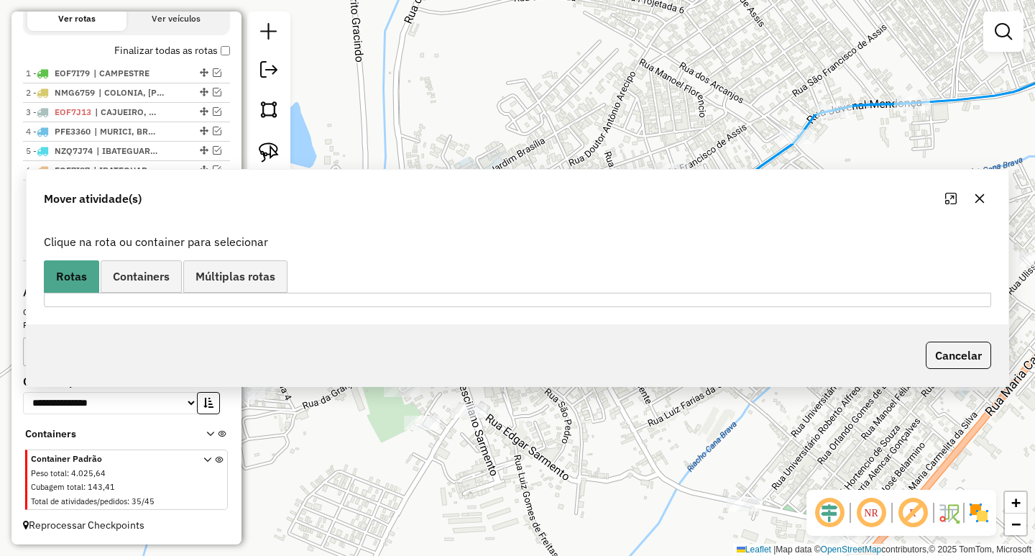
scroll to position [504, 0]
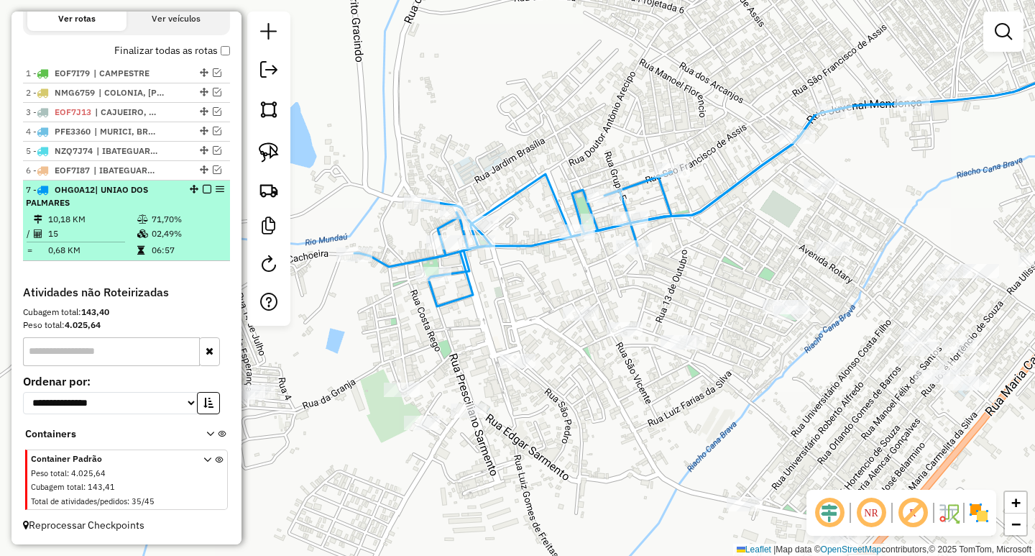
click at [203, 192] on em at bounding box center [207, 189] width 9 height 9
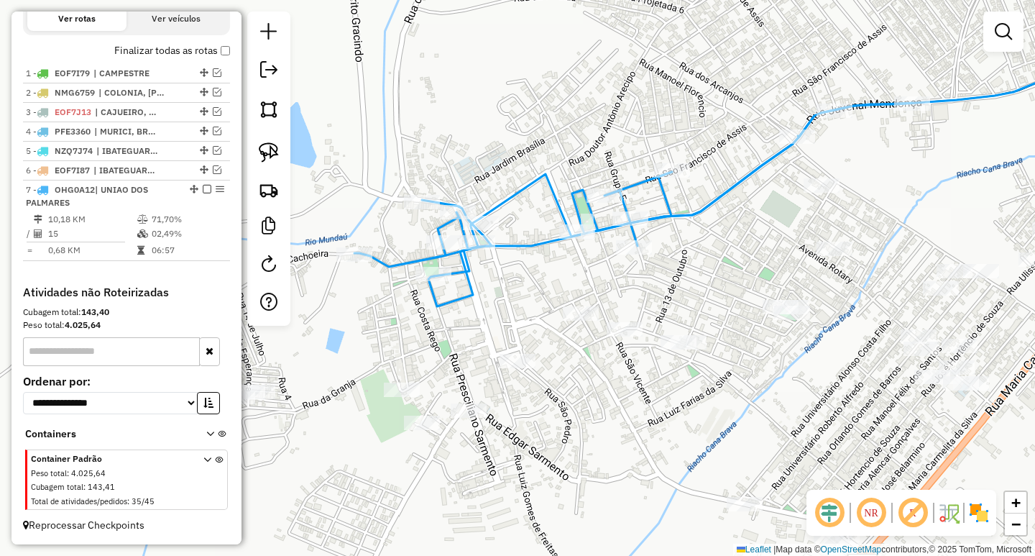
scroll to position [443, 0]
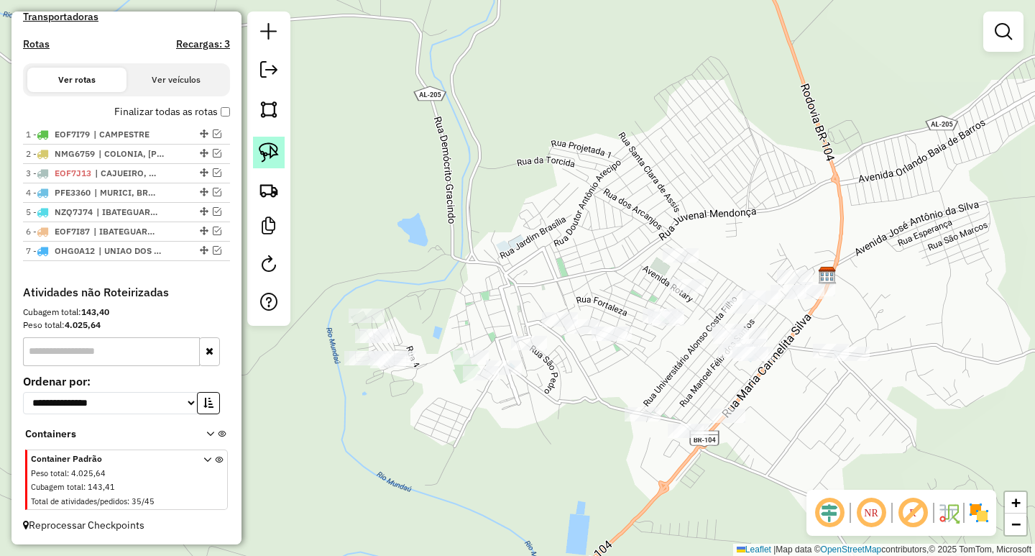
click at [278, 159] on img at bounding box center [269, 152] width 20 height 20
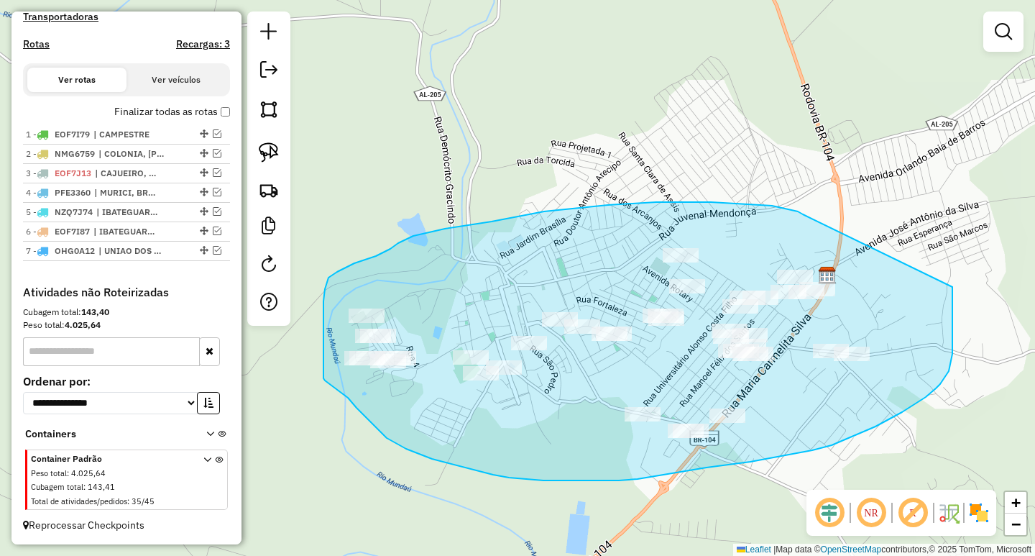
drag, startPoint x: 803, startPoint y: 214, endPoint x: 952, endPoint y: 257, distance: 155.4
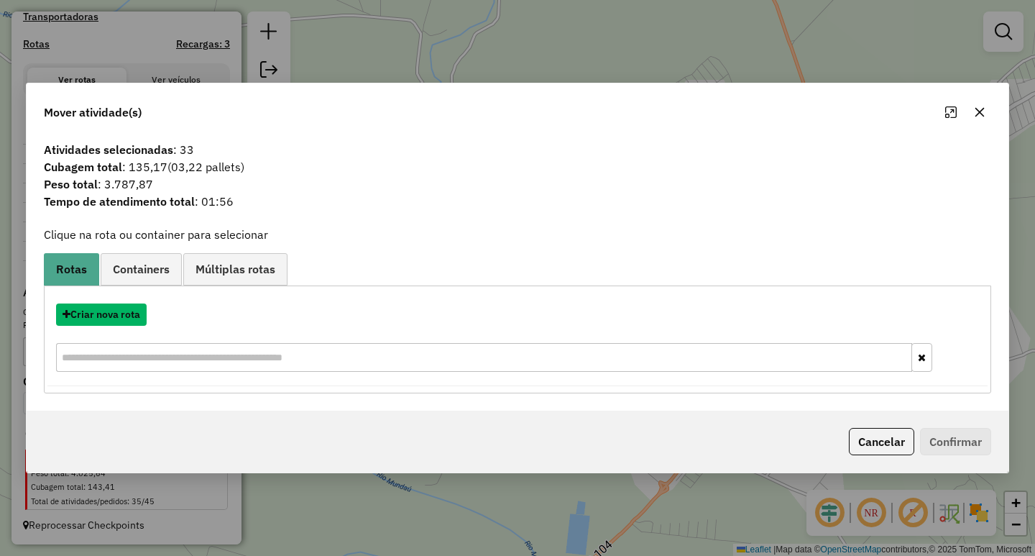
click at [132, 313] on button "Criar nova rota" at bounding box center [101, 314] width 91 height 22
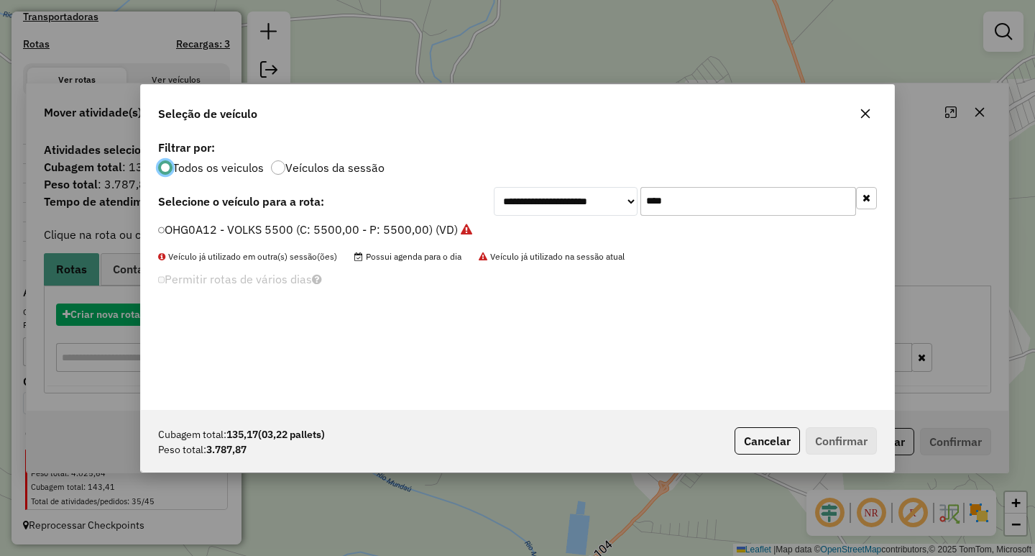
scroll to position [8, 4]
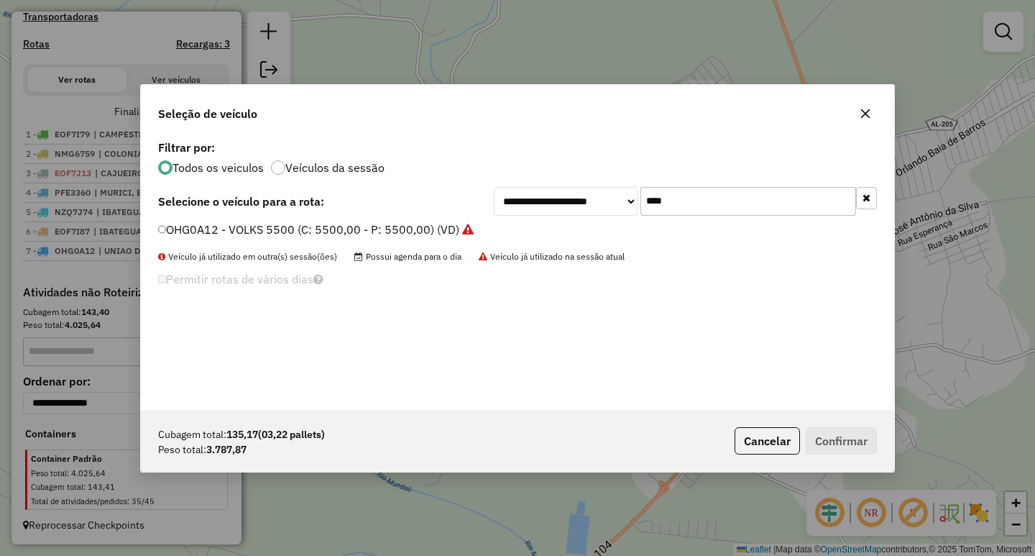
drag, startPoint x: 676, startPoint y: 202, endPoint x: 467, endPoint y: 218, distance: 209.1
click at [540, 211] on div "**********" at bounding box center [685, 201] width 383 height 29
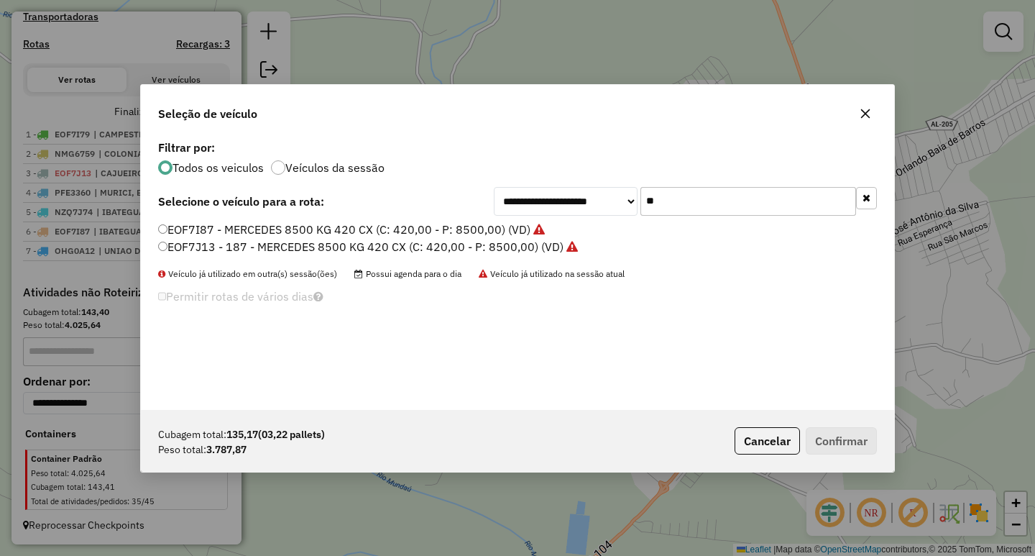
type input "**"
click at [442, 218] on div "**********" at bounding box center [517, 273] width 753 height 273
click at [436, 225] on label "EOF7I87 - MERCEDES 8500 KG 420 CX (C: 420,00 - P: 8500,00) (VD)" at bounding box center [351, 229] width 387 height 17
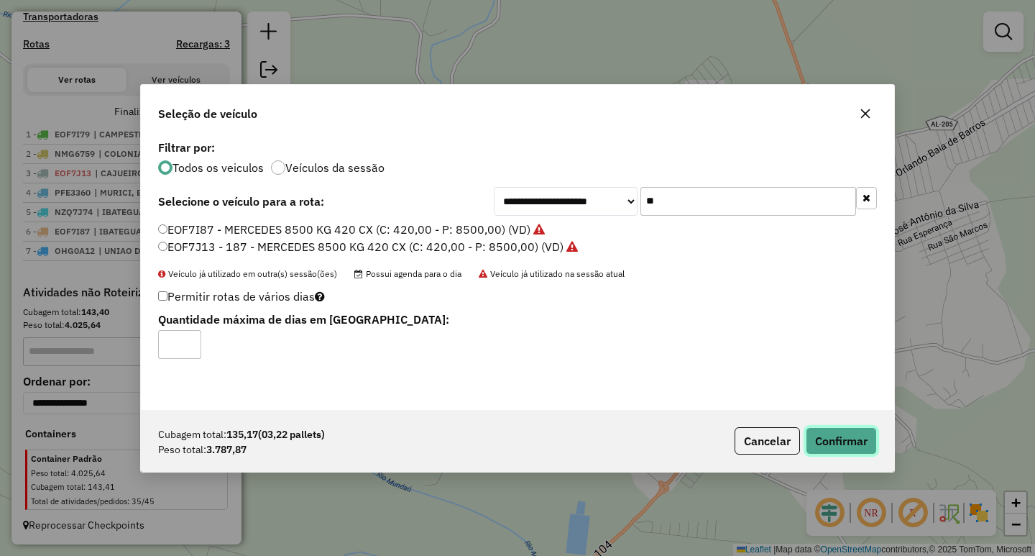
click at [824, 442] on button "Confirmar" at bounding box center [841, 440] width 71 height 27
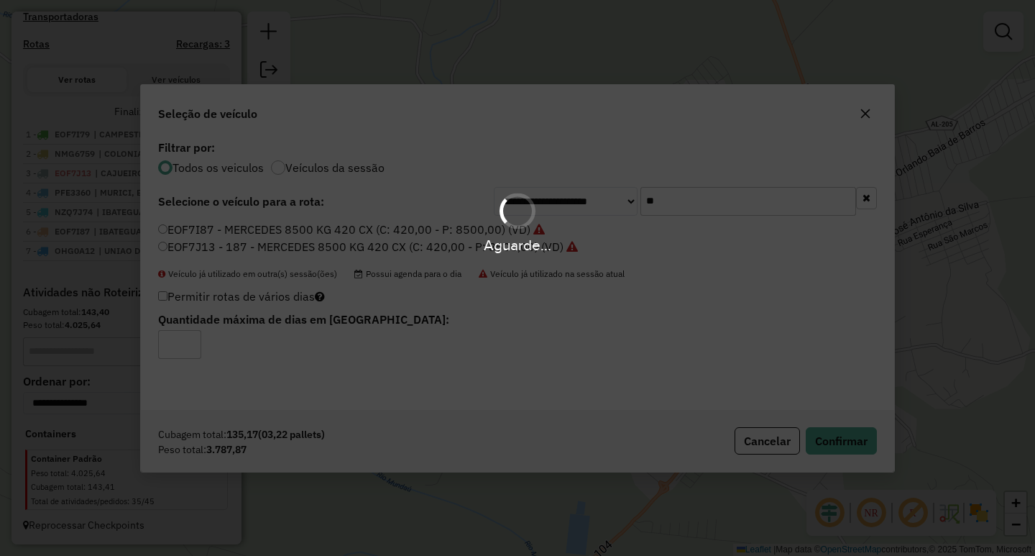
scroll to position [523, 0]
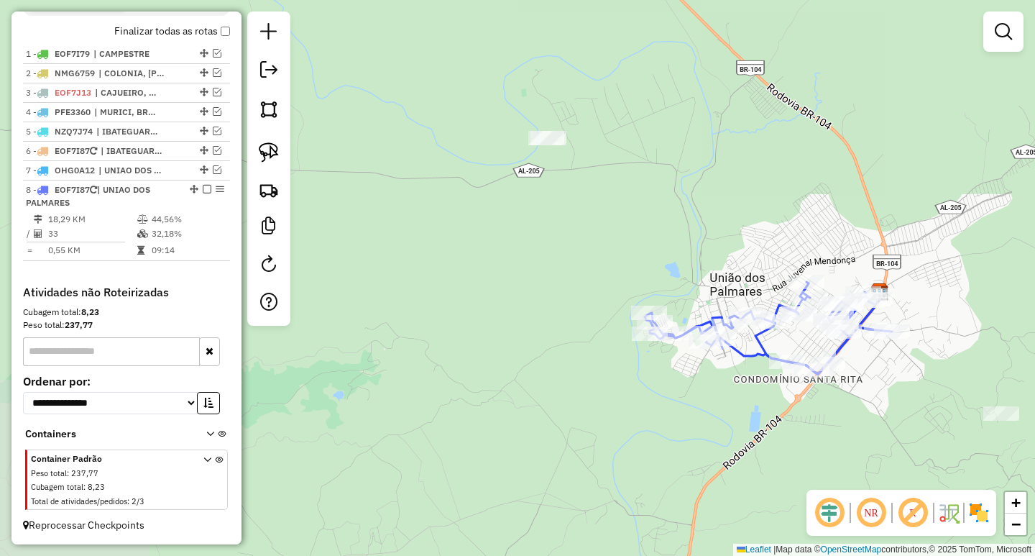
drag, startPoint x: 960, startPoint y: 353, endPoint x: 816, endPoint y: 239, distance: 183.1
click at [860, 276] on div "Janela de atendimento Grade de atendimento Capacidade Transportadoras Veículos …" at bounding box center [517, 278] width 1035 height 556
click at [819, 241] on div "Janela de atendimento Grade de atendimento Capacidade Transportadoras Veículos …" at bounding box center [517, 278] width 1035 height 556
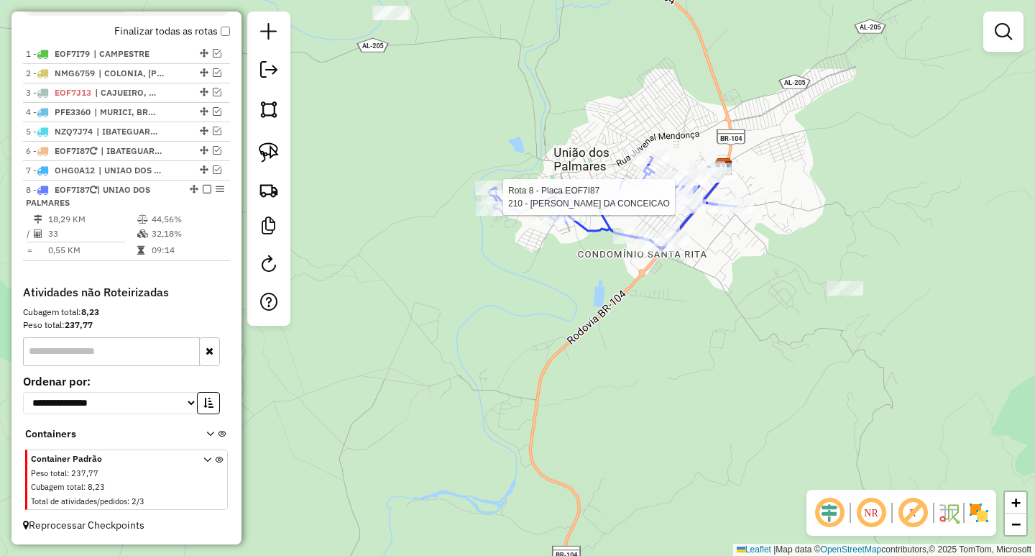
select select "**********"
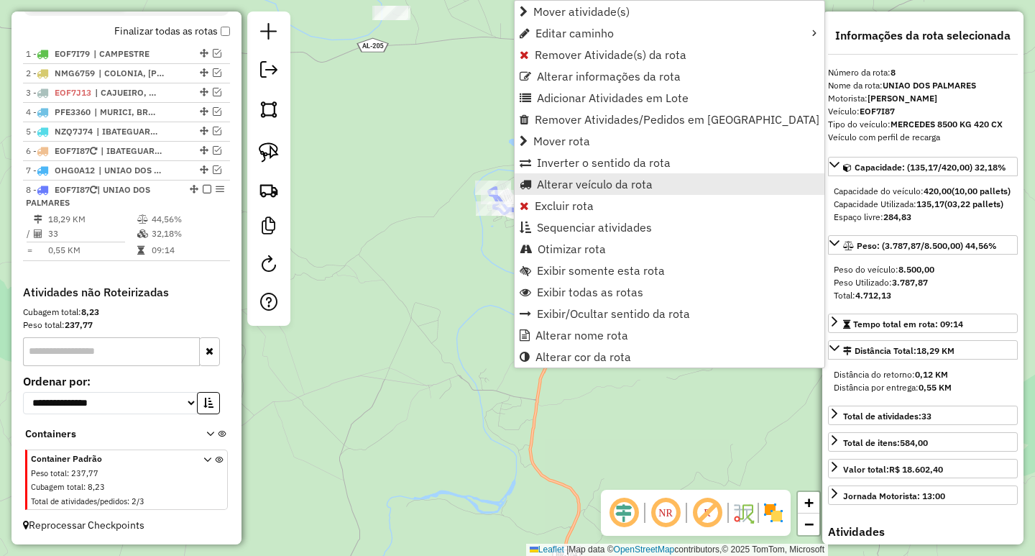
click at [618, 187] on span "Alterar veículo da rota" at bounding box center [595, 183] width 116 height 11
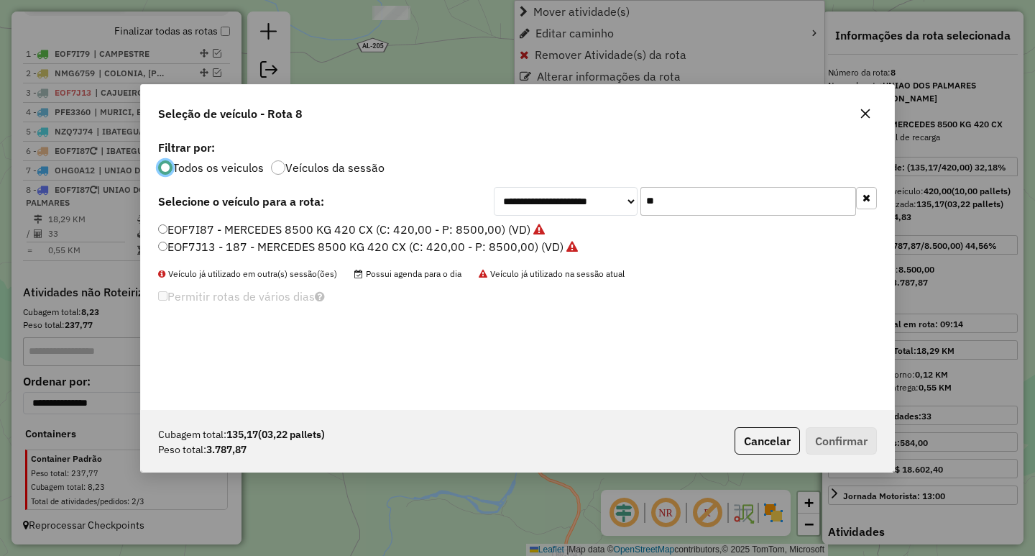
scroll to position [8, 4]
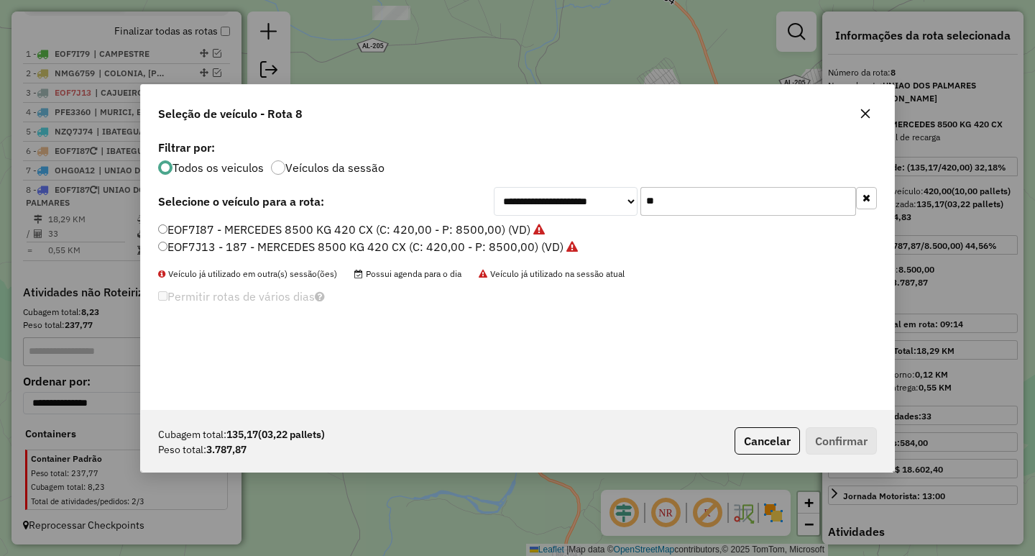
drag, startPoint x: 765, startPoint y: 200, endPoint x: 438, endPoint y: 208, distance: 327.1
click at [532, 206] on div "**********" at bounding box center [685, 201] width 383 height 29
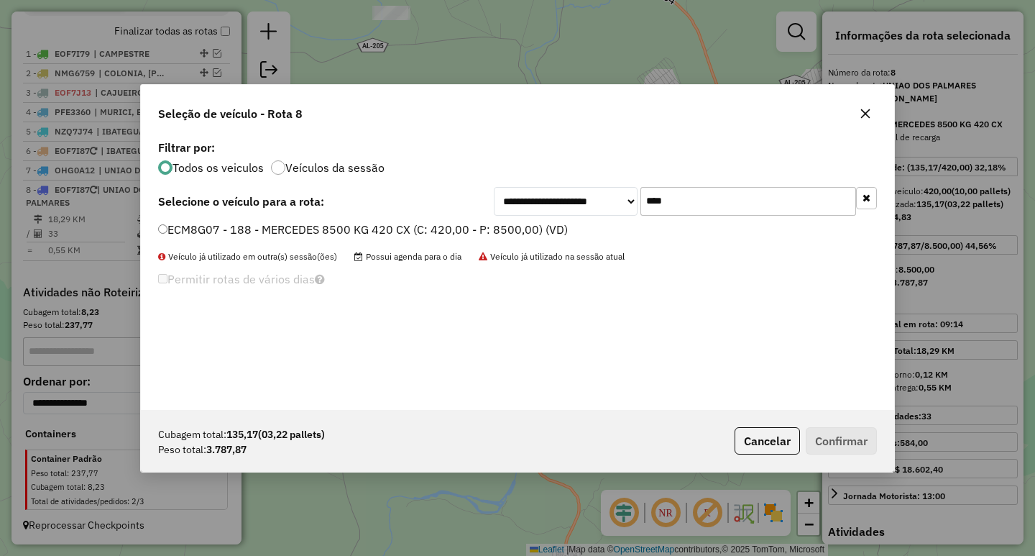
type input "****"
click at [372, 227] on label "ECM8G07 - 188 - MERCEDES 8500 KG 420 CX (C: 420,00 - P: 8500,00) (VD)" at bounding box center [363, 229] width 410 height 17
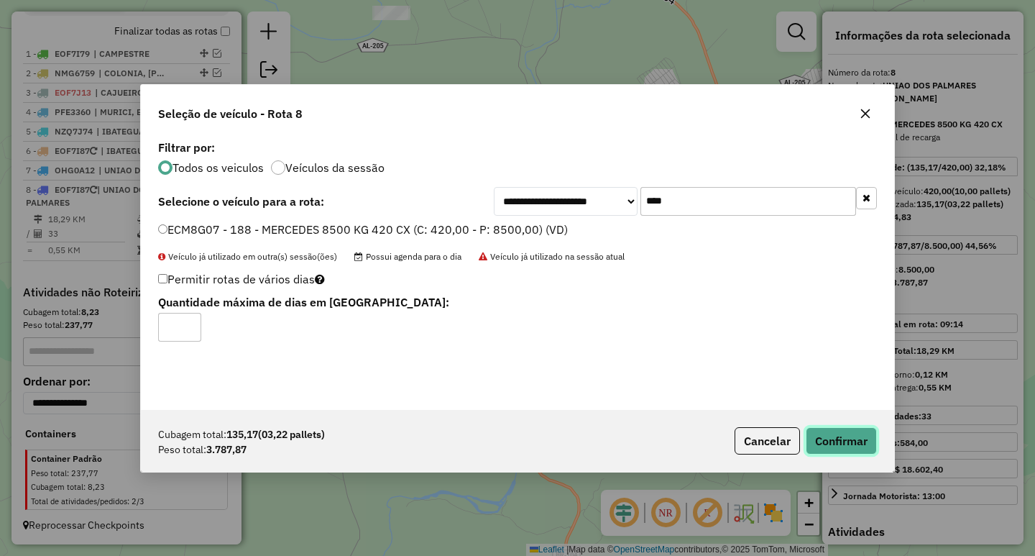
click at [844, 433] on button "Confirmar" at bounding box center [841, 440] width 71 height 27
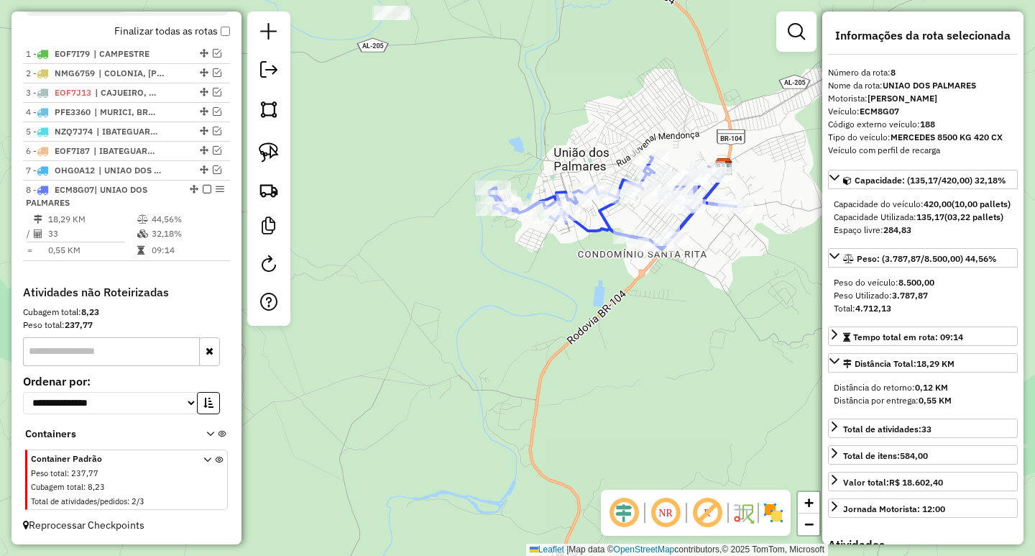
drag, startPoint x: 630, startPoint y: 346, endPoint x: 564, endPoint y: 403, distance: 87.1
click at [566, 403] on div "Janela de atendimento Grade de atendimento Capacidade Transportadoras Veículos …" at bounding box center [517, 278] width 1035 height 556
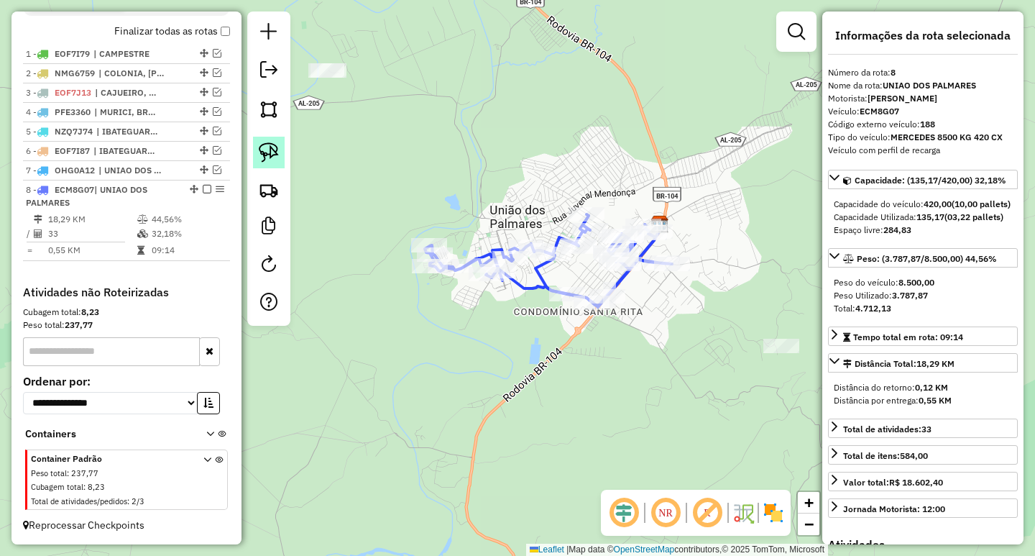
click at [264, 156] on img at bounding box center [269, 152] width 20 height 20
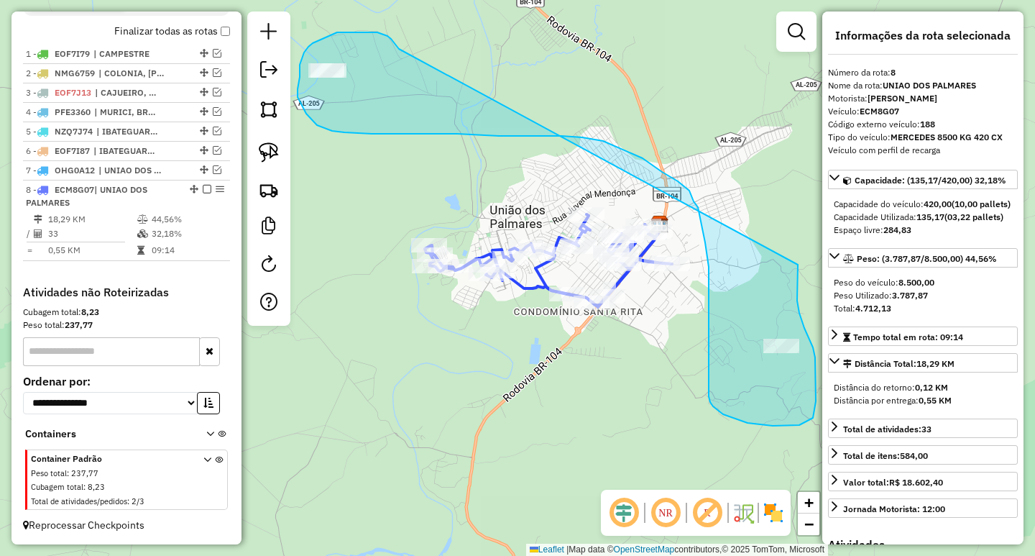
drag, startPoint x: 397, startPoint y: 47, endPoint x: 798, endPoint y: 264, distance: 455.4
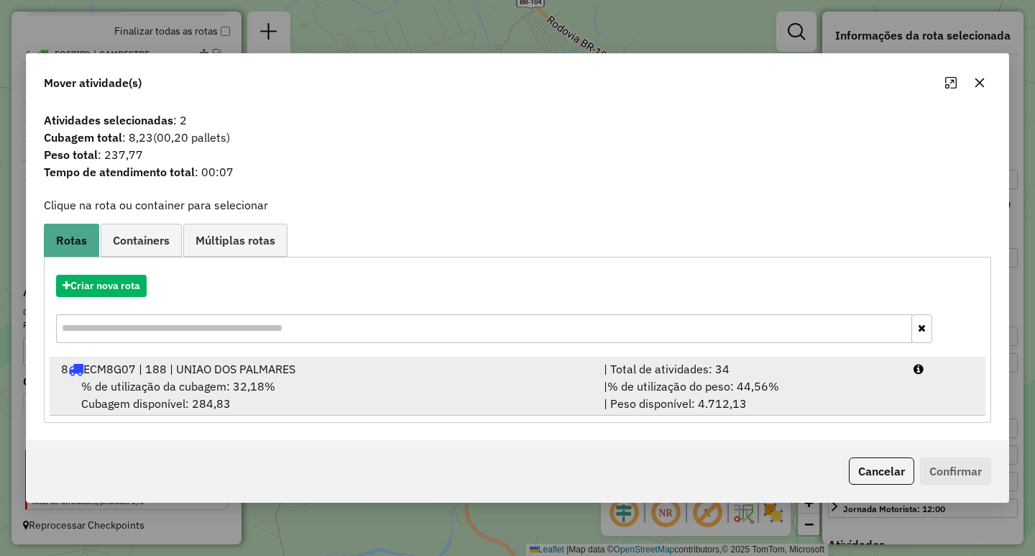
click at [659, 390] on span "% de utilização do peso: 44,56%" at bounding box center [693, 386] width 172 height 14
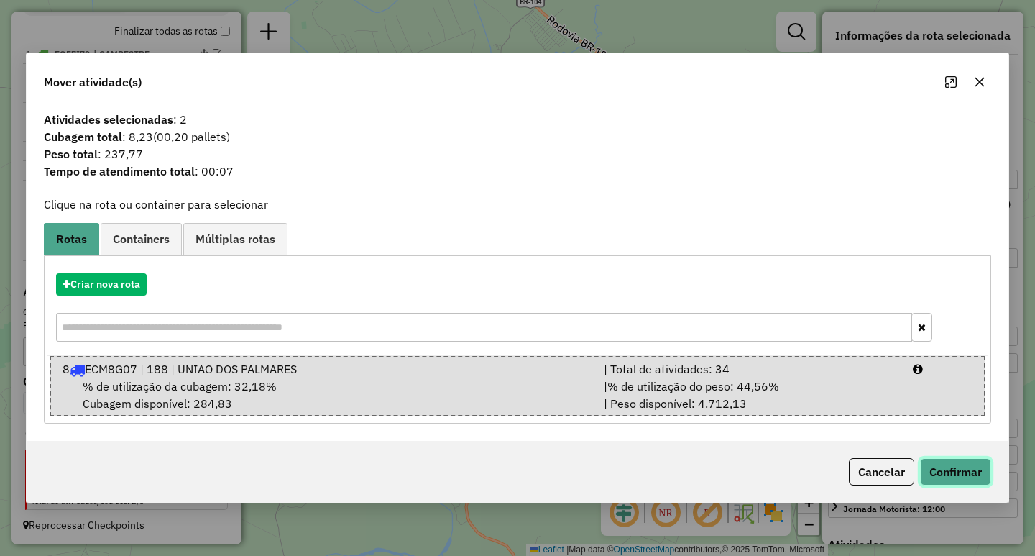
click at [968, 477] on button "Confirmar" at bounding box center [955, 471] width 71 height 27
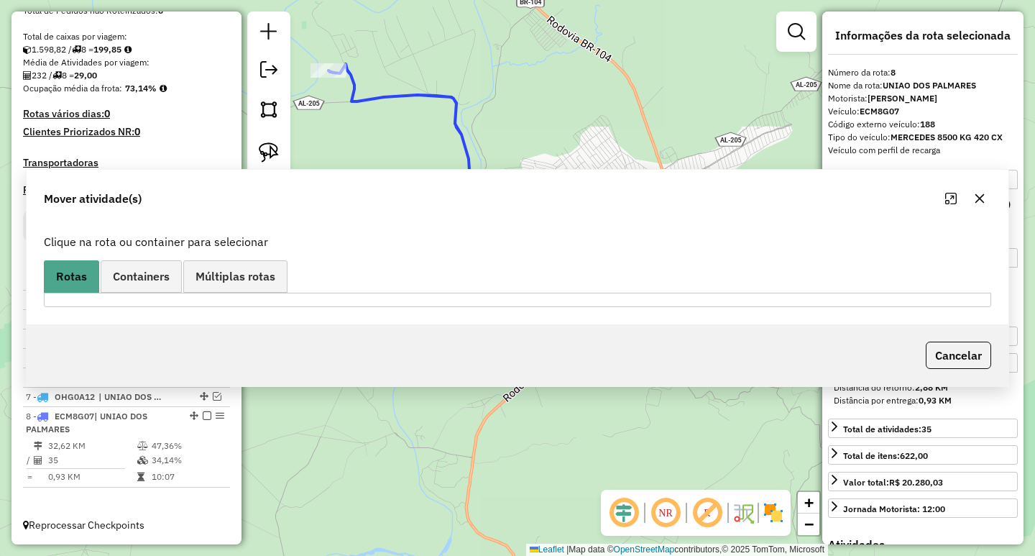
scroll to position [297, 0]
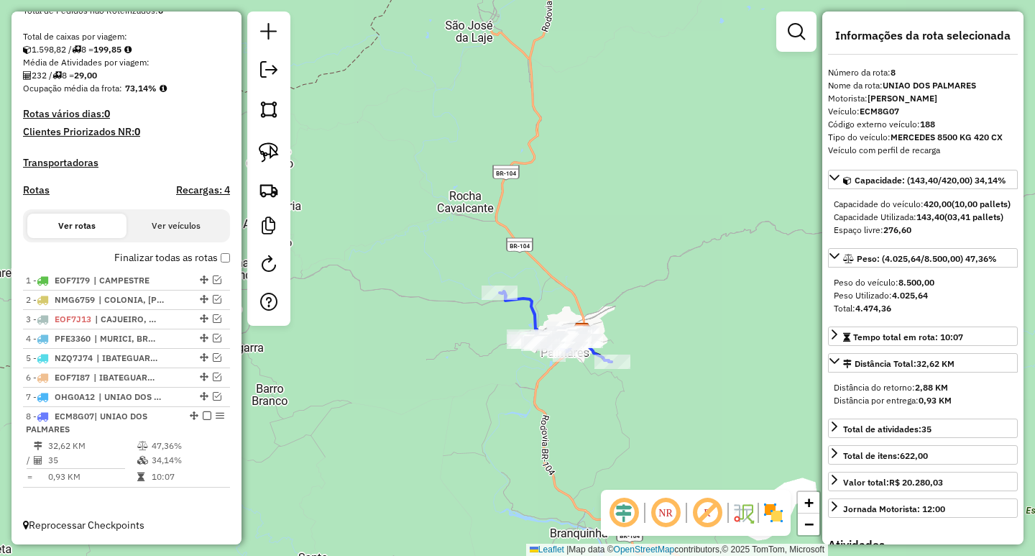
drag, startPoint x: 616, startPoint y: 295, endPoint x: 593, endPoint y: 277, distance: 28.7
click at [596, 279] on div "Janela de atendimento Grade de atendimento Capacidade Transportadoras Veículos …" at bounding box center [517, 278] width 1035 height 556
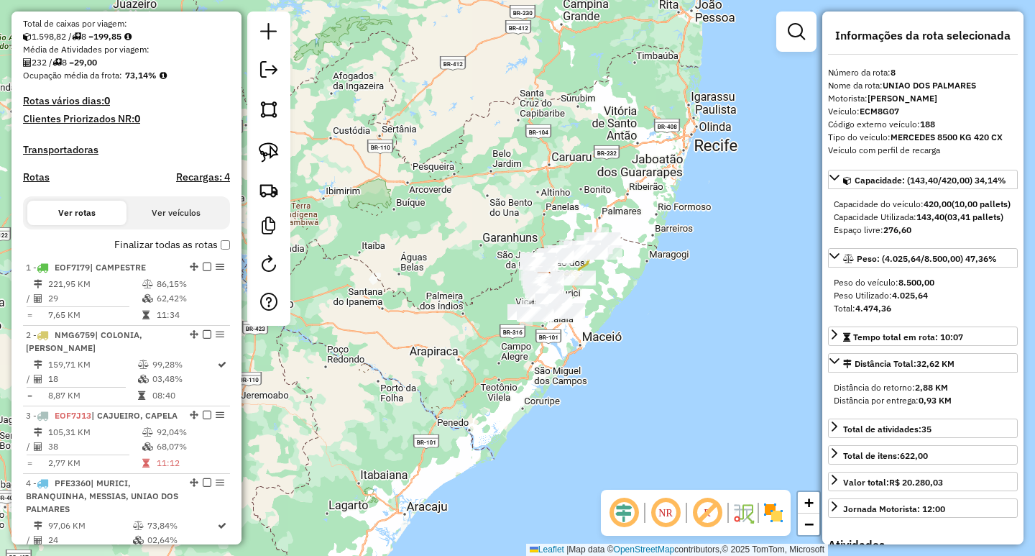
click at [27, 183] on h4 "Rotas" at bounding box center [36, 177] width 27 height 12
select select "*"
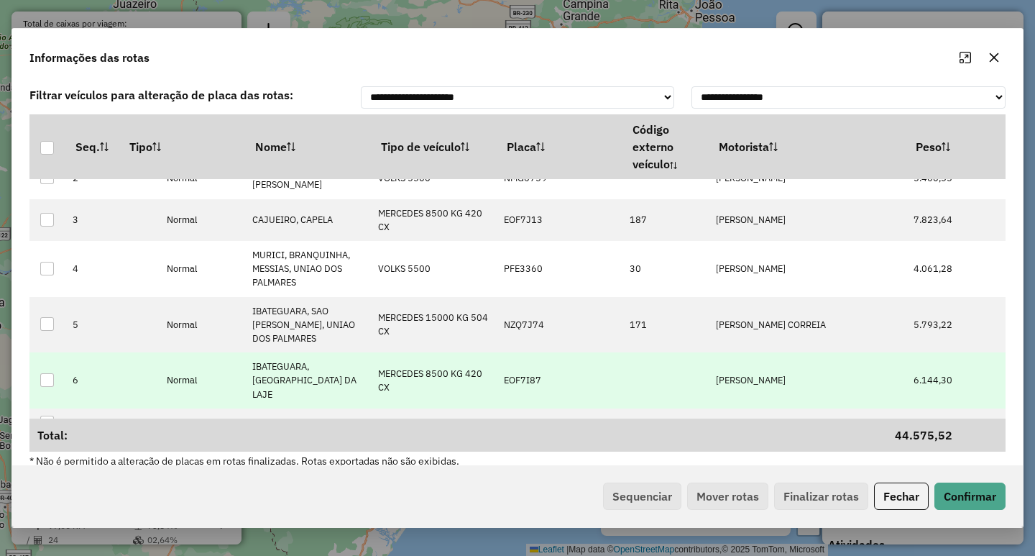
scroll to position [0, 0]
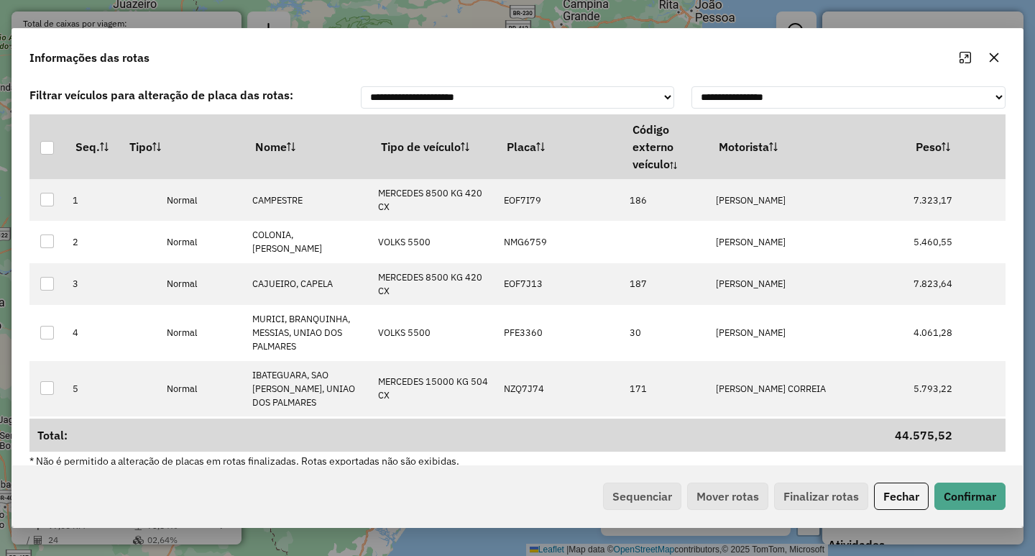
click at [993, 54] on icon "button" at bounding box center [993, 57] width 11 height 11
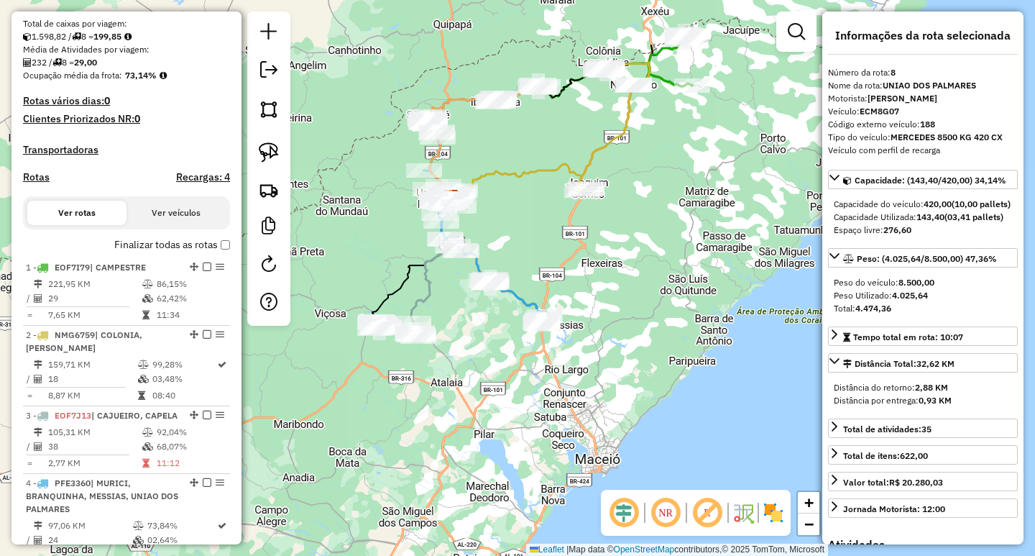
drag, startPoint x: 515, startPoint y: 255, endPoint x: 531, endPoint y: 259, distance: 16.9
click at [563, 260] on div "Janela de atendimento Grade de atendimento Capacidade Transportadoras Veículos …" at bounding box center [517, 278] width 1035 height 556
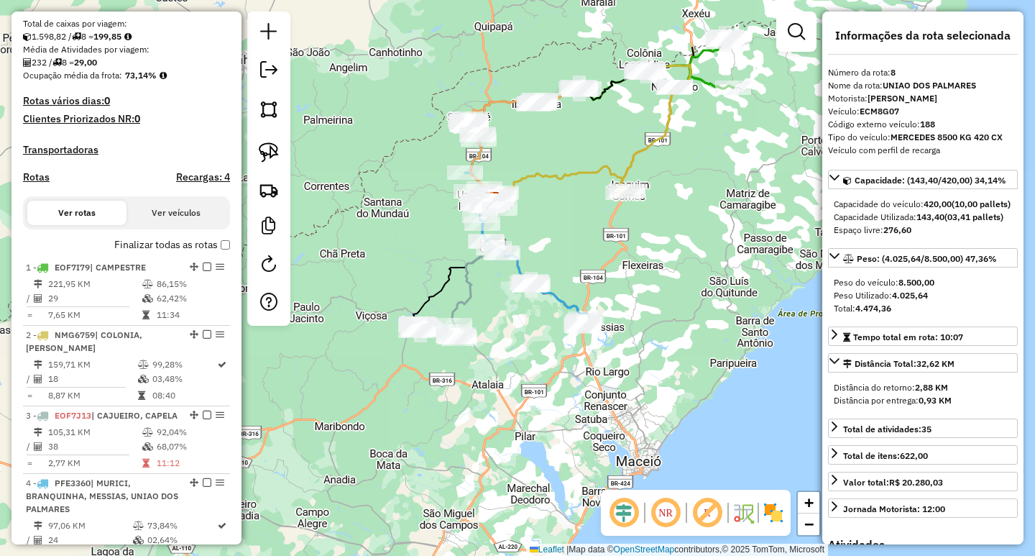
click at [45, 183] on h4 "Rotas" at bounding box center [36, 177] width 27 height 12
select select "*"
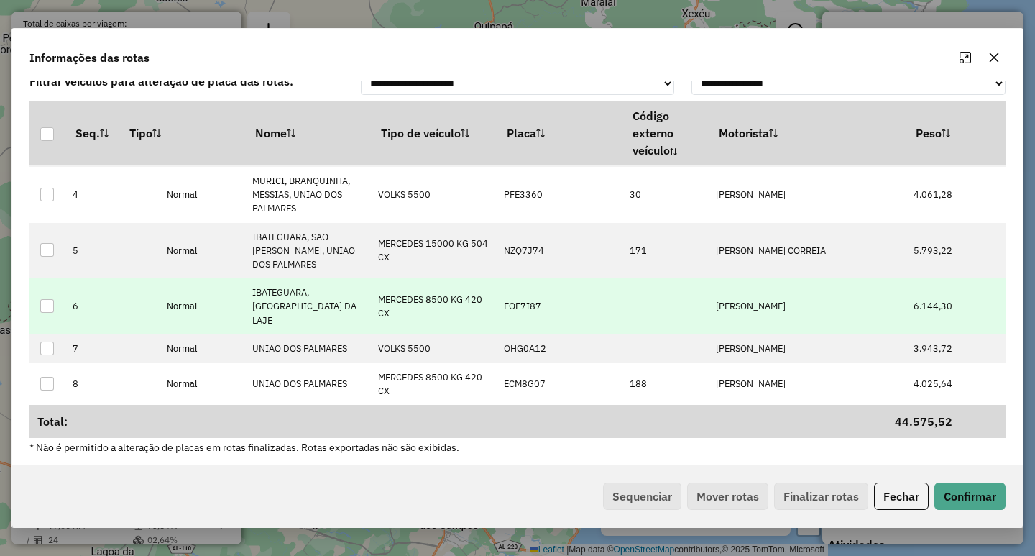
scroll to position [17, 0]
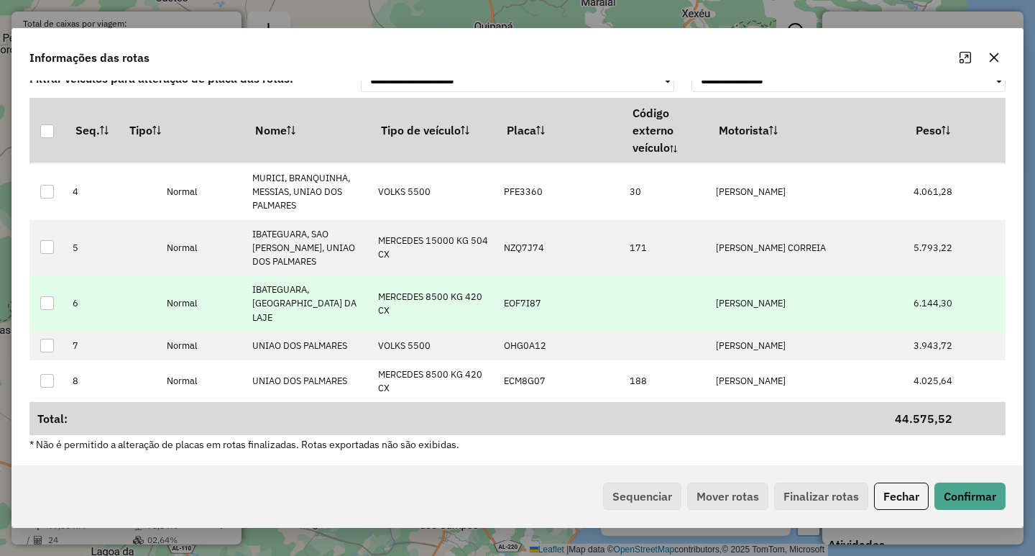
click at [516, 297] on p-celleditor "EOF7I87" at bounding box center [522, 303] width 37 height 12
type input "****"
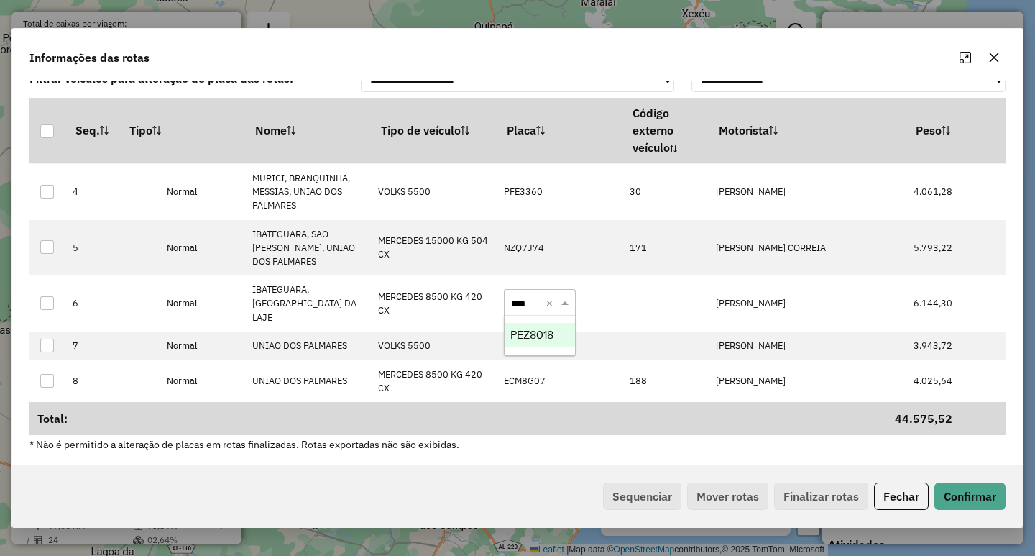
click at [528, 343] on div "PEZ8018" at bounding box center [540, 335] width 70 height 24
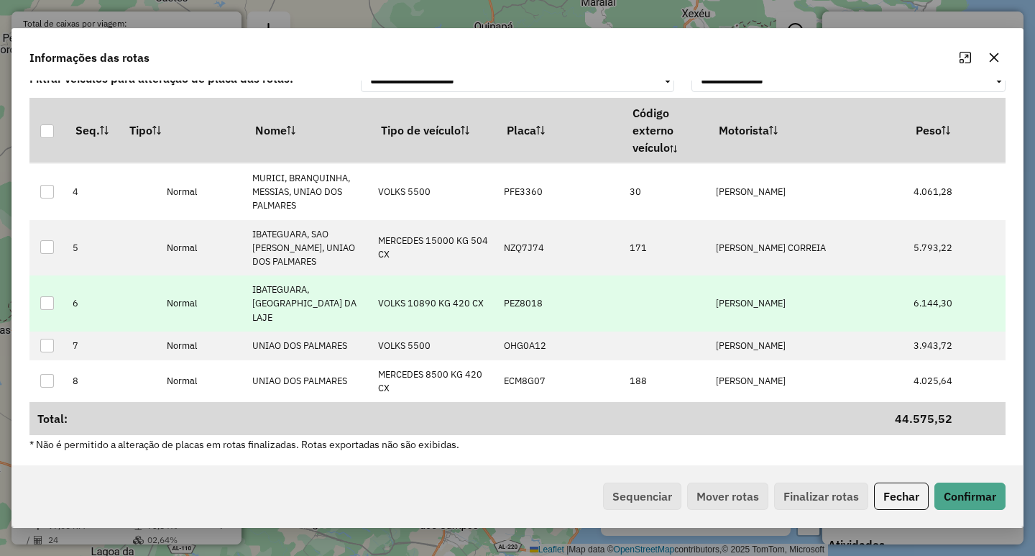
click at [767, 297] on p-celleditor "[PERSON_NAME]" at bounding box center [751, 303] width 70 height 12
type input "*****"
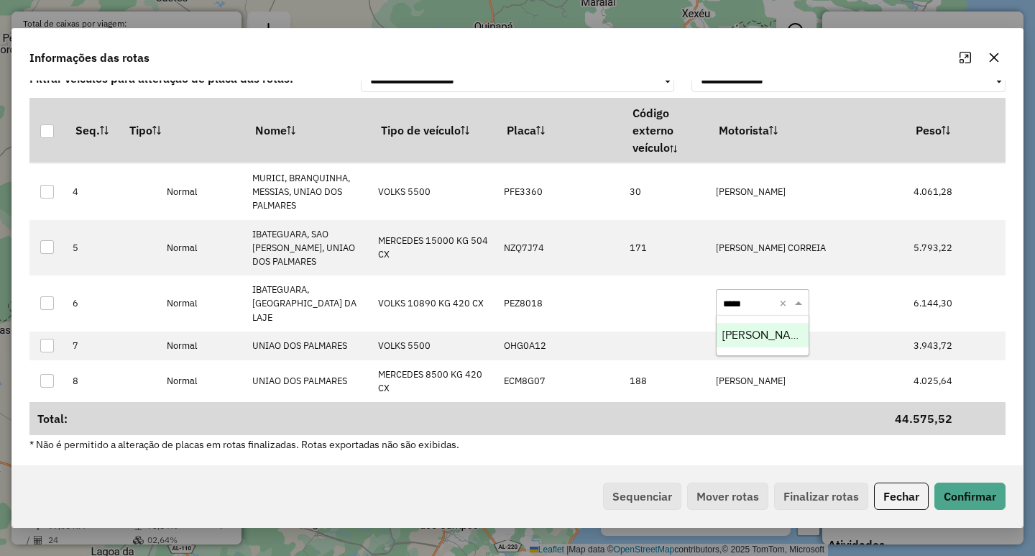
click at [760, 346] on div "[PERSON_NAME]" at bounding box center [763, 335] width 92 height 24
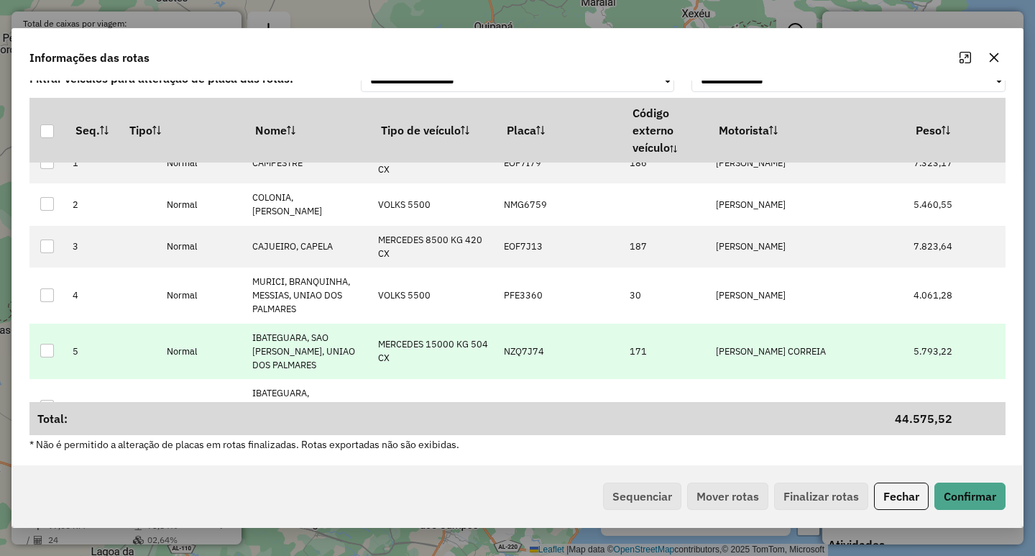
scroll to position [0, 0]
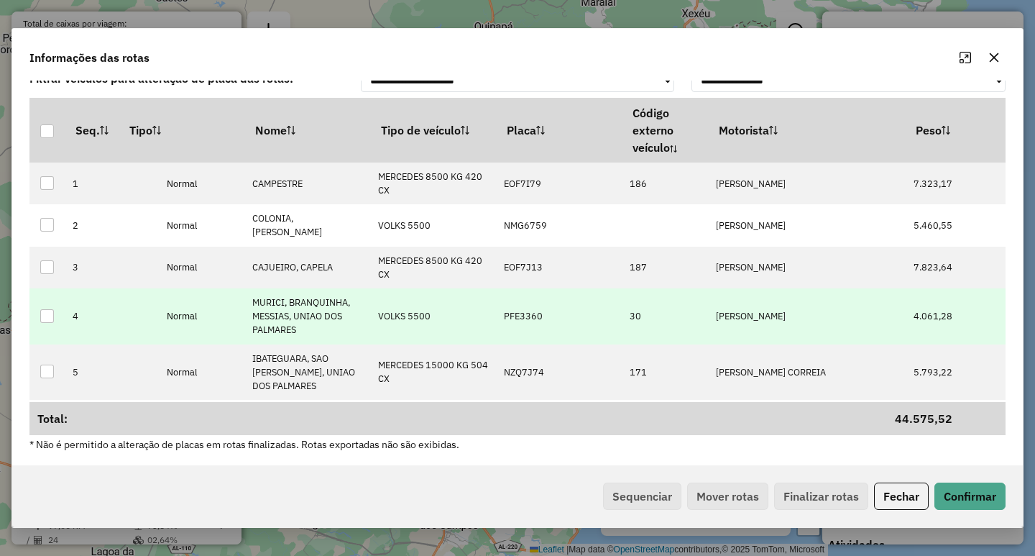
click at [535, 318] on p-celleditor "PFE3360" at bounding box center [523, 316] width 39 height 12
type input "**"
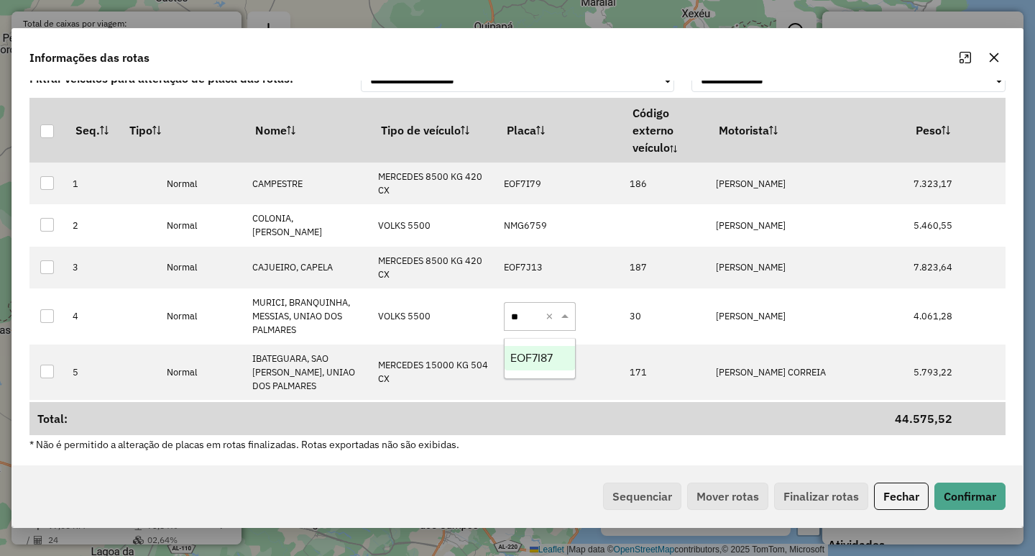
click at [534, 352] on span "EOF7I87" at bounding box center [531, 357] width 42 height 12
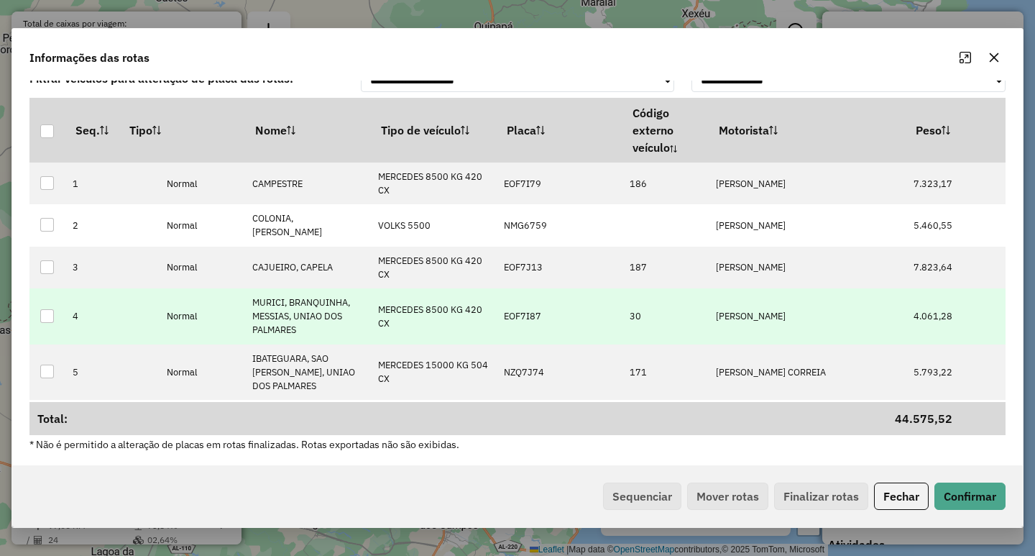
click at [776, 311] on p-celleditor "[PERSON_NAME]" at bounding box center [751, 316] width 70 height 12
type input "**********"
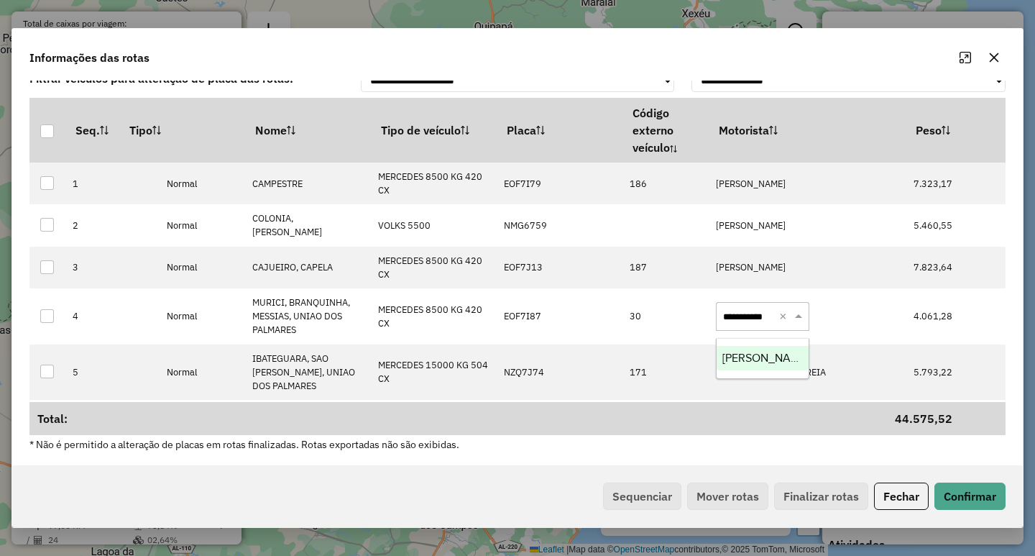
click at [772, 358] on span "[PERSON_NAME]" at bounding box center [765, 357] width 87 height 12
click at [975, 488] on button "Confirmar" at bounding box center [969, 495] width 71 height 27
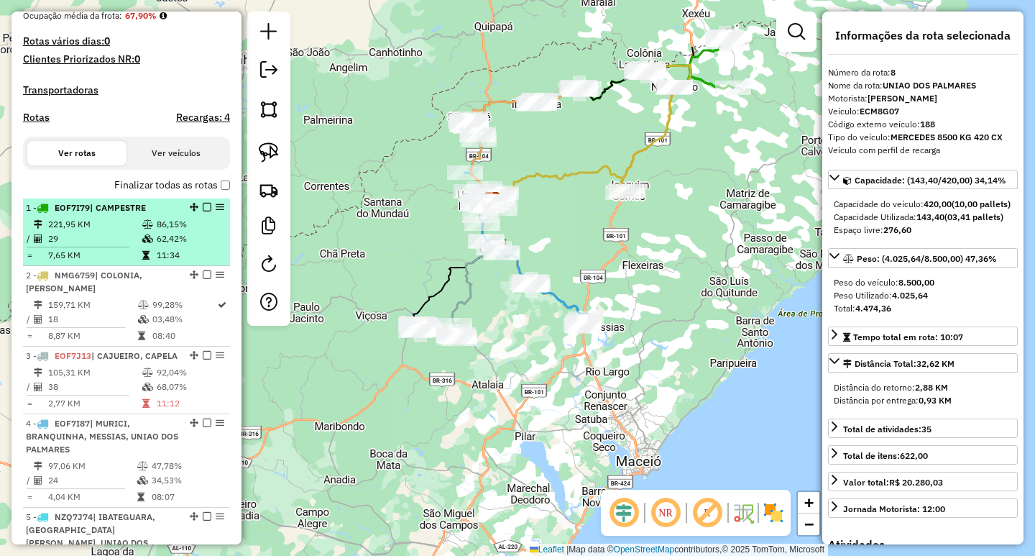
scroll to position [359, 0]
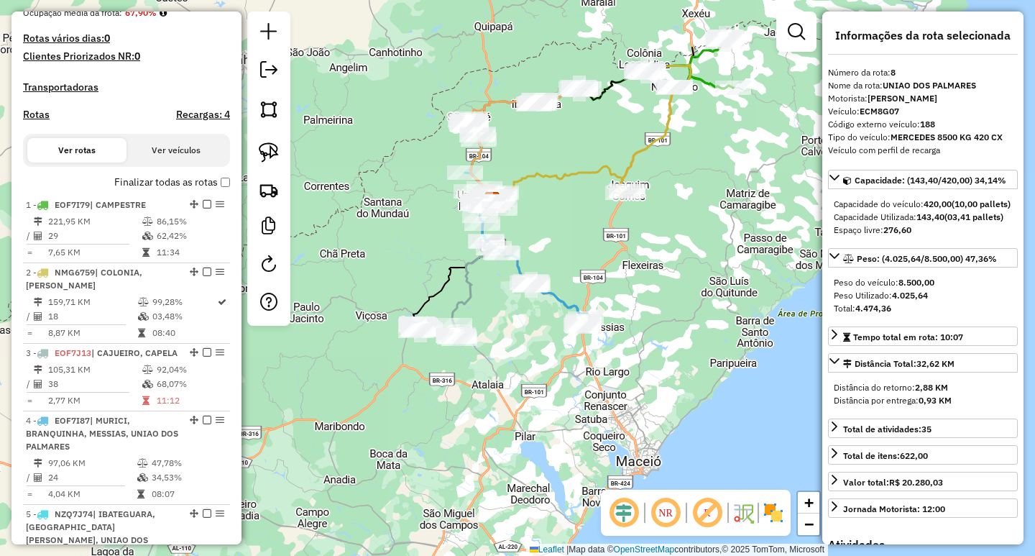
click at [45, 121] on h4 "Rotas" at bounding box center [36, 115] width 27 height 12
select select "*"
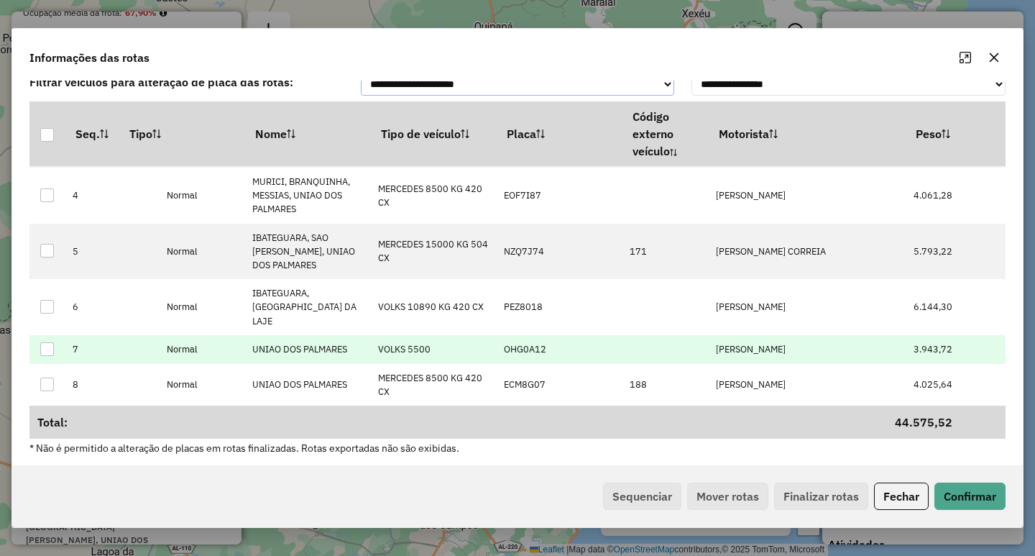
scroll to position [17, 0]
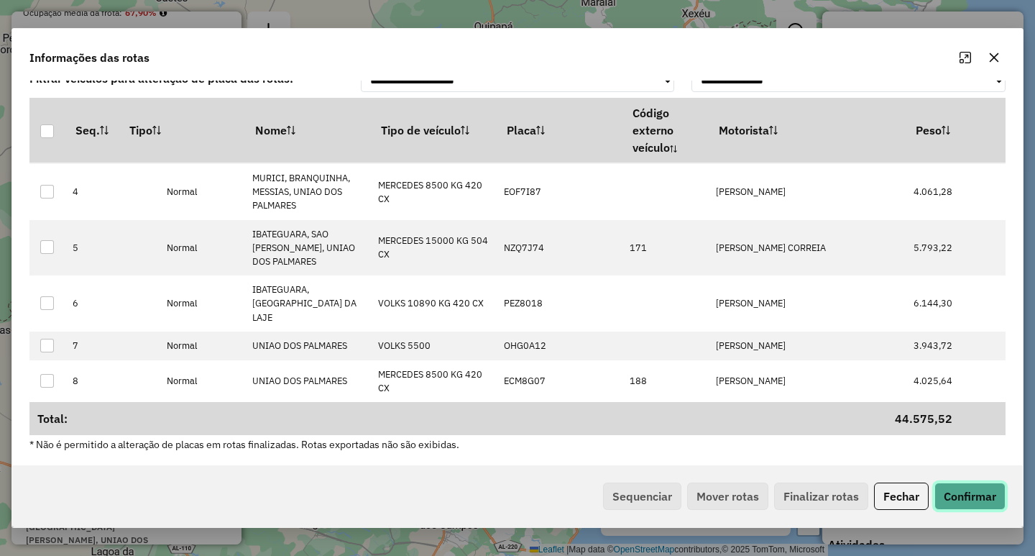
click at [997, 501] on button "Confirmar" at bounding box center [969, 495] width 71 height 27
click at [993, 55] on icon "button" at bounding box center [993, 57] width 11 height 11
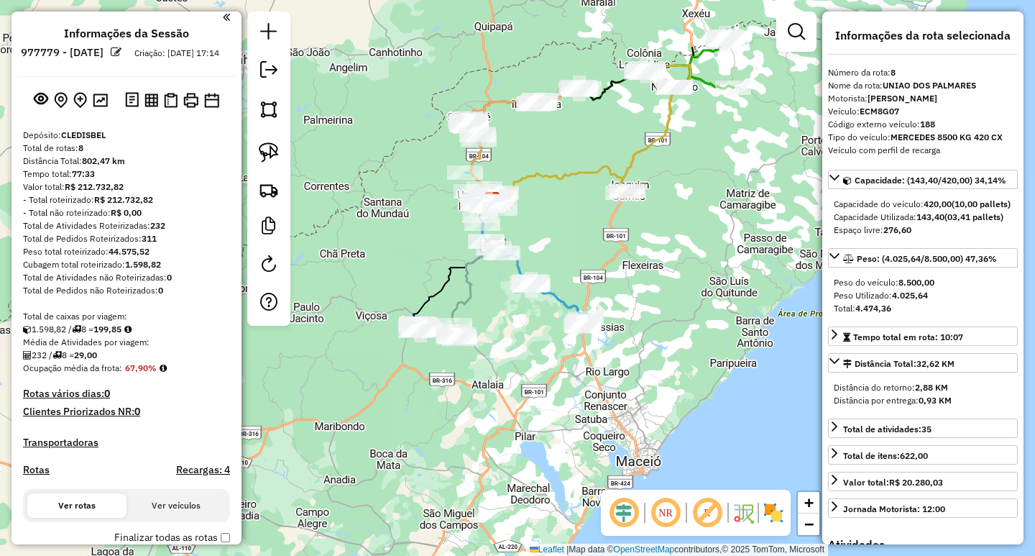
scroll to position [0, 0]
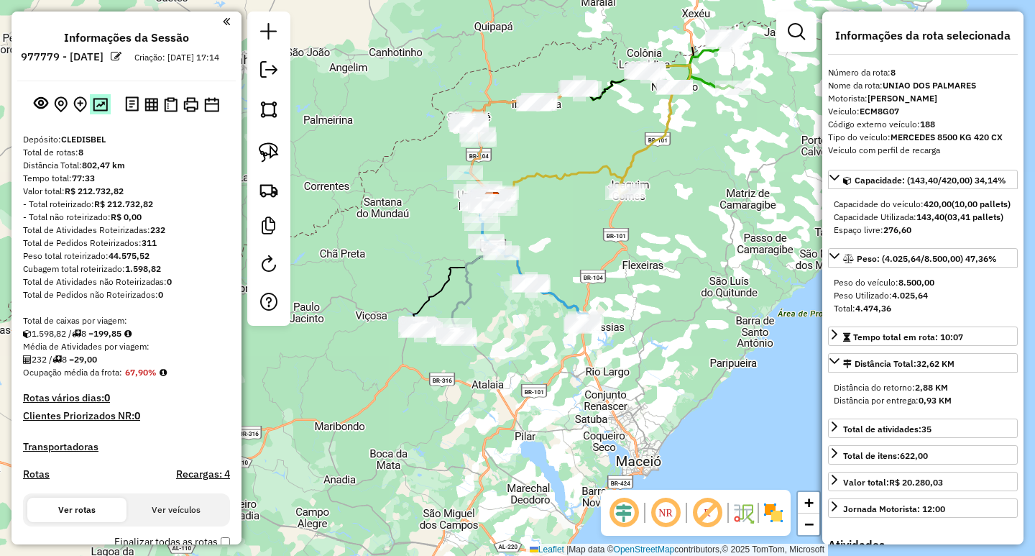
click at [98, 111] on img at bounding box center [100, 105] width 15 height 14
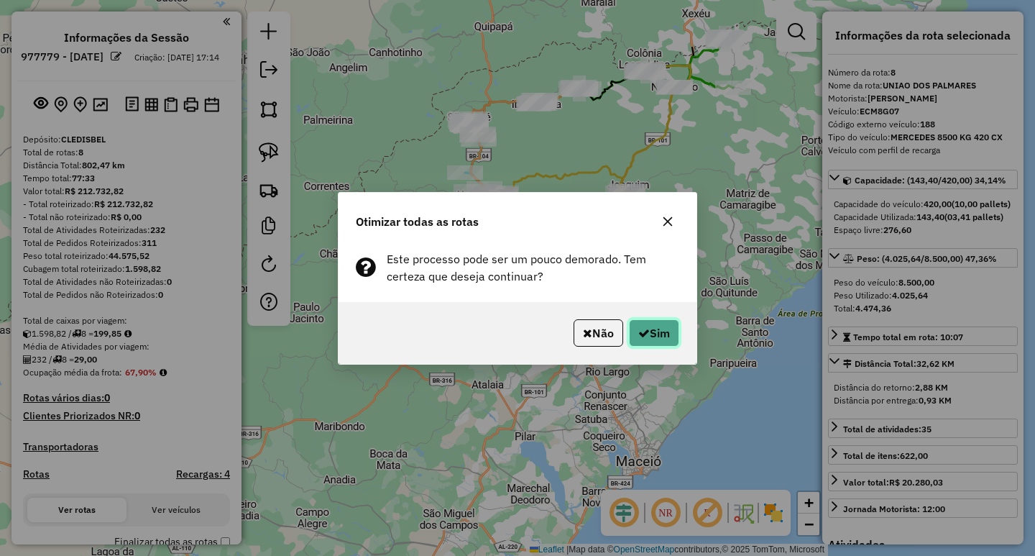
click at [659, 329] on button "Sim" at bounding box center [654, 332] width 50 height 27
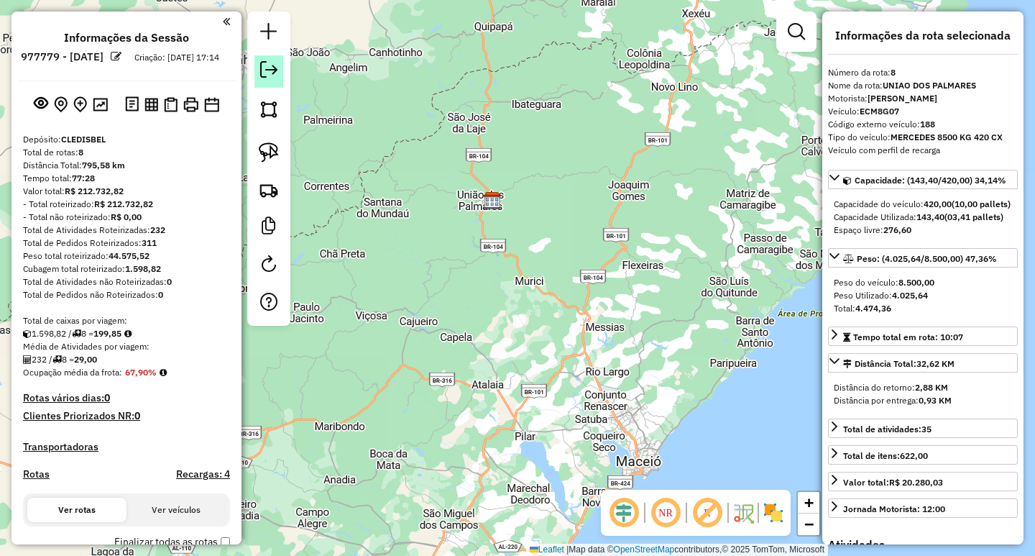
click at [276, 68] on em at bounding box center [268, 69] width 17 height 17
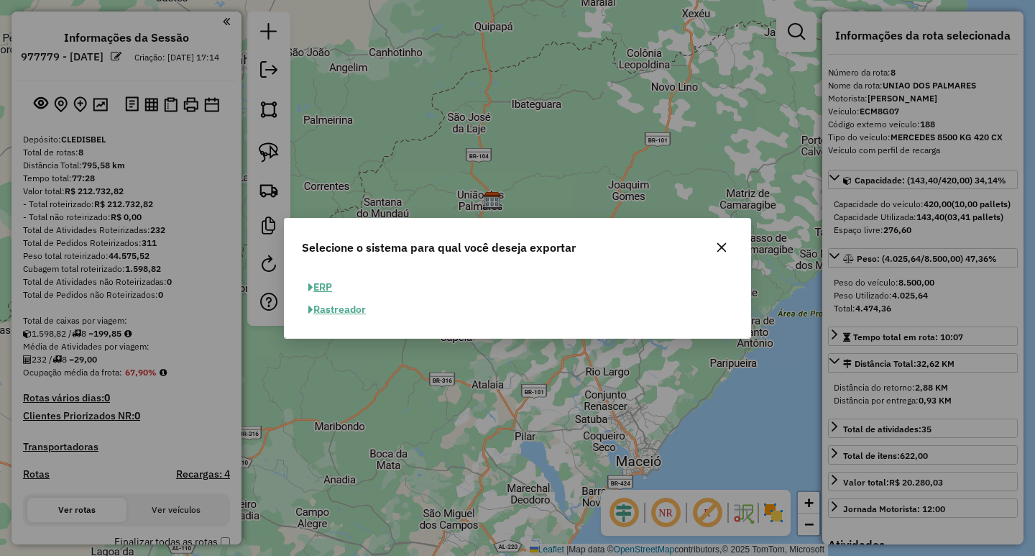
click at [327, 286] on button "ERP" at bounding box center [320, 287] width 37 height 22
select select "**"
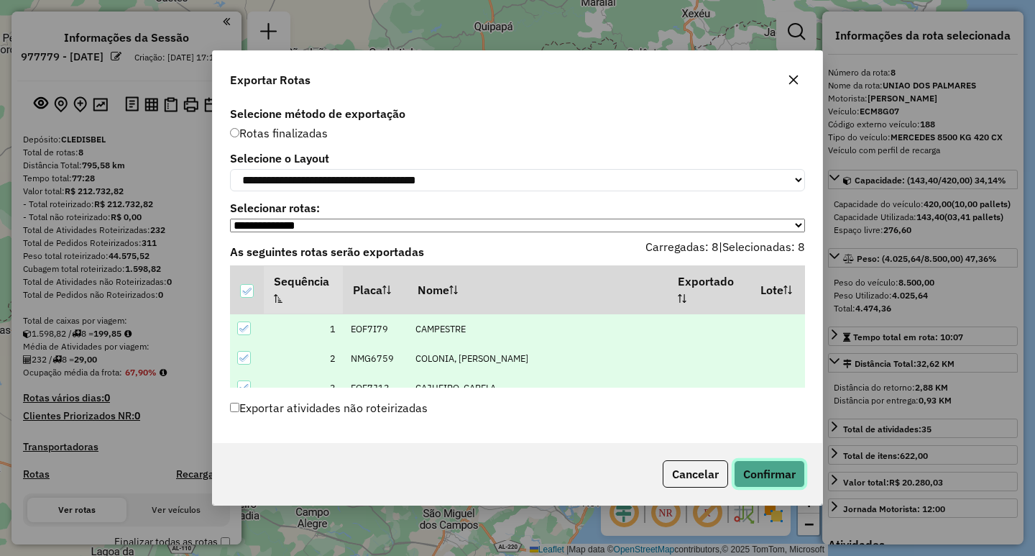
click at [782, 481] on button "Confirmar" at bounding box center [769, 473] width 71 height 27
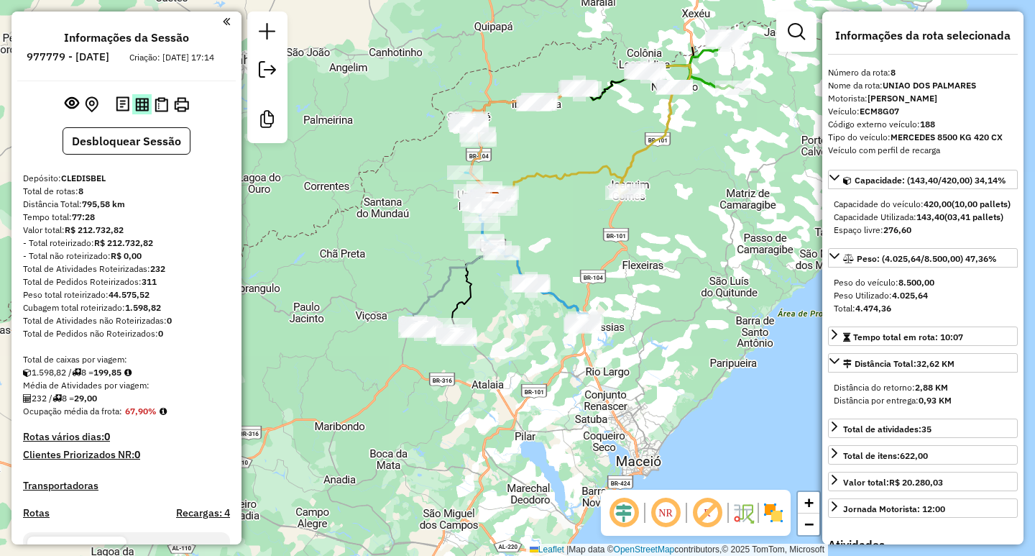
click at [132, 114] on button at bounding box center [141, 103] width 19 height 19
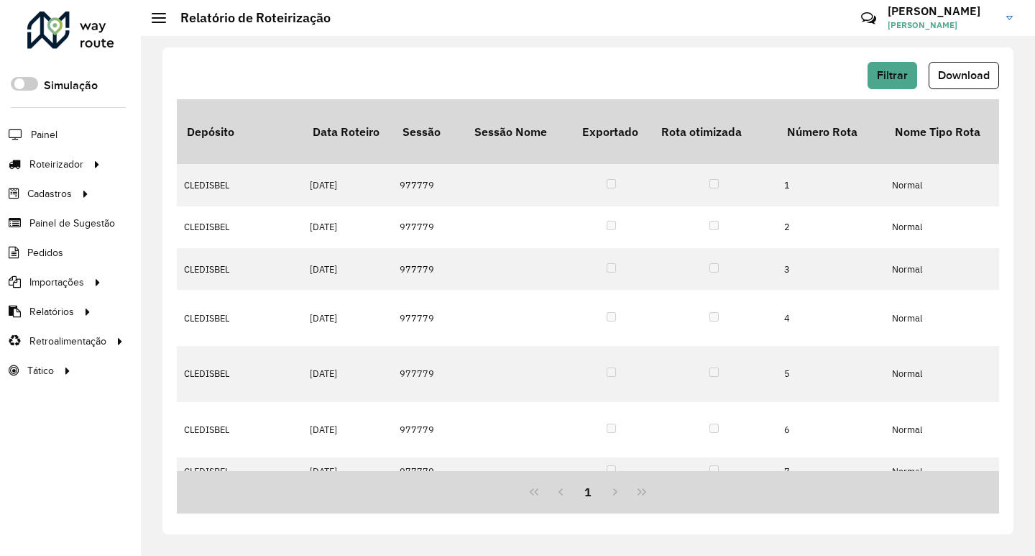
click at [487, 57] on div "Filtrar Download Depósito Data Roteiro Sessão Sessão Nome Exportado Rota otimiz…" at bounding box center [587, 290] width 851 height 487
click at [968, 80] on span "Download" at bounding box center [964, 75] width 52 height 12
